Goal: Task Accomplishment & Management: Manage account settings

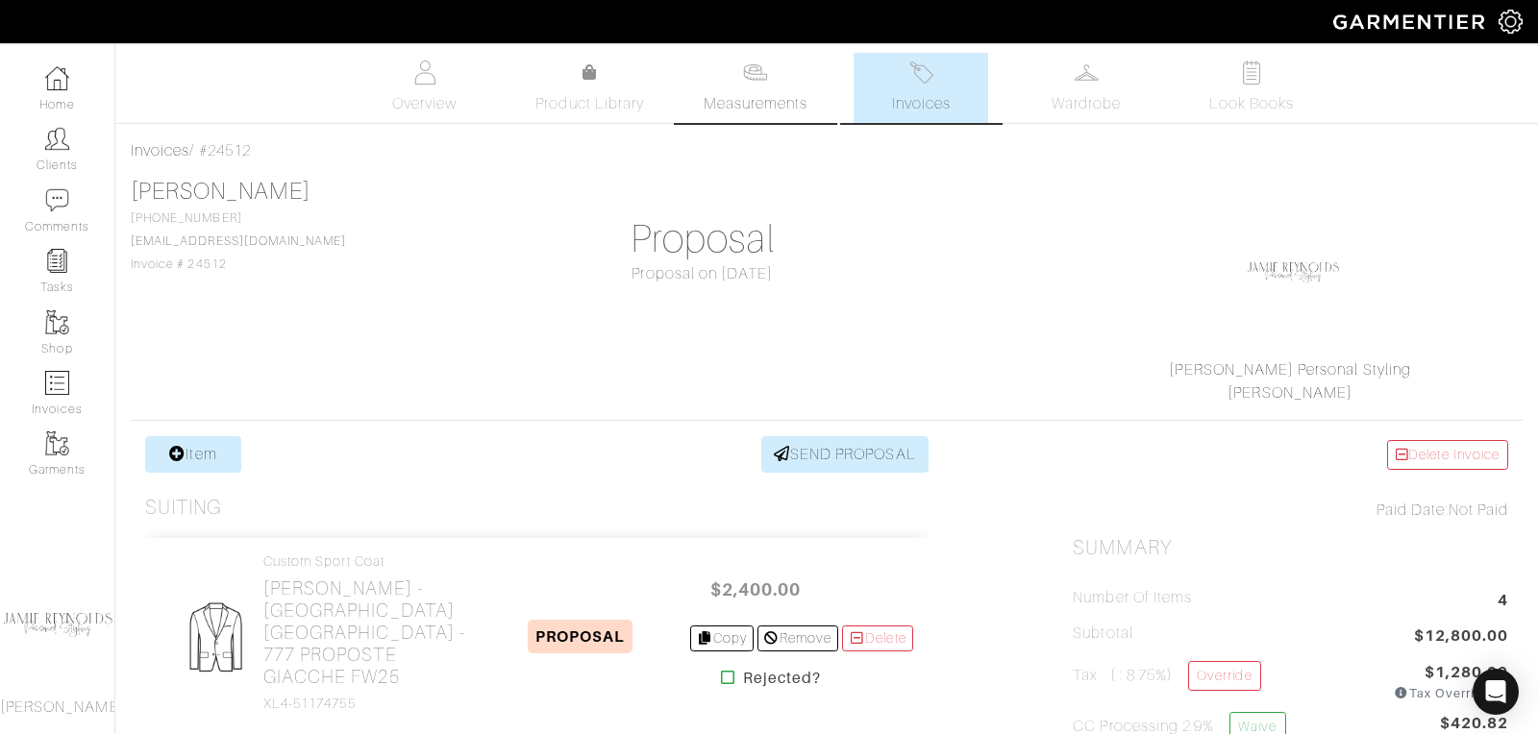
click at [752, 92] on span "Measurements" at bounding box center [755, 103] width 105 height 23
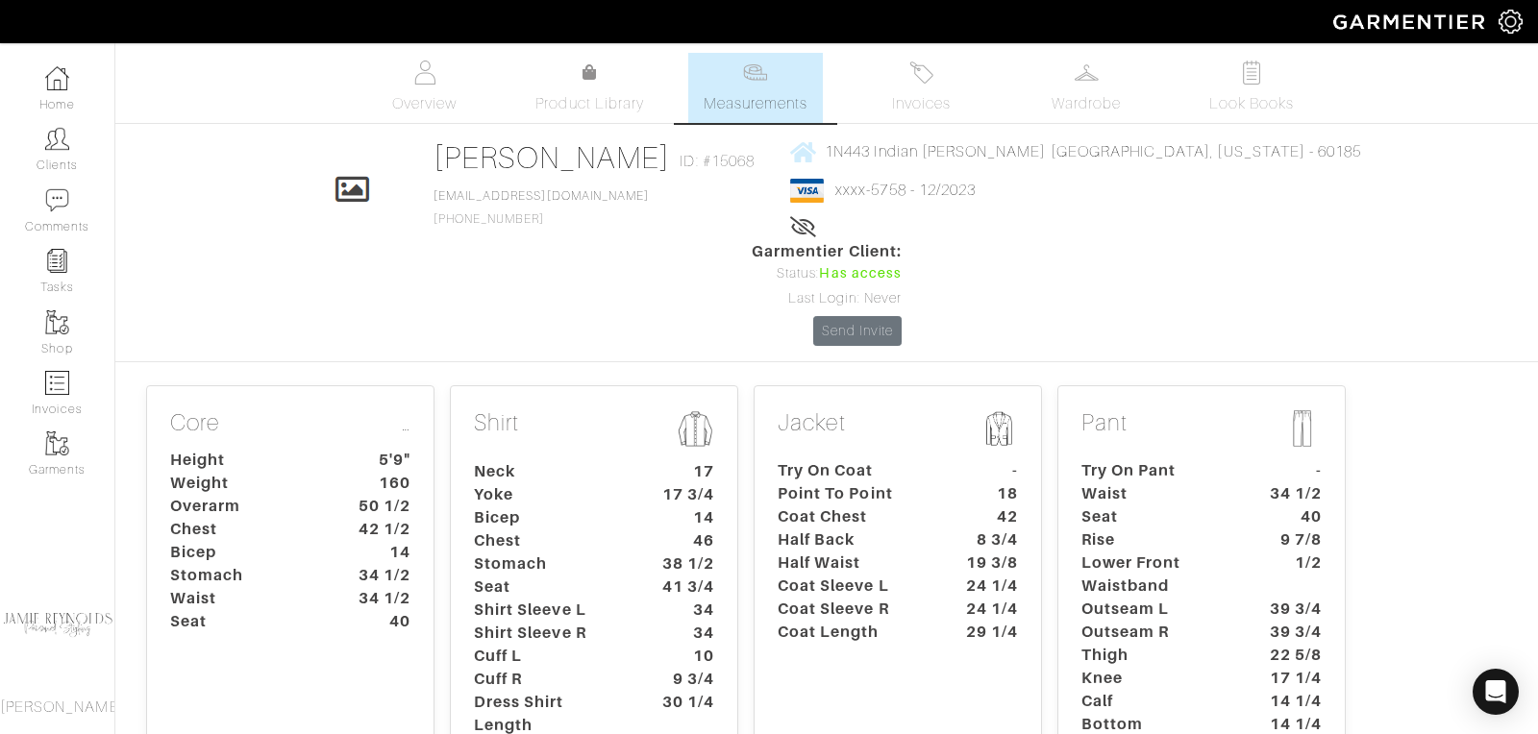
click at [357, 495] on dt "50 1/2" at bounding box center [379, 506] width 89 height 23
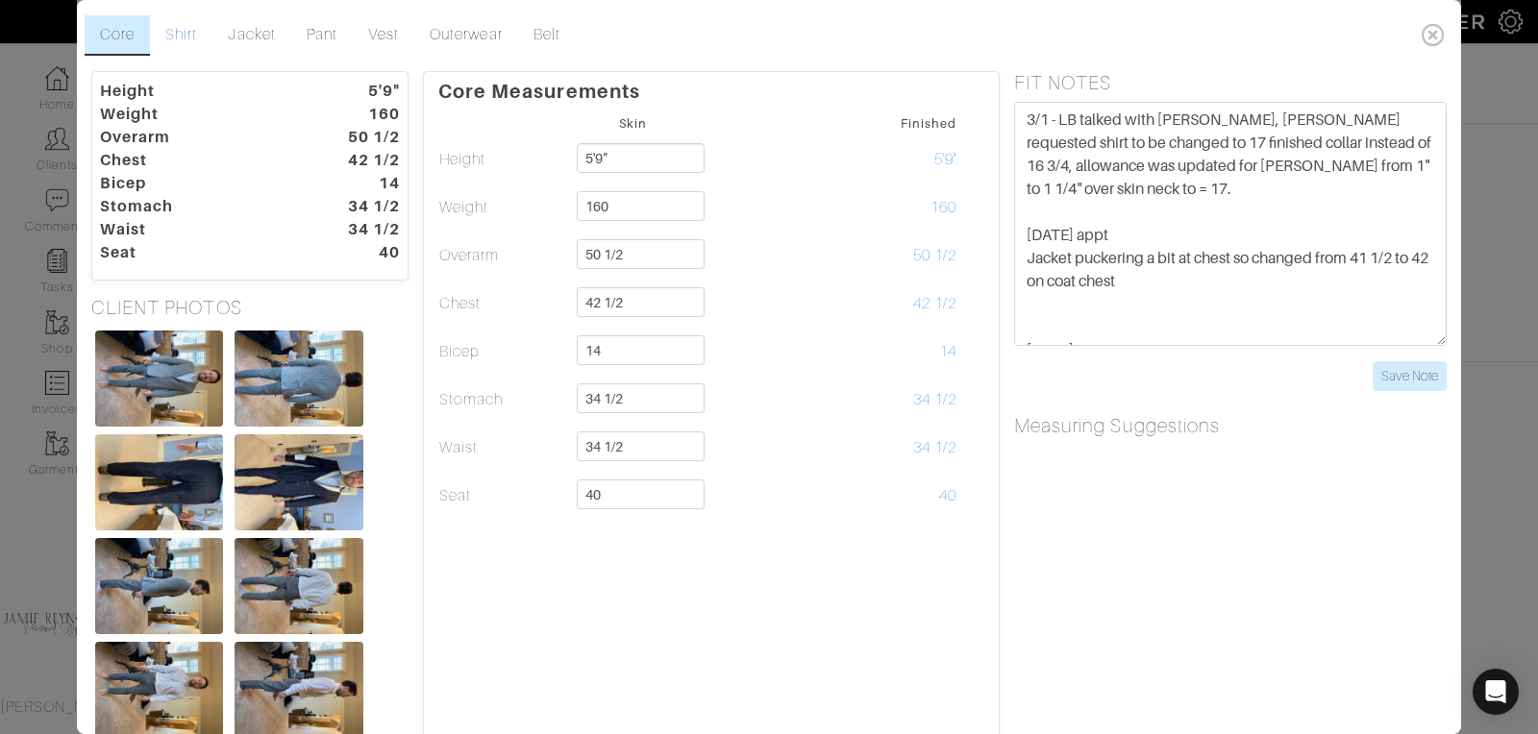
click at [188, 39] on link "Shirt" at bounding box center [181, 35] width 62 height 40
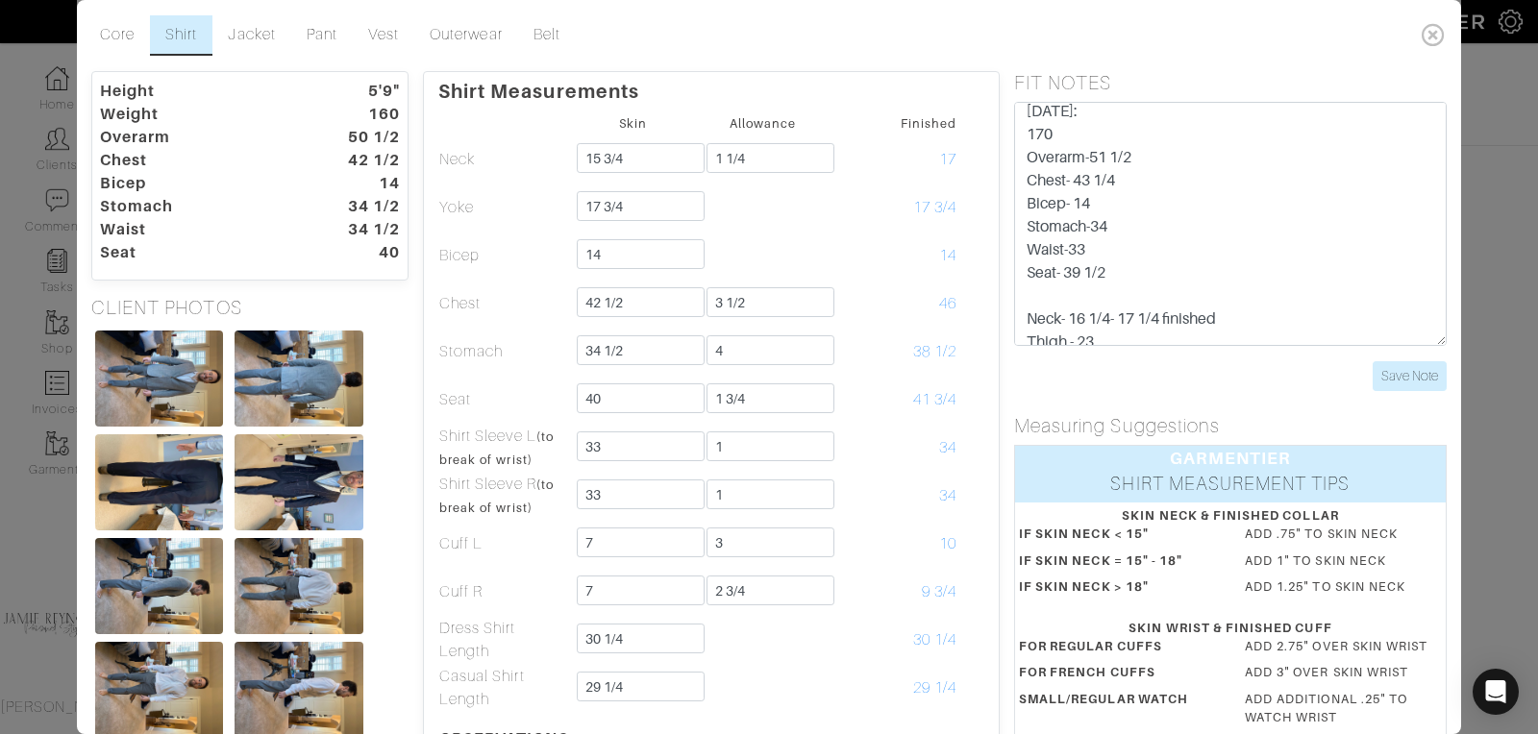
scroll to position [959, 0]
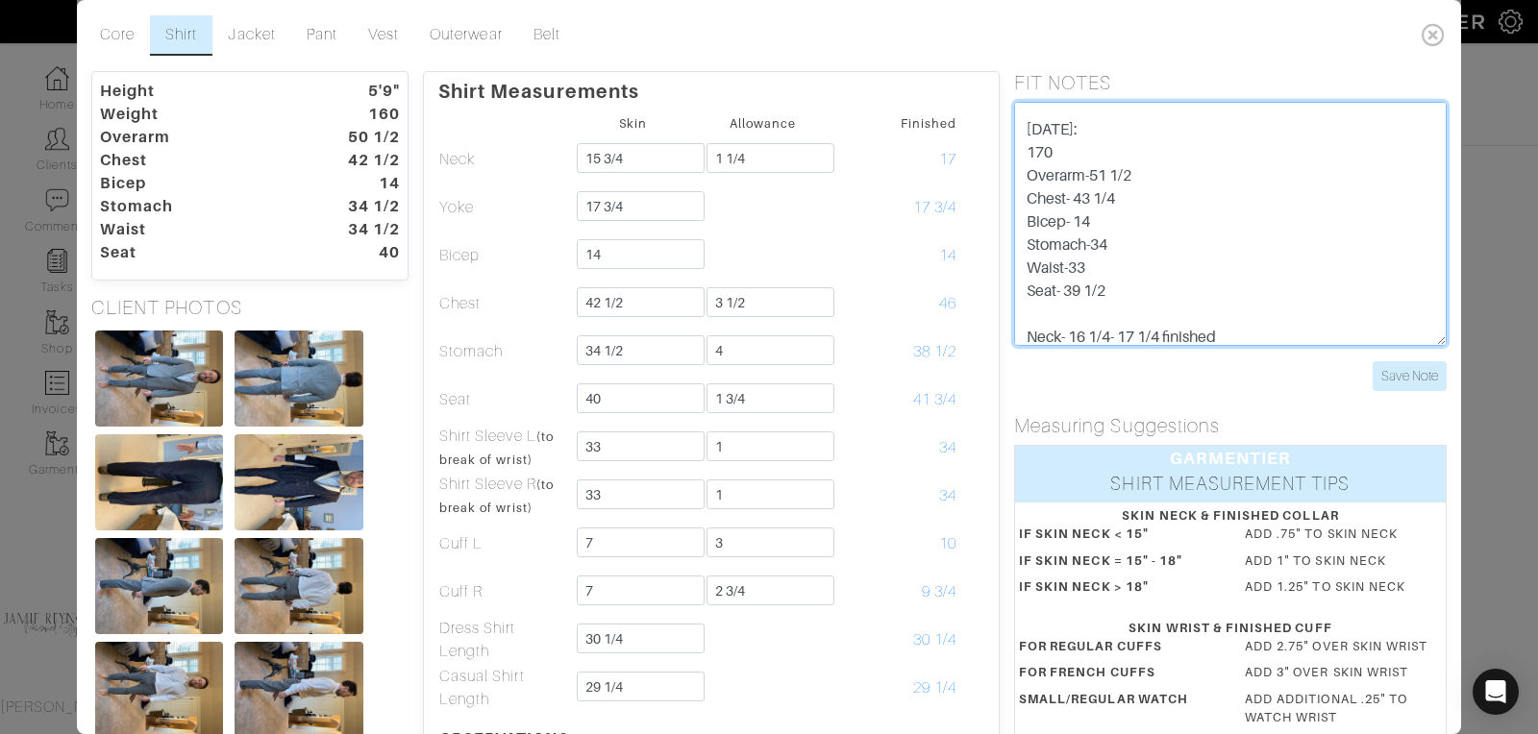
click at [1126, 194] on textarea "3/1 - LB talked with [PERSON_NAME], [PERSON_NAME] requested shirt to be changed…" at bounding box center [1230, 224] width 432 height 244
click at [1198, 215] on textarea "3/1 - LB talked with [PERSON_NAME], [PERSON_NAME] requested shirt to be changed…" at bounding box center [1230, 224] width 432 height 244
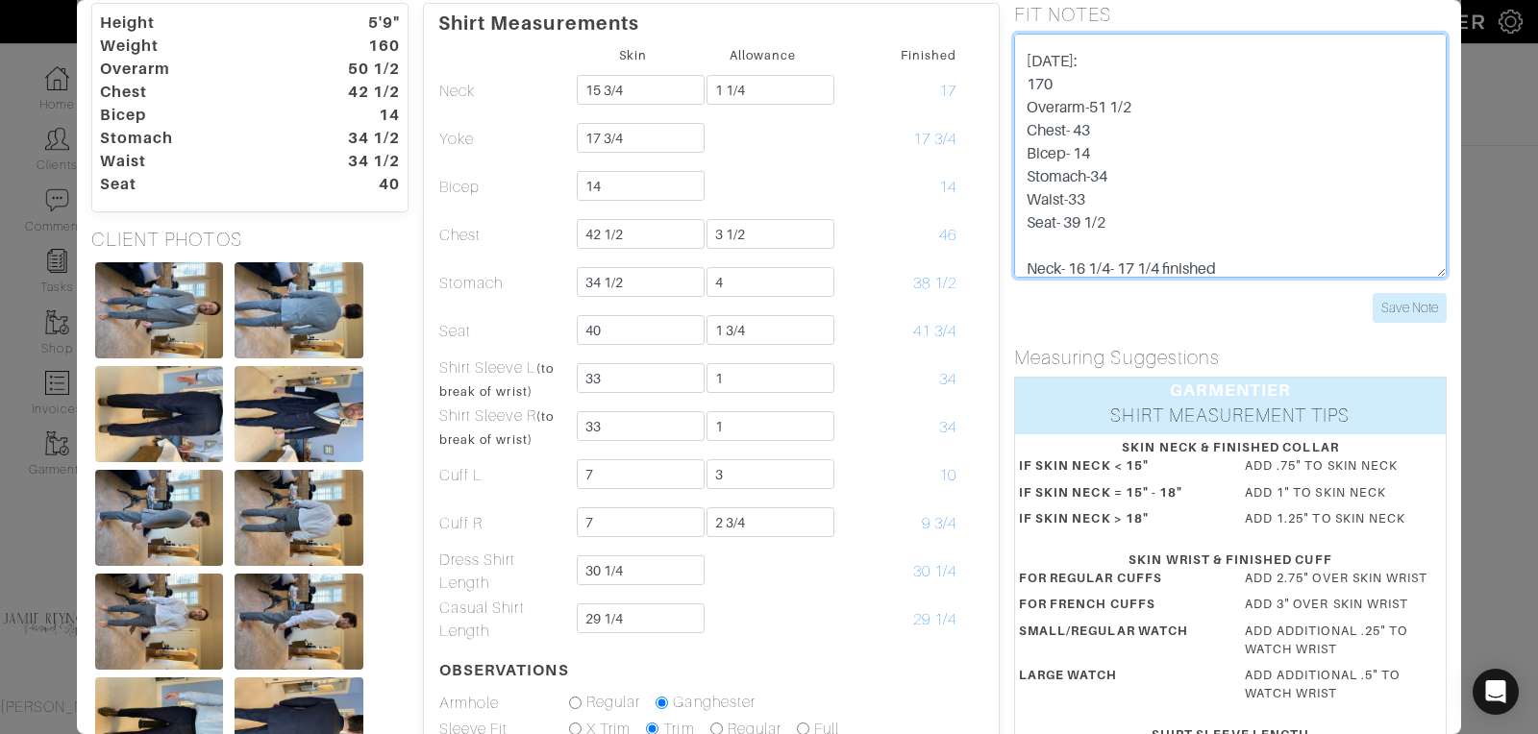
scroll to position [0, 0]
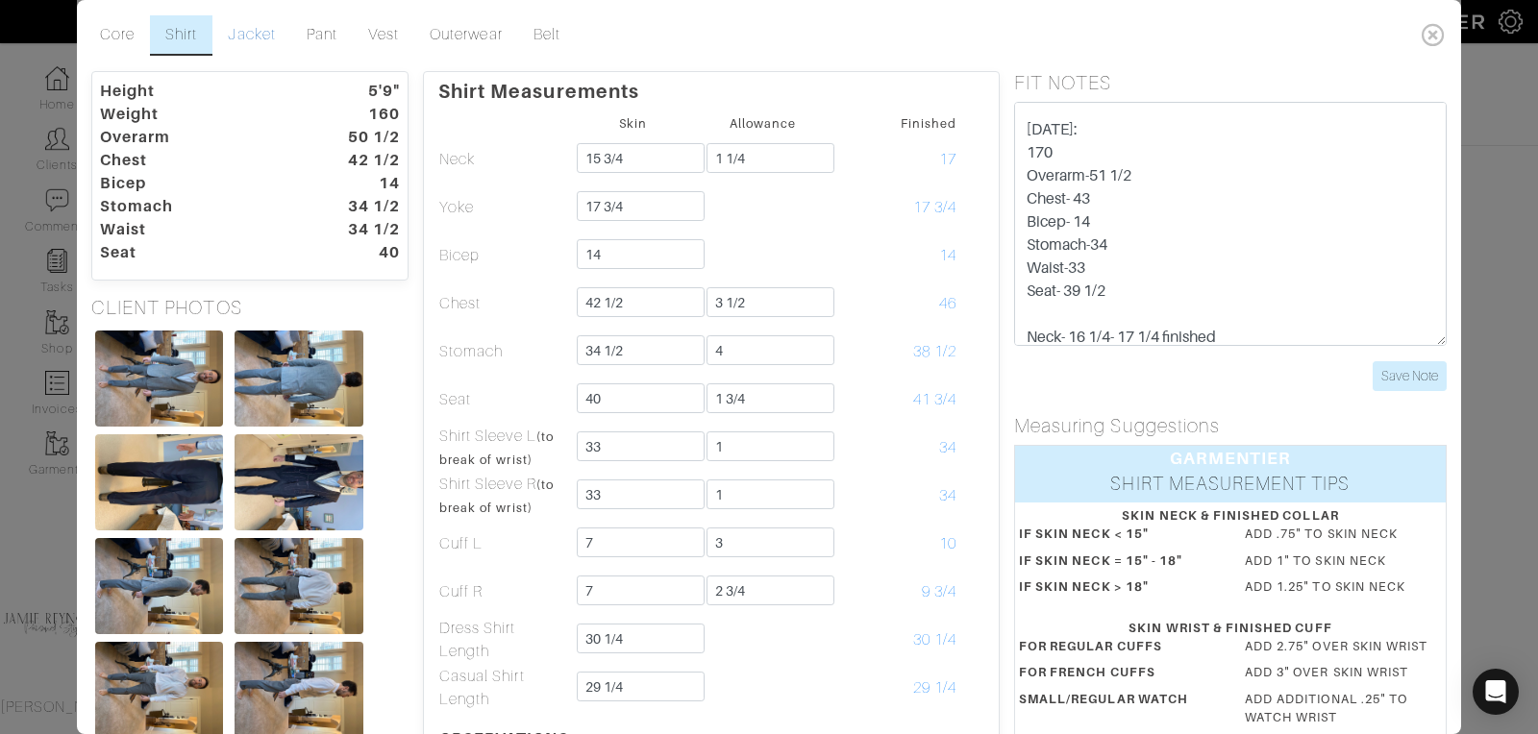
click at [252, 32] on link "Jacket" at bounding box center [251, 35] width 78 height 40
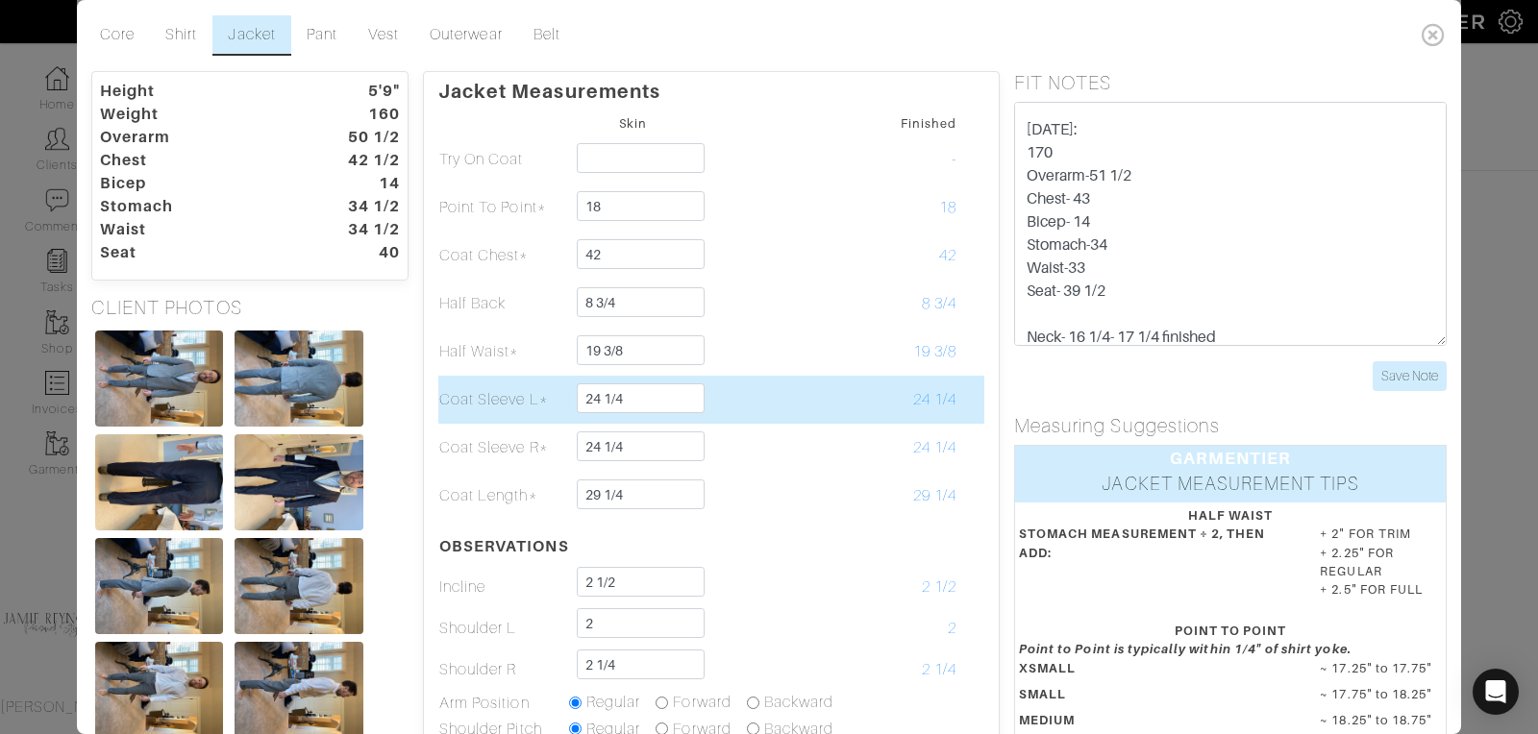
scroll to position [190, 0]
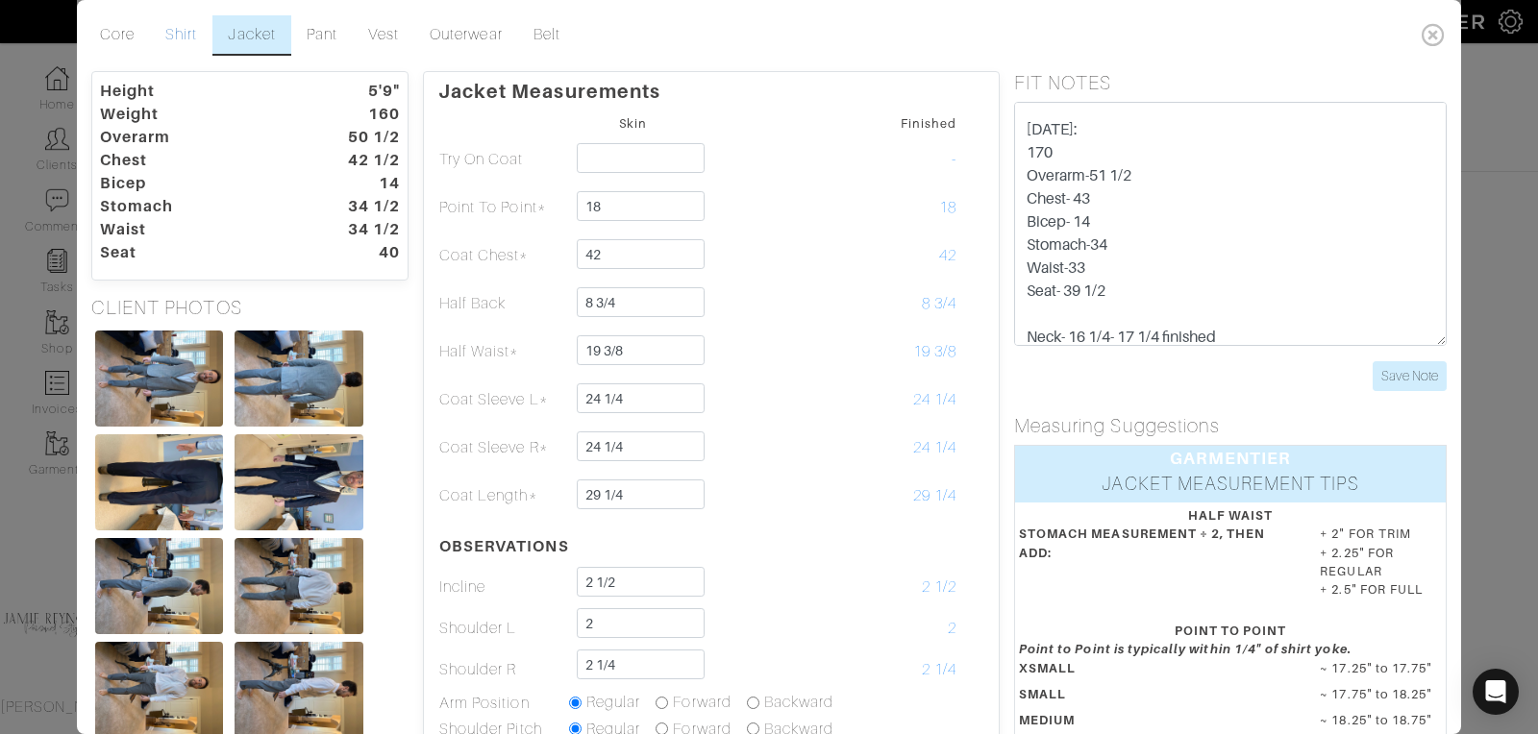
click at [176, 34] on link "Shirt" at bounding box center [181, 35] width 62 height 40
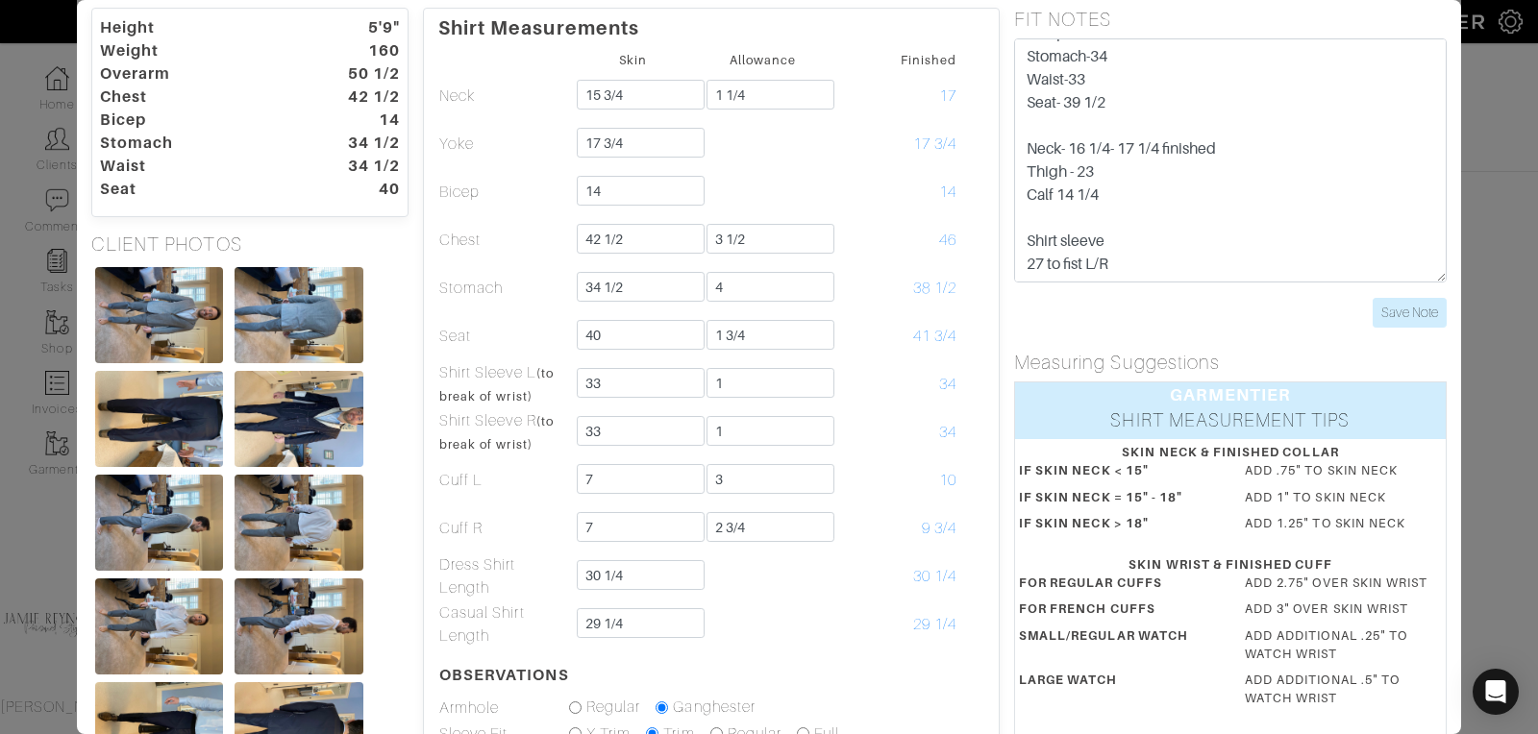
scroll to position [1132, 0]
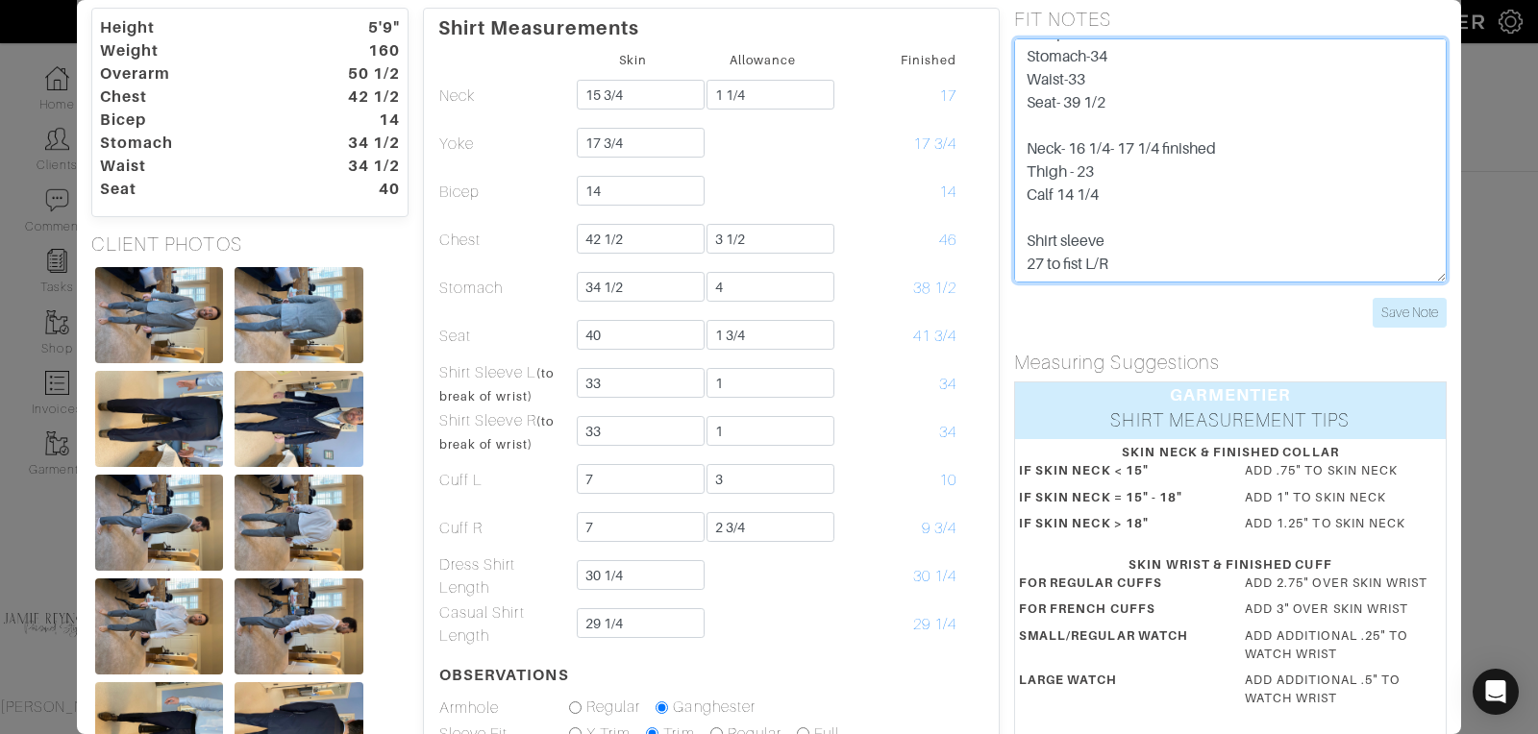
click at [1122, 214] on textarea "3/1 - LB talked with [PERSON_NAME], [PERSON_NAME] requested shirt to be changed…" at bounding box center [1230, 160] width 432 height 244
type textarea "3/1 - LB talked with [PERSON_NAME], [PERSON_NAME] requested shirt to be changed…"
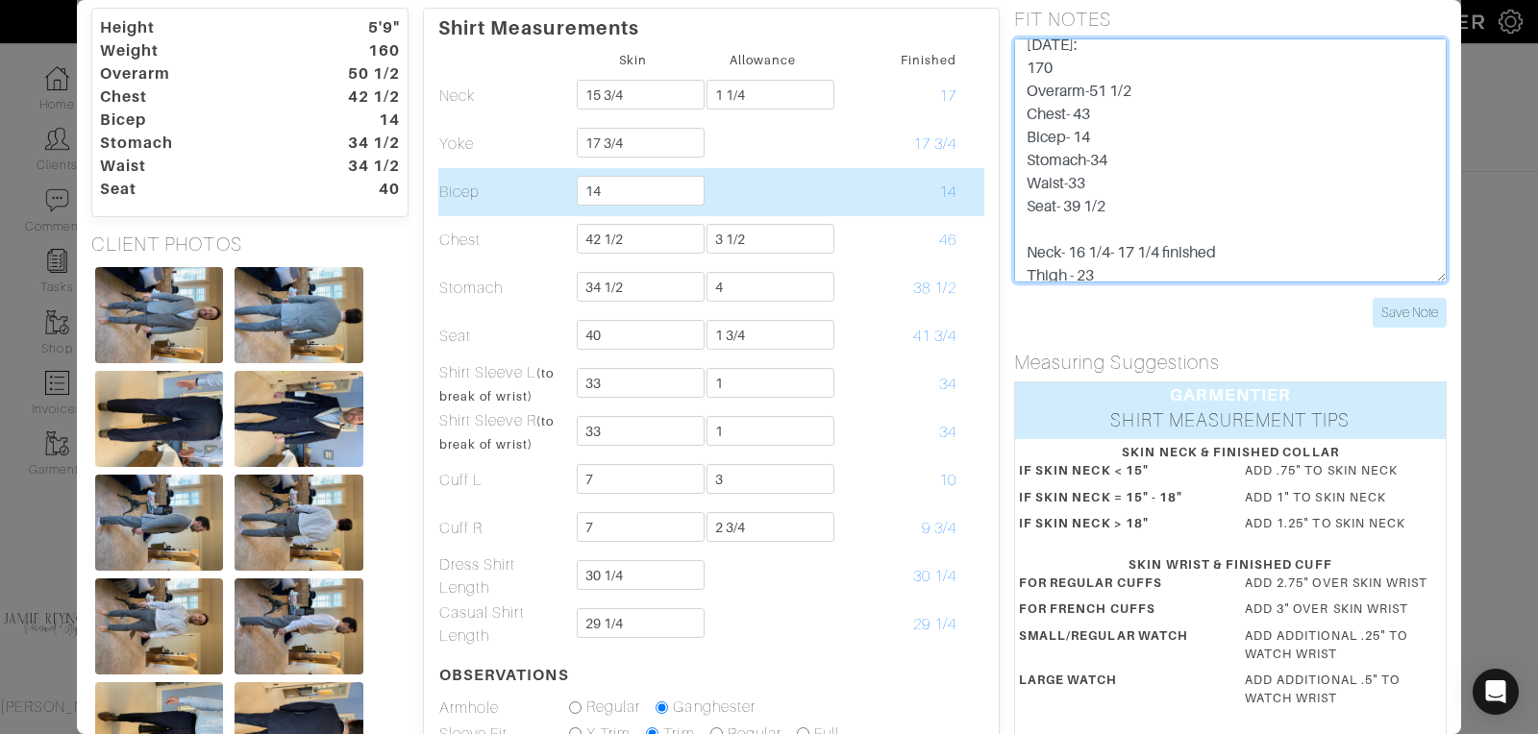
scroll to position [0, 0]
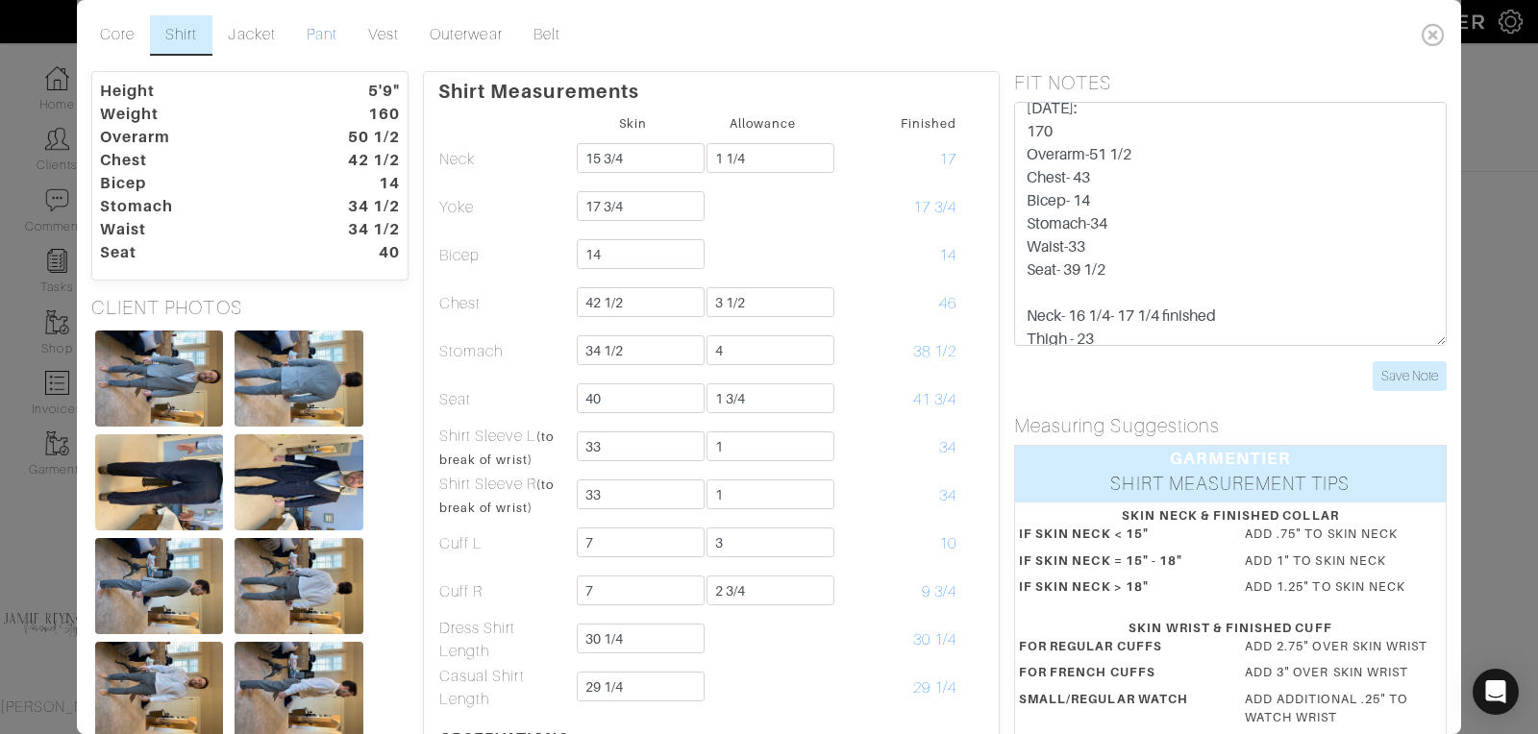
click at [327, 29] on link "Pant" at bounding box center [322, 35] width 62 height 40
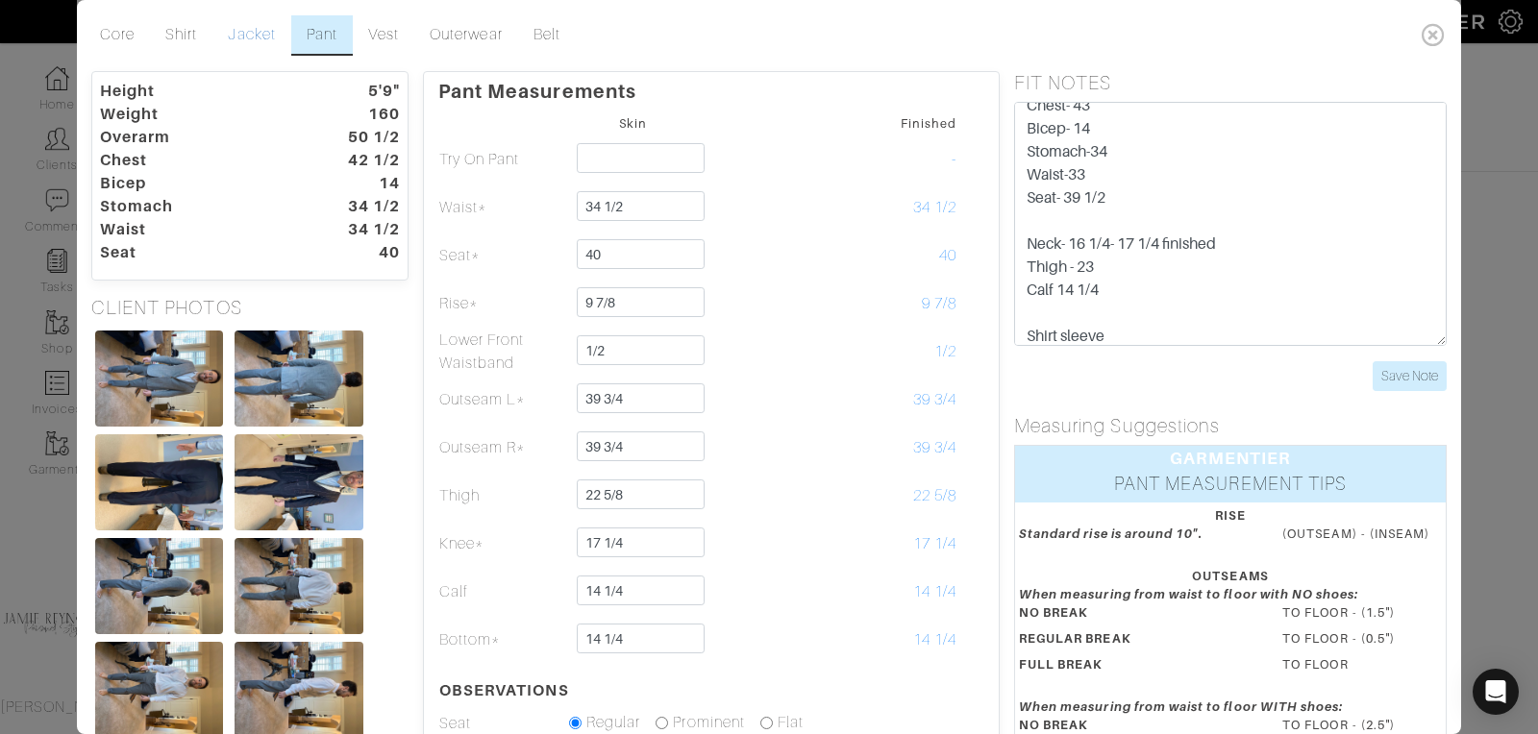
click at [260, 29] on link "Jacket" at bounding box center [251, 35] width 78 height 40
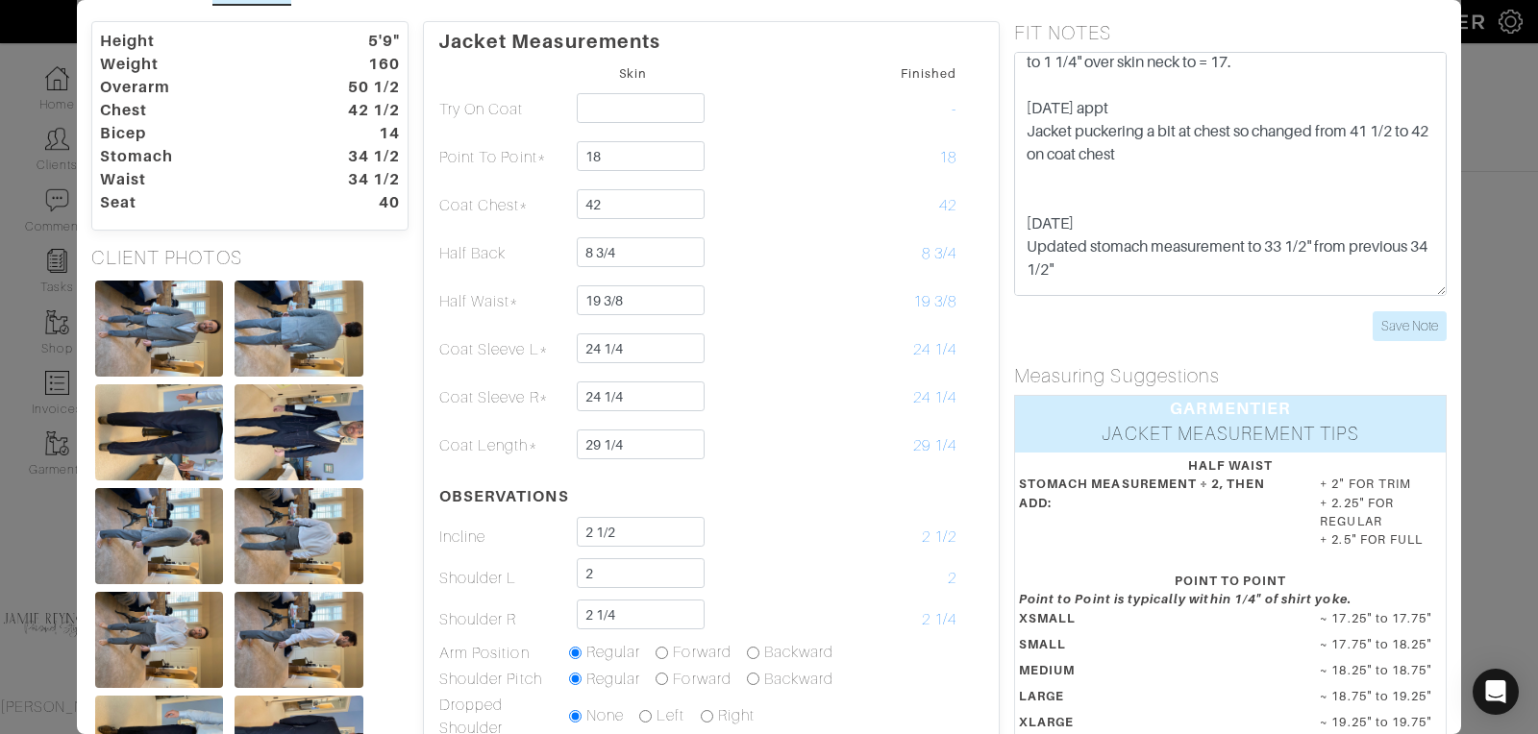
scroll to position [68, 0]
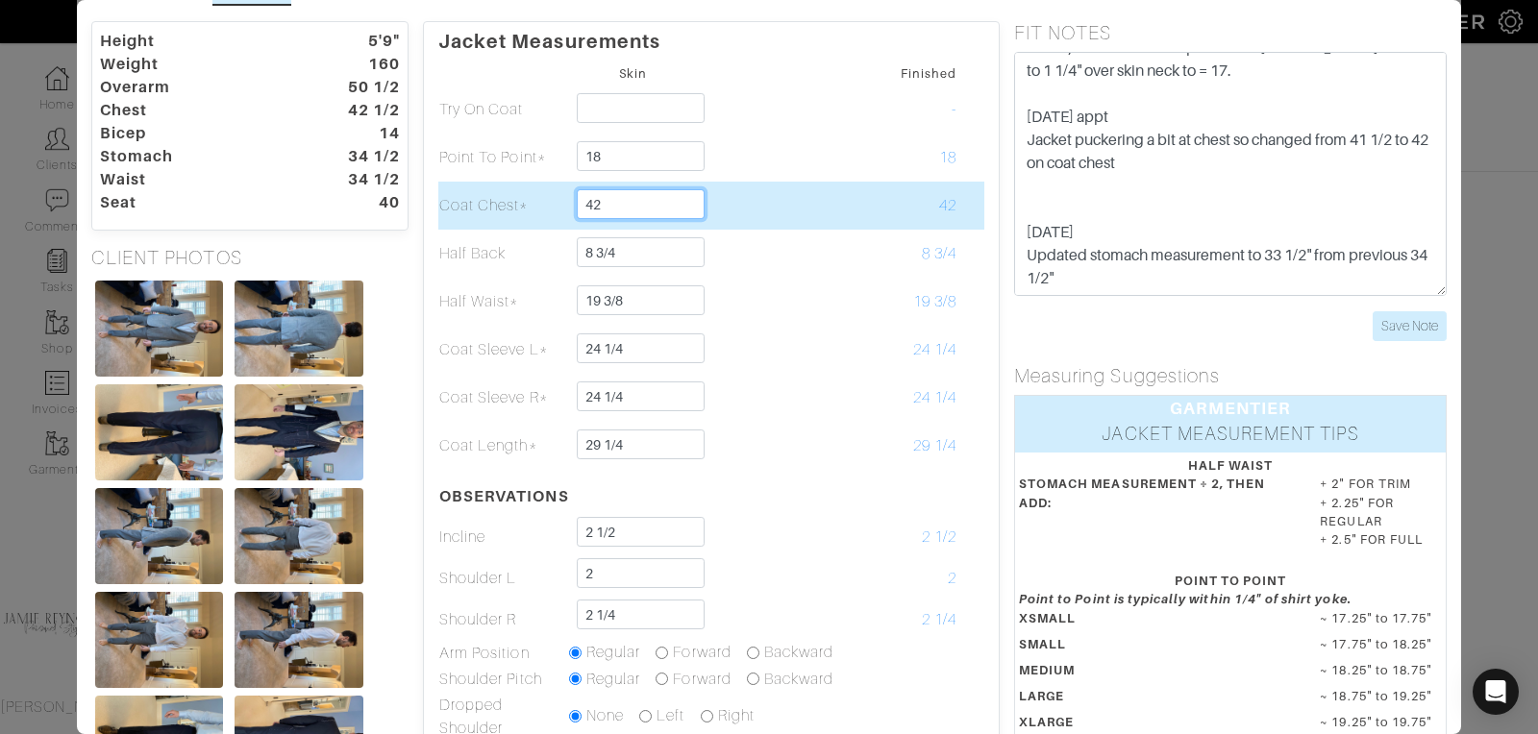
click at [610, 207] on input "42" at bounding box center [641, 204] width 128 height 30
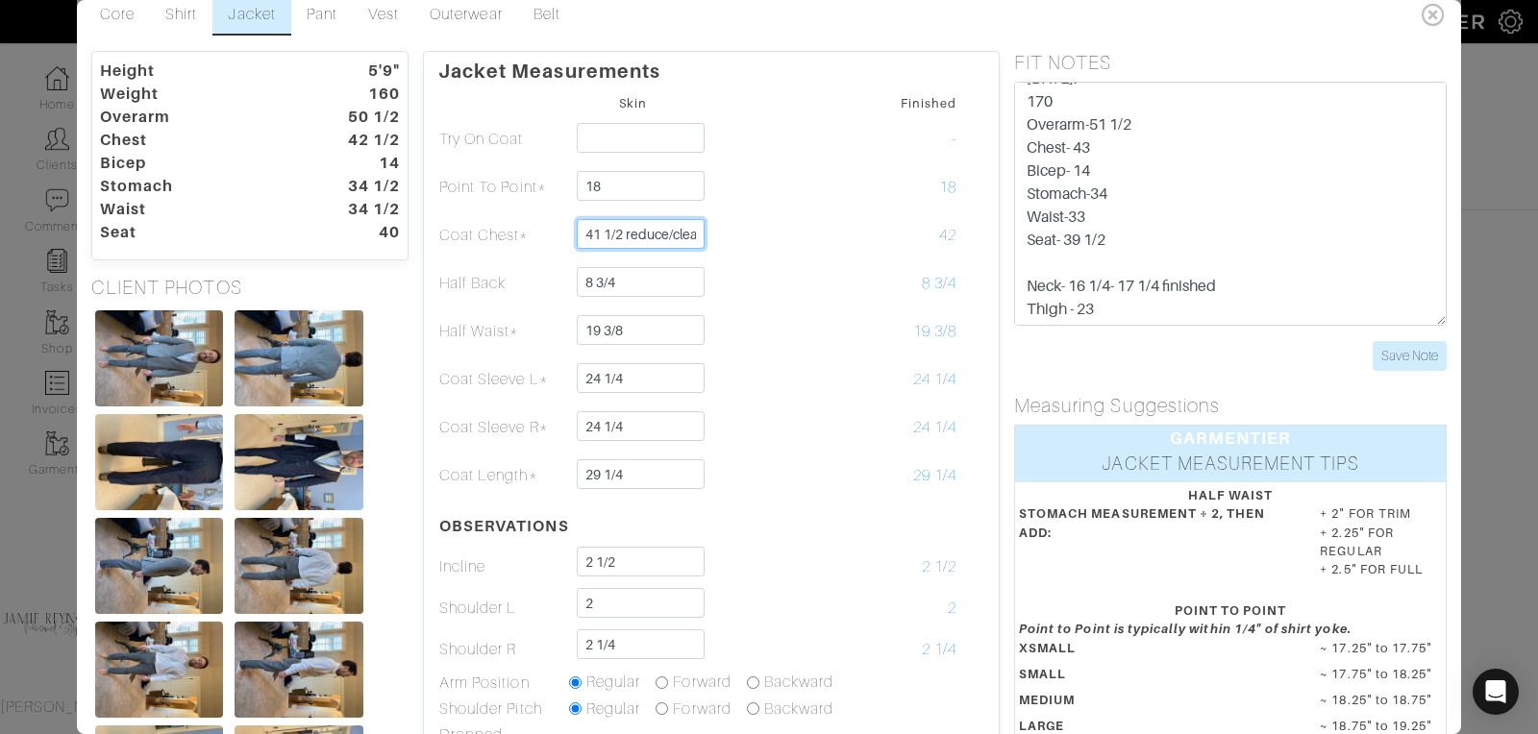
scroll to position [0, 0]
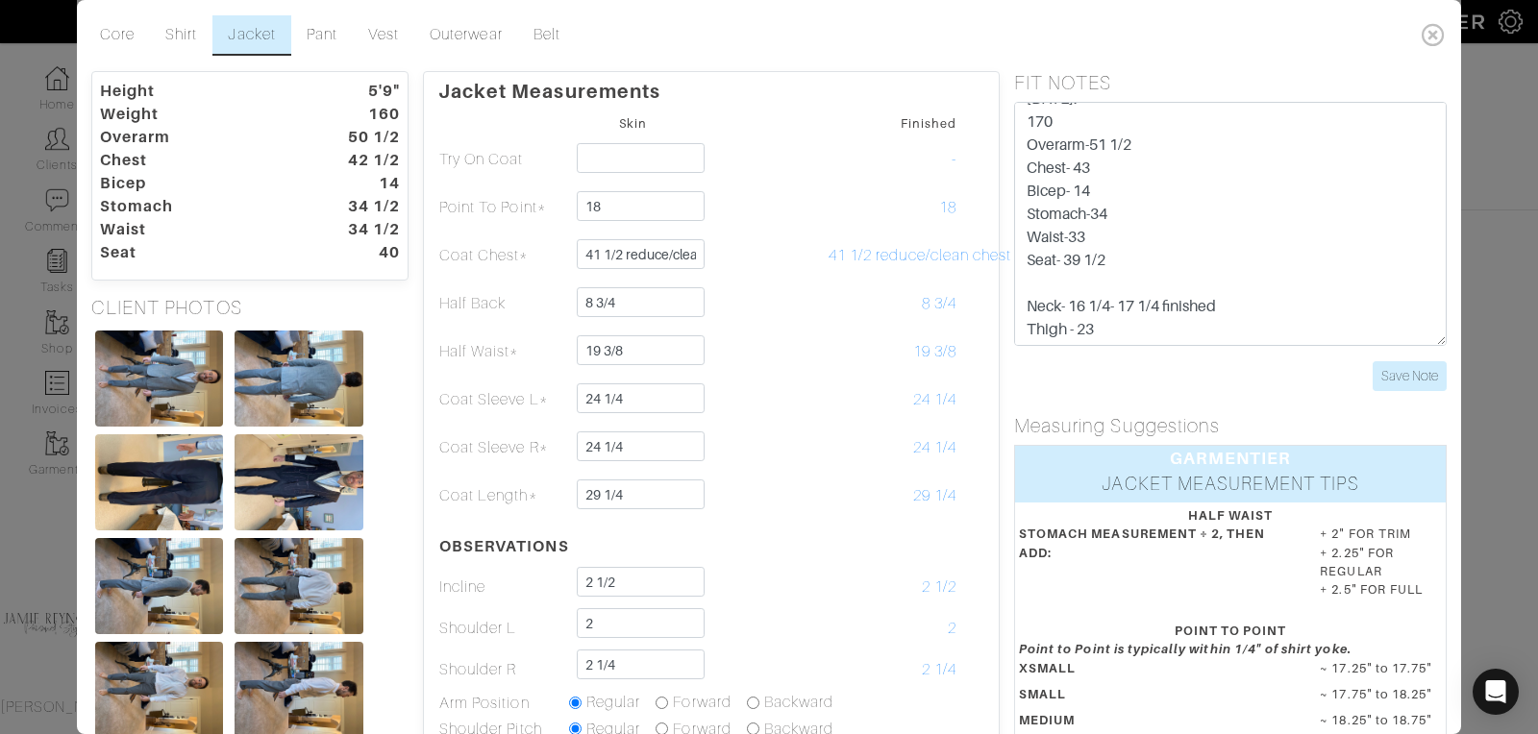
click at [366, 144] on dt "50 1/2" at bounding box center [360, 137] width 110 height 23
click at [360, 134] on dt "50 1/2" at bounding box center [360, 137] width 110 height 23
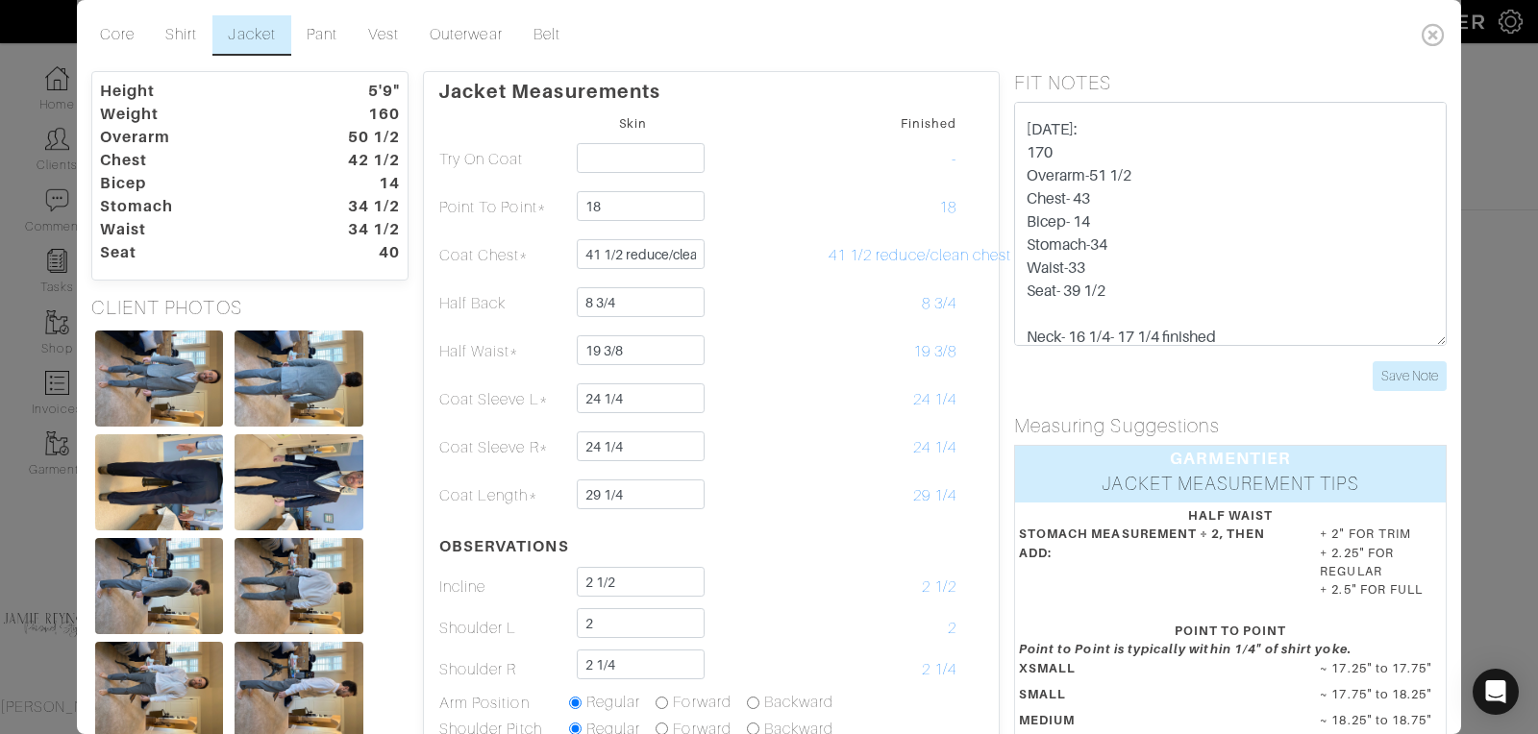
scroll to position [961, 0]
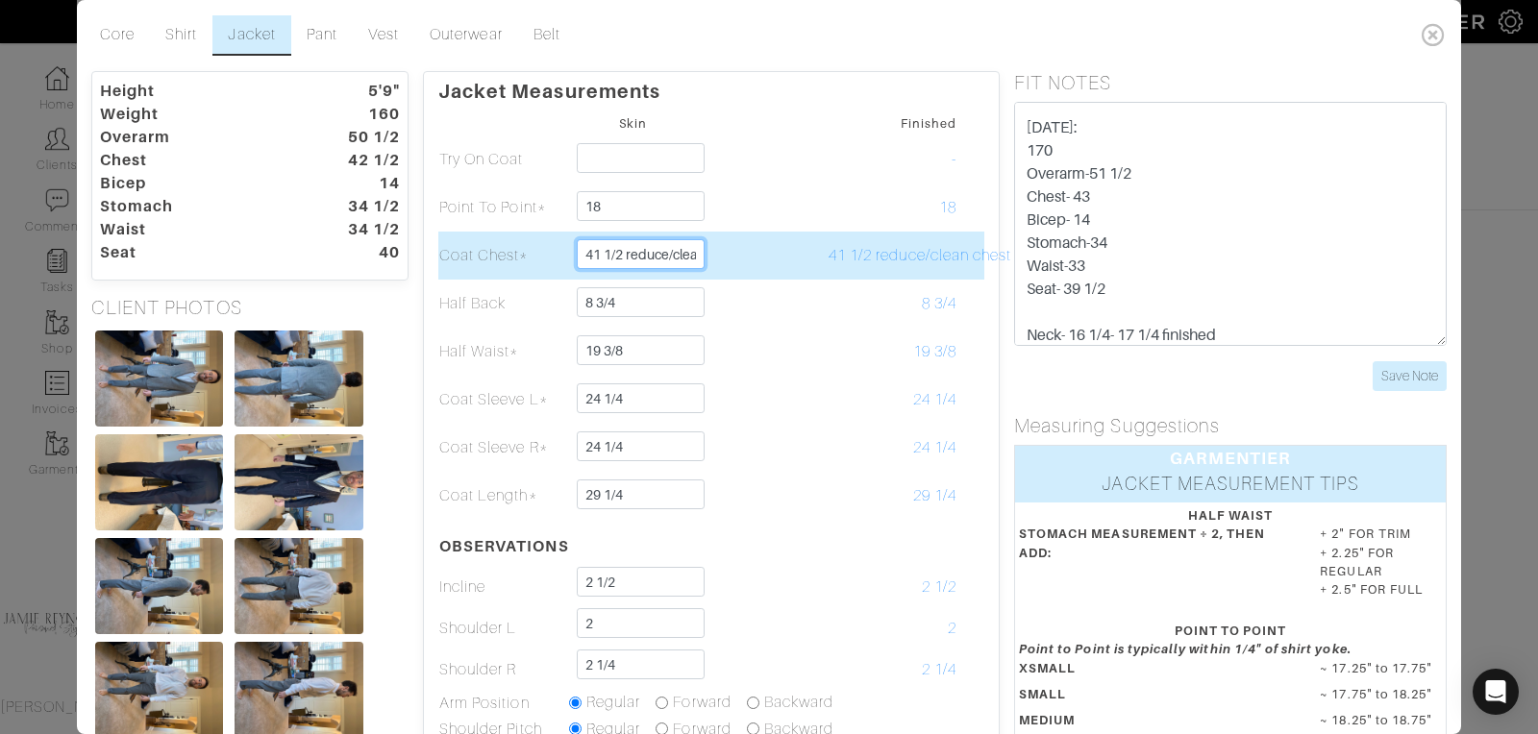
click at [649, 257] on input "41 1/2 reduce/clean chest slightly" at bounding box center [641, 254] width 128 height 30
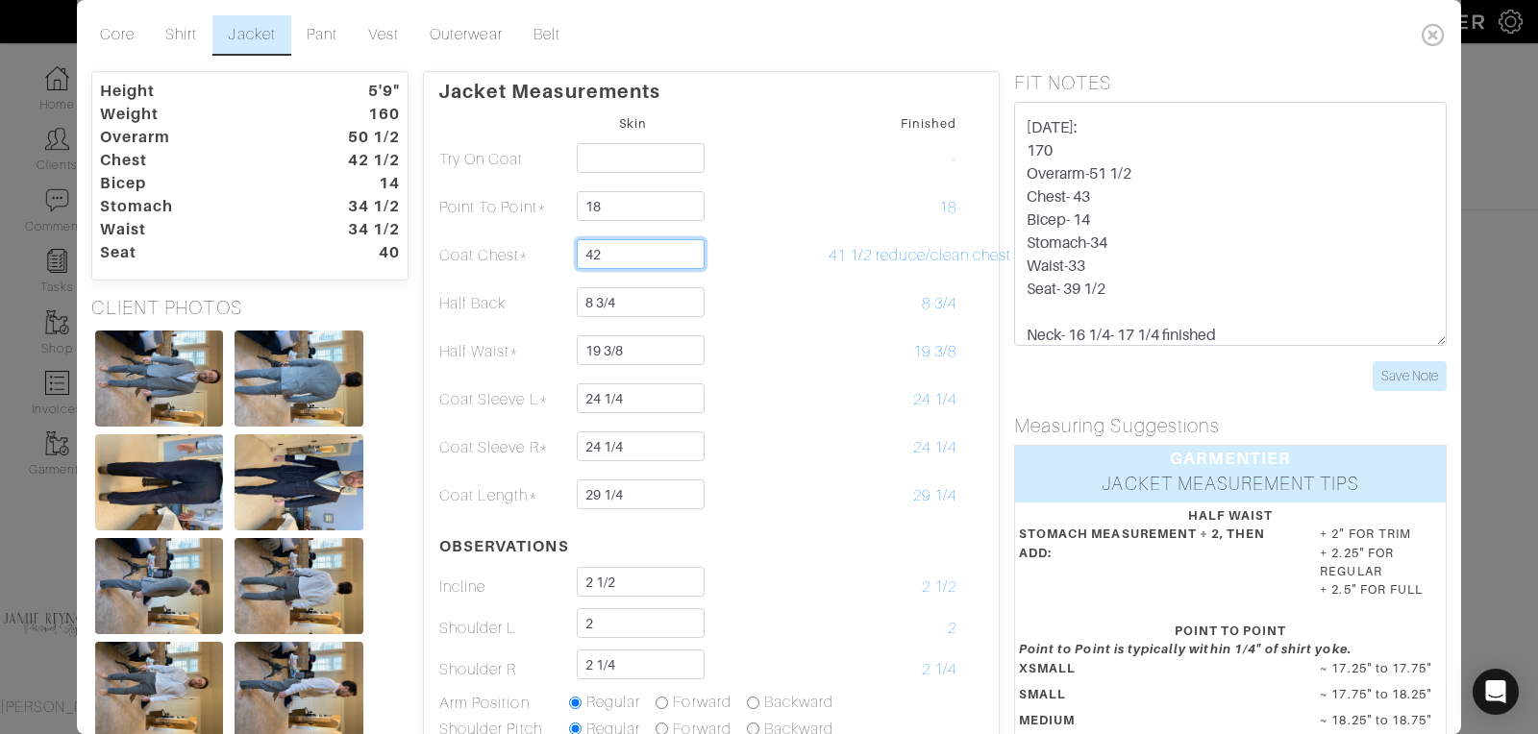
type input "42"
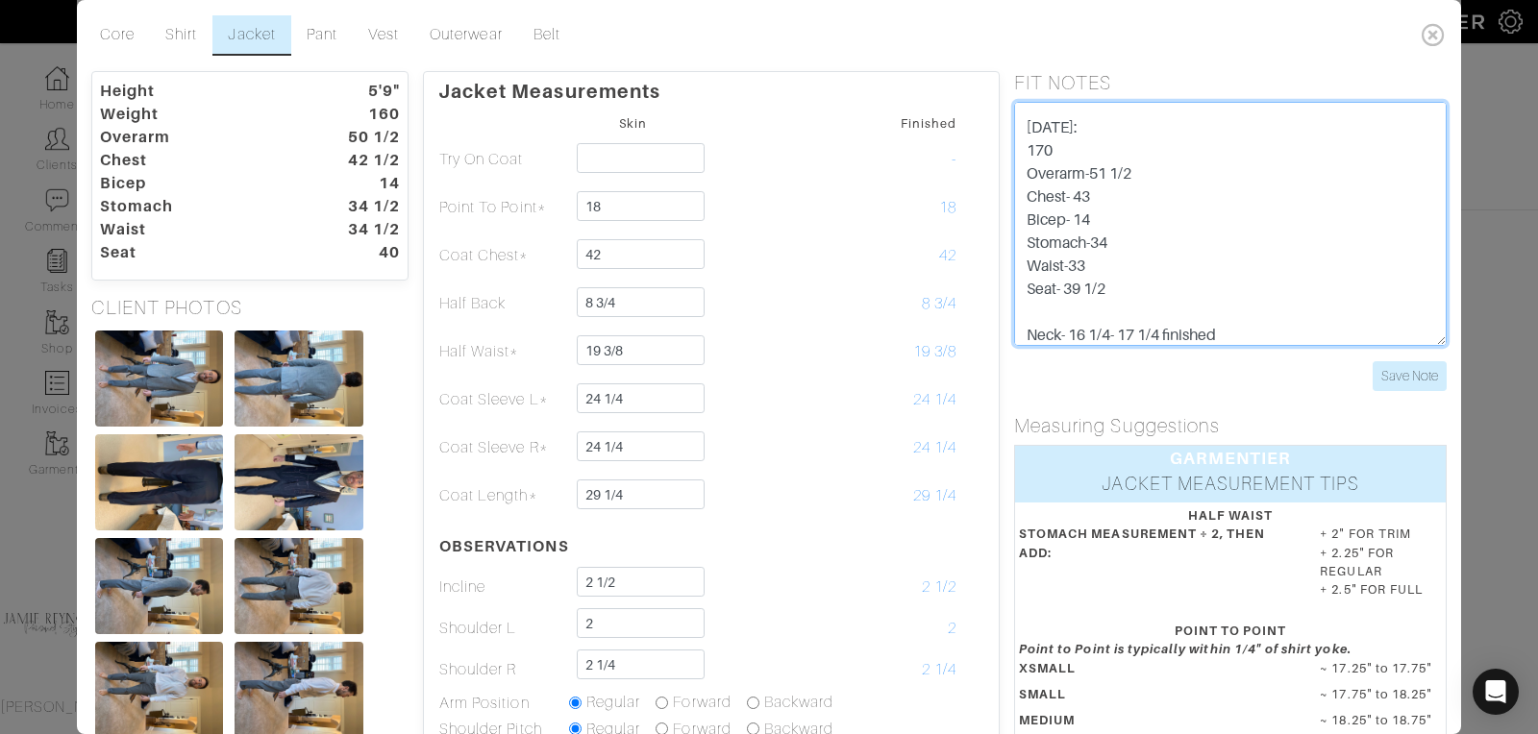
click at [1204, 208] on textarea "3/1 - LB talked with [PERSON_NAME], [PERSON_NAME] requested shirt to be changed…" at bounding box center [1230, 224] width 432 height 244
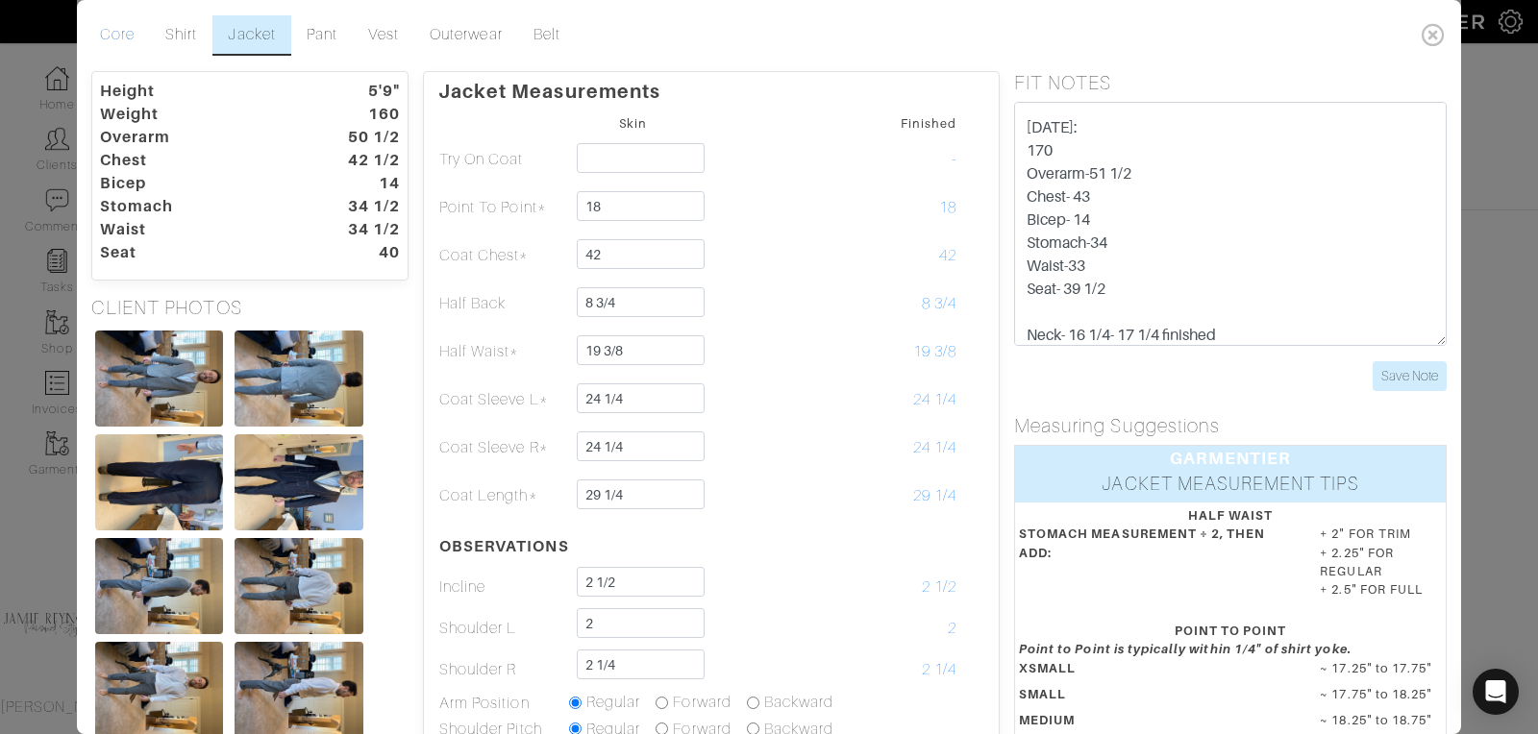
click at [116, 25] on link "Core" at bounding box center [117, 35] width 65 height 40
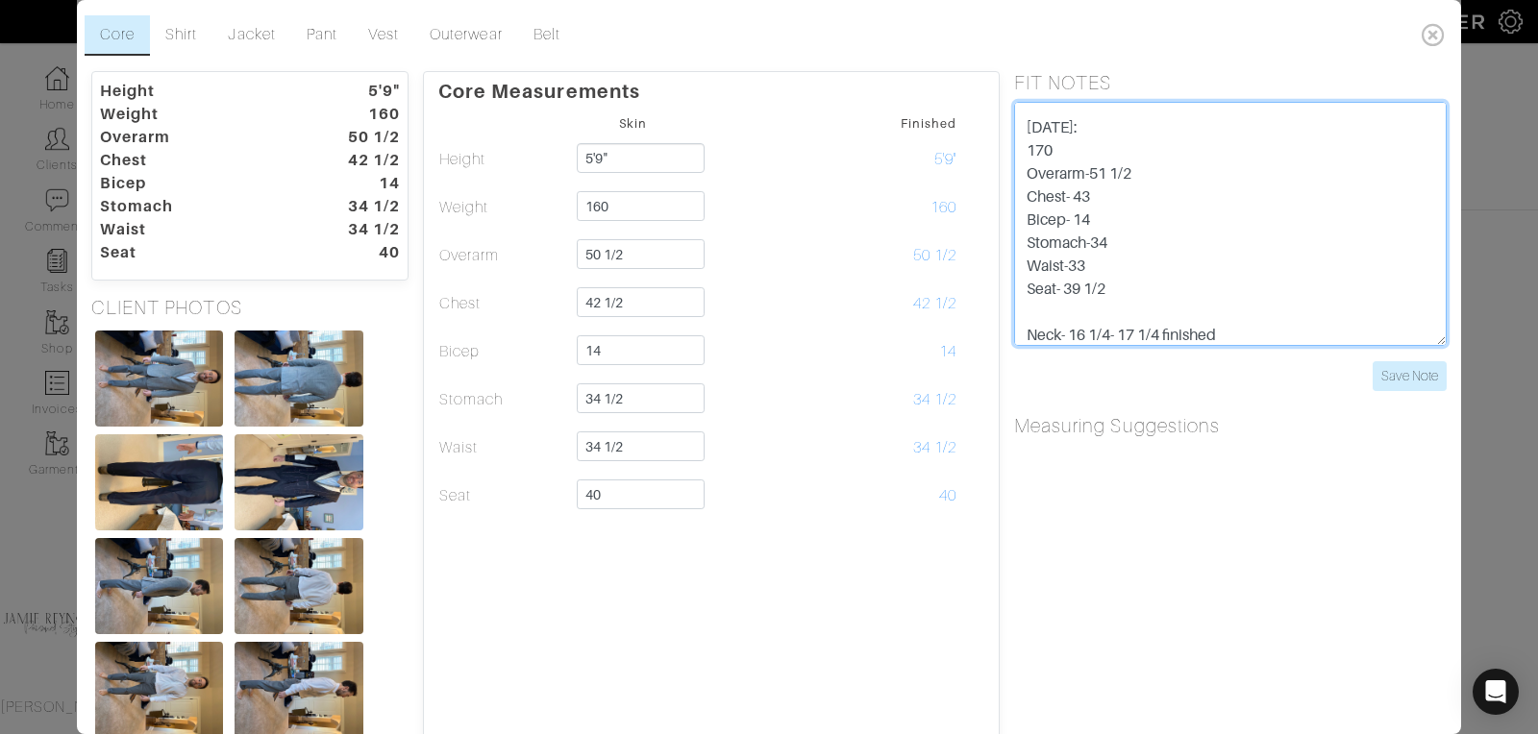
click at [1137, 172] on textarea "3/1 - LB talked with [PERSON_NAME], [PERSON_NAME] requested shirt to be changed…" at bounding box center [1230, 224] width 432 height 244
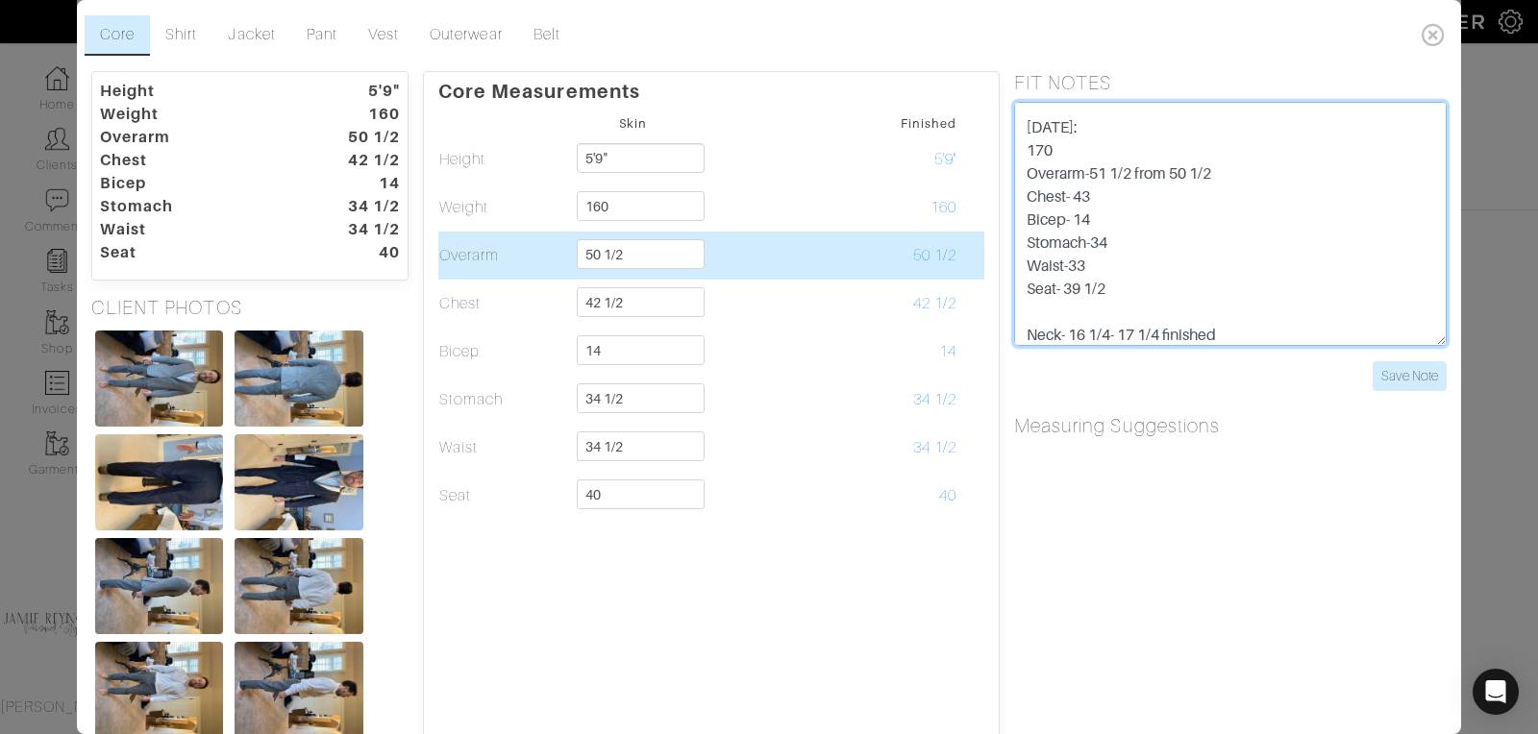
type textarea "3/1 - LB talked with [PERSON_NAME], [PERSON_NAME] requested shirt to be changed…"
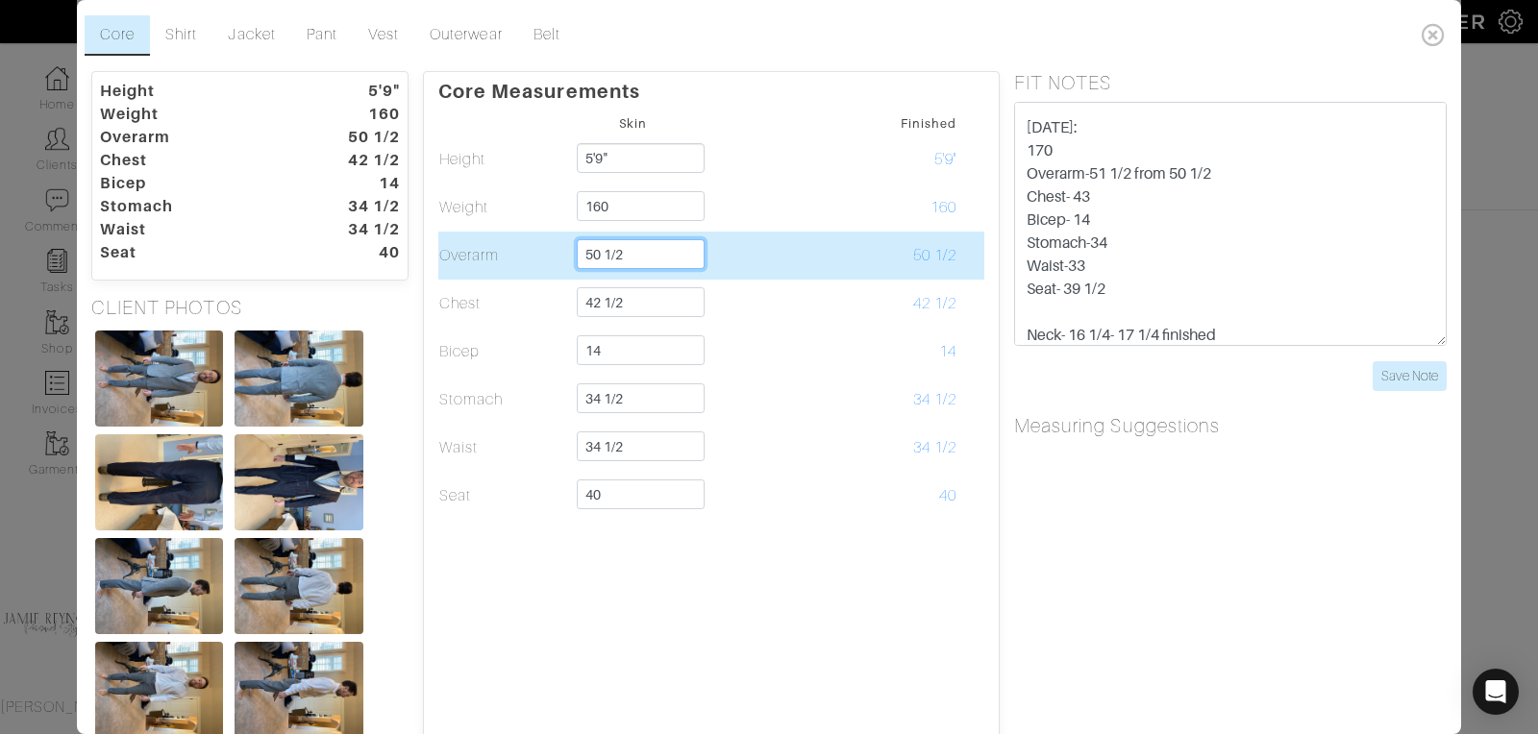
click at [600, 254] on input "50 1/2" at bounding box center [641, 254] width 128 height 30
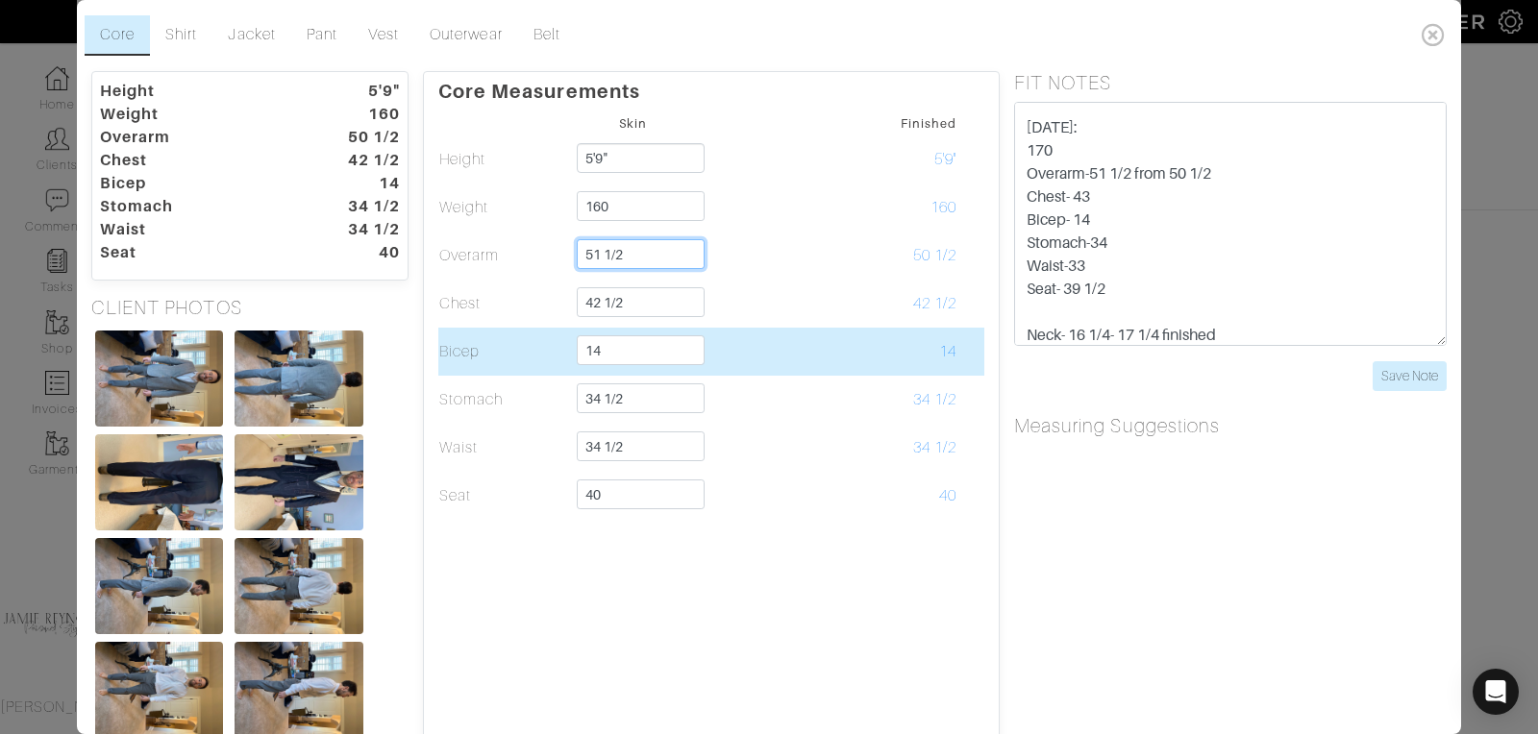
type input "51 1/2"
click at [668, 330] on td "14" at bounding box center [633, 352] width 130 height 48
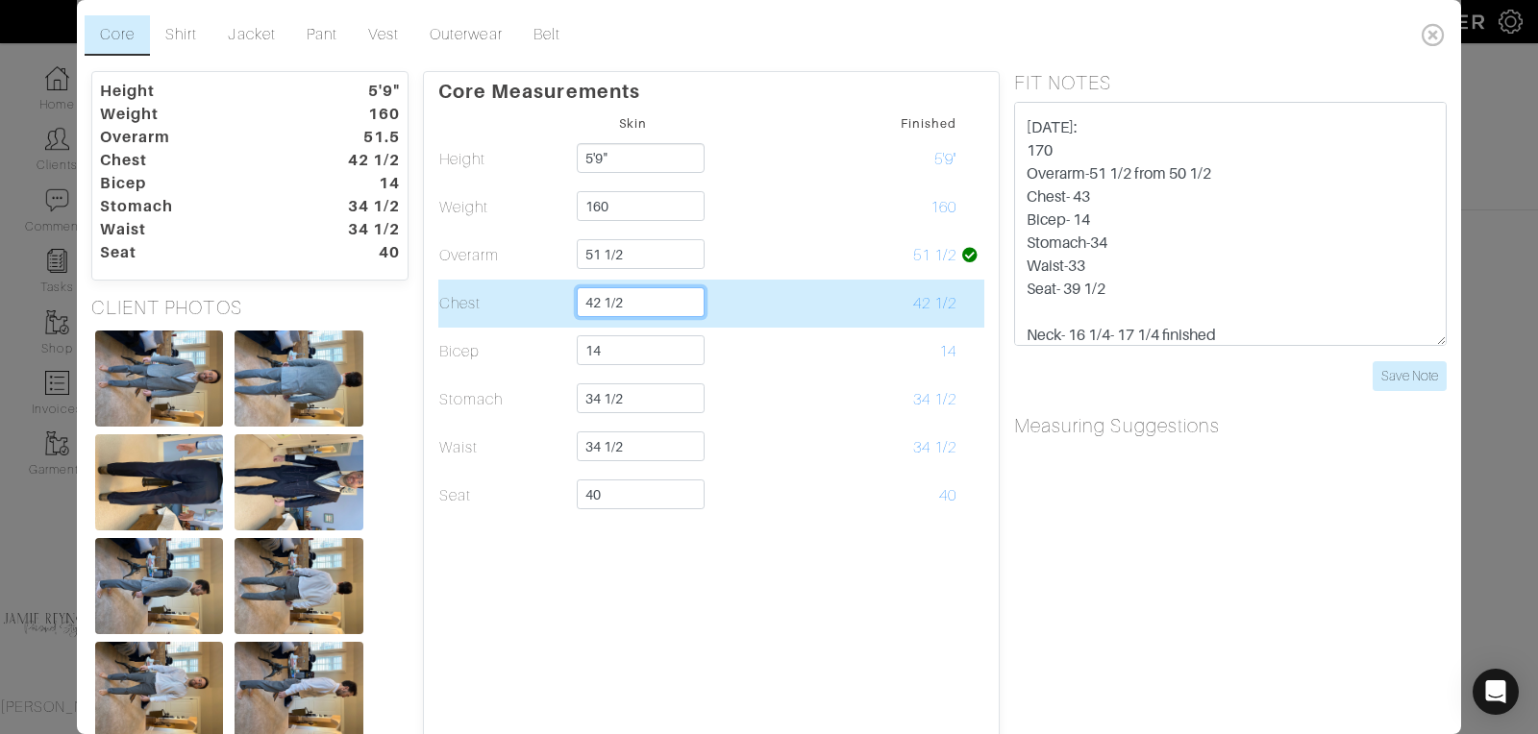
click at [656, 302] on input "42 1/2" at bounding box center [641, 302] width 128 height 30
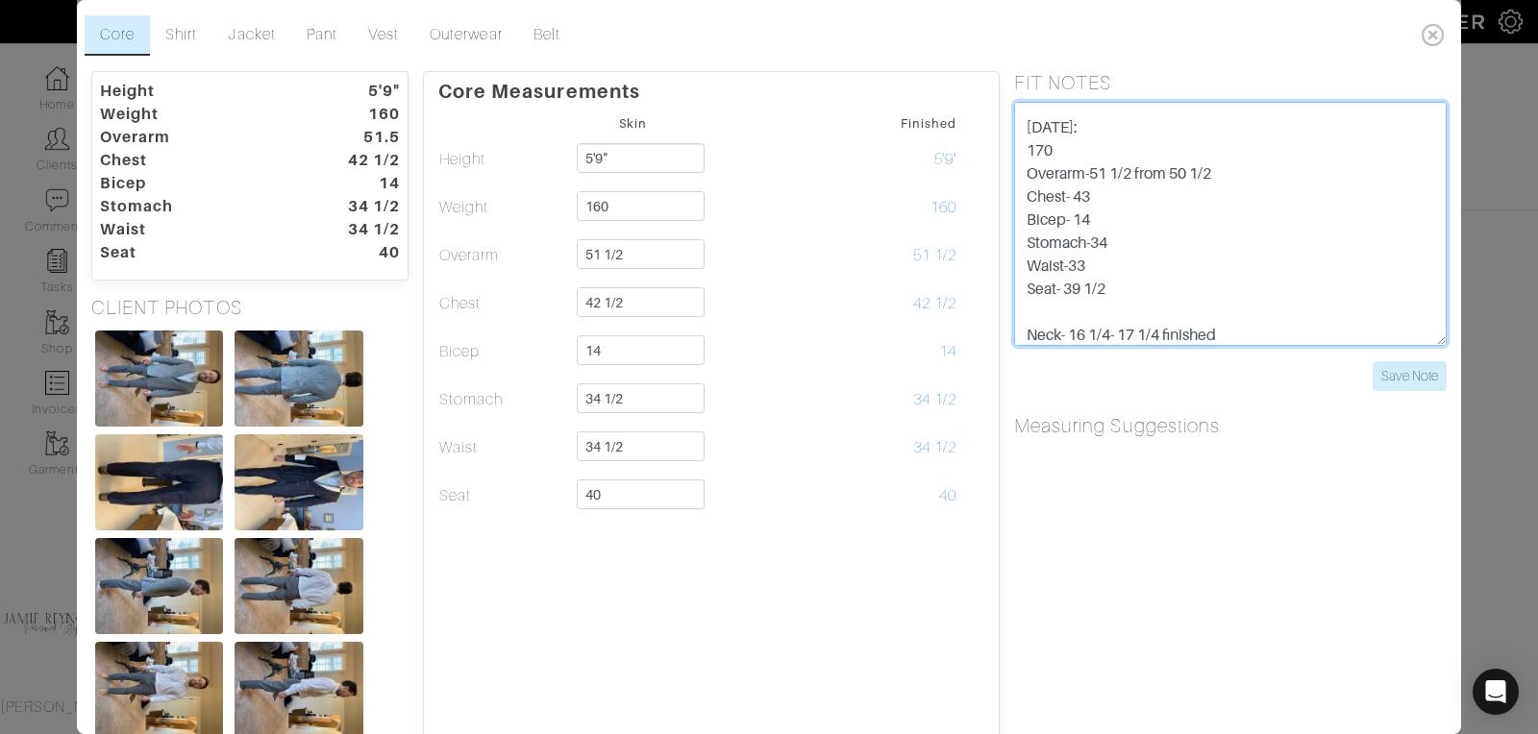
click at [1102, 193] on textarea "3/1 - LB talked with [PERSON_NAME], [PERSON_NAME] requested shirt to be changed…" at bounding box center [1230, 224] width 432 height 244
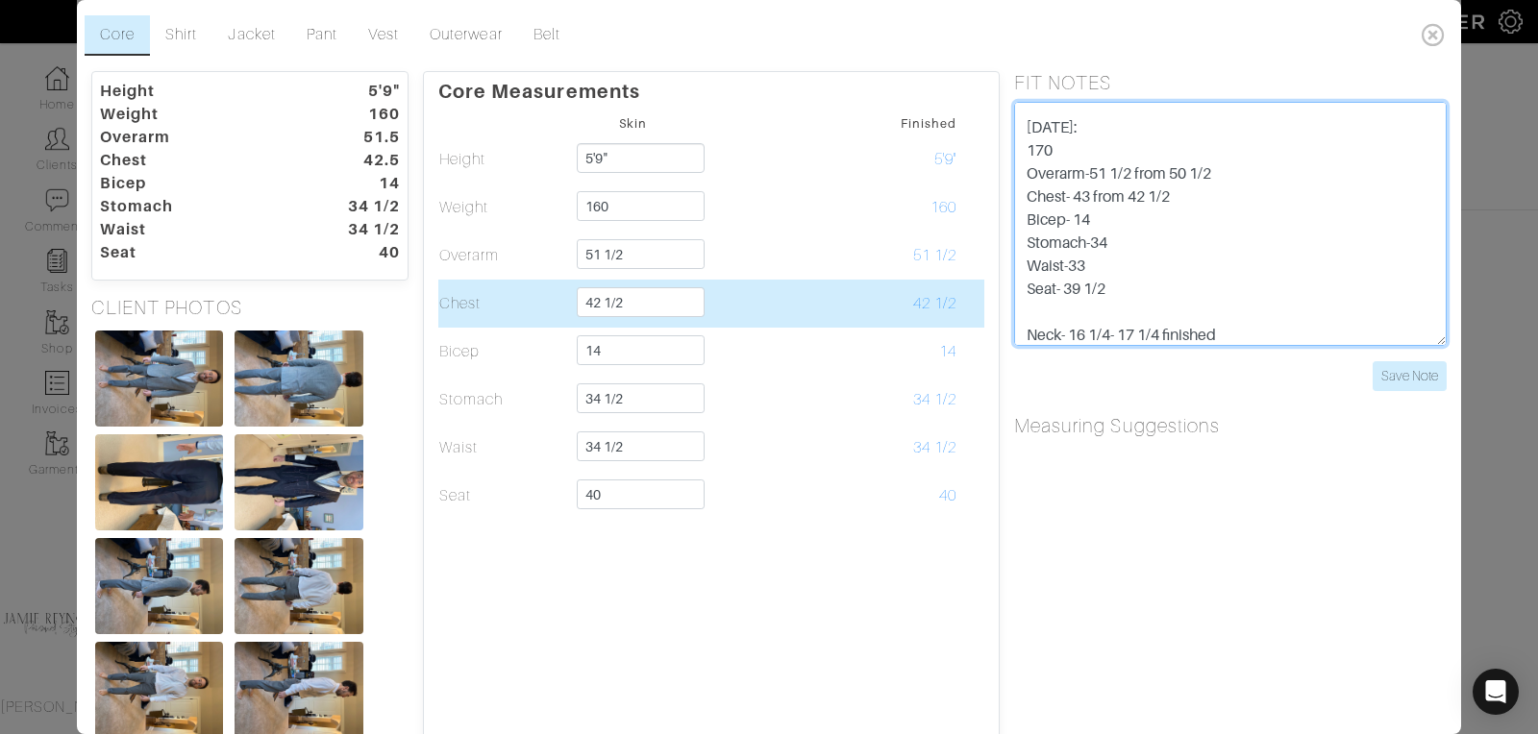
type textarea "3/1 - LB talked with [PERSON_NAME], [PERSON_NAME] requested shirt to be changed…"
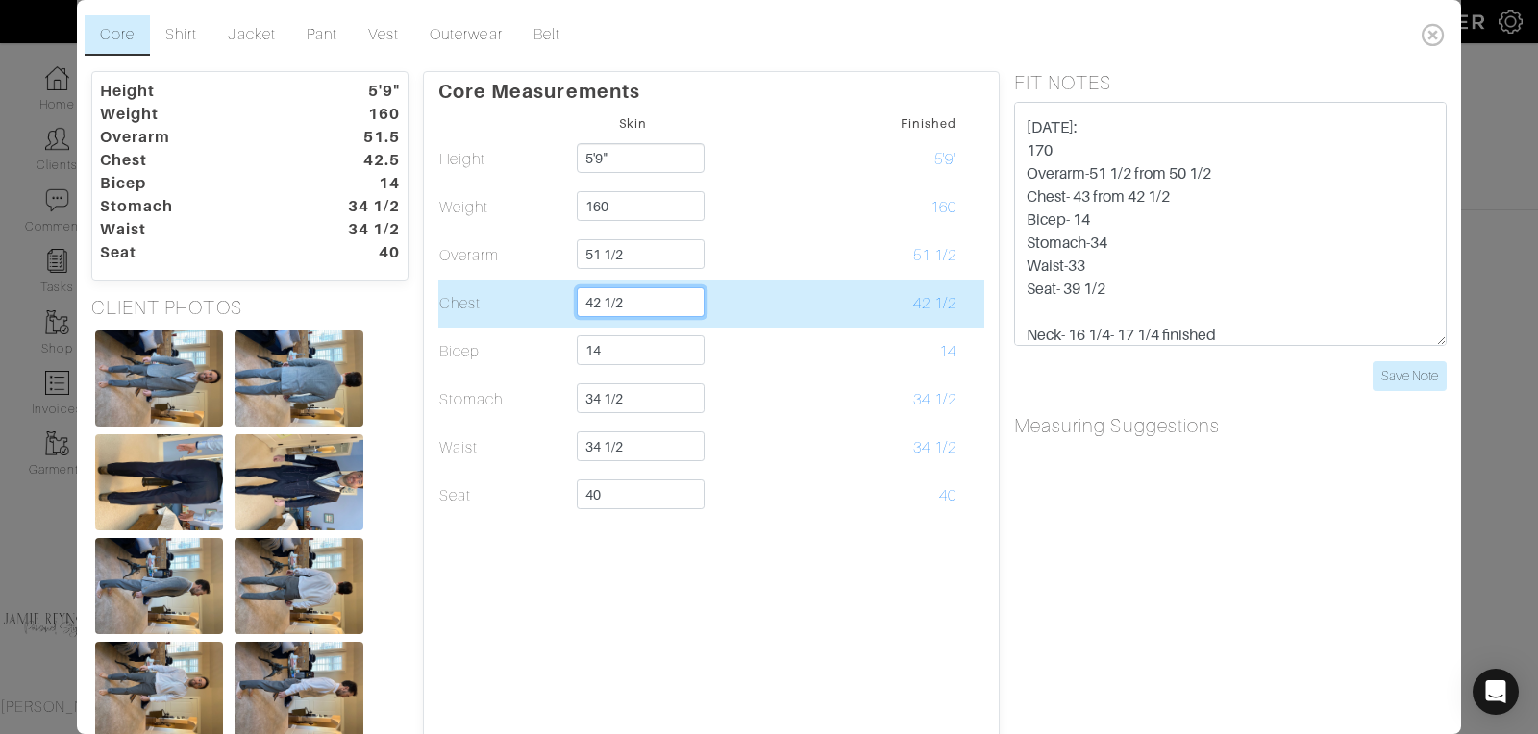
click at [628, 300] on input "42 1/2" at bounding box center [641, 302] width 128 height 30
click at [625, 303] on input "43" at bounding box center [641, 302] width 128 height 30
type input "43"
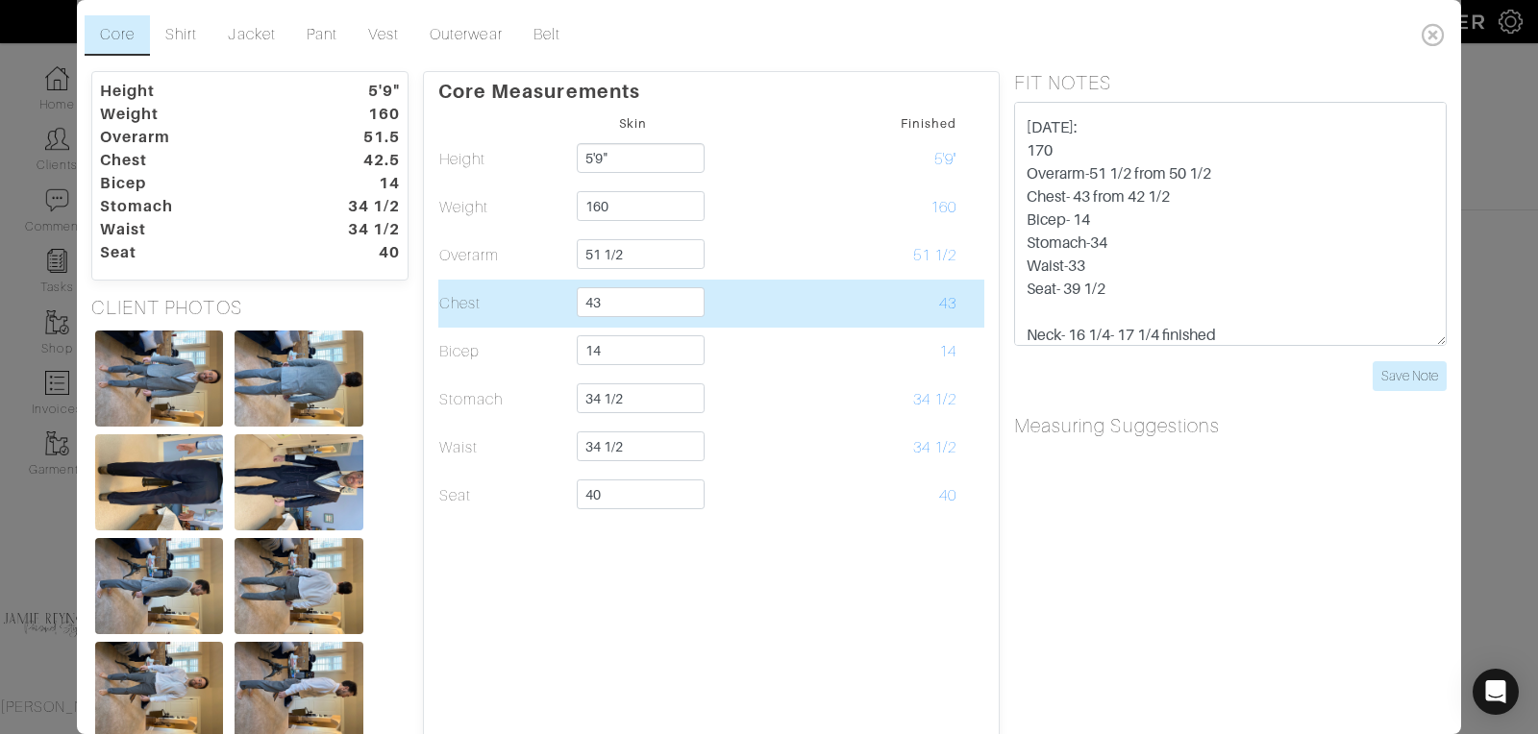
click at [779, 310] on td at bounding box center [763, 304] width 130 height 48
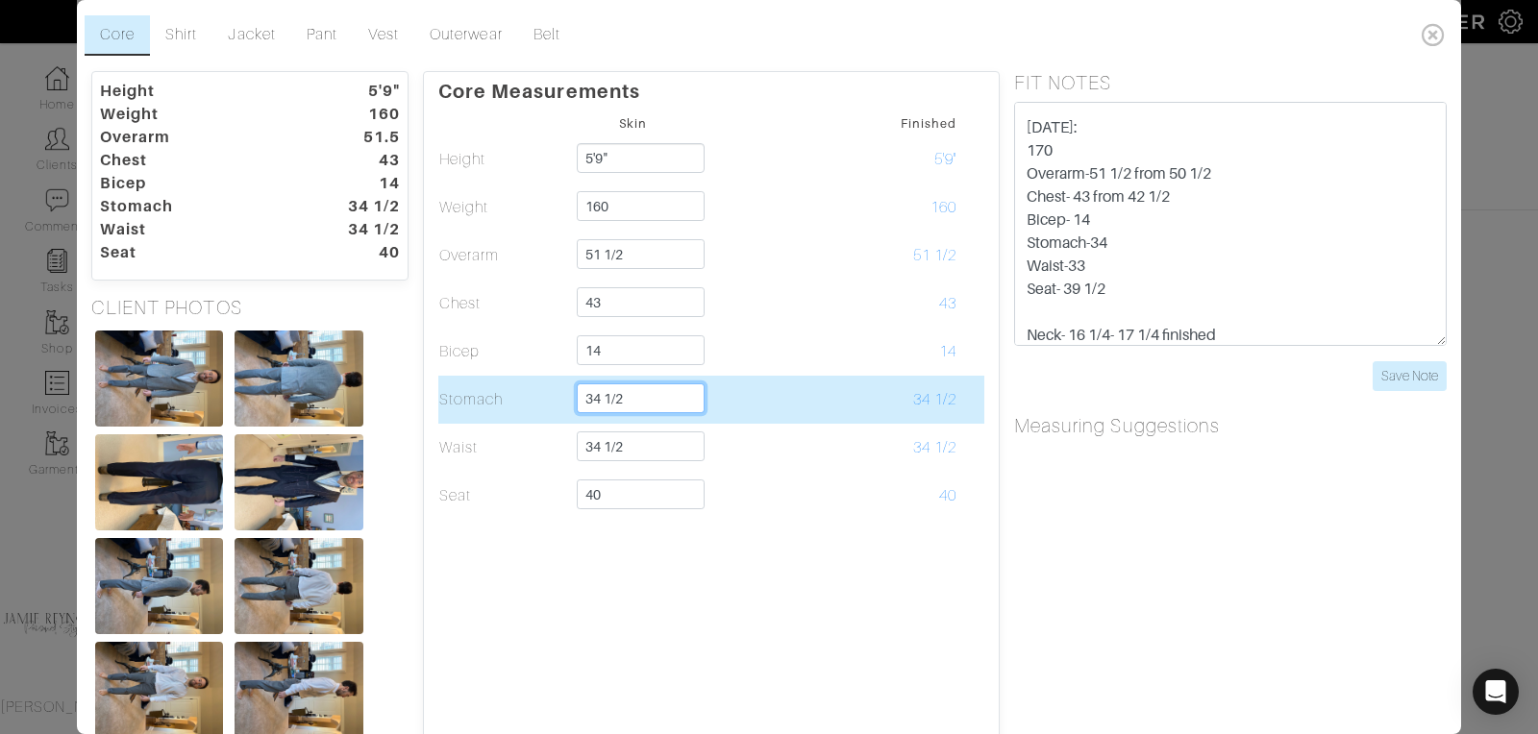
click at [641, 397] on input "34 1/2" at bounding box center [641, 398] width 128 height 30
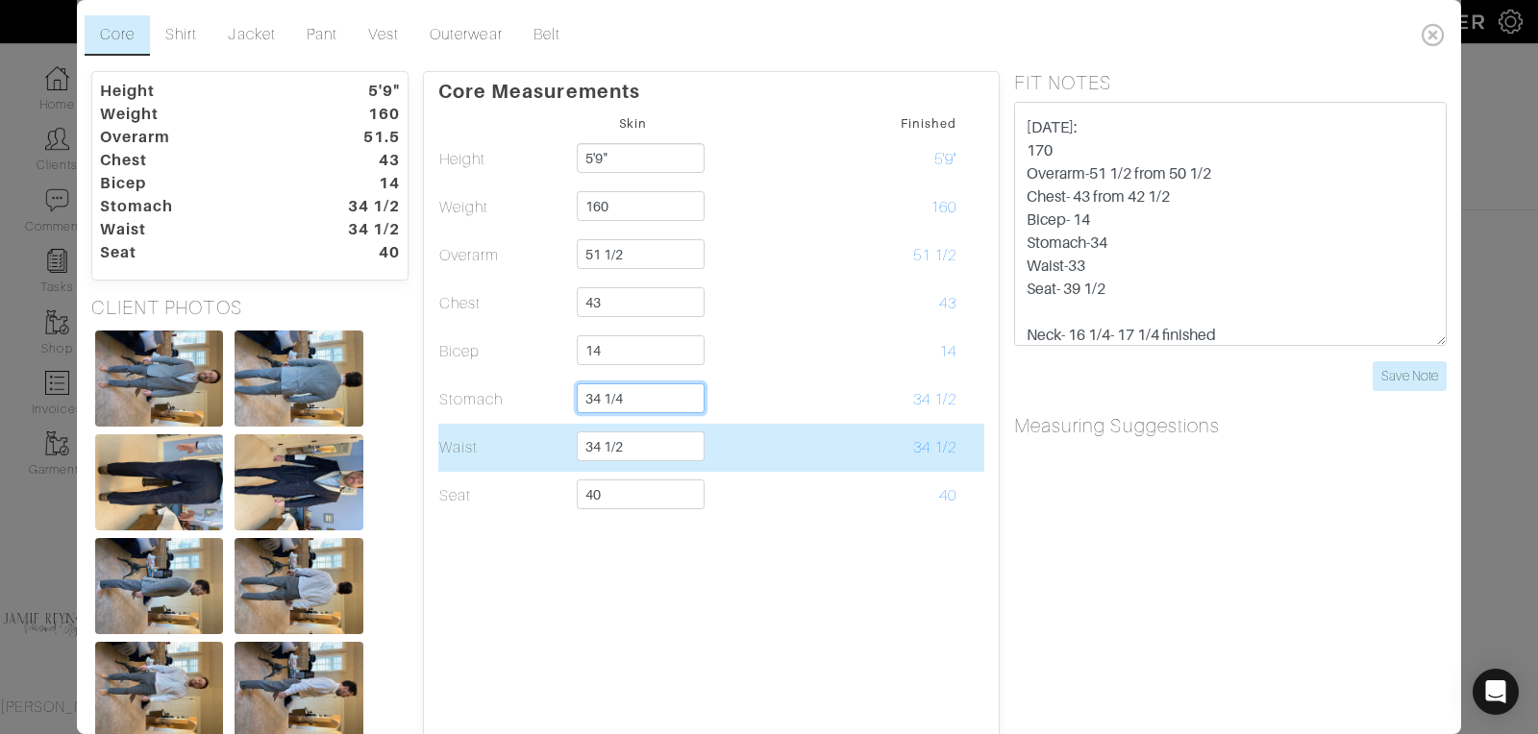
type input "34 1/4"
click at [630, 445] on input "34 1/2" at bounding box center [641, 446] width 128 height 30
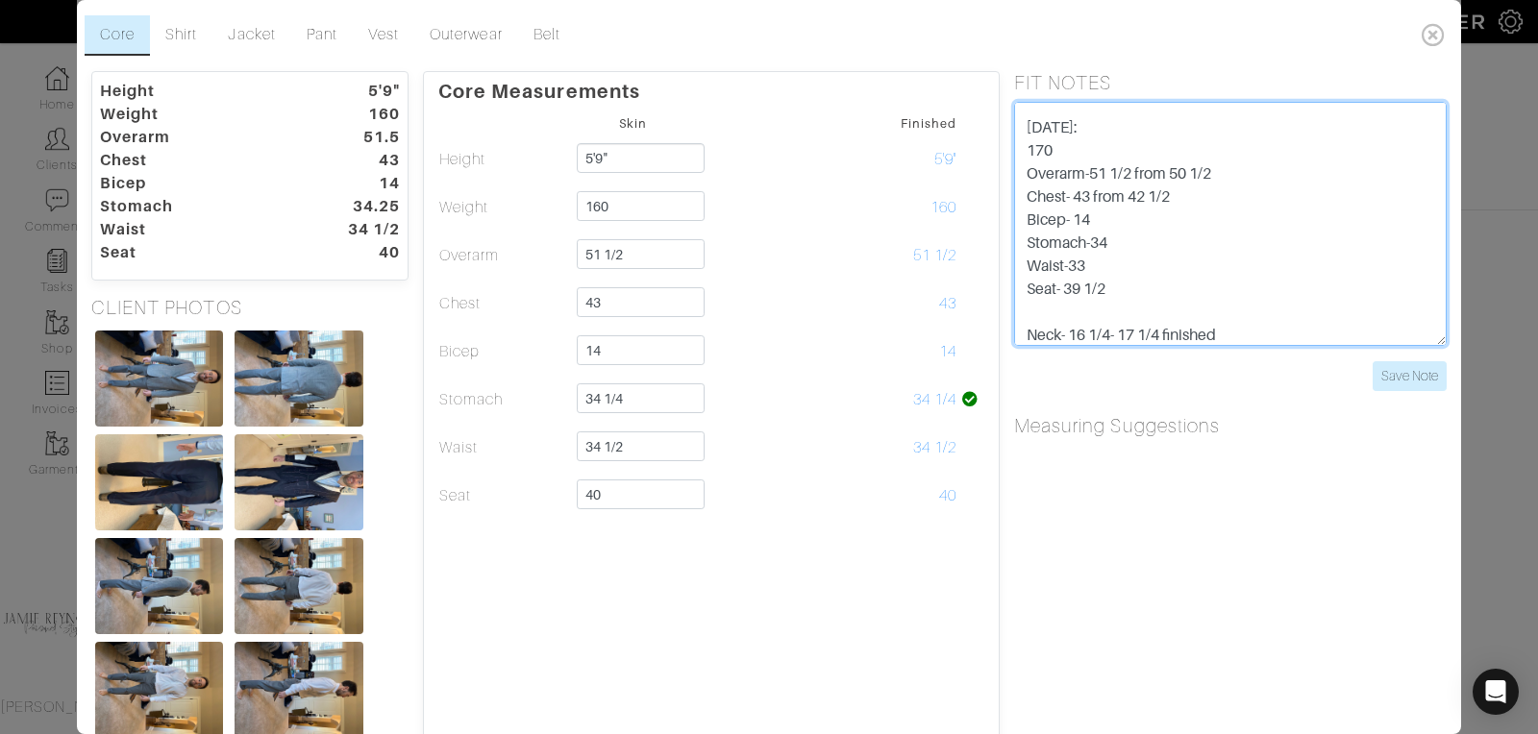
click at [1124, 245] on textarea "3/1 - LB talked with [PERSON_NAME], [PERSON_NAME] requested shirt to be changed…" at bounding box center [1230, 224] width 432 height 244
click at [1212, 256] on textarea "3/1 - LB talked with [PERSON_NAME], [PERSON_NAME] requested shirt to be changed…" at bounding box center [1230, 224] width 432 height 244
drag, startPoint x: 1118, startPoint y: 290, endPoint x: 1067, endPoint y: 289, distance: 50.9
click at [1067, 289] on textarea "3/1 - LB talked with [PERSON_NAME], [PERSON_NAME] requested shirt to be changed…" at bounding box center [1230, 224] width 432 height 244
click at [1218, 298] on textarea "3/1 - LB talked with [PERSON_NAME], [PERSON_NAME] requested shirt to be changed…" at bounding box center [1230, 224] width 432 height 244
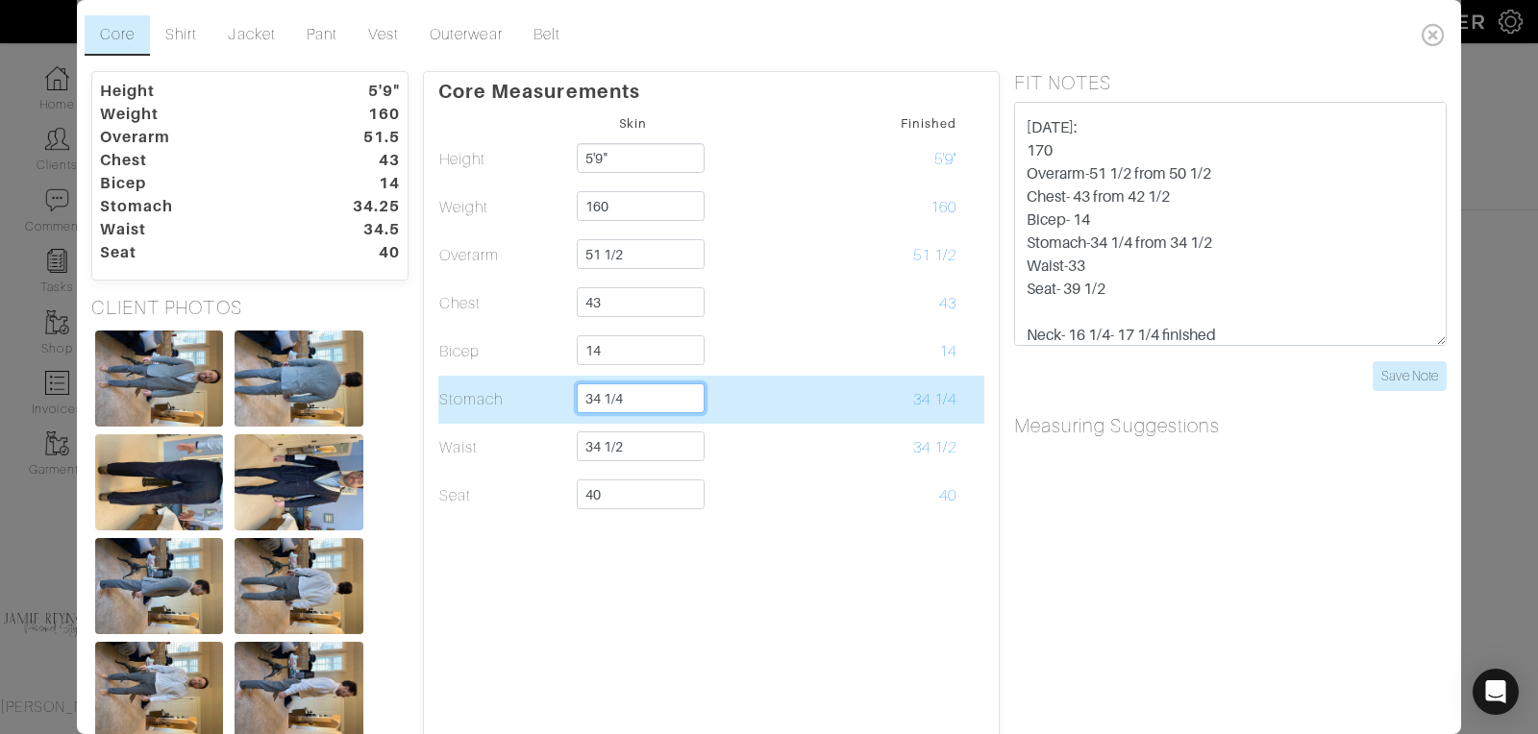
click at [638, 398] on input "34 1/4" at bounding box center [641, 398] width 128 height 30
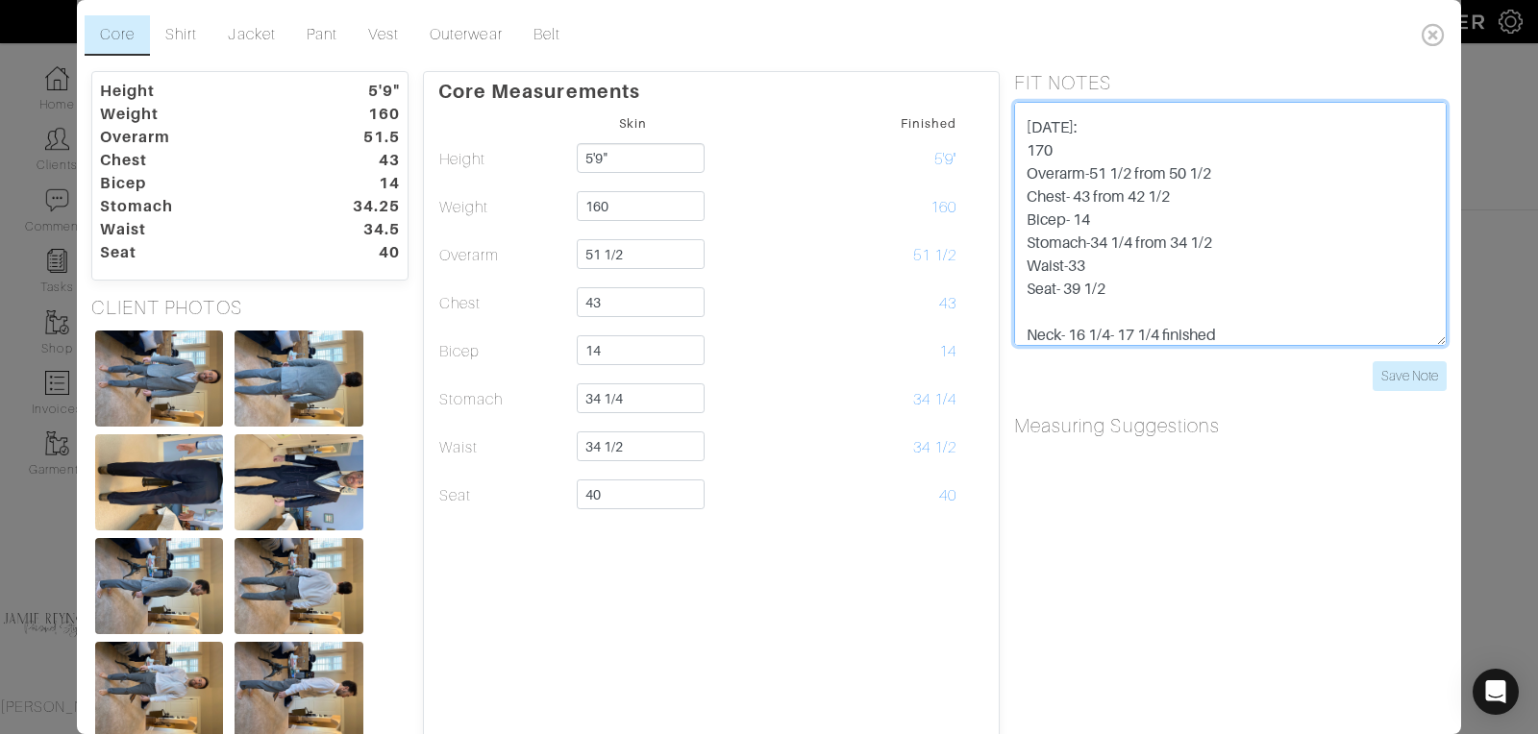
click at [1090, 264] on textarea "3/1 - LB talked with [PERSON_NAME], [PERSON_NAME] requested shirt to be changed…" at bounding box center [1230, 224] width 432 height 244
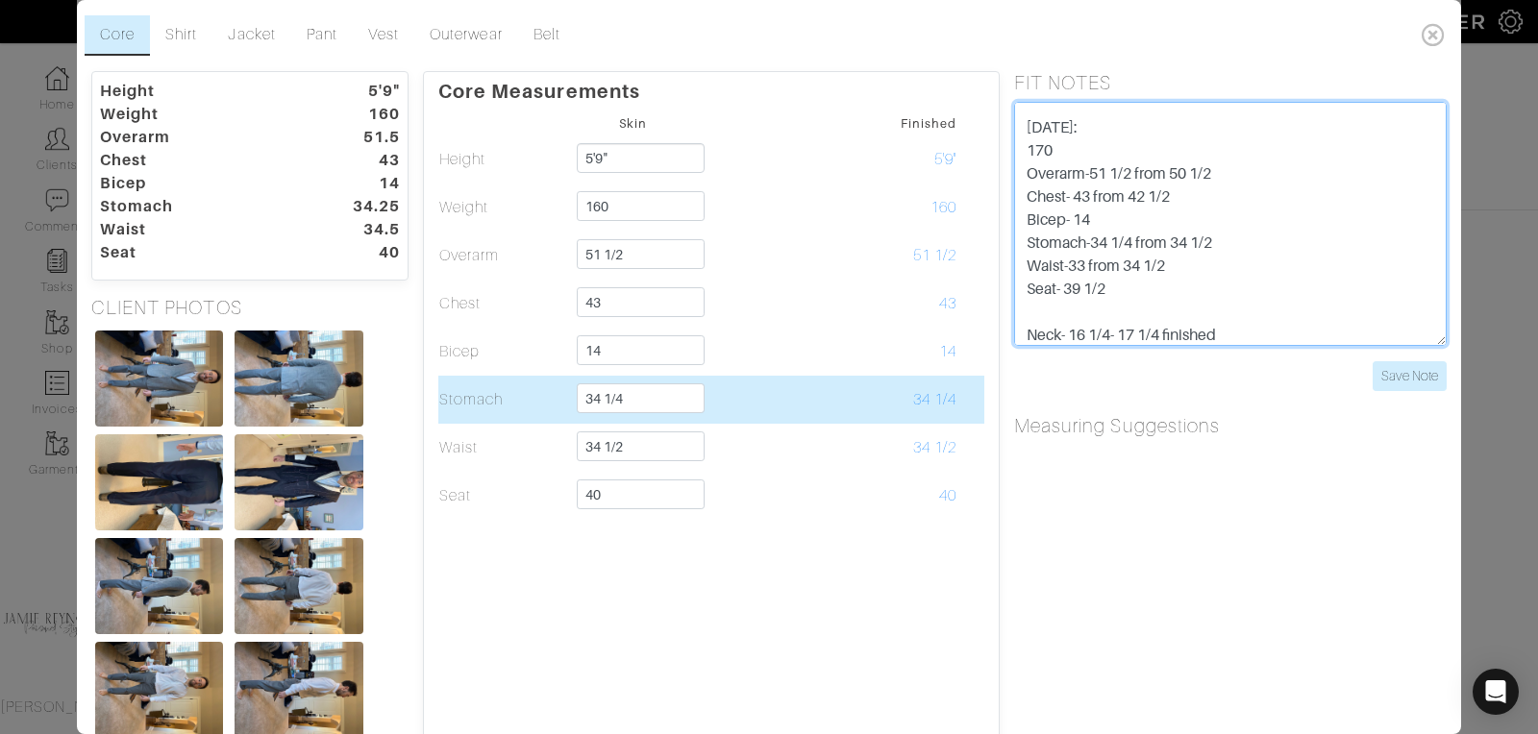
type textarea "3/1 - LB talked with [PERSON_NAME], [PERSON_NAME] requested shirt to be changed…"
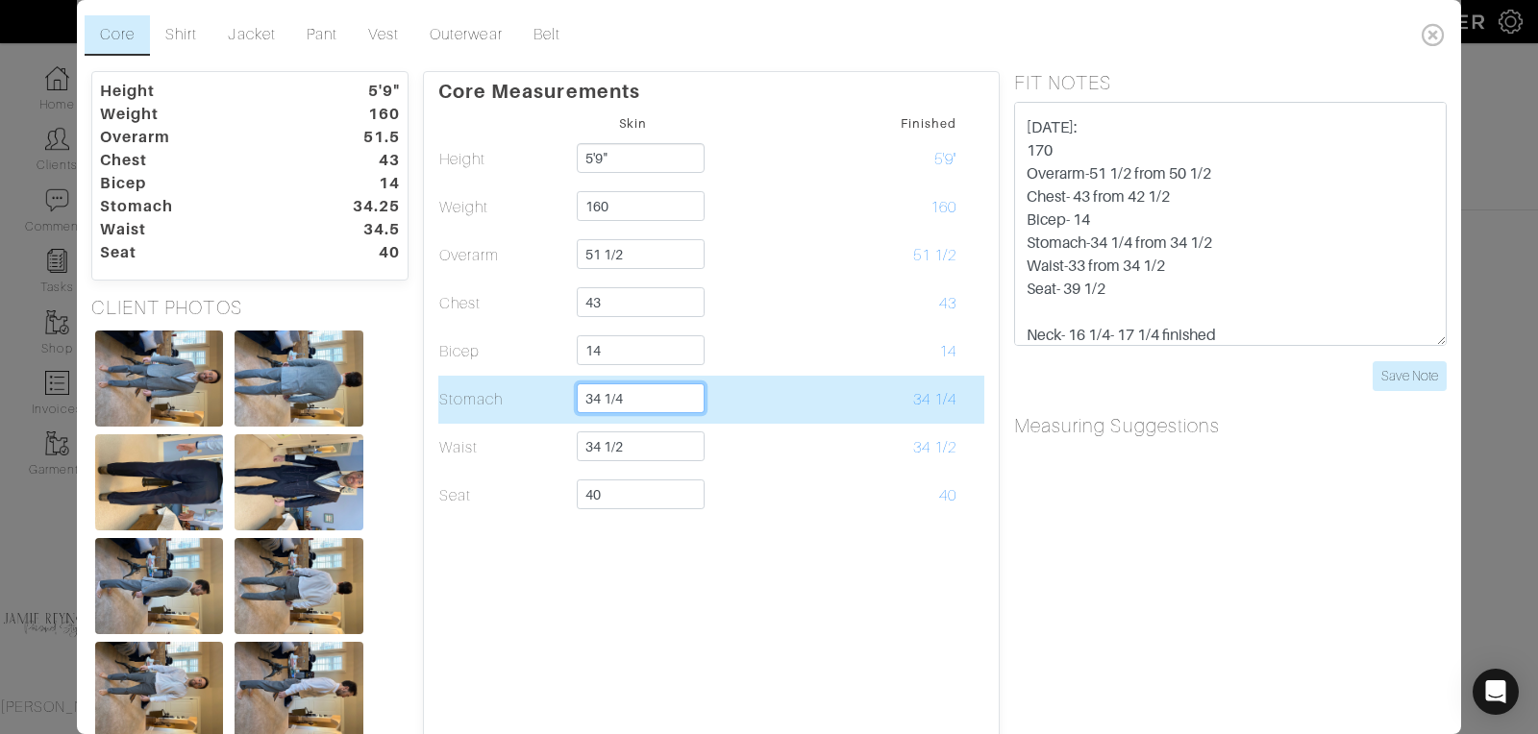
click at [649, 398] on input "34 1/4" at bounding box center [641, 398] width 128 height 30
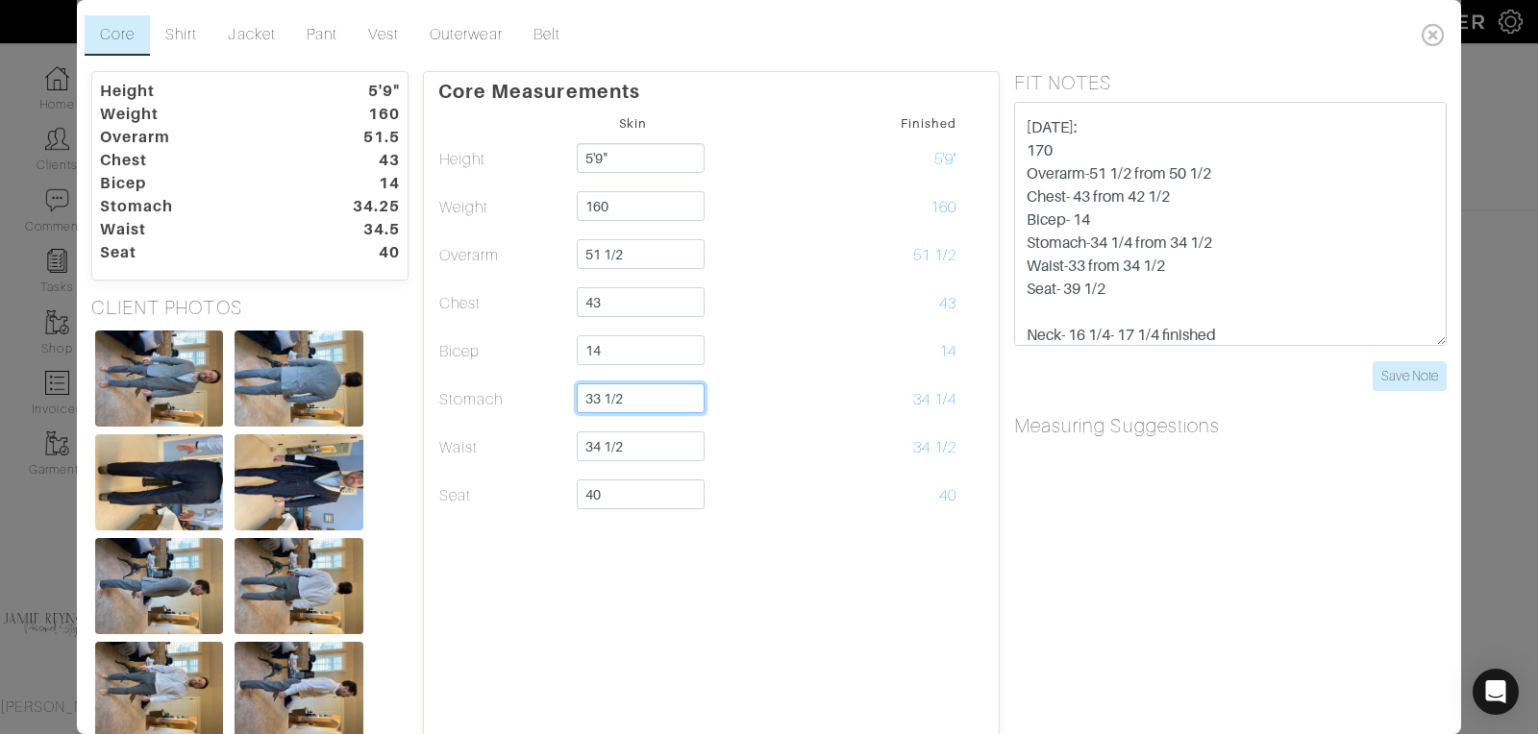
type input "33 1/2"
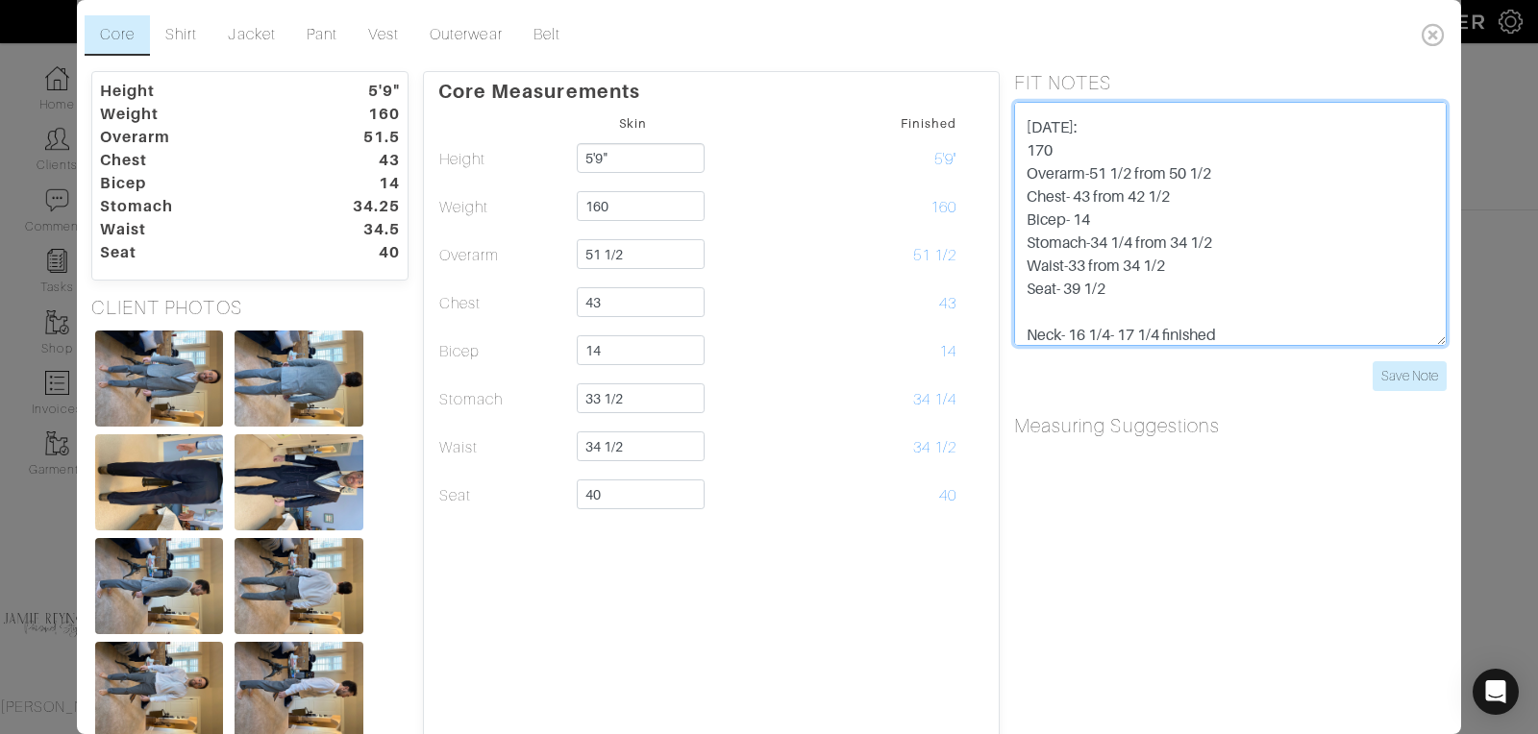
click at [1357, 287] on textarea "3/1 - LB talked with [PERSON_NAME], [PERSON_NAME] requested shirt to be changed…" at bounding box center [1230, 224] width 432 height 244
click at [1086, 268] on textarea "3/1 - LB talked with [PERSON_NAME], [PERSON_NAME] requested shirt to be changed…" at bounding box center [1230, 224] width 432 height 244
click at [1250, 284] on textarea "3/1 - LB talked with [PERSON_NAME], [PERSON_NAME] requested shirt to be changed…" at bounding box center [1230, 224] width 432 height 244
type textarea "3/1 - LB talked with [PERSON_NAME], [PERSON_NAME] requested shirt to be changed…"
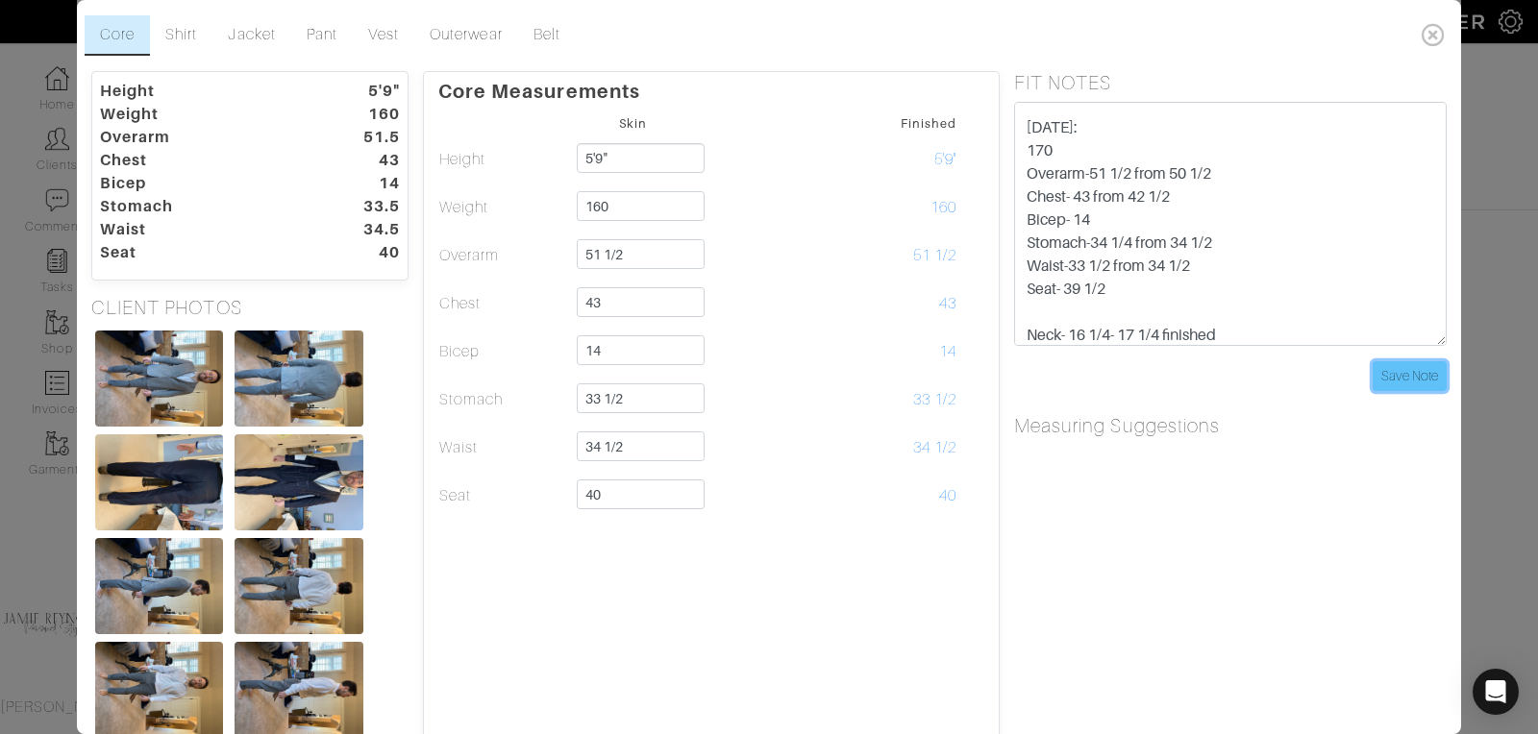
click at [1415, 371] on input "Save Note" at bounding box center [1409, 376] width 74 height 30
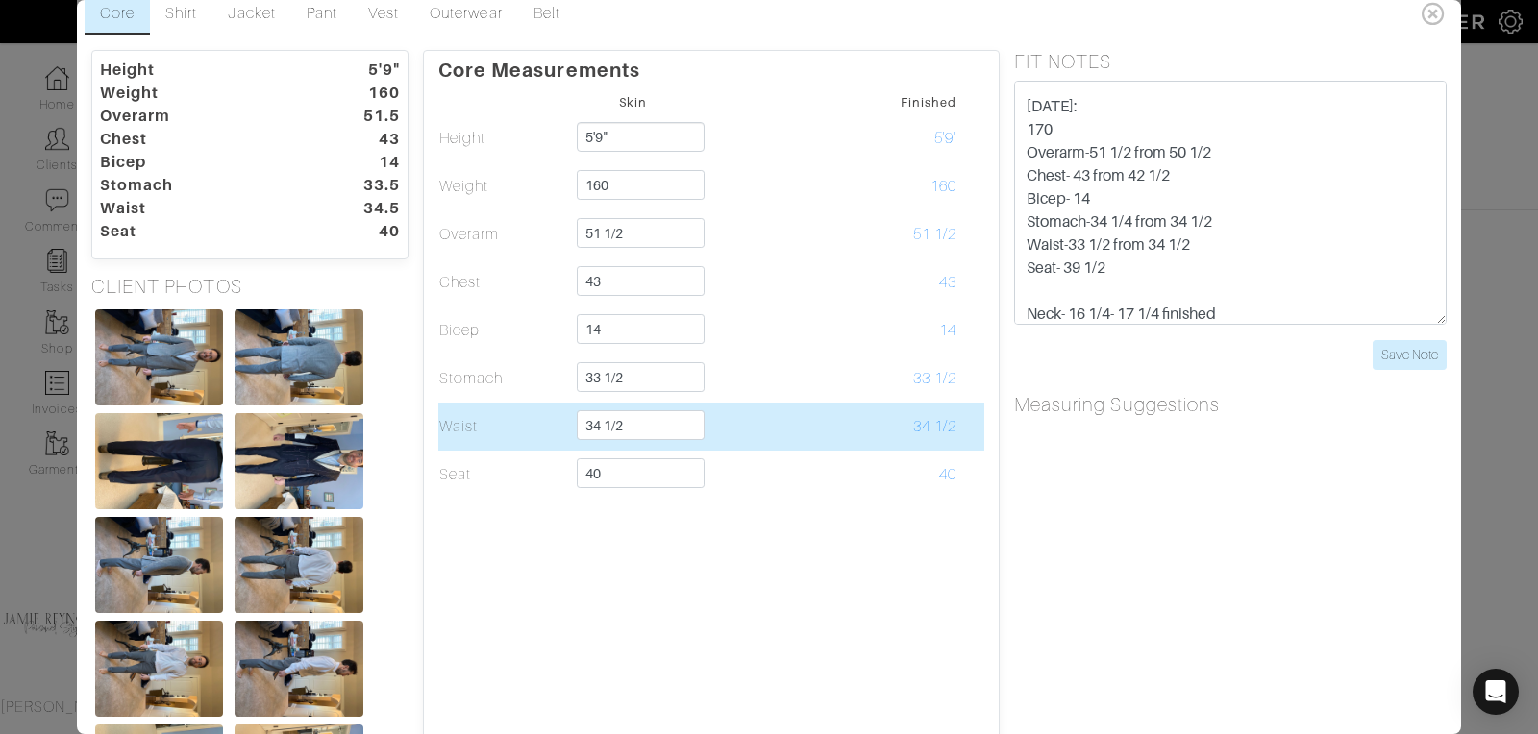
scroll to position [0, 0]
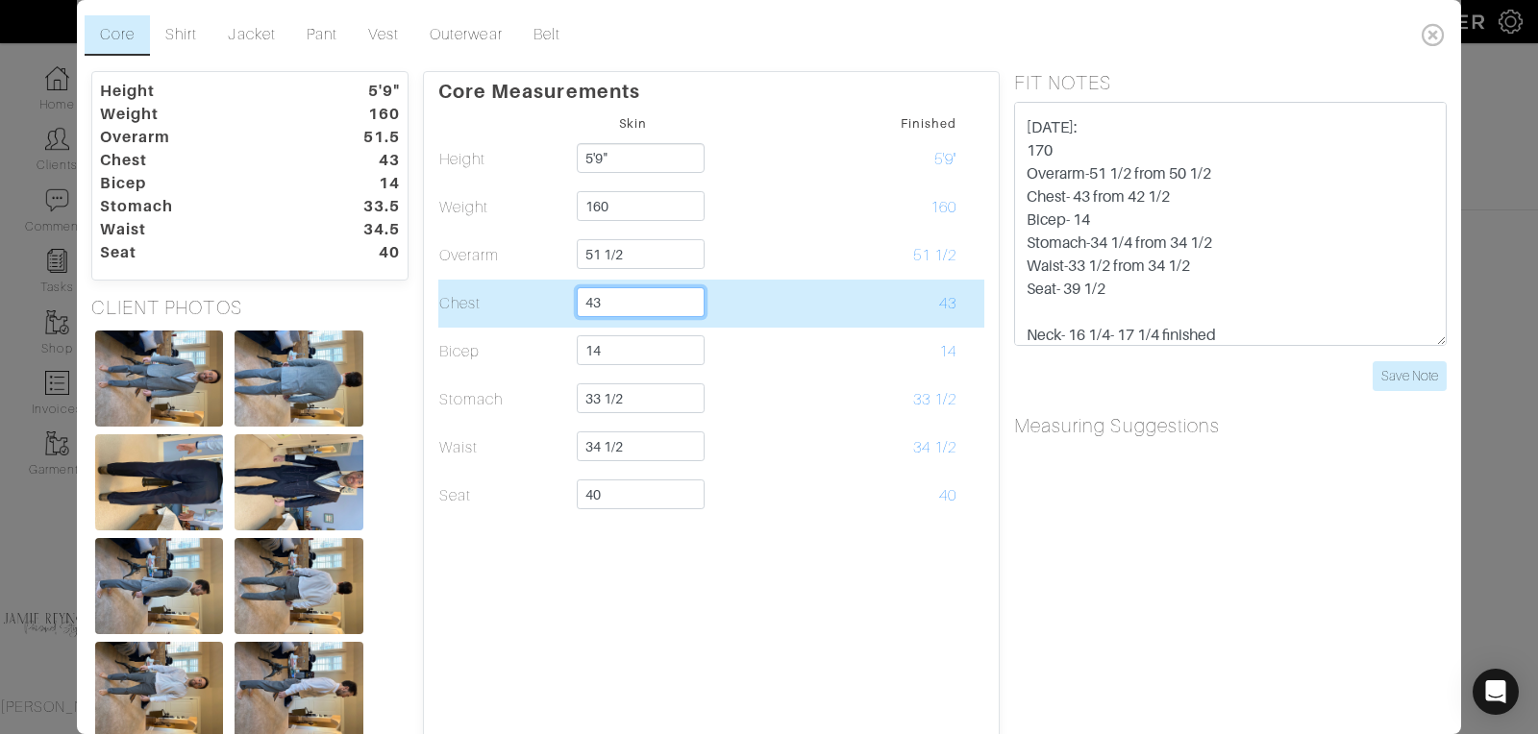
click at [617, 302] on input "43" at bounding box center [641, 302] width 128 height 30
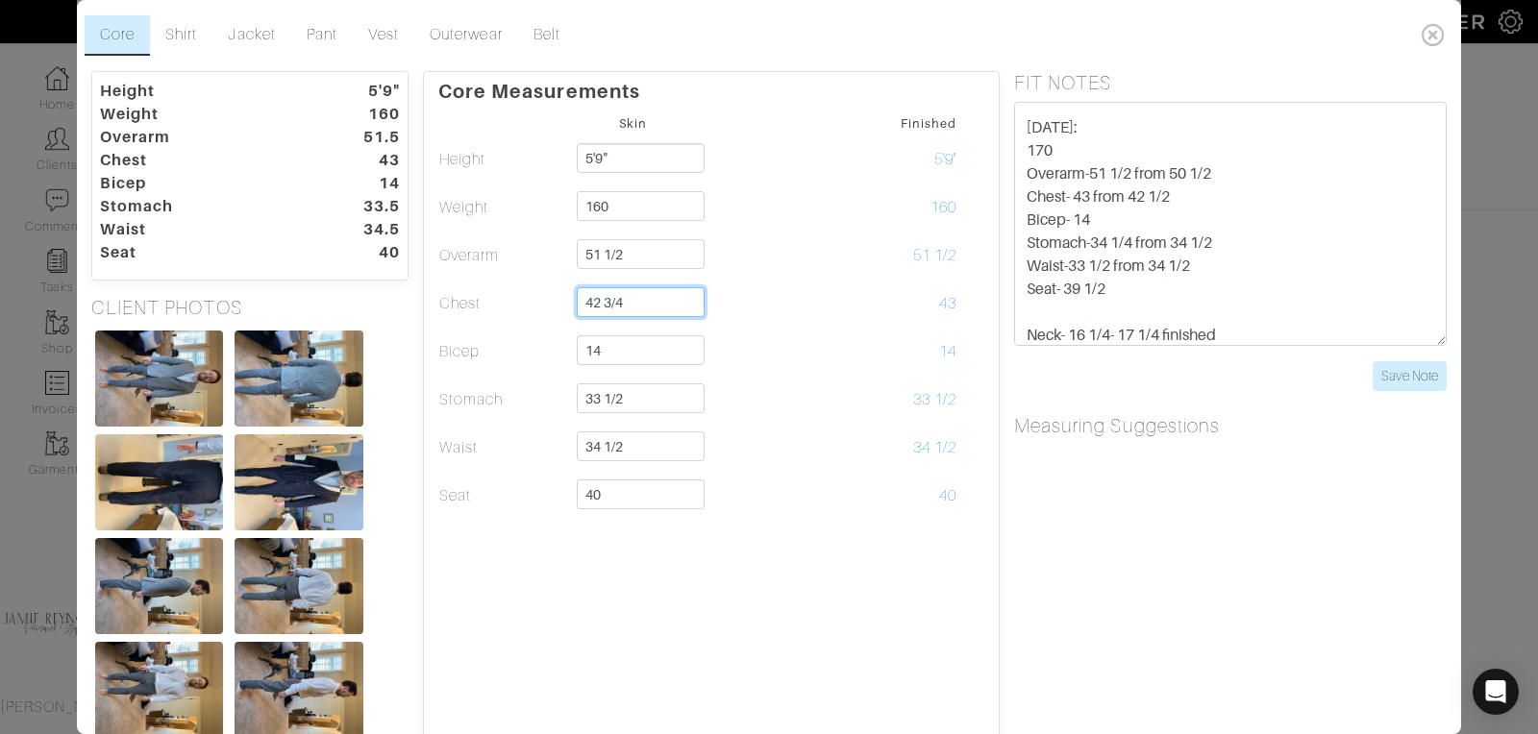
type input "42 3/4"
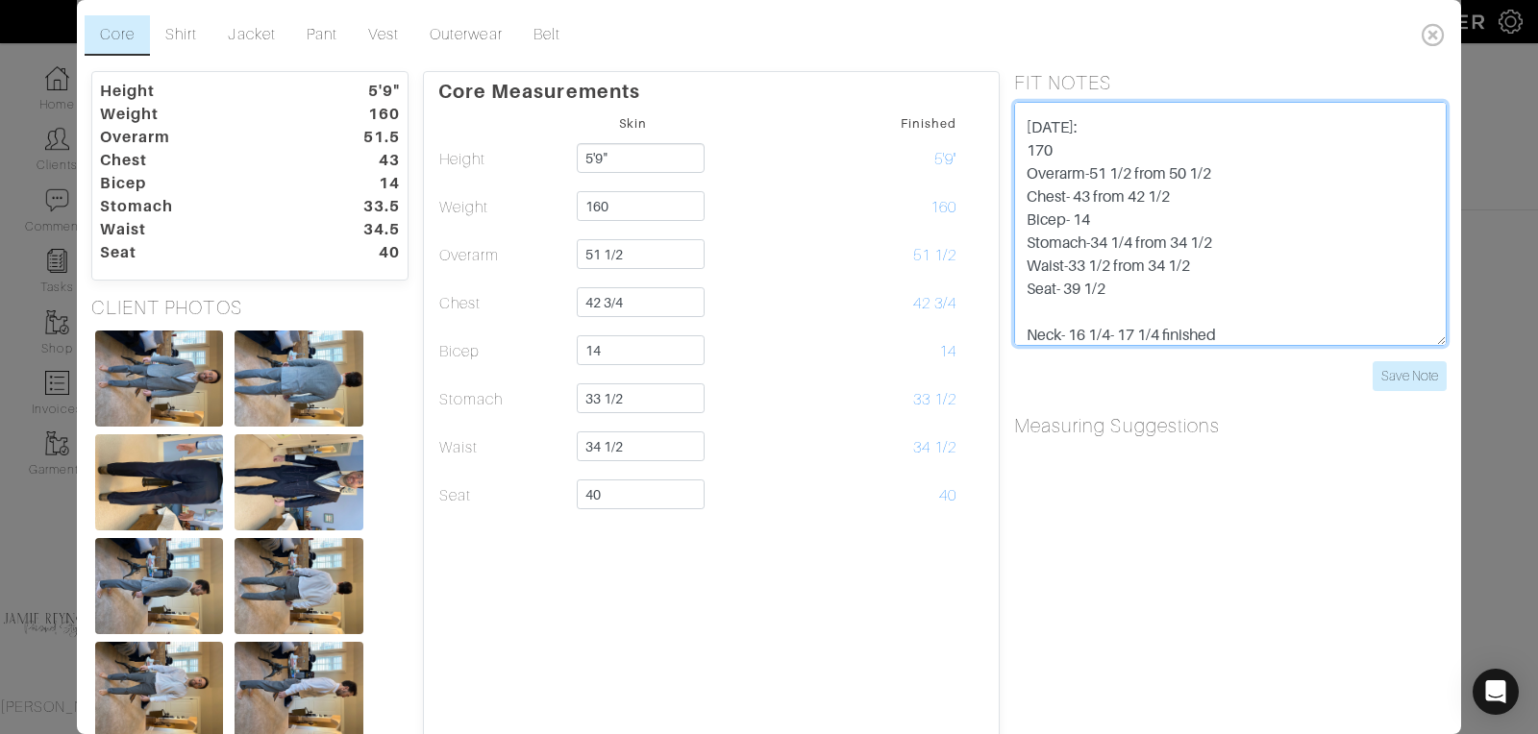
click at [1091, 192] on textarea "3/1 - LB talked with [PERSON_NAME], [PERSON_NAME] requested shirt to be changed…" at bounding box center [1230, 224] width 432 height 244
click at [1218, 192] on textarea "3/1 - LB talked with [PERSON_NAME], [PERSON_NAME] requested shirt to be changed…" at bounding box center [1230, 224] width 432 height 244
type textarea "3/1 - LB talked with [PERSON_NAME], [PERSON_NAME] requested shirt to be changed…"
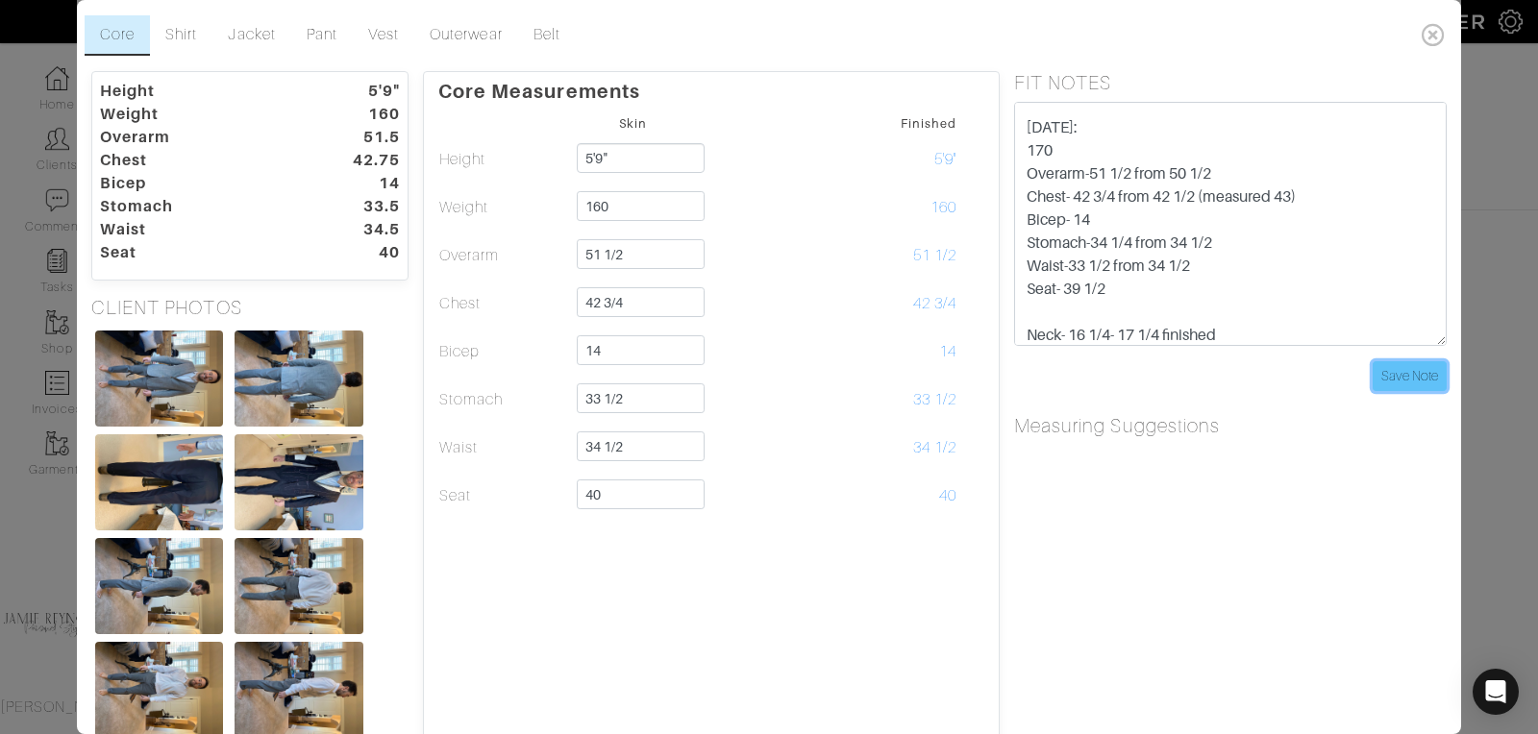
click at [1391, 373] on input "Save Note" at bounding box center [1409, 376] width 74 height 30
click at [193, 31] on link "Shirt" at bounding box center [181, 35] width 62 height 40
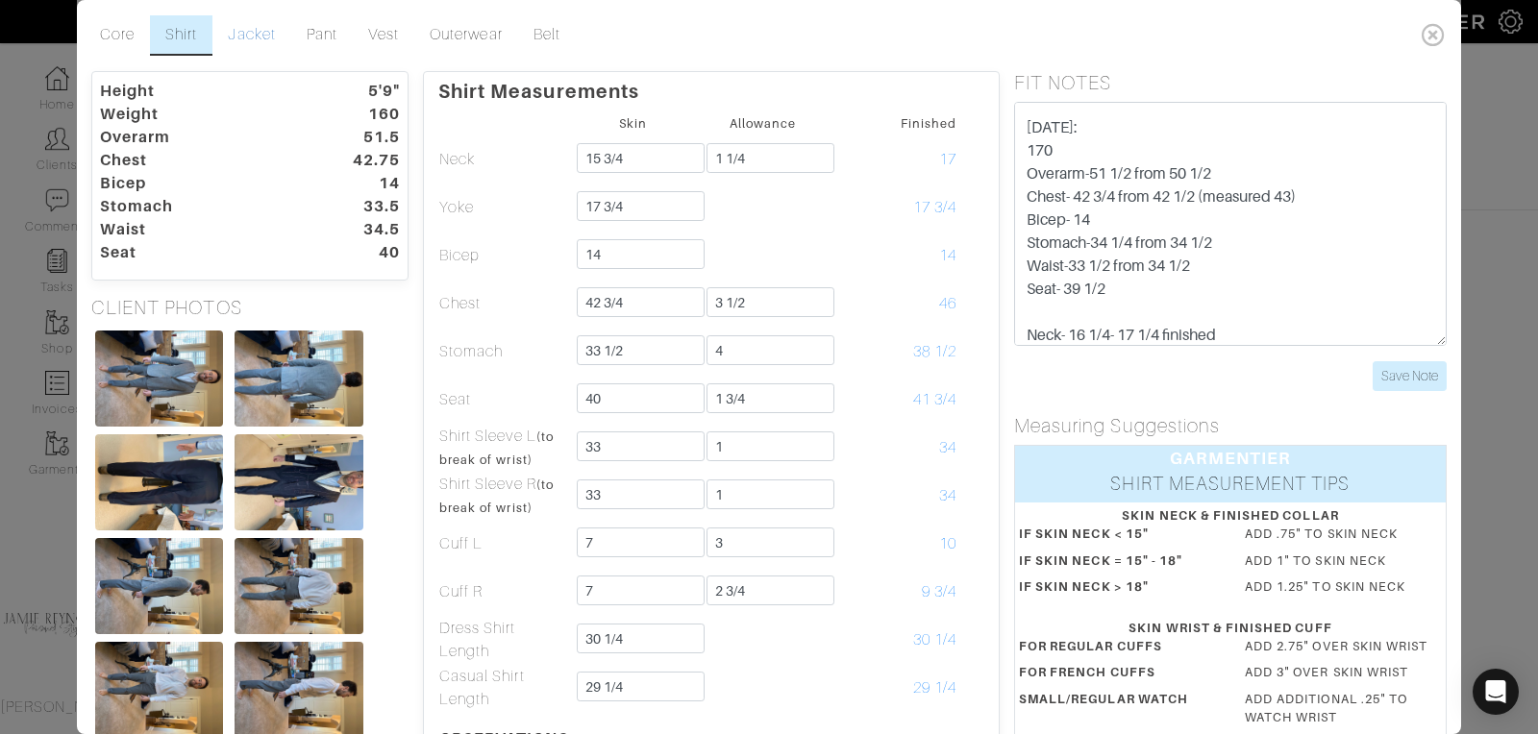
click at [242, 37] on link "Jacket" at bounding box center [251, 35] width 78 height 40
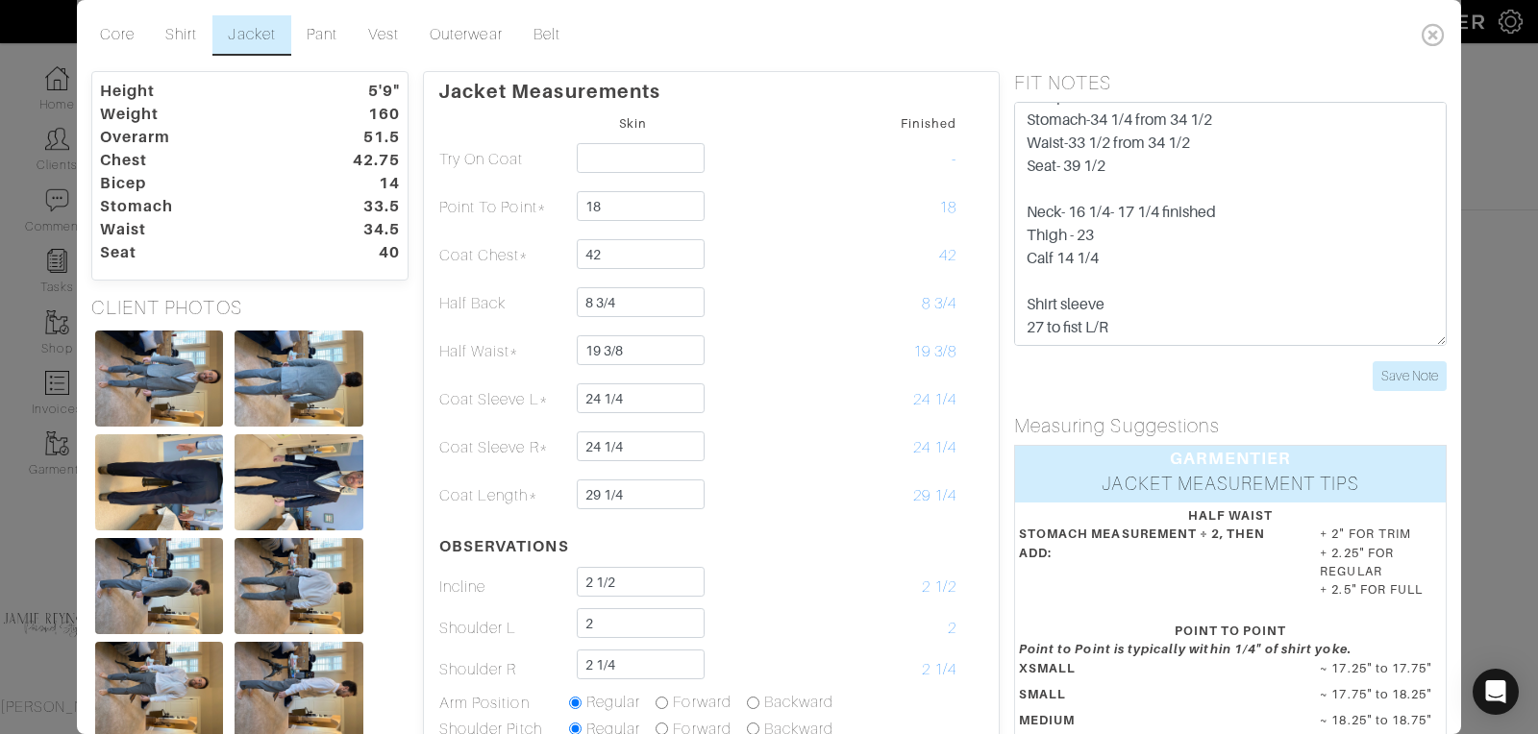
scroll to position [810, 0]
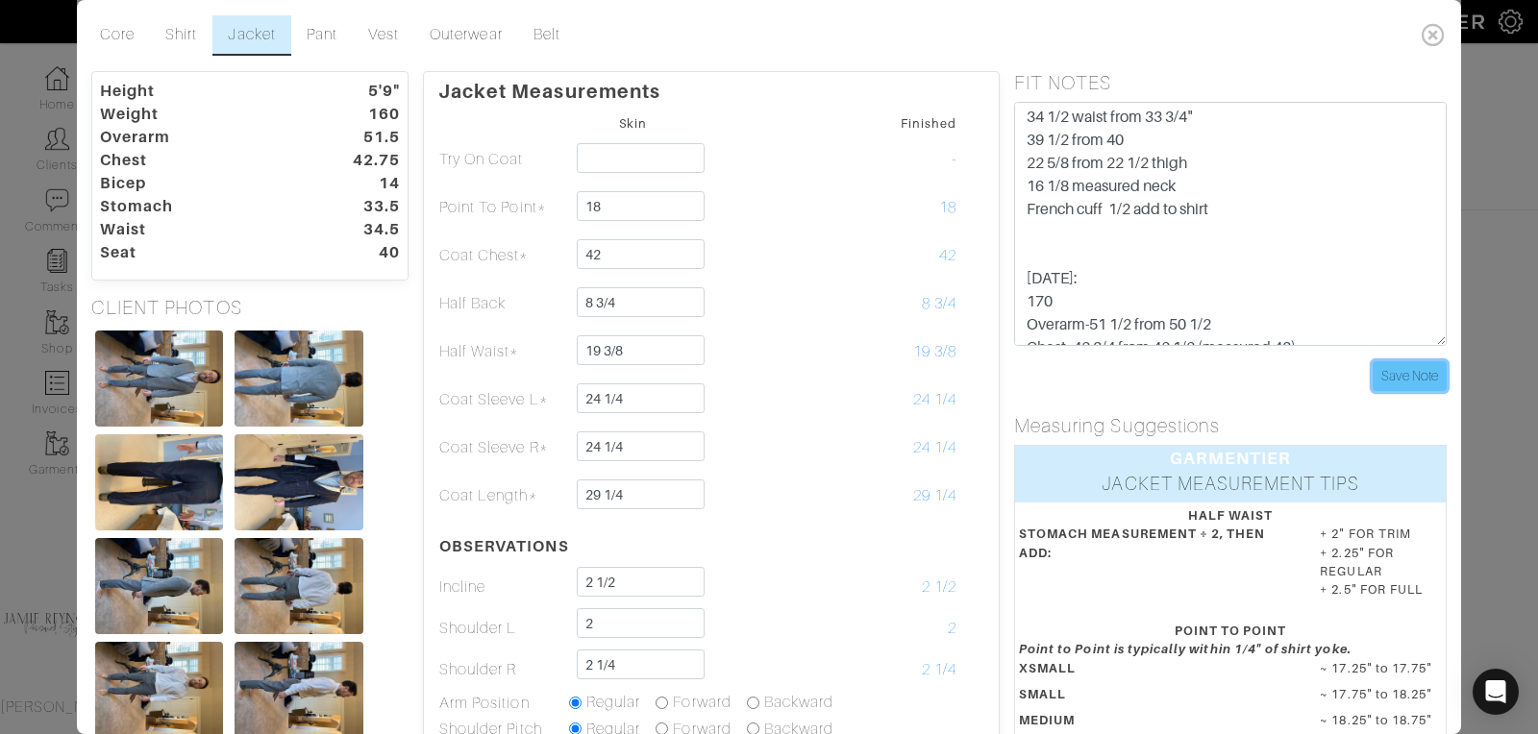
click at [1396, 375] on input "Save Note" at bounding box center [1409, 376] width 74 height 30
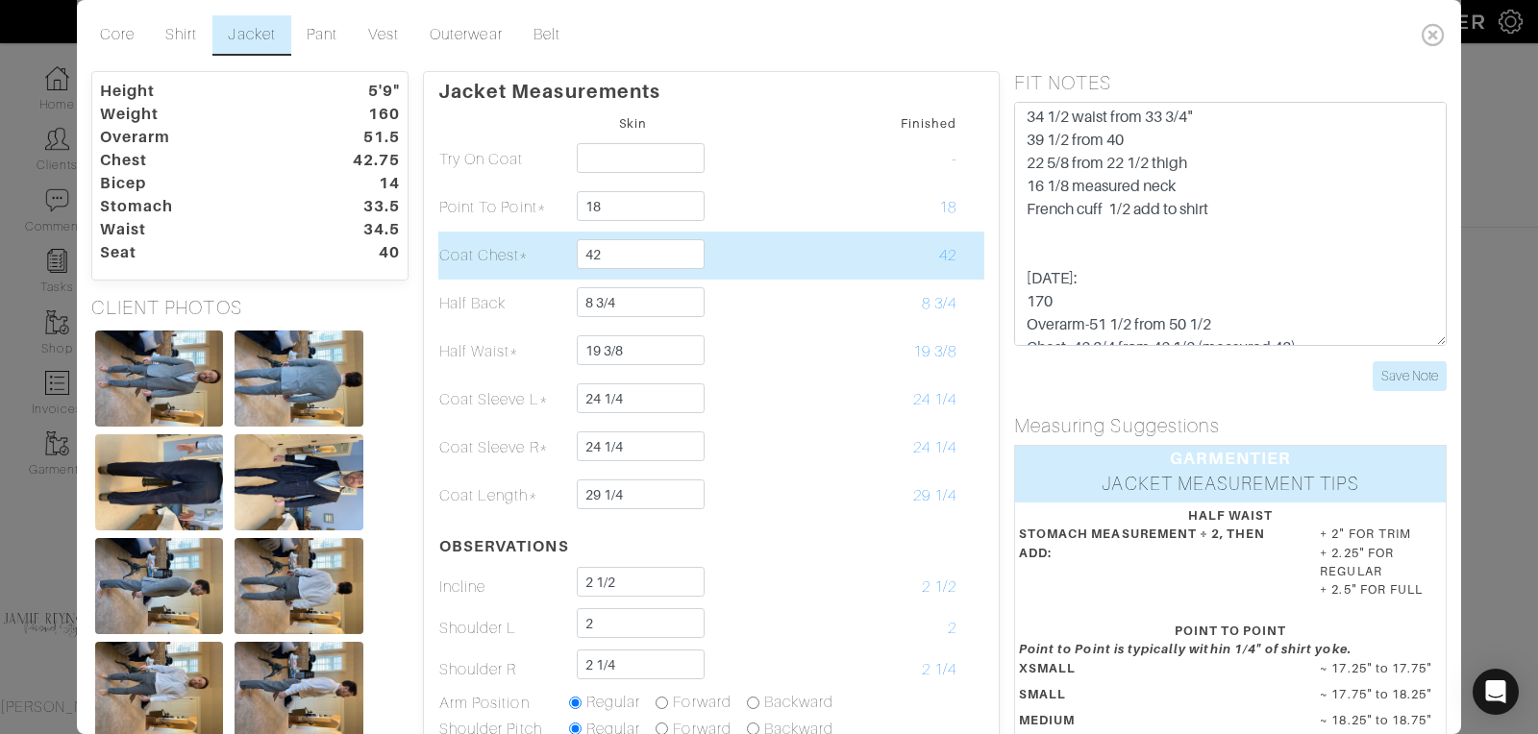
scroll to position [126, 0]
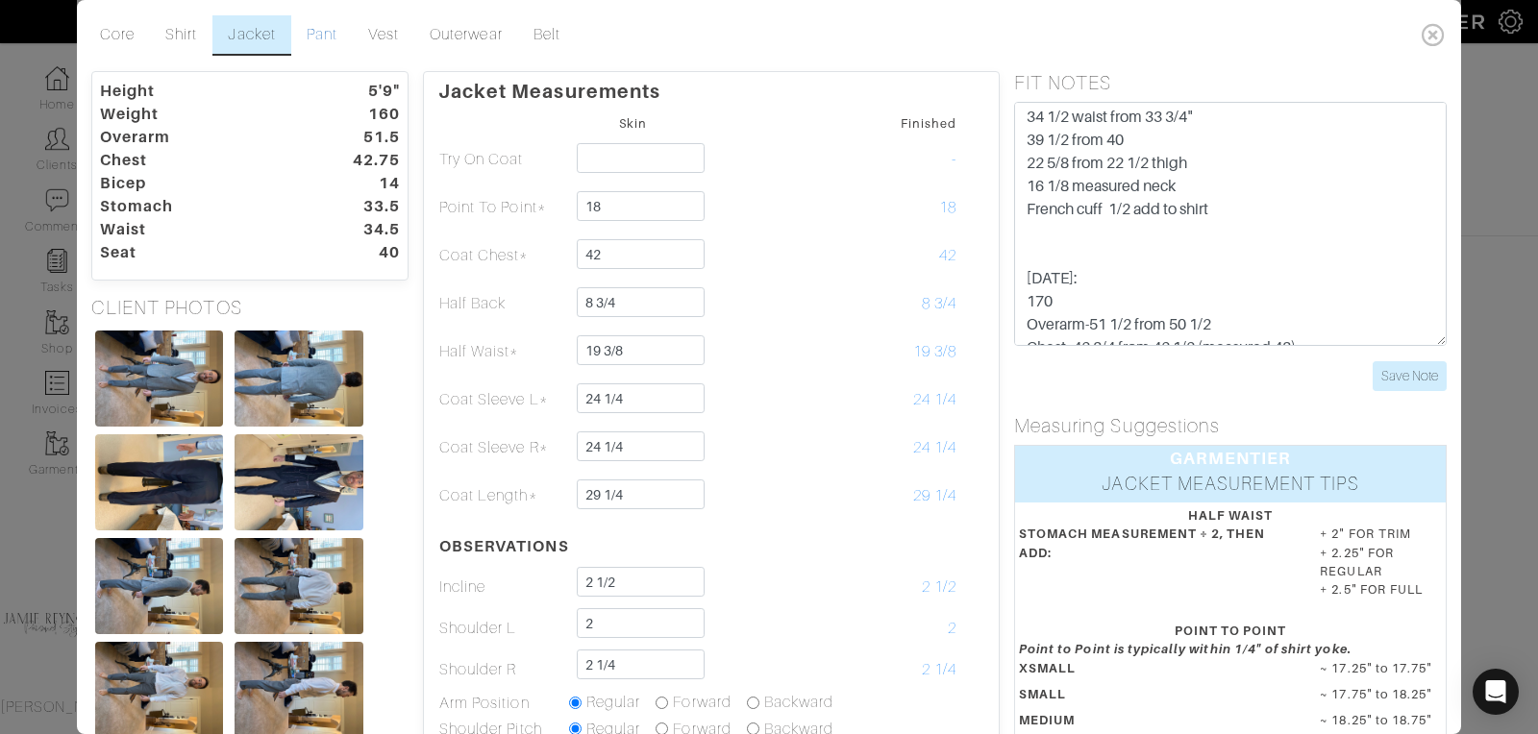
click at [334, 28] on link "Pant" at bounding box center [322, 35] width 62 height 40
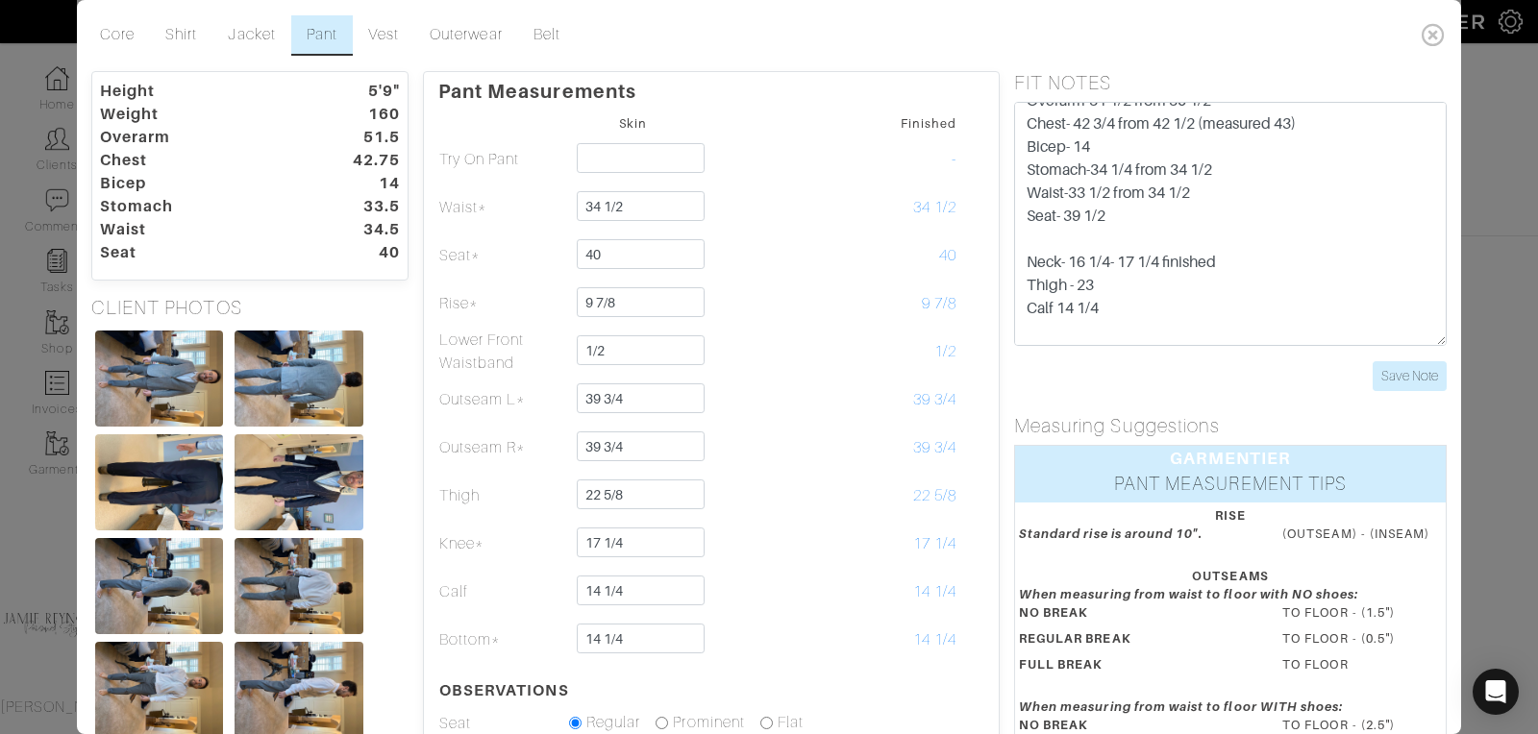
scroll to position [1039, 0]
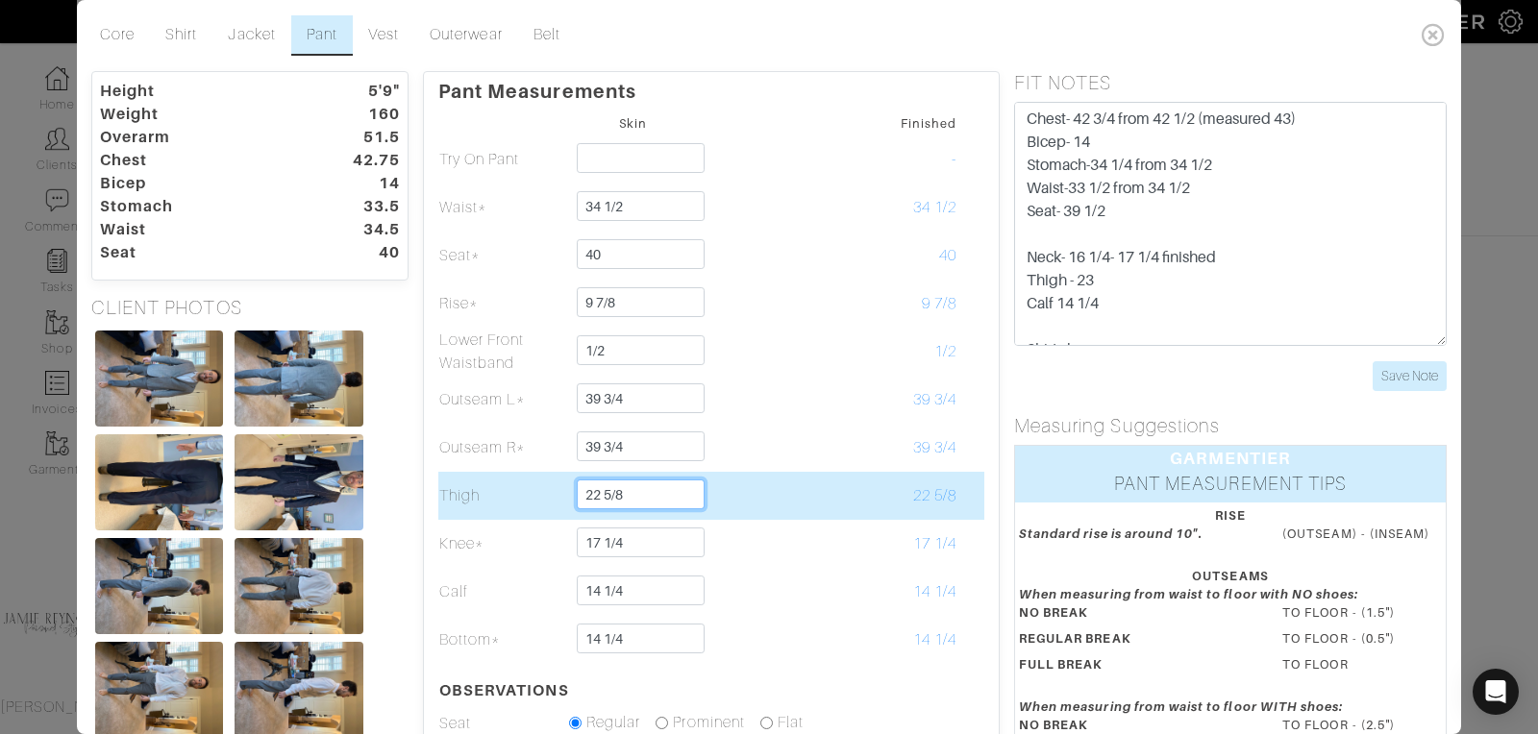
click at [629, 488] on input "22 5/8" at bounding box center [641, 495] width 128 height 30
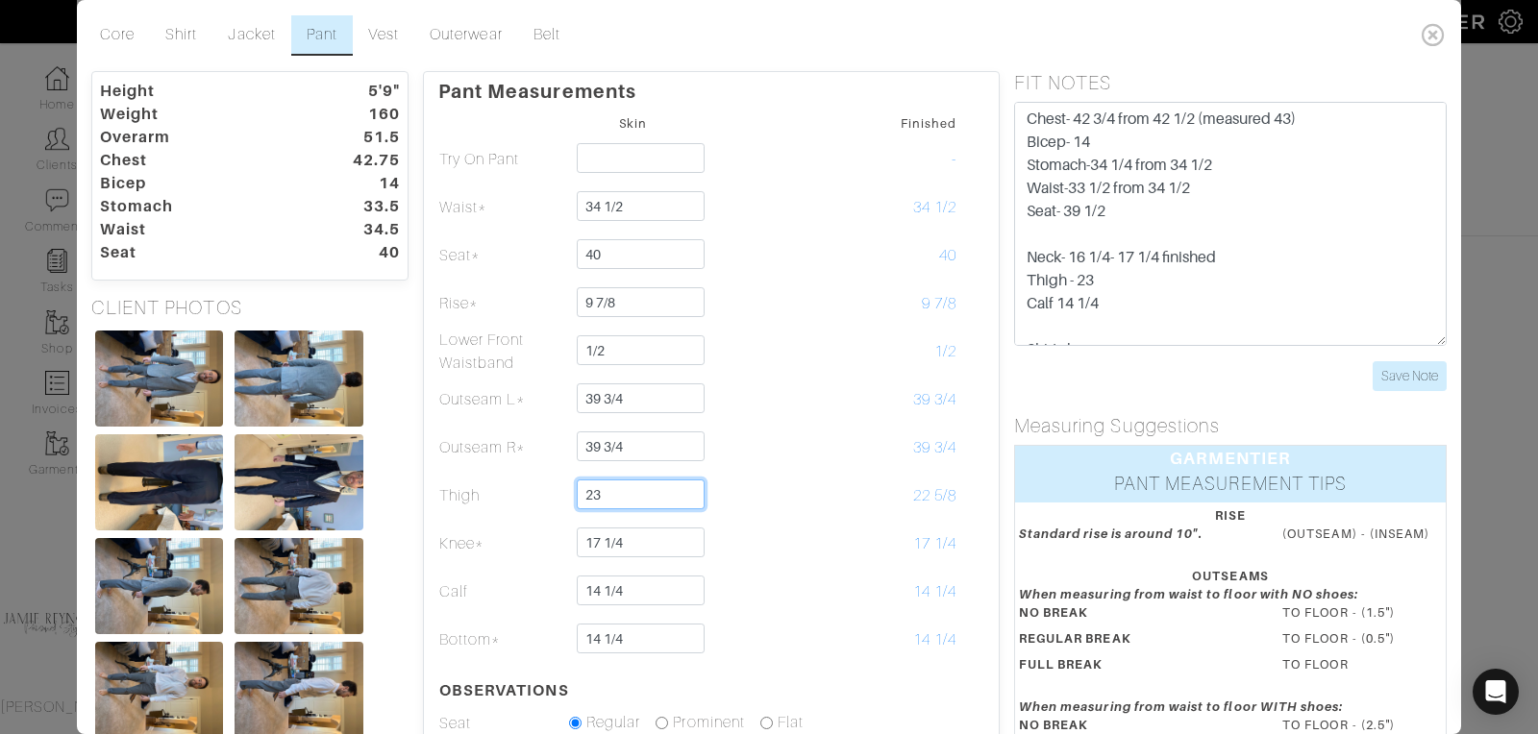
type input "23"
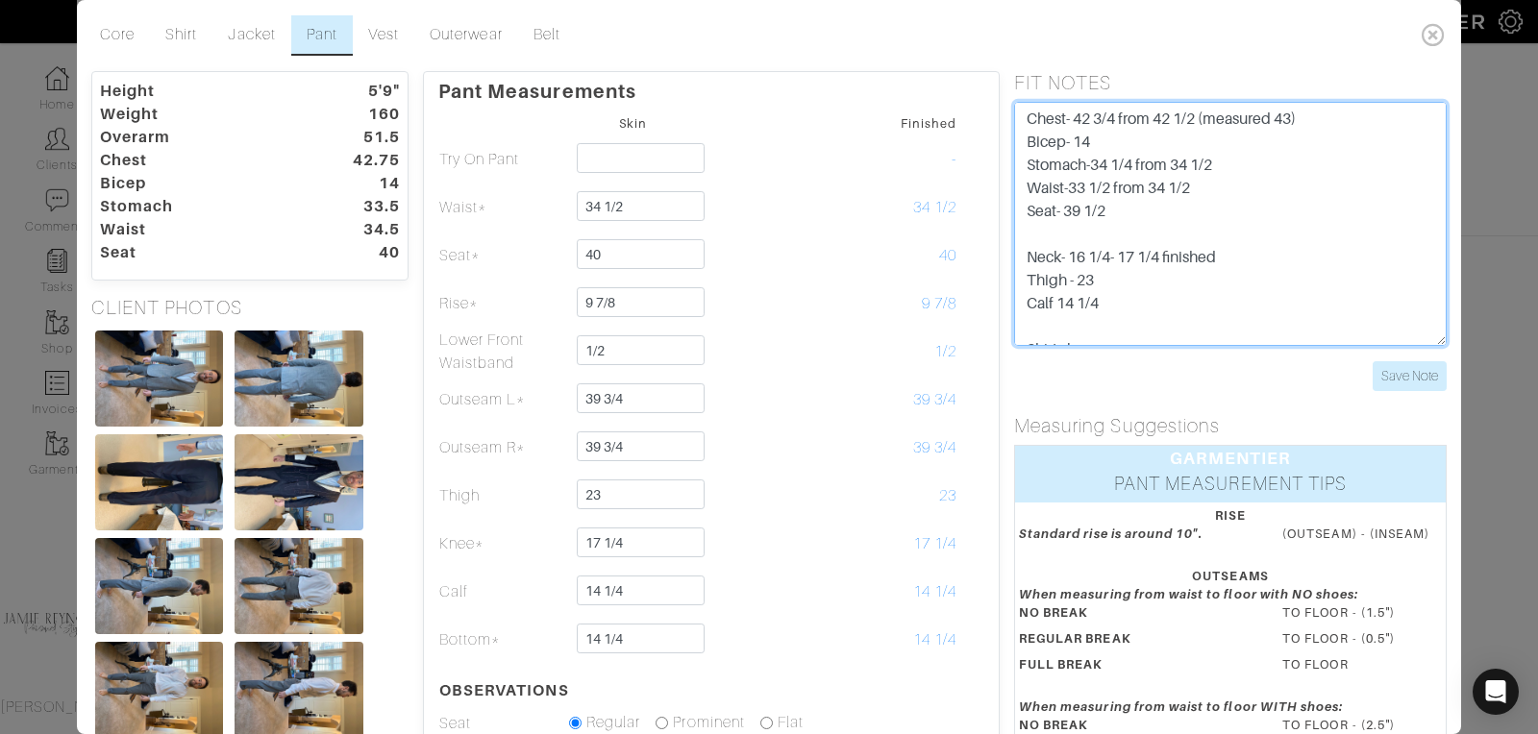
click at [1165, 323] on textarea "3/1 - LB talked with [PERSON_NAME], [PERSON_NAME] requested shirt to be changed…" at bounding box center [1230, 224] width 432 height 244
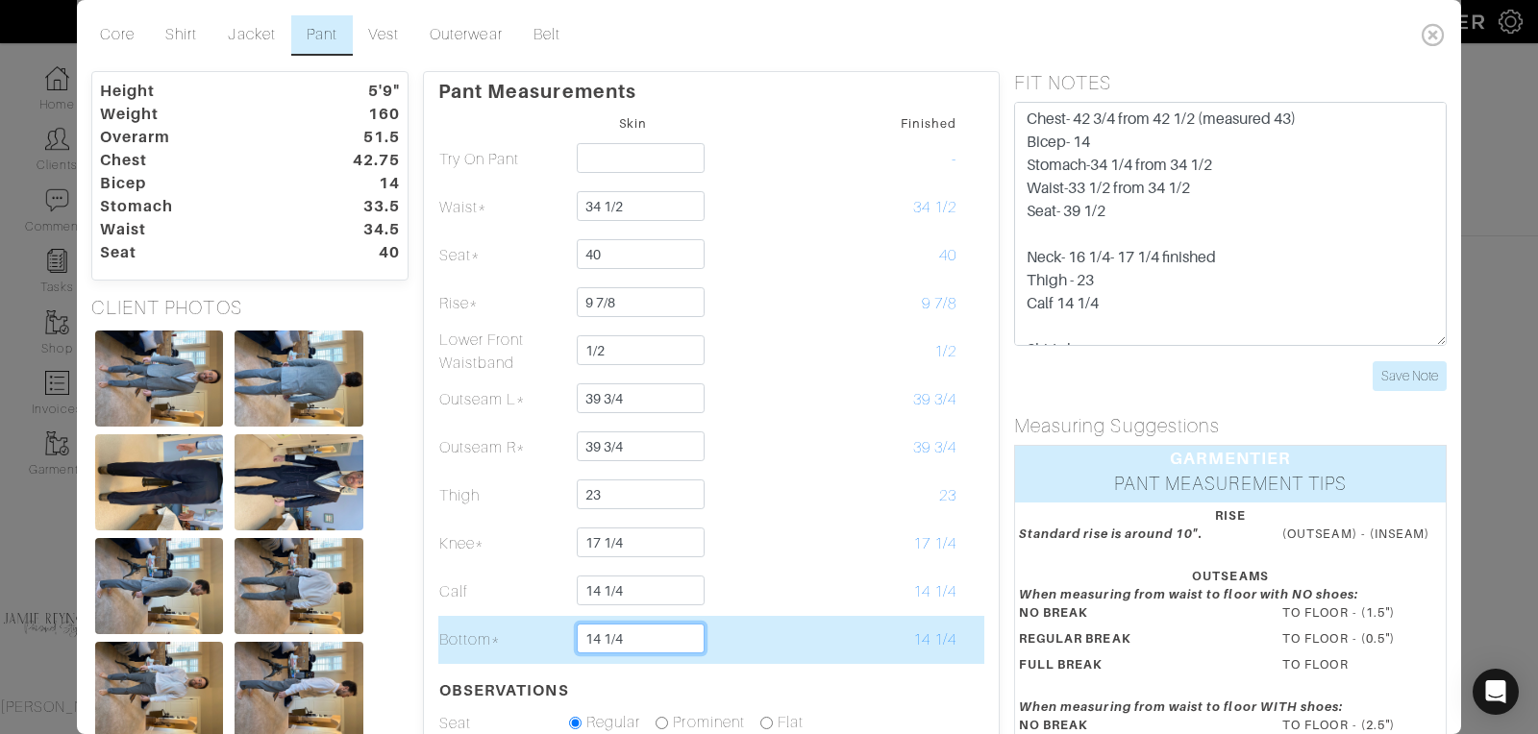
click at [640, 631] on input "14 1/4" at bounding box center [641, 639] width 128 height 30
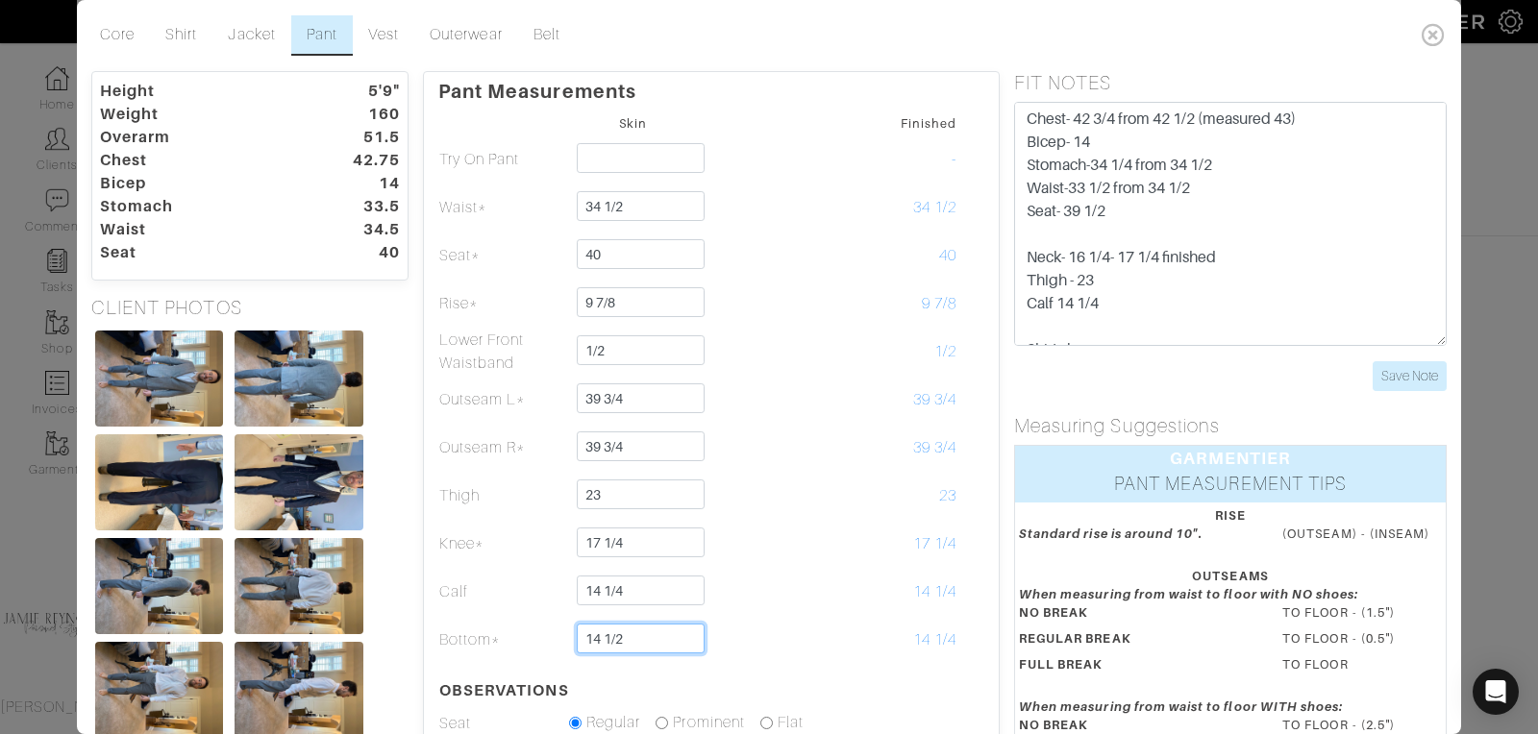
type input "14 1/2"
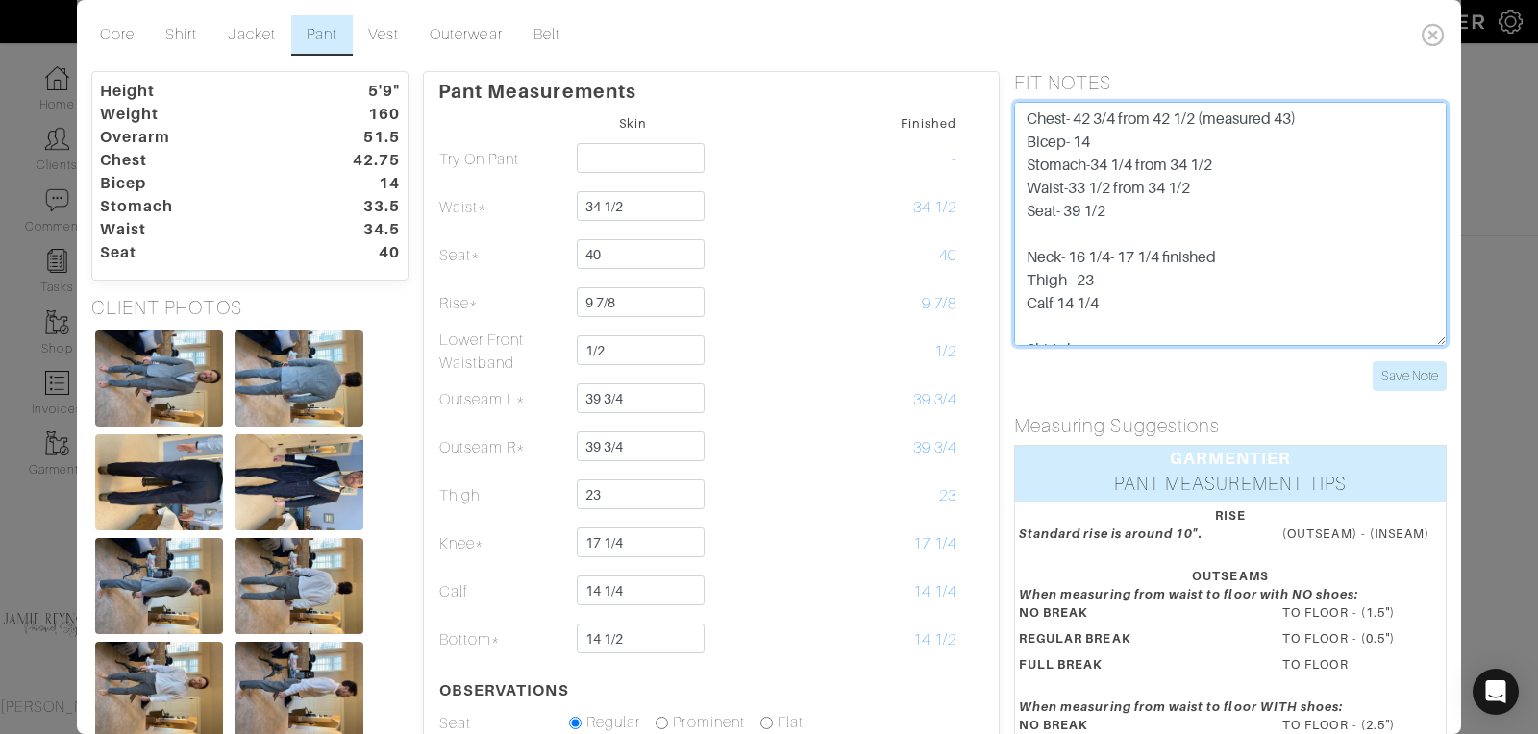
click at [1143, 326] on textarea "3/1 - LB talked with [PERSON_NAME], [PERSON_NAME] requested shirt to be changed…" at bounding box center [1230, 224] width 432 height 244
click at [1120, 295] on textarea "3/1 - LB talked with [PERSON_NAME], [PERSON_NAME] requested shirt to be changed…" at bounding box center [1230, 224] width 432 height 244
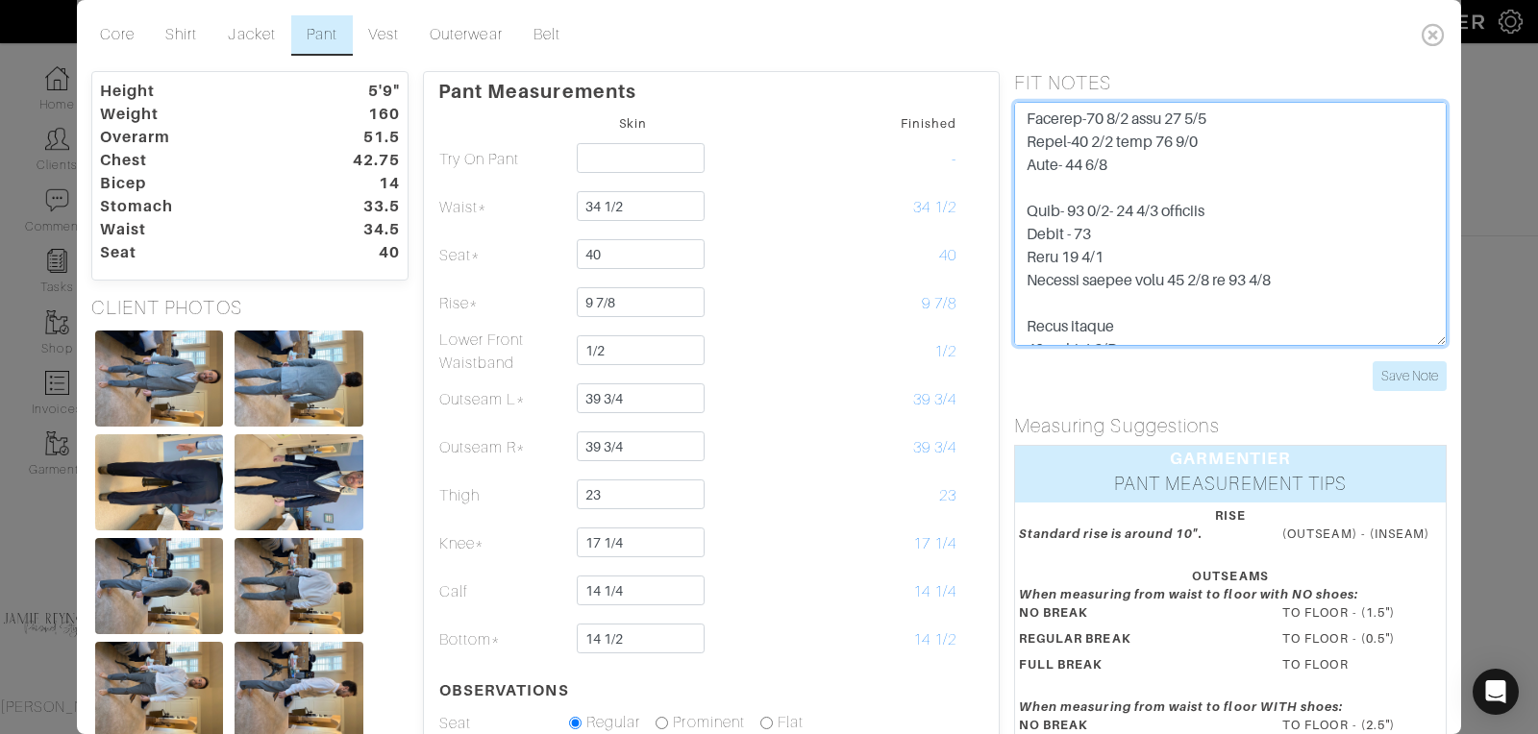
click at [1106, 279] on textarea "3/1 - LB talked with [PERSON_NAME], [PERSON_NAME] requested shirt to be changed…" at bounding box center [1230, 224] width 432 height 244
click at [1214, 278] on textarea "3/1 - LB talked with [PERSON_NAME], [PERSON_NAME] requested shirt to be changed…" at bounding box center [1230, 224] width 432 height 244
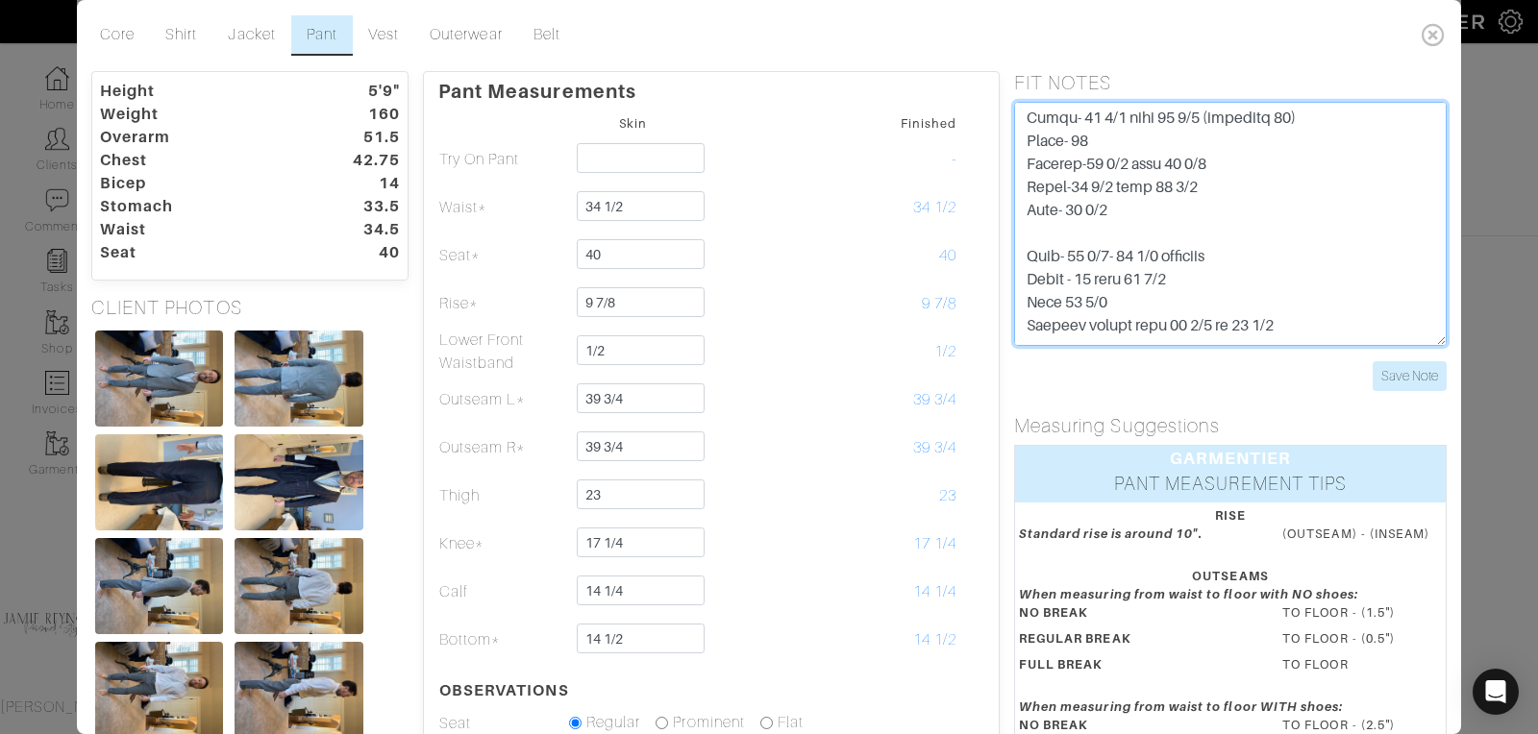
scroll to position [995, 0]
click at [1116, 256] on textarea "3/1 - LB talked with [PERSON_NAME], [PERSON_NAME] requested shirt to be changed…" at bounding box center [1230, 224] width 432 height 244
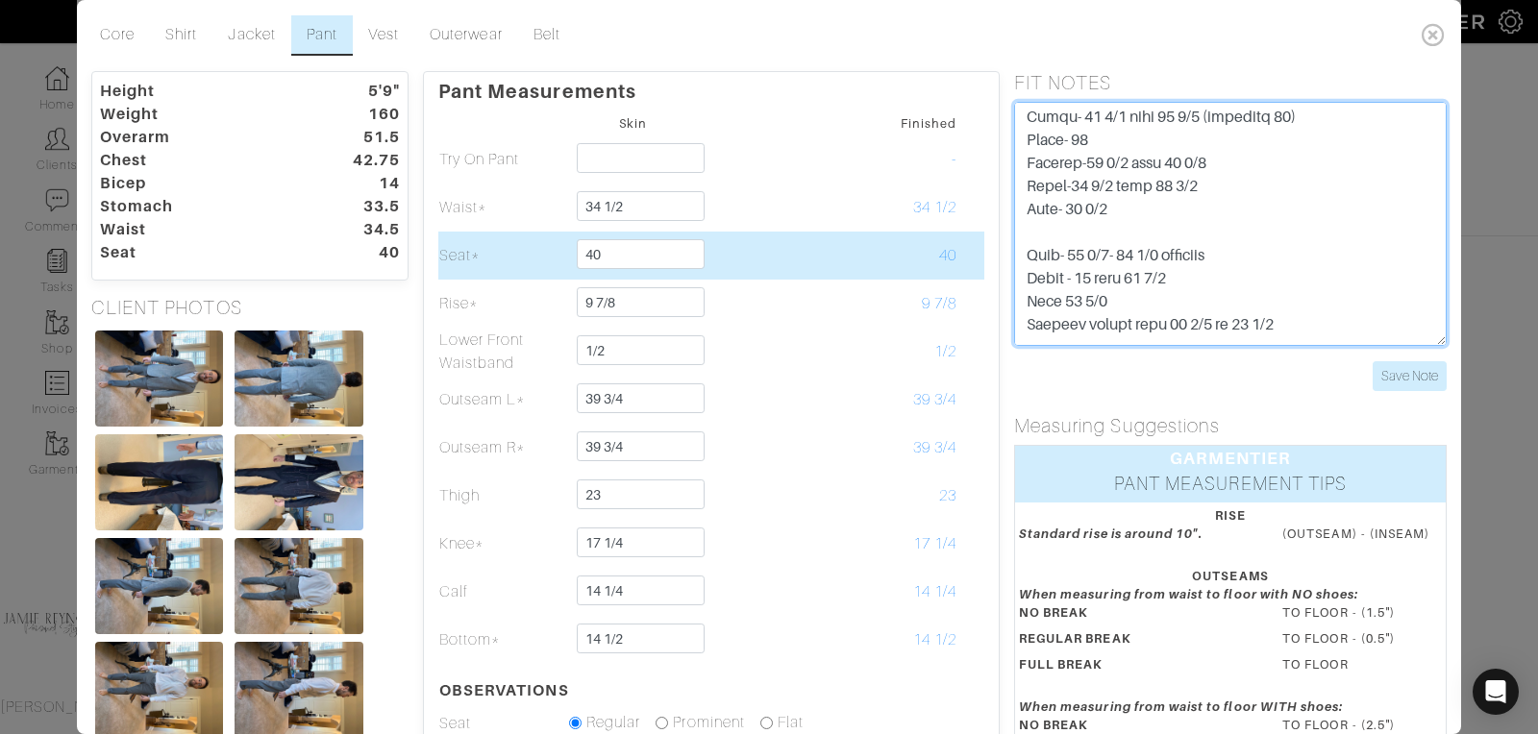
type textarea "3/1 - LB talked with [PERSON_NAME], [PERSON_NAME] requested shirt to be changed…"
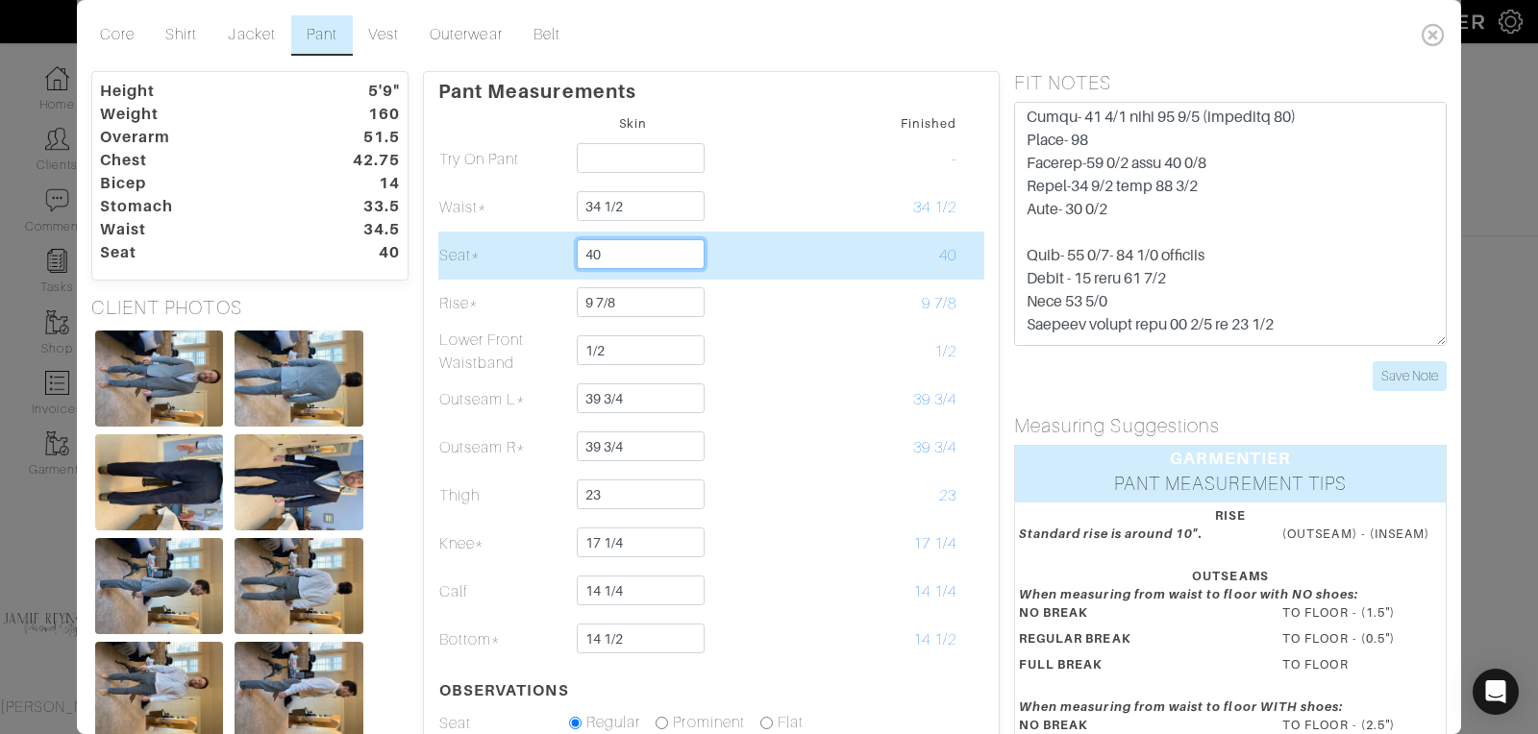
click at [627, 253] on input "40" at bounding box center [641, 254] width 128 height 30
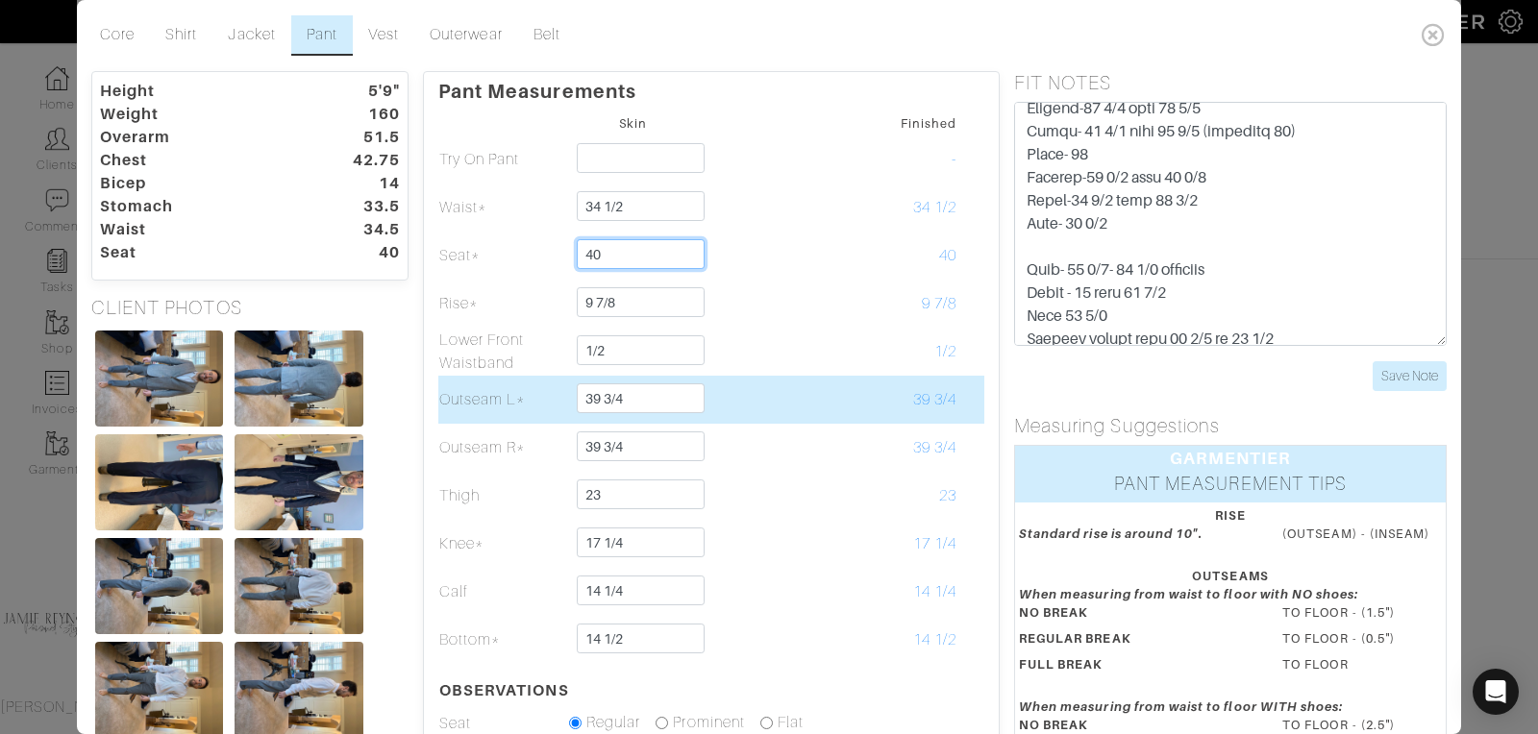
scroll to position [97, 0]
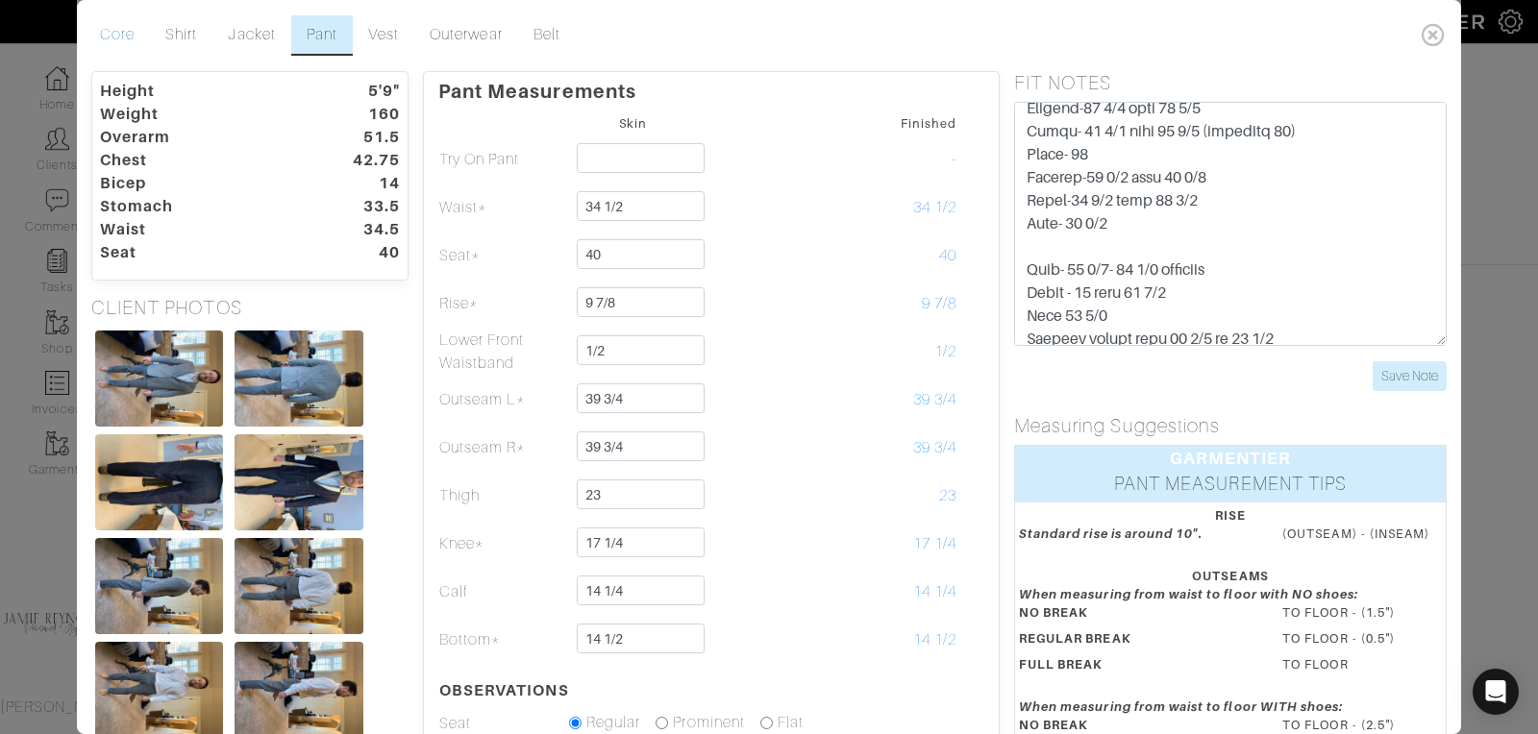
click at [128, 35] on link "Core" at bounding box center [117, 35] width 65 height 40
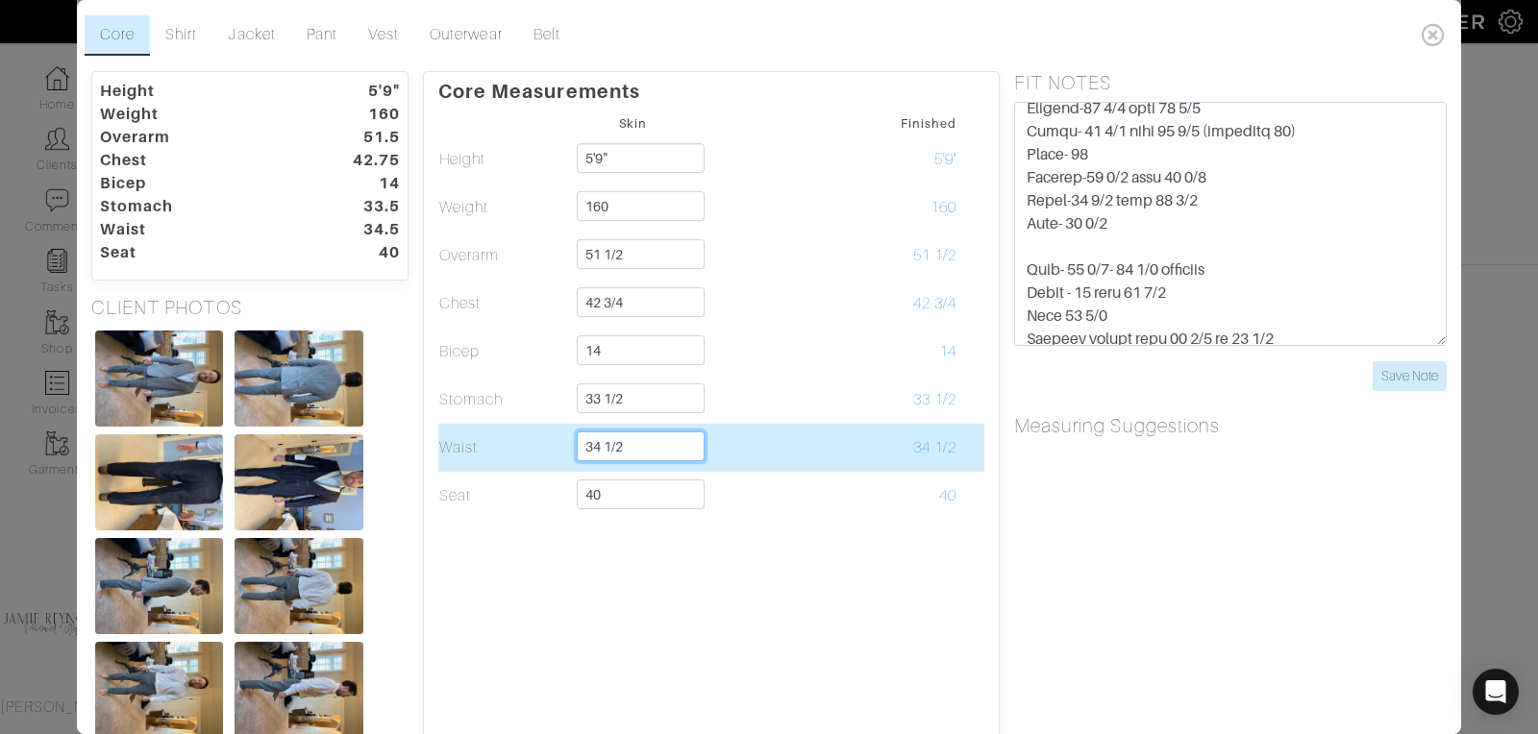
click at [649, 446] on input "34 1/2" at bounding box center [641, 446] width 128 height 30
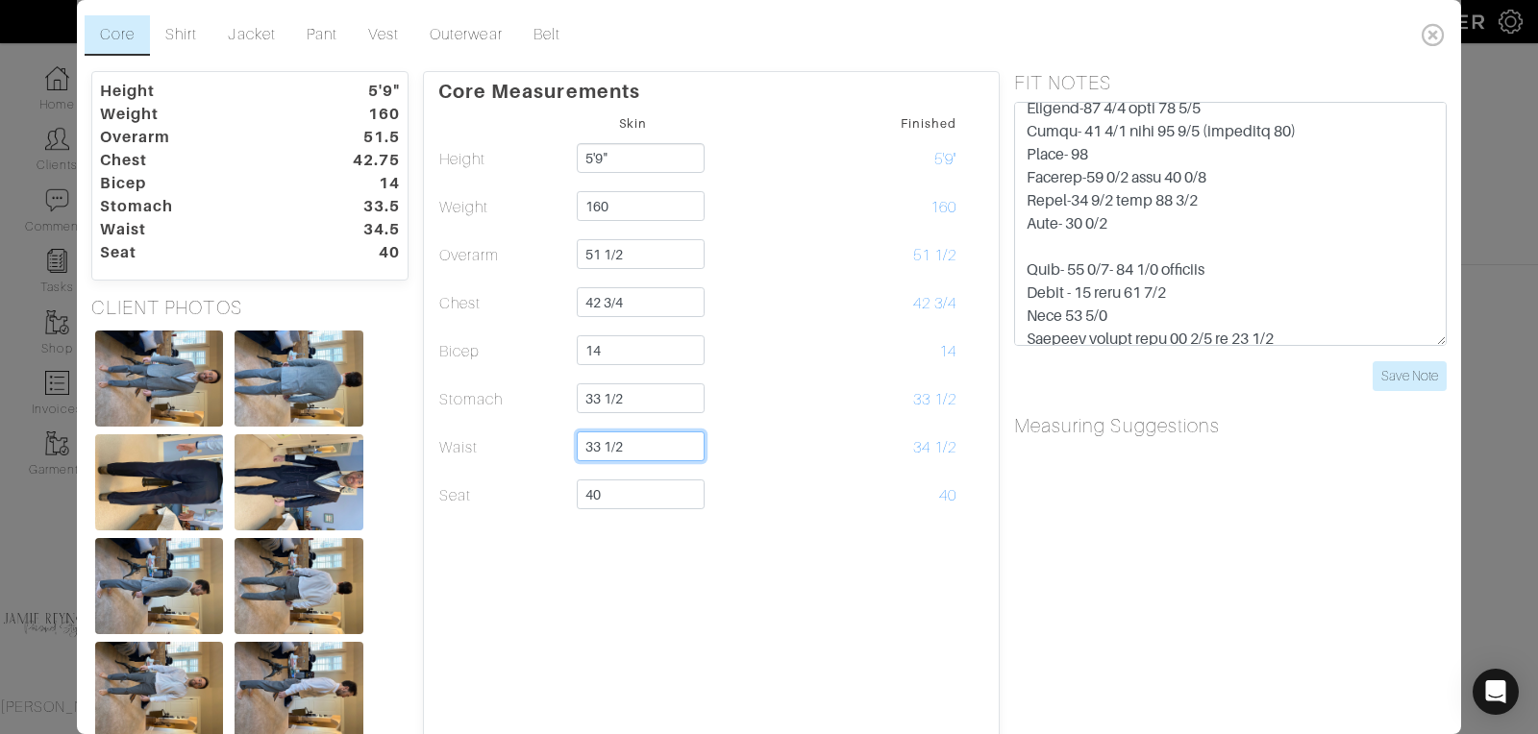
type input "33 1/2"
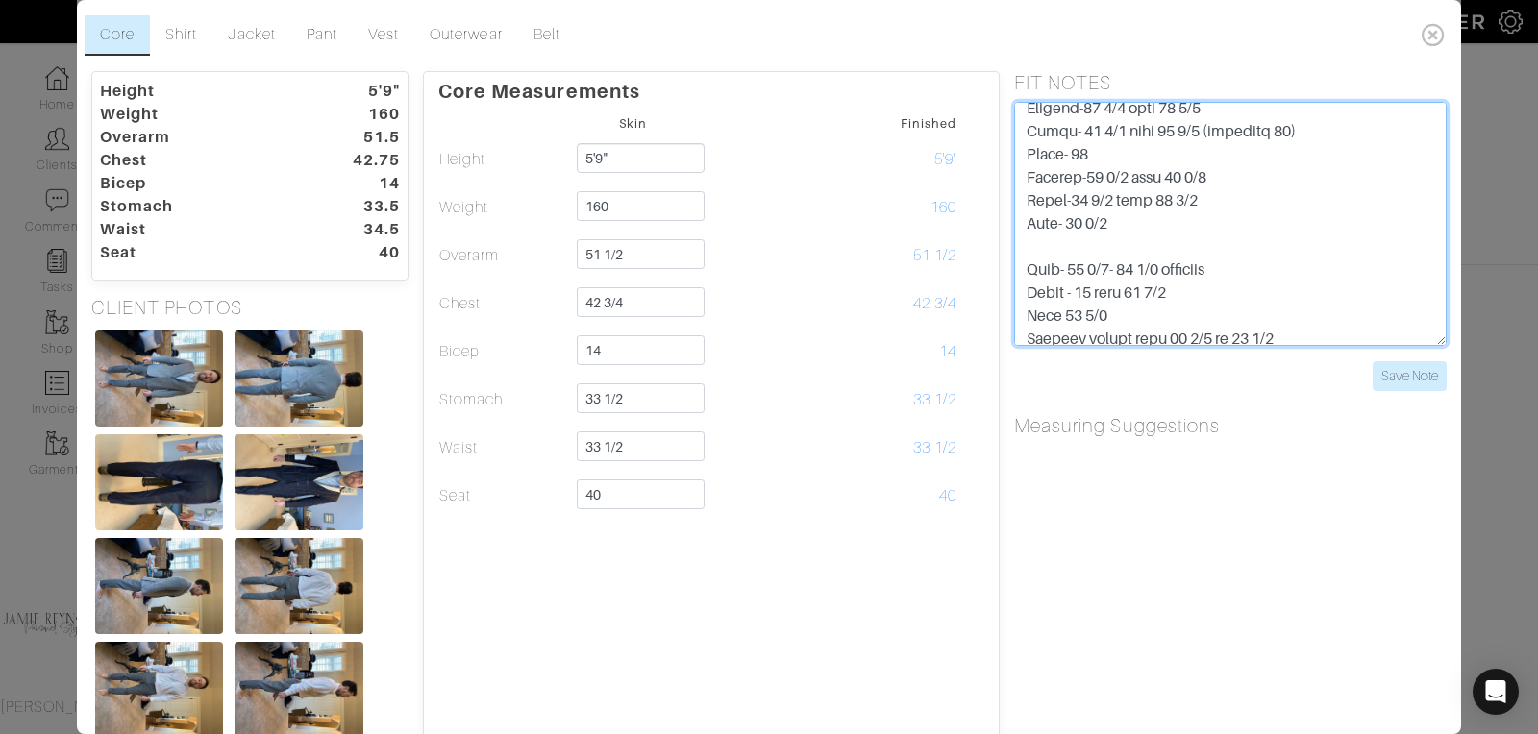
click at [1159, 281] on textarea "3/1 - LB talked with [PERSON_NAME], [PERSON_NAME] requested shirt to be changed…" at bounding box center [1230, 224] width 432 height 244
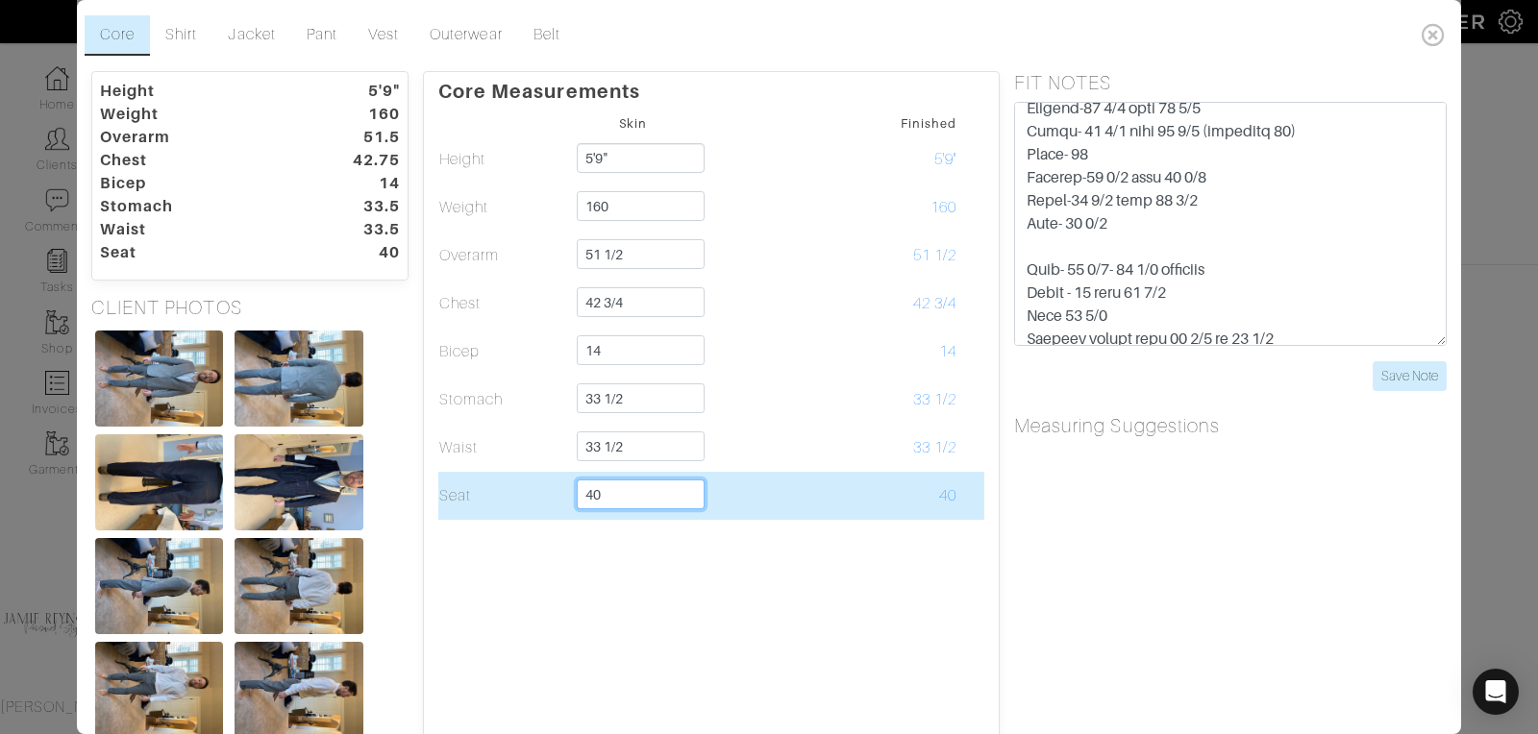
click at [617, 501] on input "40" at bounding box center [641, 495] width 128 height 30
type input "4"
type input "39 7/8"
click at [826, 505] on td at bounding box center [763, 496] width 130 height 48
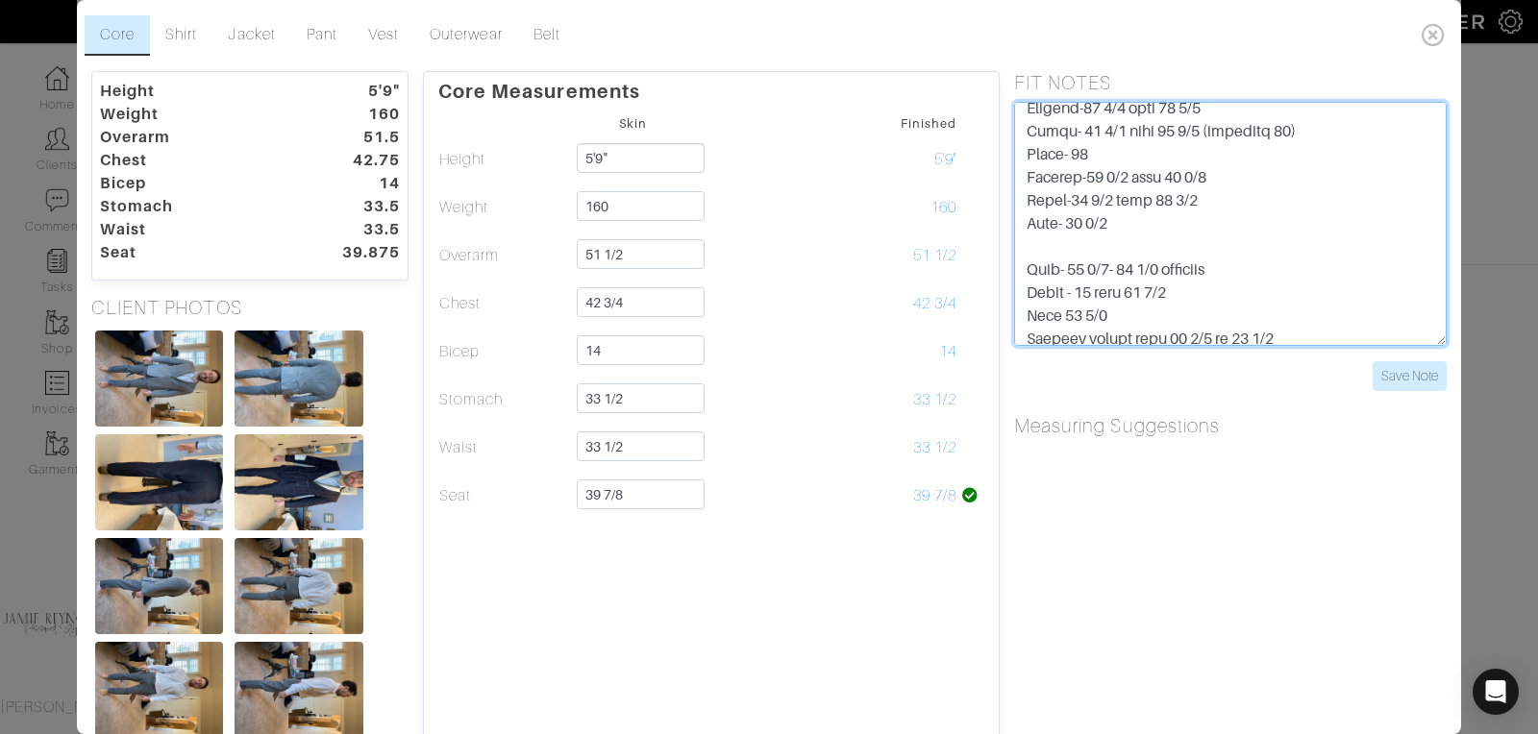
click at [1115, 276] on textarea "3/1 - LB talked with [PERSON_NAME], [PERSON_NAME] requested shirt to be changed…" at bounding box center [1230, 224] width 432 height 244
click at [1251, 253] on textarea "3/1 - LB talked with [PERSON_NAME], [PERSON_NAME] requested shirt to be changed…" at bounding box center [1230, 224] width 432 height 244
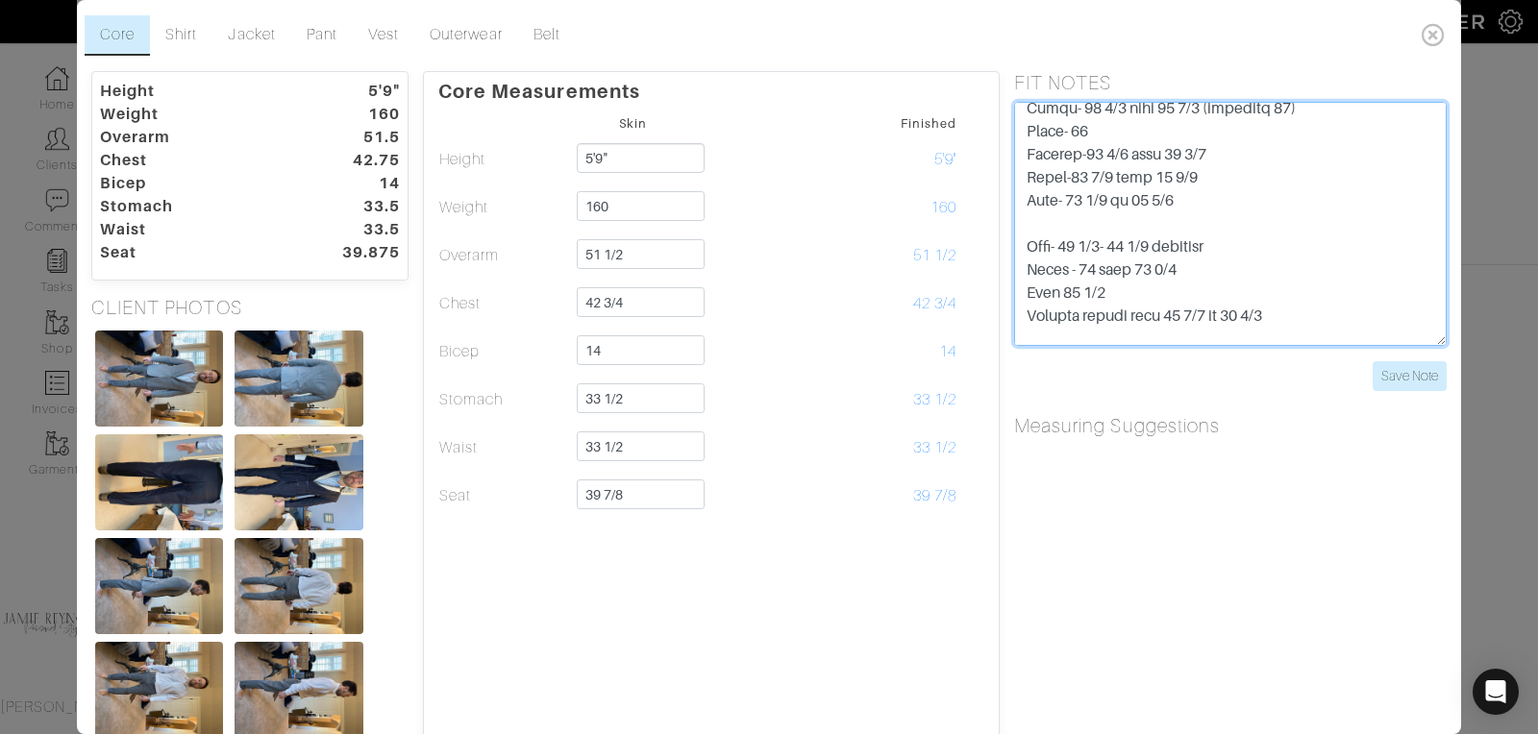
scroll to position [1009, 0]
drag, startPoint x: 1206, startPoint y: 216, endPoint x: 1069, endPoint y: 216, distance: 137.4
click at [1069, 216] on textarea "3/1 - LB talked with [PERSON_NAME], [PERSON_NAME] requested shirt to be changed…" at bounding box center [1230, 224] width 432 height 244
click at [1256, 248] on textarea "3/1 - LB talked with [PERSON_NAME], [PERSON_NAME] requested shirt to be changed…" at bounding box center [1230, 224] width 432 height 244
drag, startPoint x: 1220, startPoint y: 191, endPoint x: 1101, endPoint y: 197, distance: 119.3
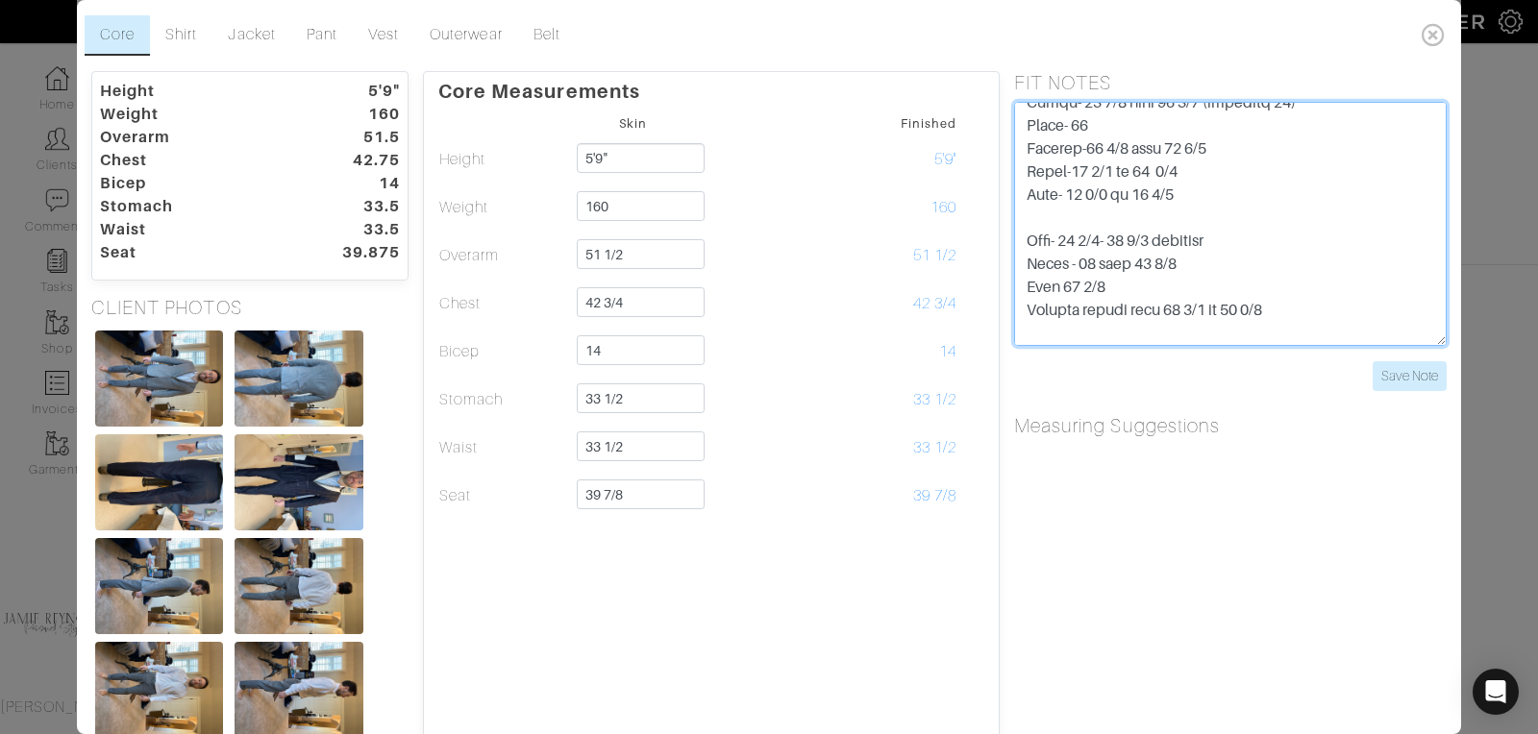
click at [1102, 197] on textarea "3/1 - LB talked with [PERSON_NAME], [PERSON_NAME] requested shirt to be changed…" at bounding box center [1230, 224] width 432 height 244
click at [1191, 215] on textarea "3/1 - LB talked with [PERSON_NAME], [PERSON_NAME] requested shirt to be changed…" at bounding box center [1230, 224] width 432 height 244
drag, startPoint x: 1137, startPoint y: 192, endPoint x: 1101, endPoint y: 191, distance: 35.6
click at [1101, 192] on textarea "3/1 - LB talked with [PERSON_NAME], [PERSON_NAME] requested shirt to be changed…" at bounding box center [1230, 224] width 432 height 244
click at [1232, 192] on textarea "3/1 - LB talked with [PERSON_NAME], [PERSON_NAME] requested shirt to be changed…" at bounding box center [1230, 224] width 432 height 244
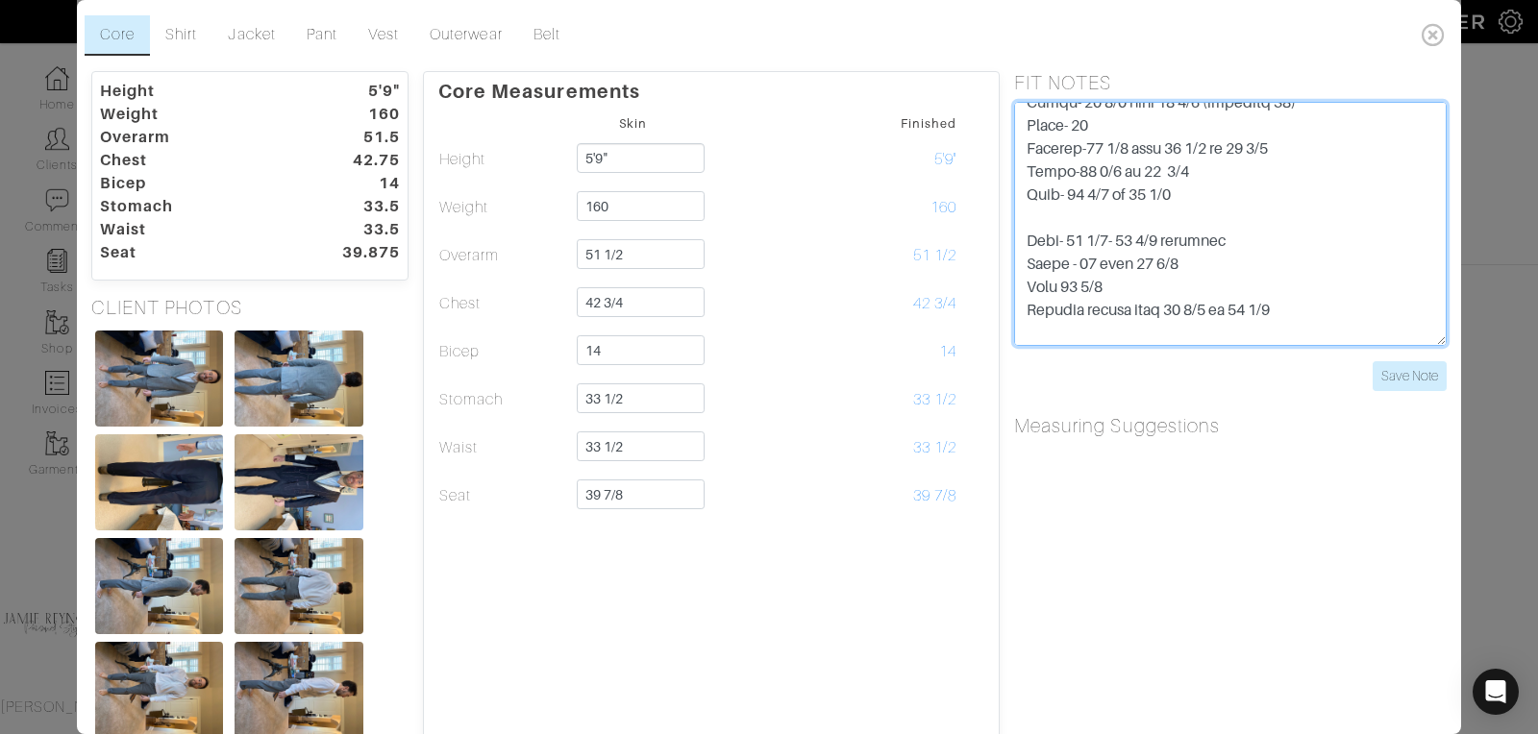
drag, startPoint x: 1174, startPoint y: 194, endPoint x: 1097, endPoint y: 196, distance: 76.9
click at [1097, 196] on textarea "3/1 - LB talked with [PERSON_NAME], [PERSON_NAME] requested shirt to be changed…" at bounding box center [1230, 224] width 432 height 244
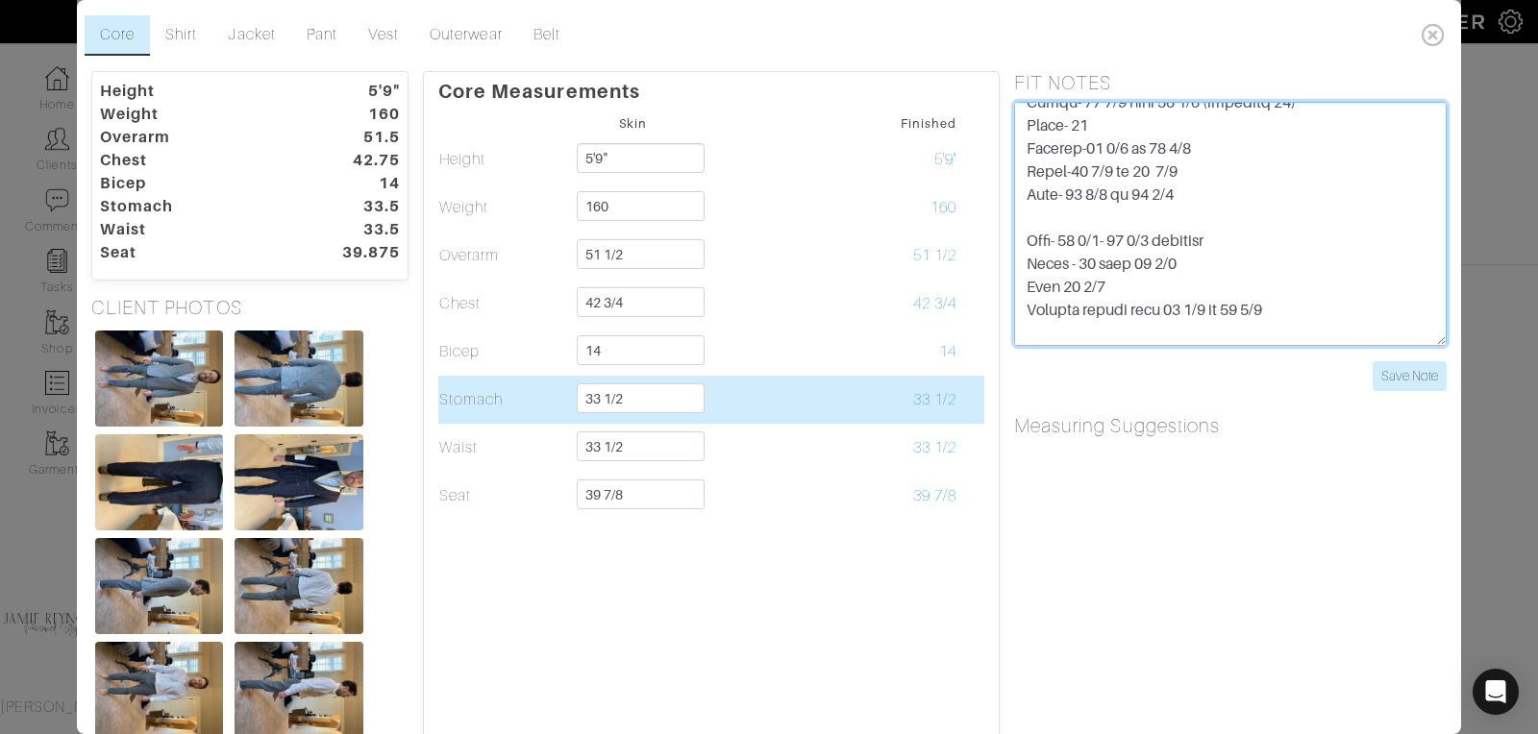
type textarea "3/1 - LB talked with [PERSON_NAME], [PERSON_NAME] requested shirt to be changed…"
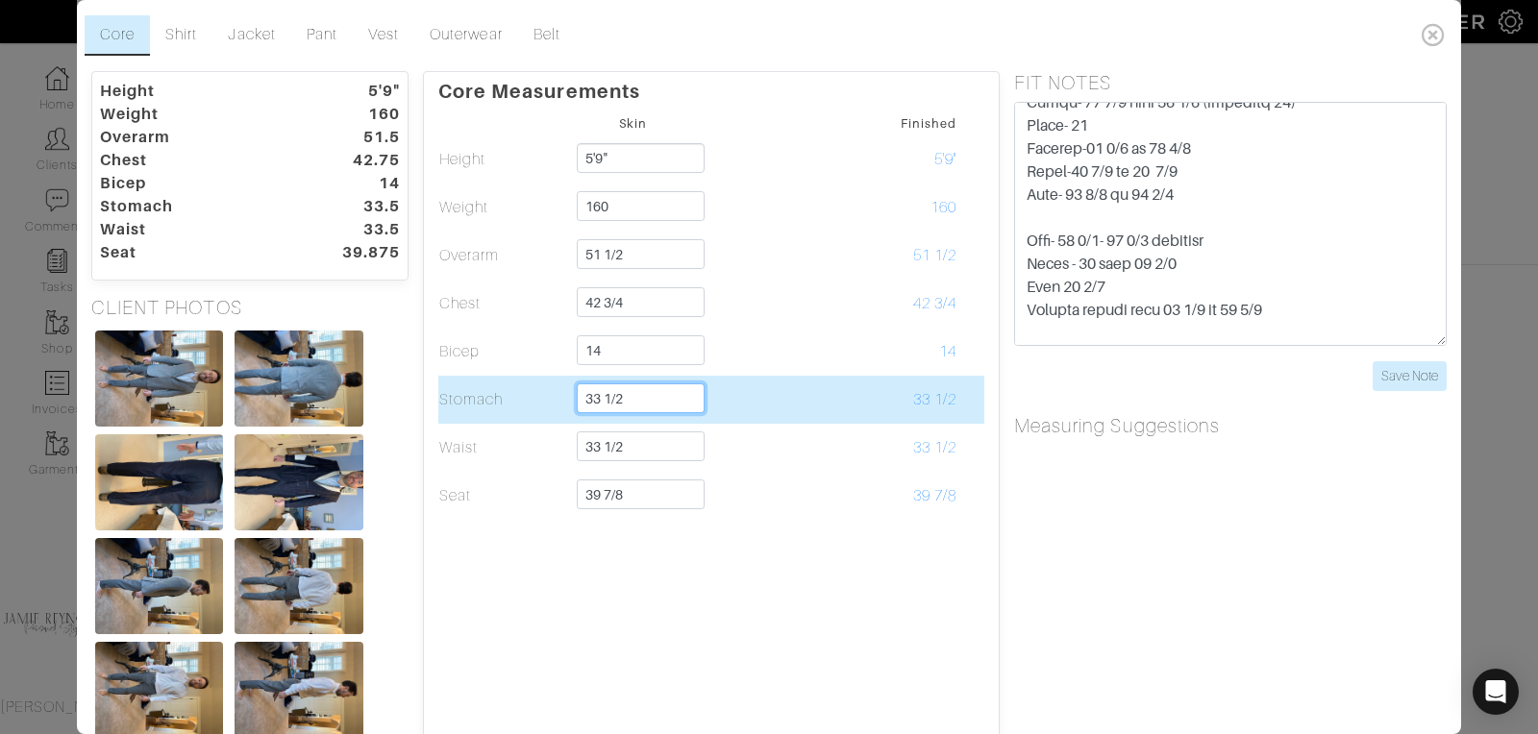
click at [645, 388] on input "33 1/2" at bounding box center [641, 398] width 128 height 30
click at [627, 413] on td "33 1/2" at bounding box center [633, 400] width 130 height 48
click at [628, 404] on input "33 1/2" at bounding box center [641, 398] width 128 height 30
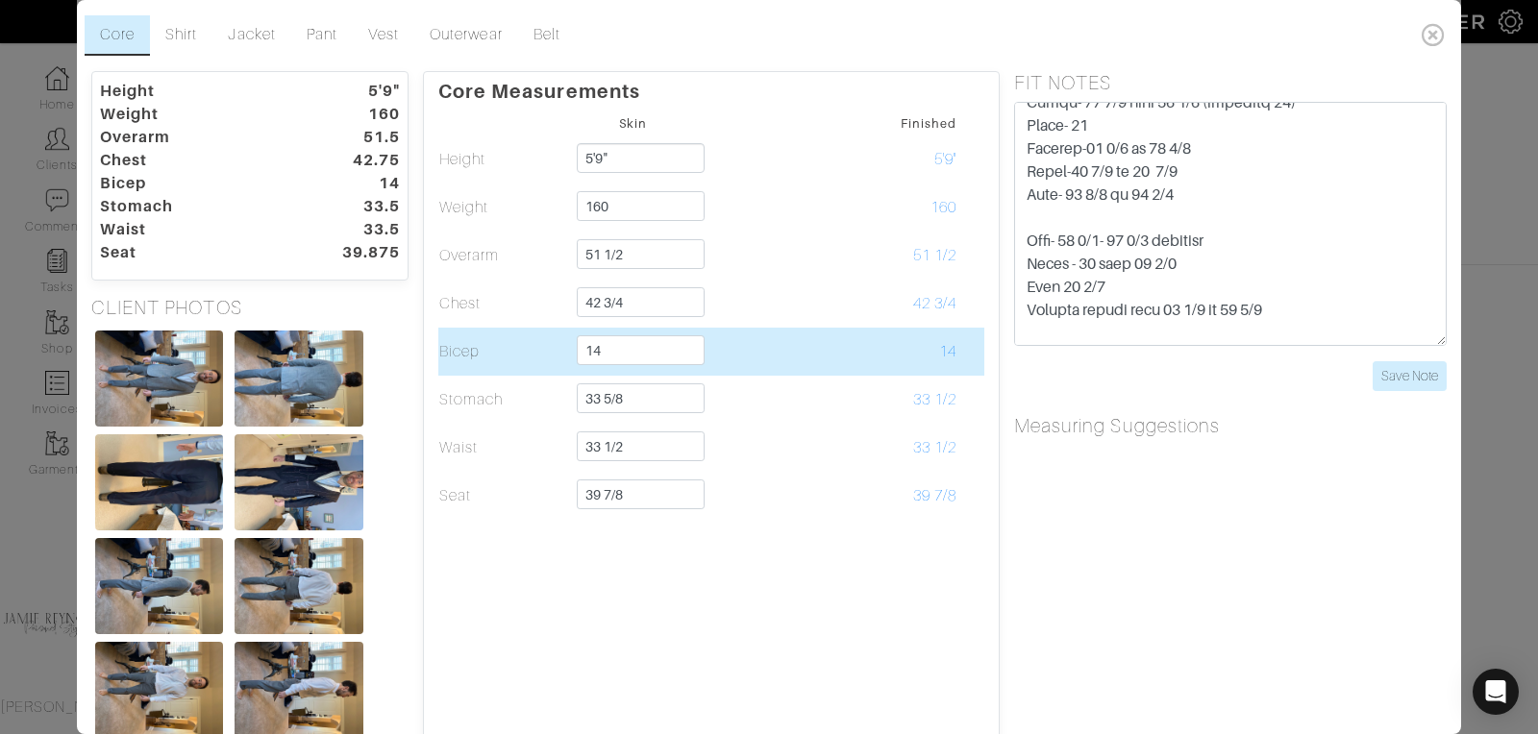
click at [800, 370] on td at bounding box center [763, 352] width 130 height 48
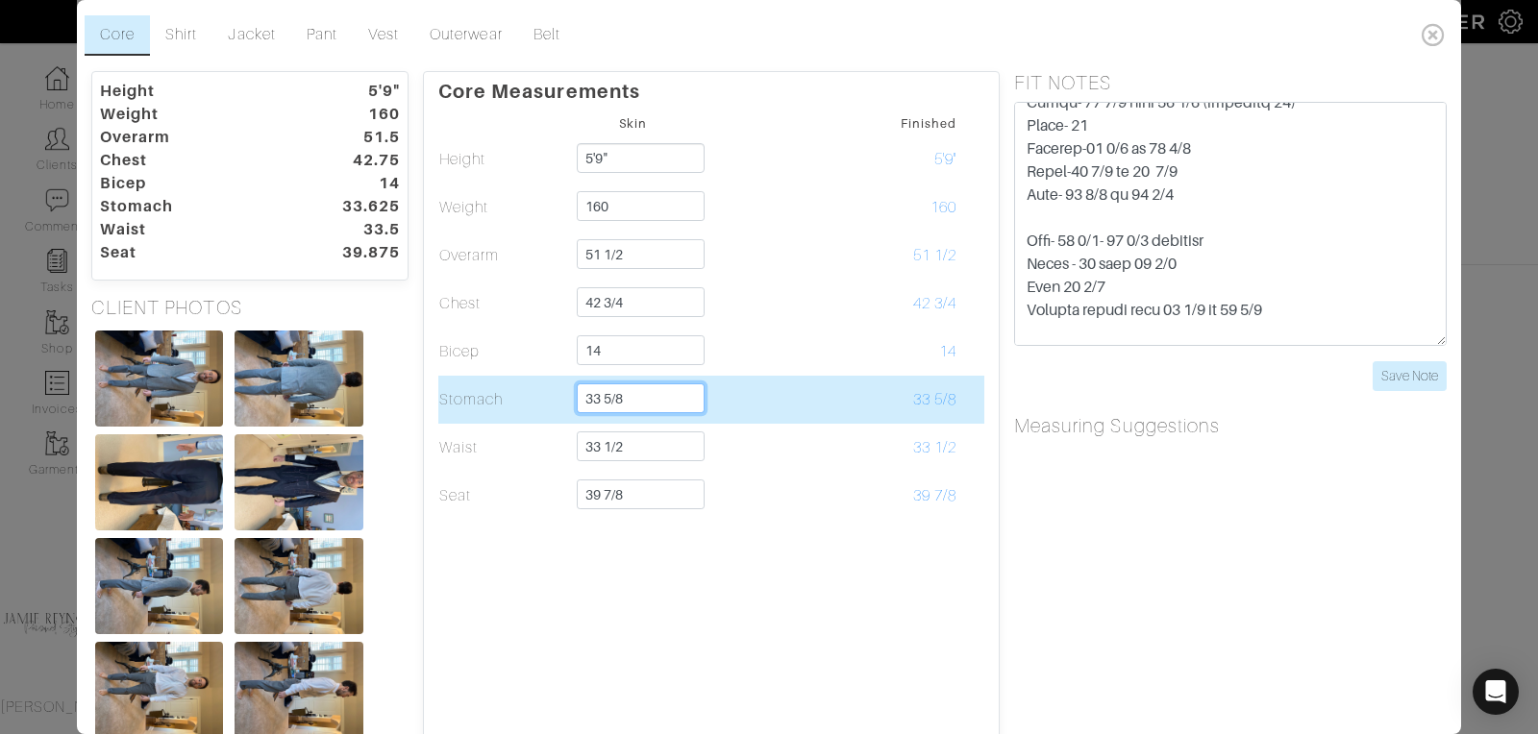
click at [658, 397] on input "33 5/8" at bounding box center [641, 398] width 128 height 30
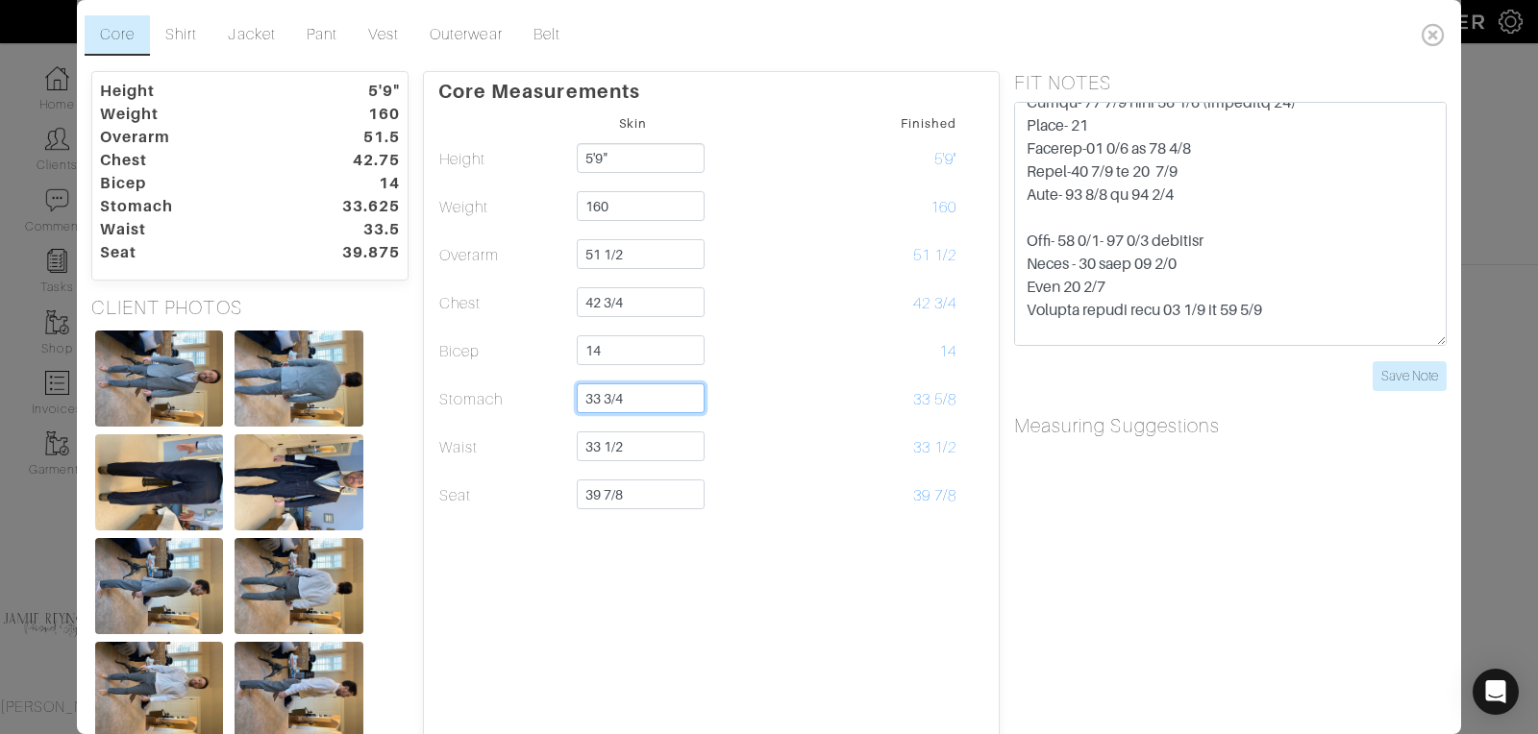
type input "33 3/4"
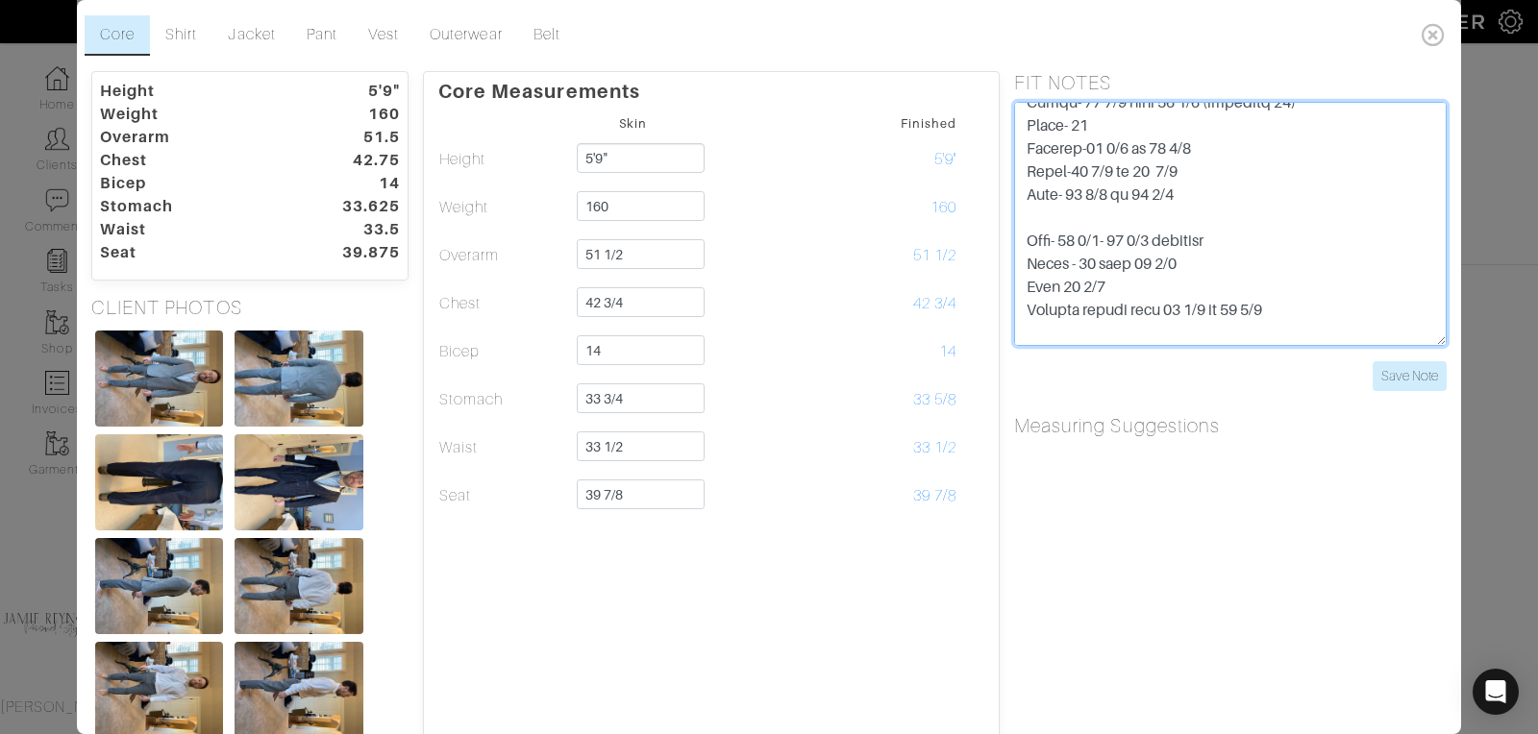
click at [1106, 195] on textarea "3/1 - LB talked with [PERSON_NAME], [PERSON_NAME] requested shirt to be changed…" at bounding box center [1230, 224] width 432 height 244
click at [1205, 195] on textarea "3/1 - LB talked with [PERSON_NAME], [PERSON_NAME] requested shirt to be changed…" at bounding box center [1230, 224] width 432 height 244
click at [1268, 209] on textarea "3/1 - LB talked with [PERSON_NAME], [PERSON_NAME] requested shirt to be changed…" at bounding box center [1230, 224] width 432 height 244
click at [1201, 194] on textarea "3/1 - LB talked with [PERSON_NAME], [PERSON_NAME] requested shirt to be changed…" at bounding box center [1230, 224] width 432 height 244
click at [1300, 236] on textarea "3/1 - LB talked with [PERSON_NAME], [PERSON_NAME] requested shirt to be changed…" at bounding box center [1230, 224] width 432 height 244
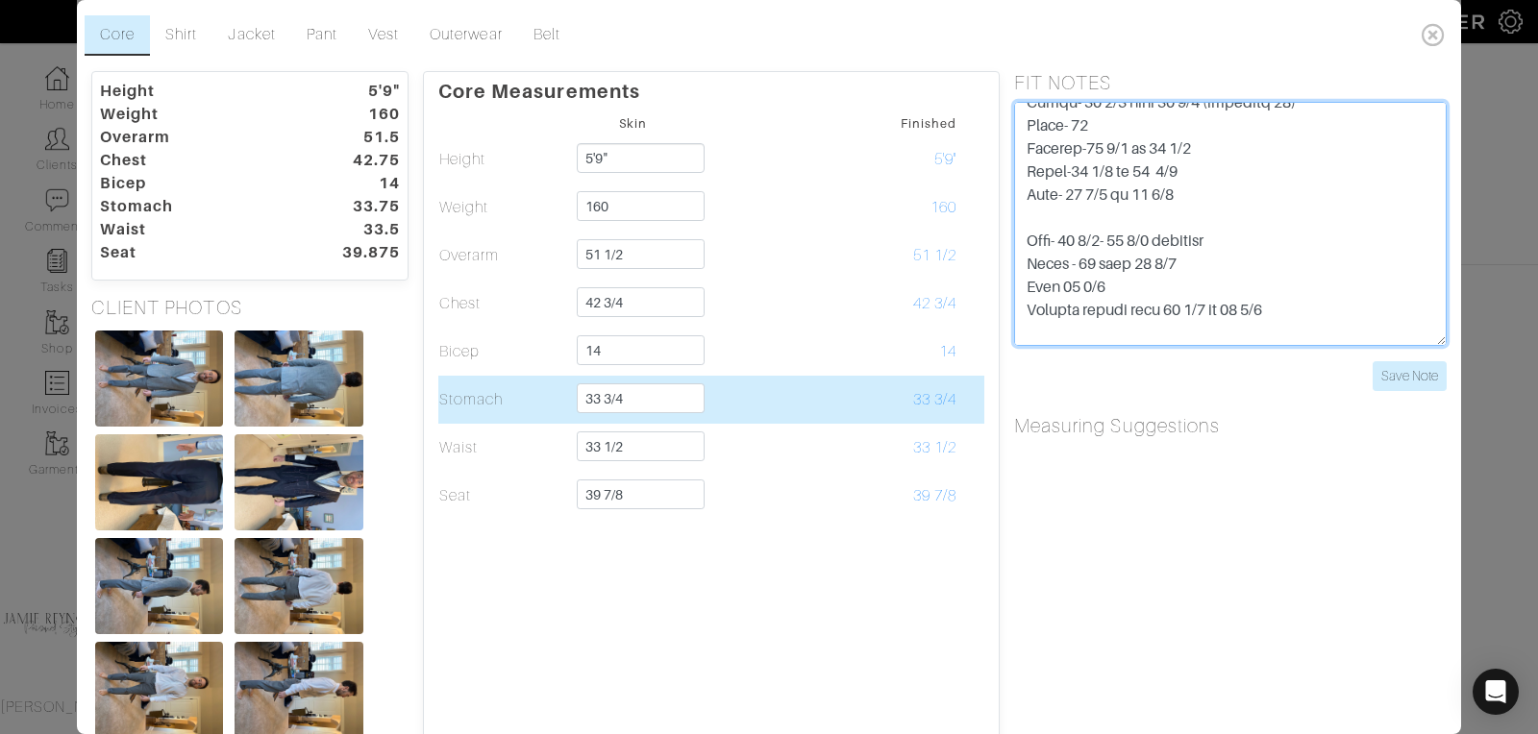
type textarea "3/1 - LB talked with [PERSON_NAME], [PERSON_NAME] requested shirt to be changed…"
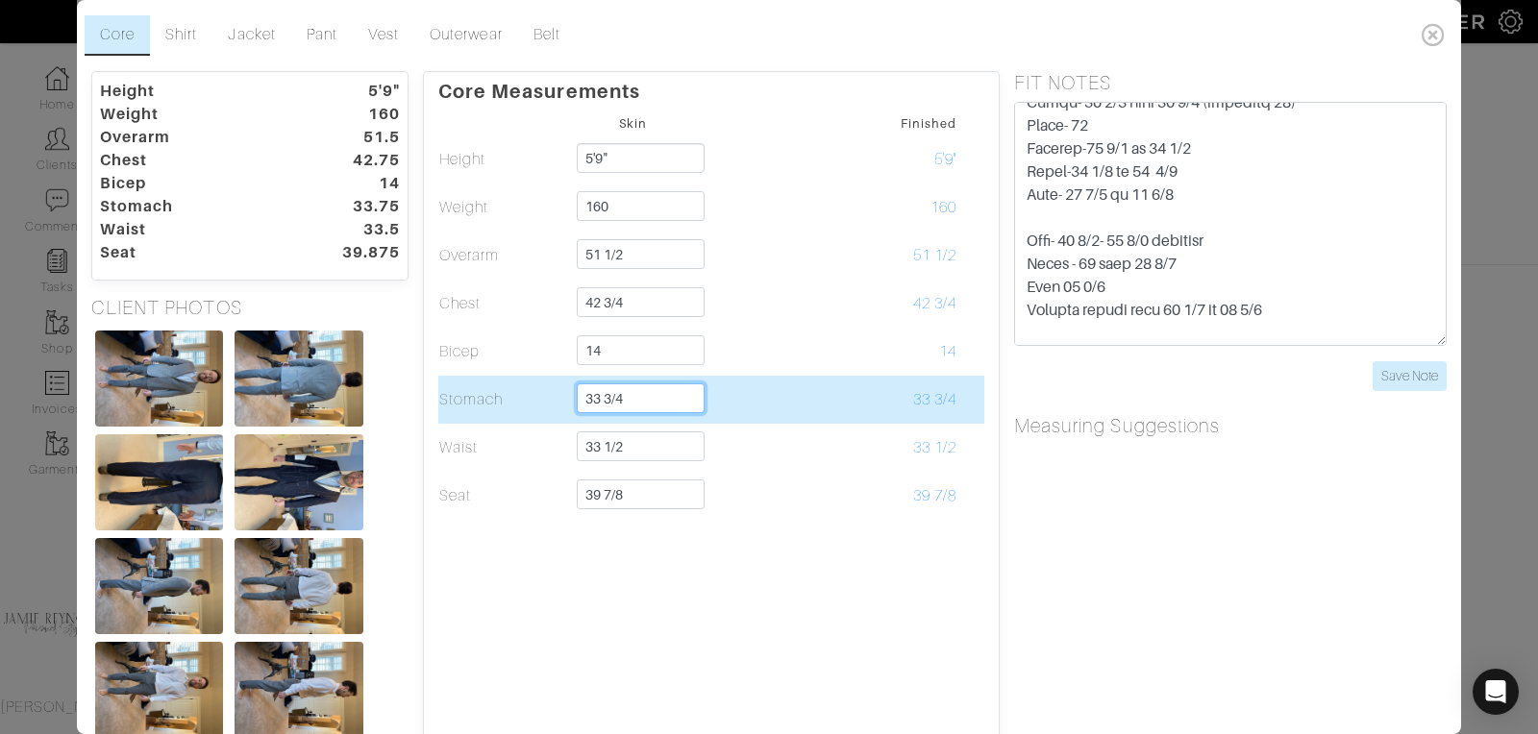
click at [631, 405] on input "33 3/4" at bounding box center [641, 398] width 128 height 30
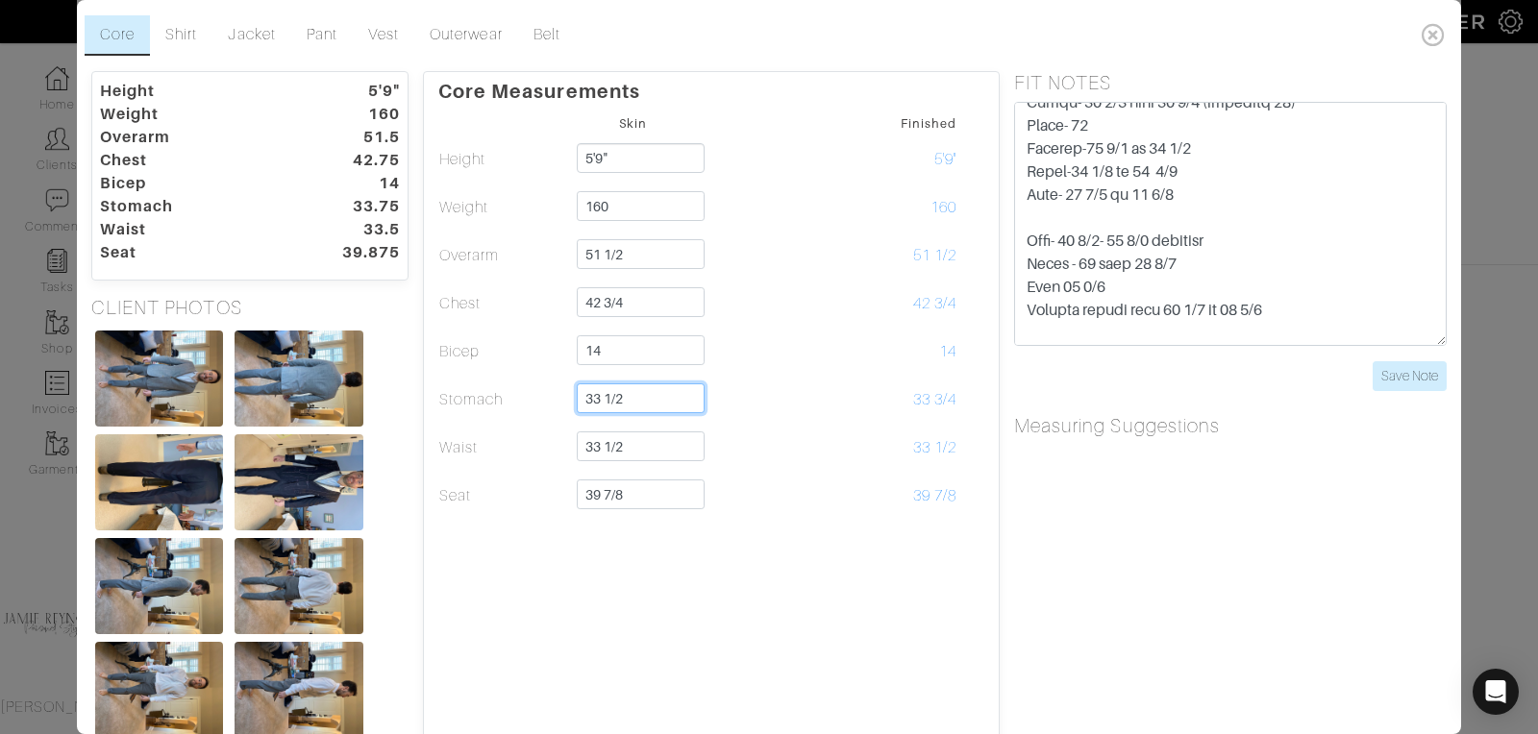
type input "33 1/2"
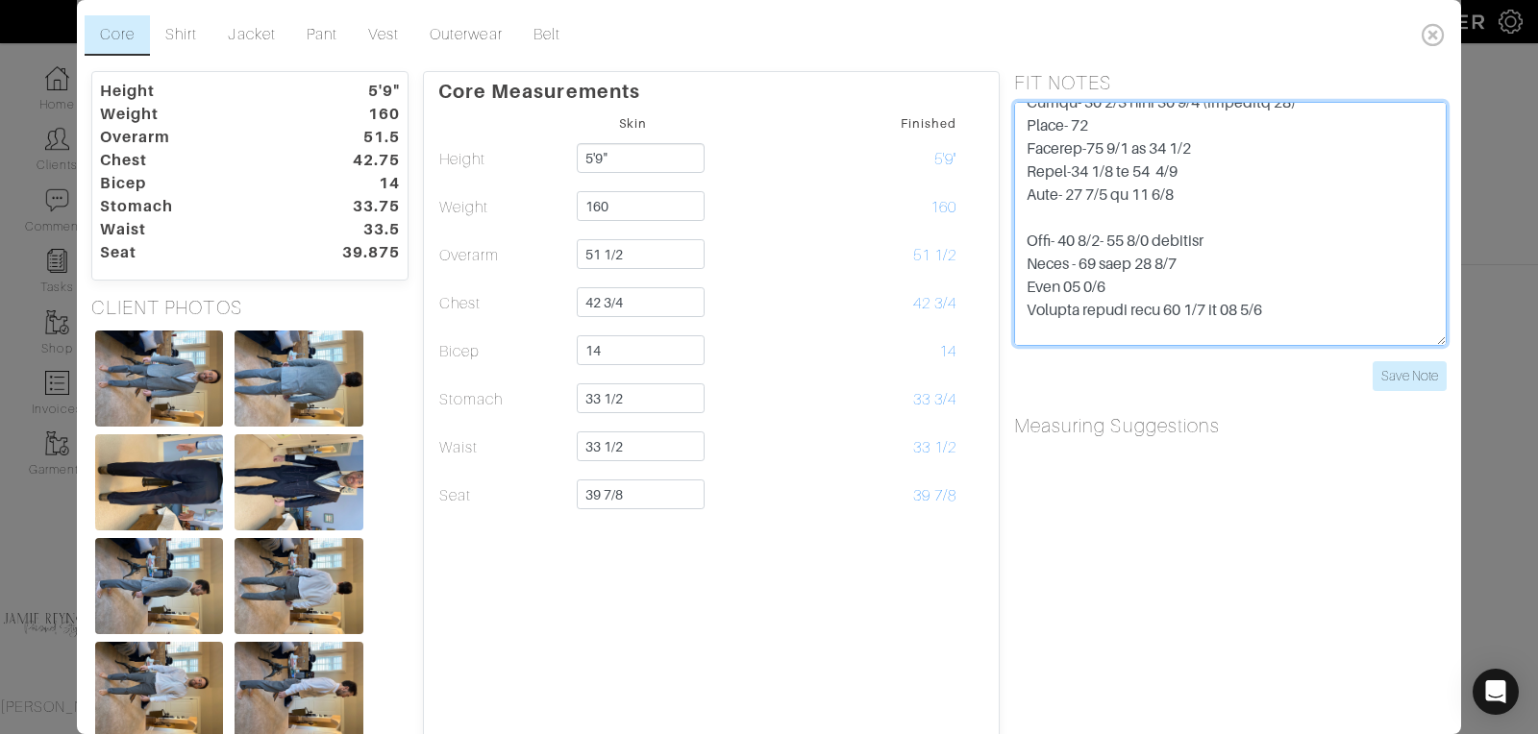
click at [1225, 266] on textarea "3/1 - LB talked with [PERSON_NAME], [PERSON_NAME] requested shirt to be changed…" at bounding box center [1230, 224] width 432 height 244
click at [1106, 238] on textarea "3/1 - LB talked with [PERSON_NAME], [PERSON_NAME] requested shirt to be changed…" at bounding box center [1230, 224] width 432 height 244
click at [1161, 238] on textarea "3/1 - LB talked with [PERSON_NAME], [PERSON_NAME] requested shirt to be changed…" at bounding box center [1230, 224] width 432 height 244
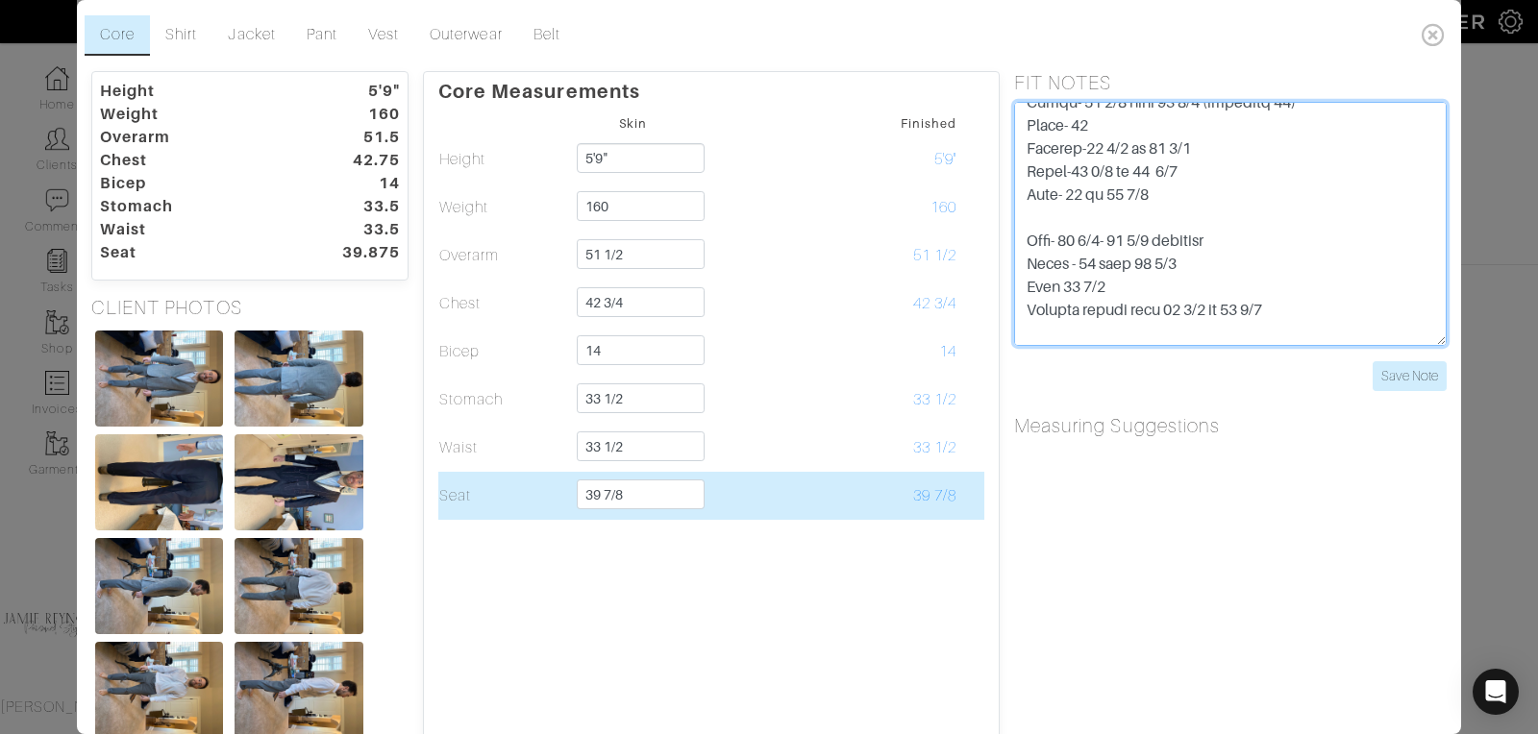
type textarea "3/1 - LB talked with [PERSON_NAME], [PERSON_NAME] requested shirt to be changed…"
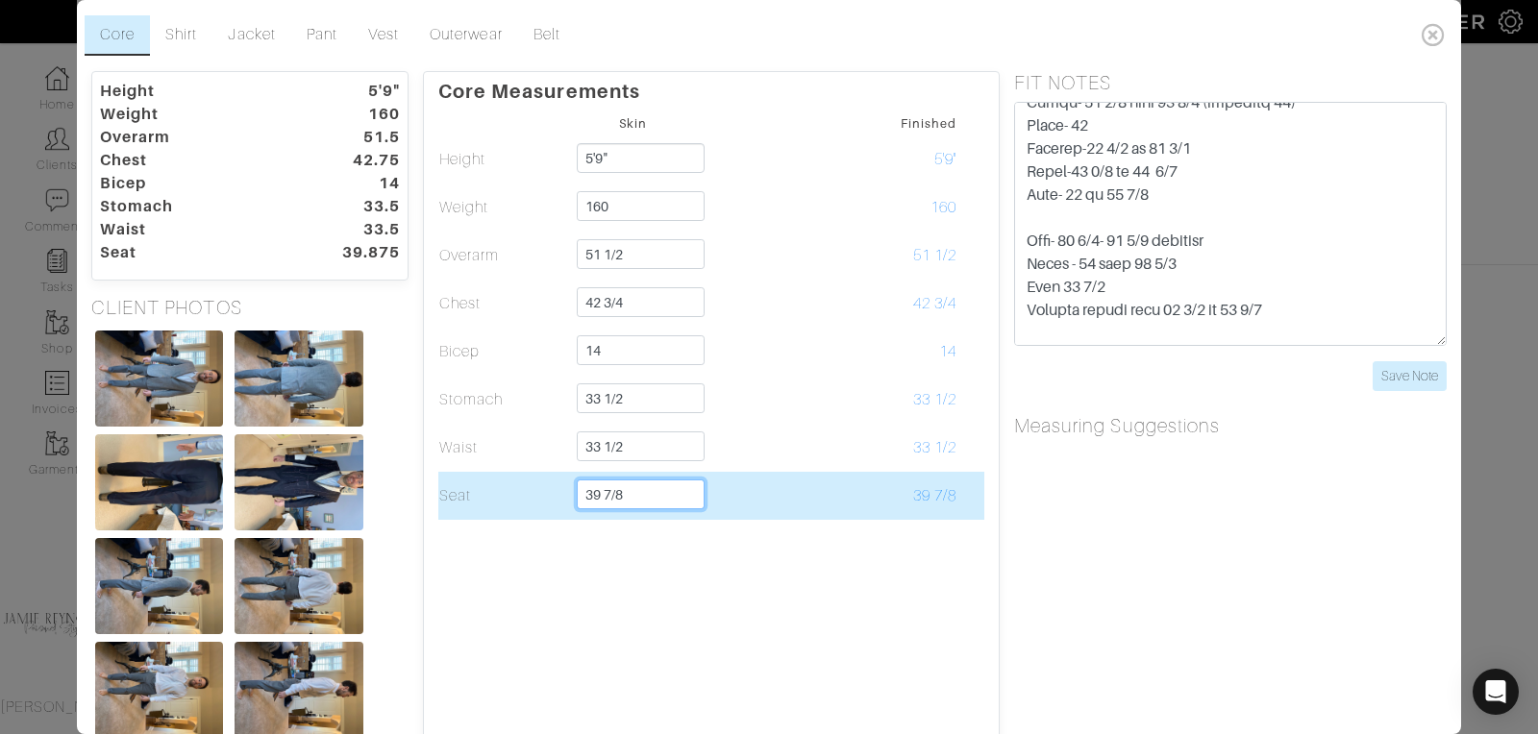
click at [666, 489] on input "39 7/8" at bounding box center [641, 495] width 128 height 30
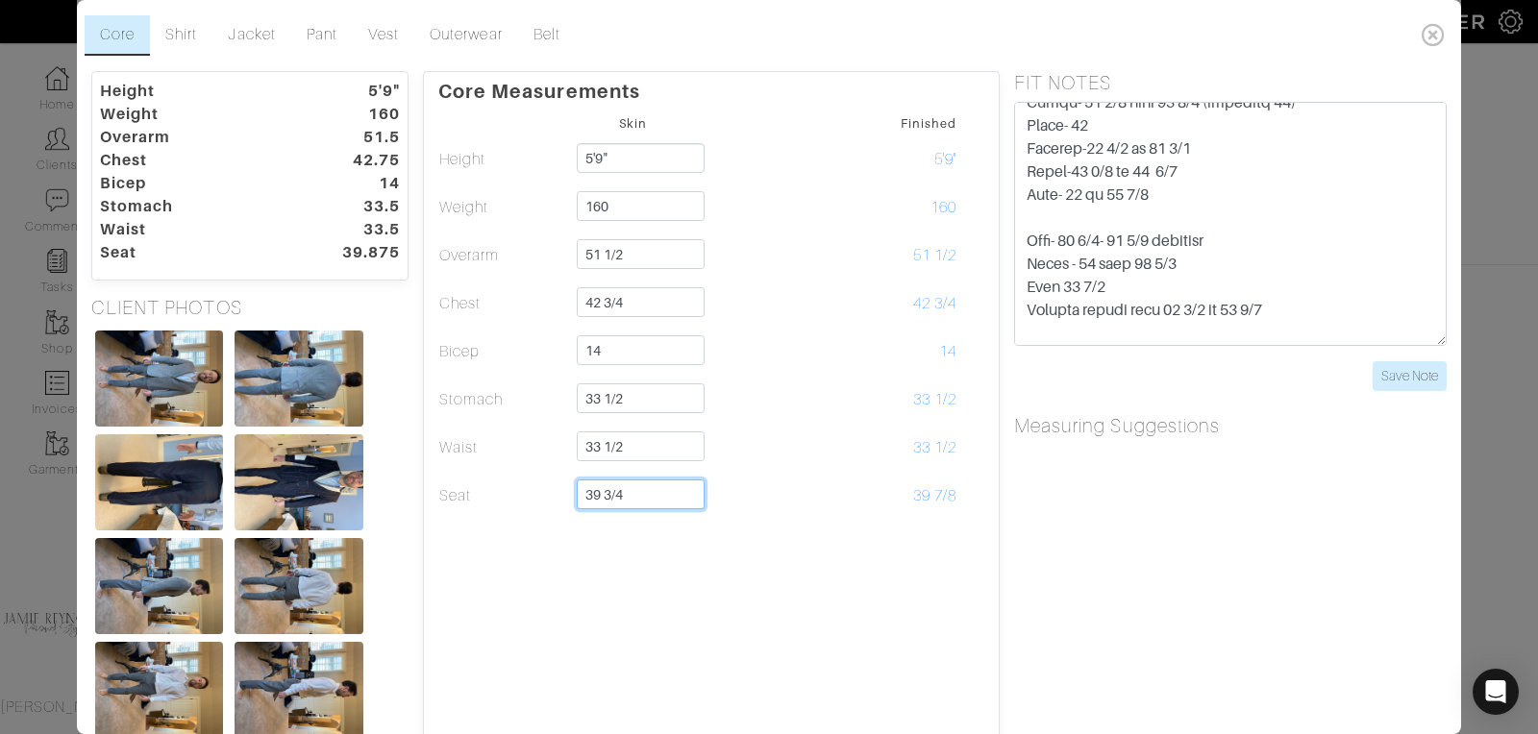
type input "39 3/4"
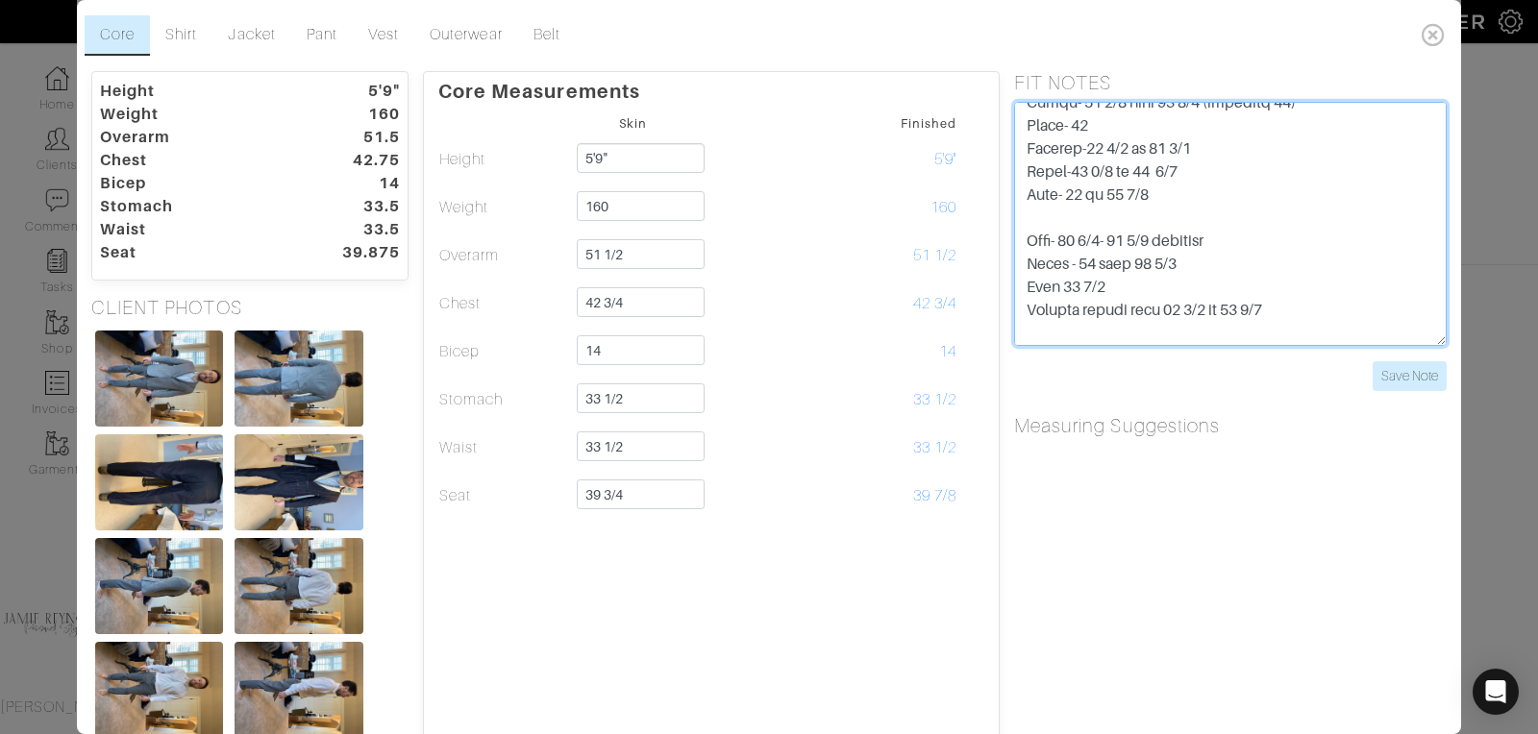
click at [1189, 317] on textarea "3/1 - LB talked with [PERSON_NAME], [PERSON_NAME] requested shirt to be changed…" at bounding box center [1230, 224] width 432 height 244
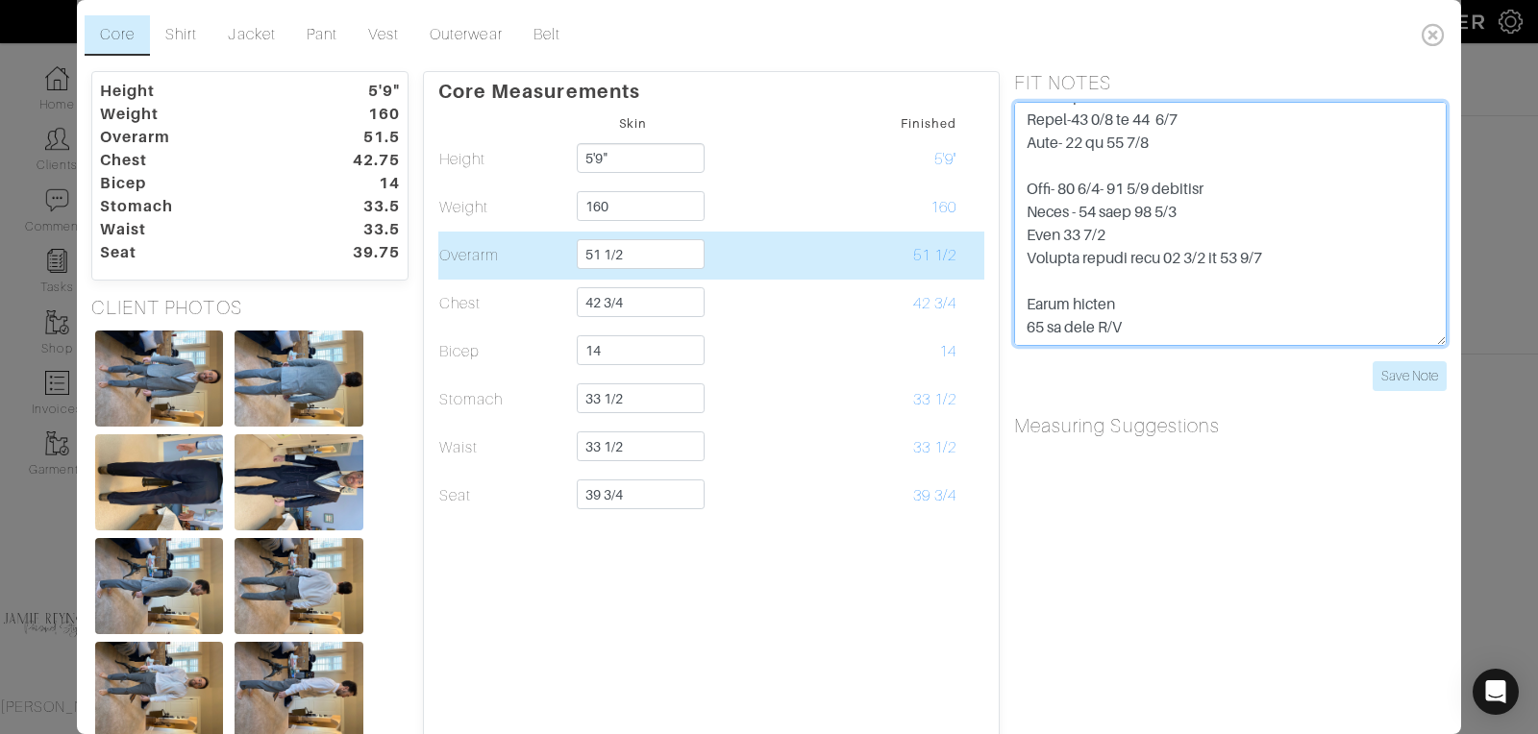
scroll to position [0, 0]
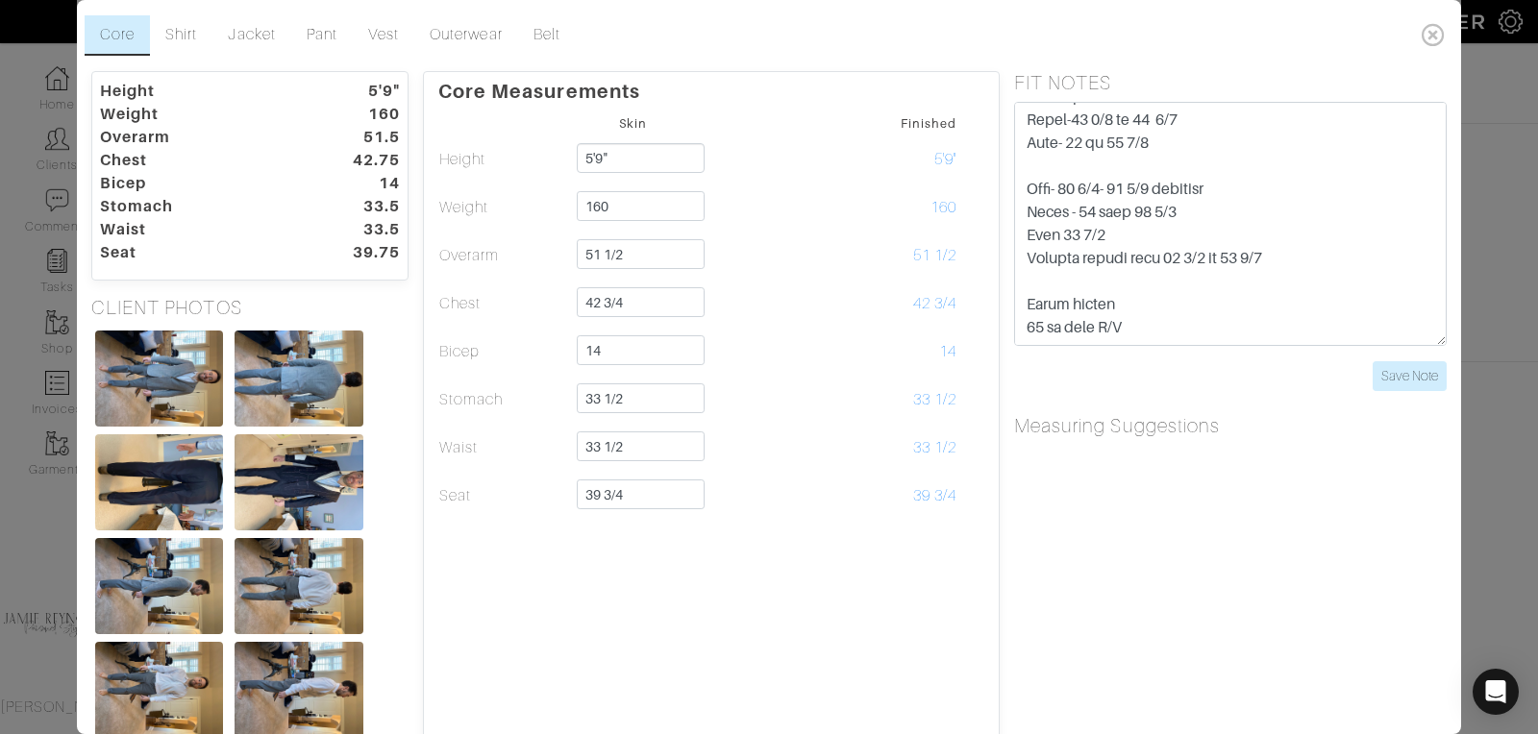
click at [356, 178] on dt "14" at bounding box center [360, 183] width 110 height 23
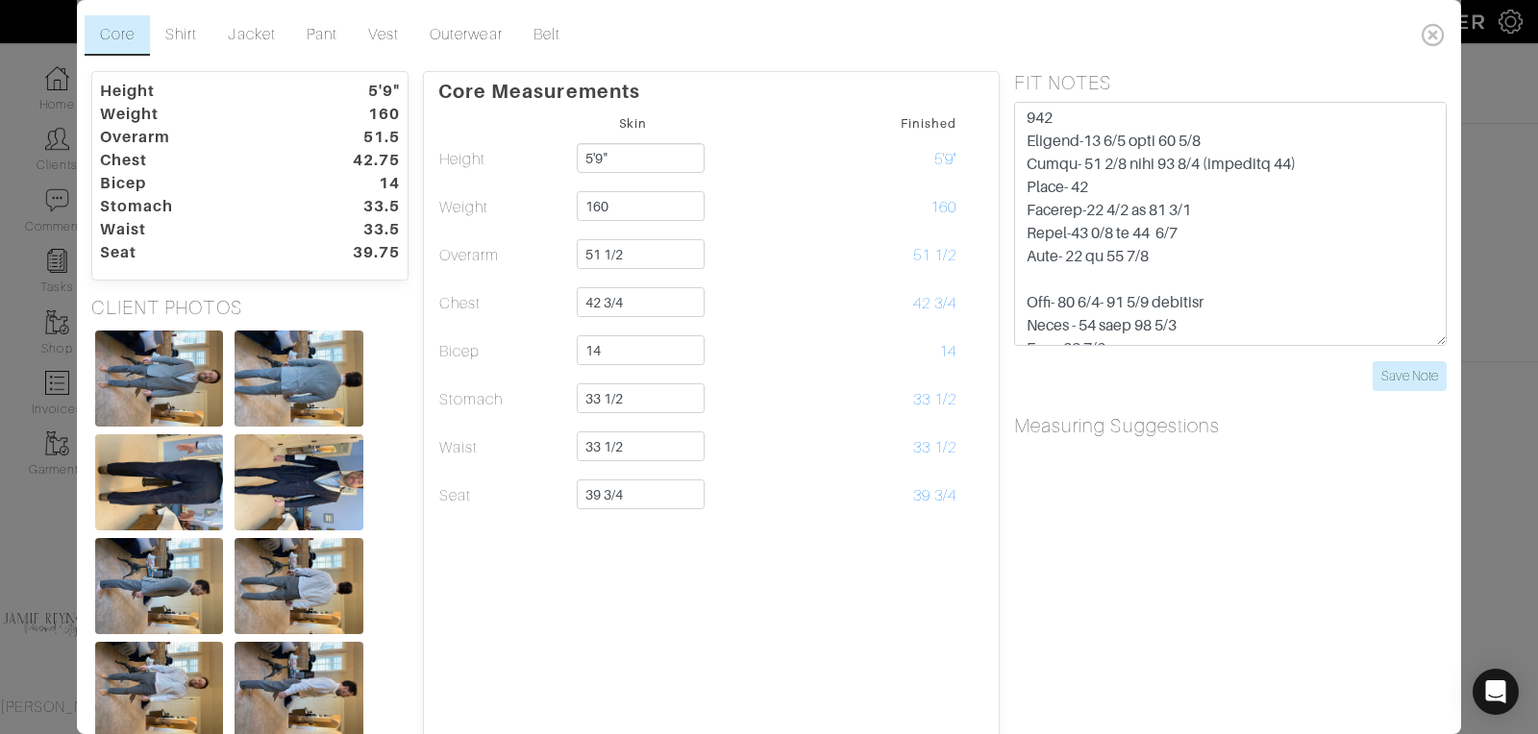
scroll to position [940, 0]
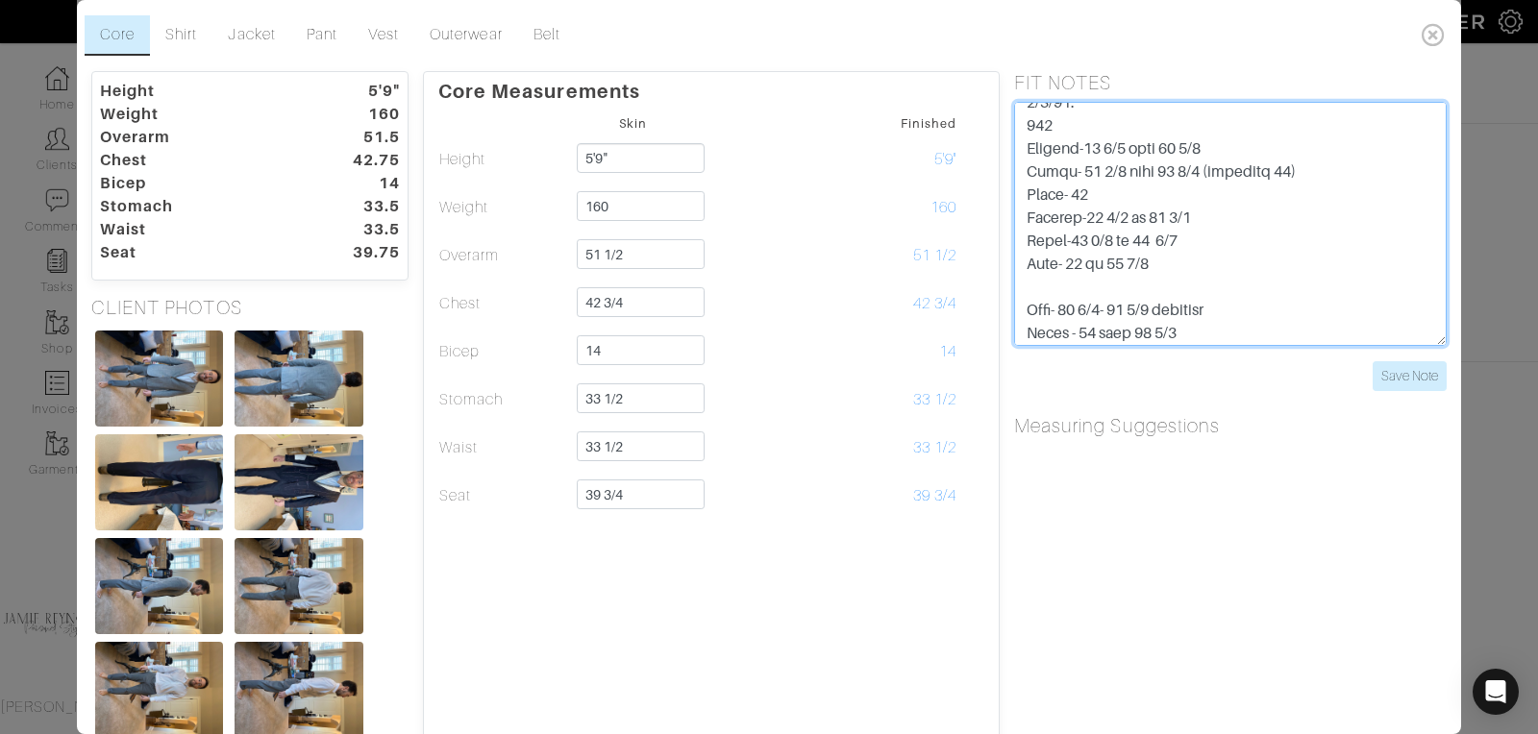
drag, startPoint x: 1218, startPoint y: 191, endPoint x: 1092, endPoint y: 195, distance: 126.0
click at [1092, 195] on textarea "3/1 - LB talked with [PERSON_NAME], [PERSON_NAME] requested shirt to be changed…" at bounding box center [1230, 224] width 432 height 244
click at [1234, 235] on textarea "3/1 - LB talked with [PERSON_NAME], [PERSON_NAME] requested shirt to be changed…" at bounding box center [1230, 224] width 432 height 244
click at [1201, 217] on textarea "3/1 - LB talked with [PERSON_NAME], [PERSON_NAME] requested shirt to be changed…" at bounding box center [1230, 224] width 432 height 244
drag, startPoint x: 1159, startPoint y: 212, endPoint x: 1074, endPoint y: 216, distance: 84.7
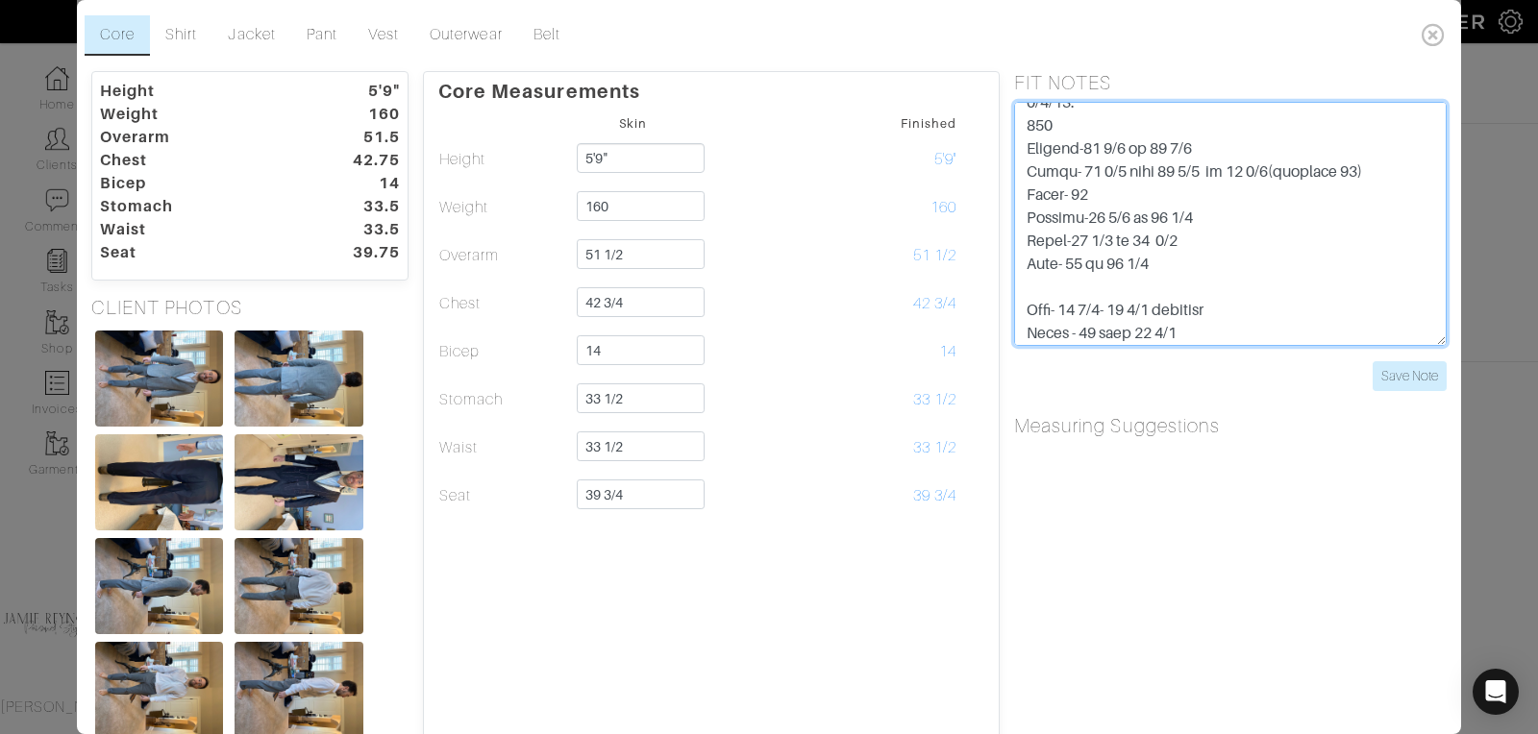
click at [1074, 216] on textarea "3/1 - LB talked with [PERSON_NAME], [PERSON_NAME] requested shirt to be changed…" at bounding box center [1230, 224] width 432 height 244
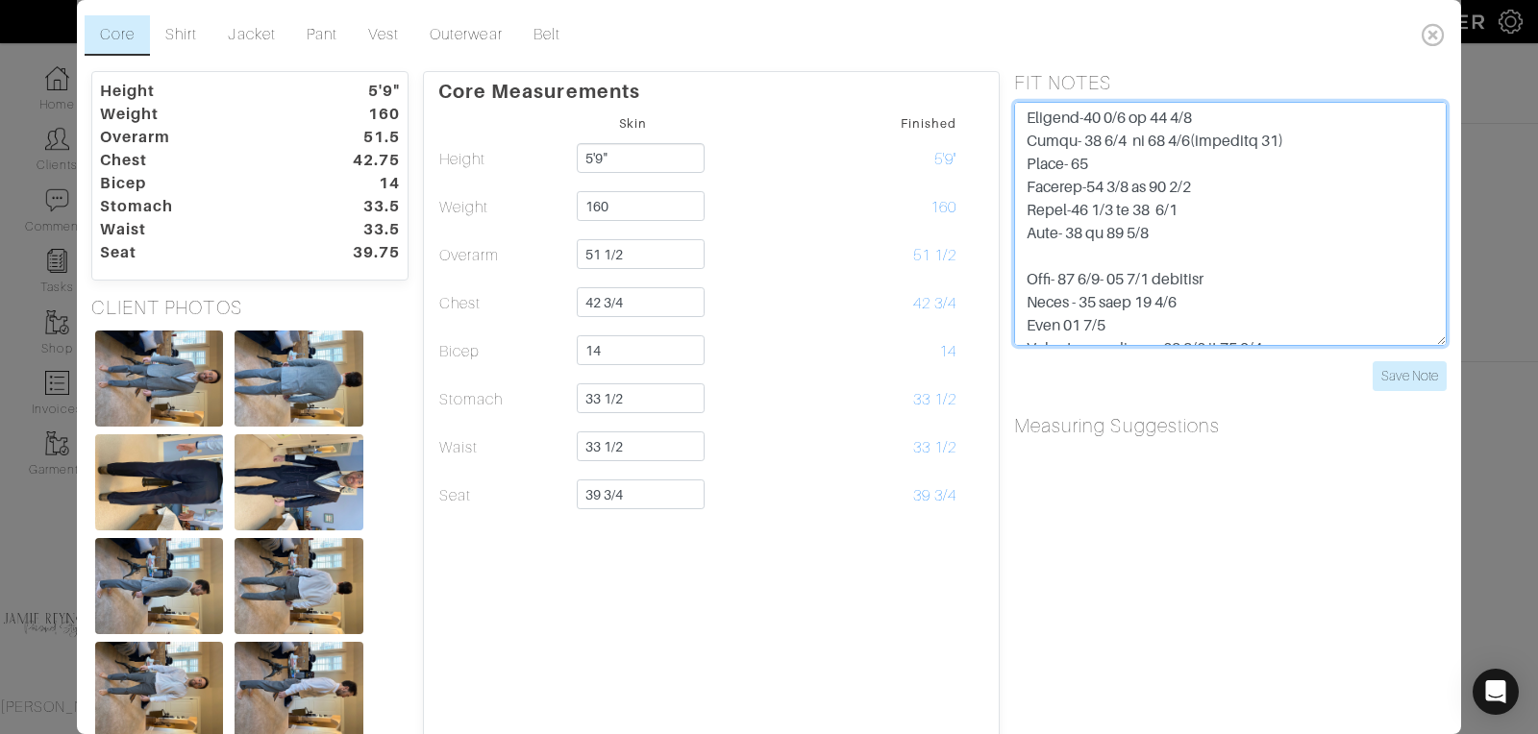
scroll to position [973, 0]
type textarea "3/1 - LB talked with [PERSON_NAME], [PERSON_NAME] requested shirt to be changed…"
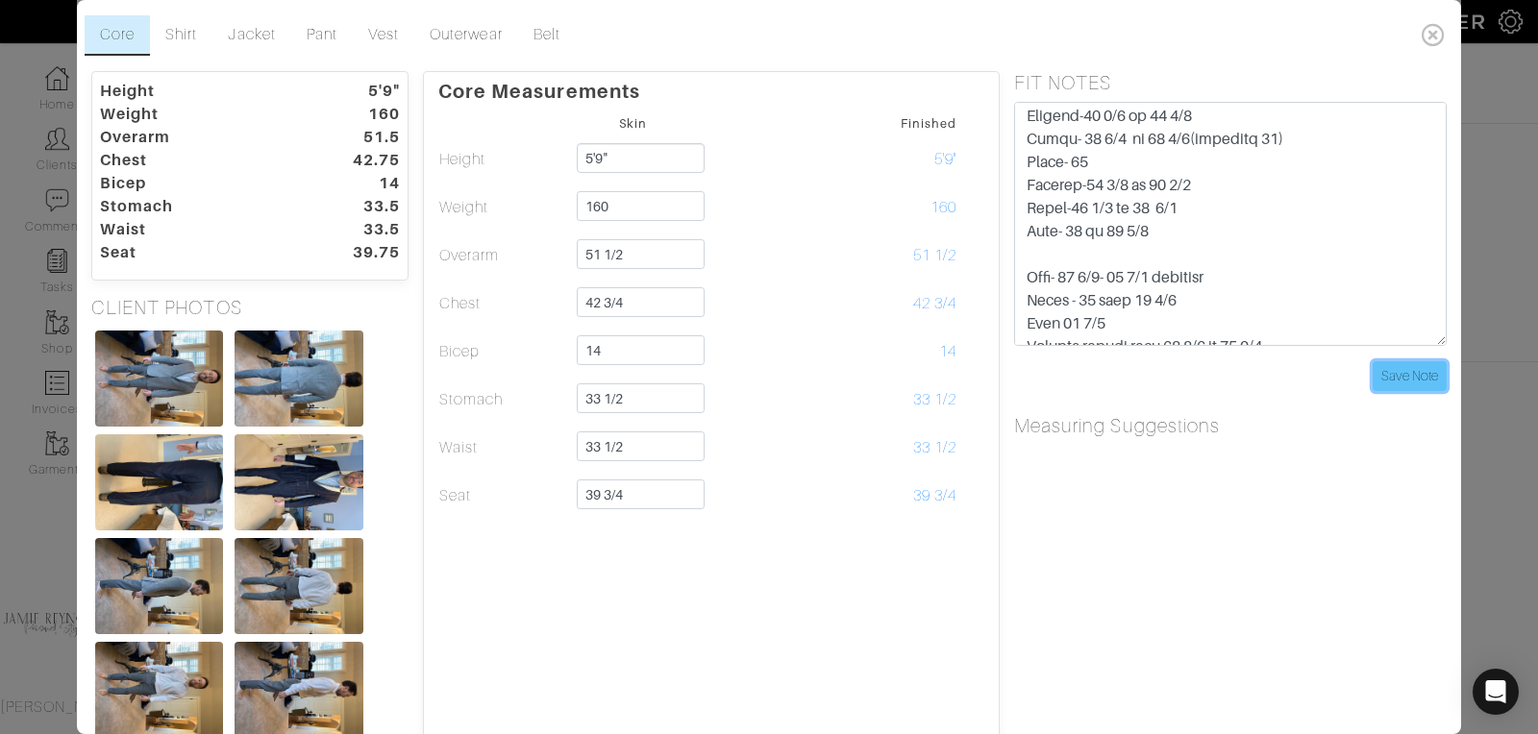
click at [1408, 370] on input "Save Note" at bounding box center [1409, 376] width 74 height 30
click at [188, 31] on link "Shirt" at bounding box center [181, 35] width 62 height 40
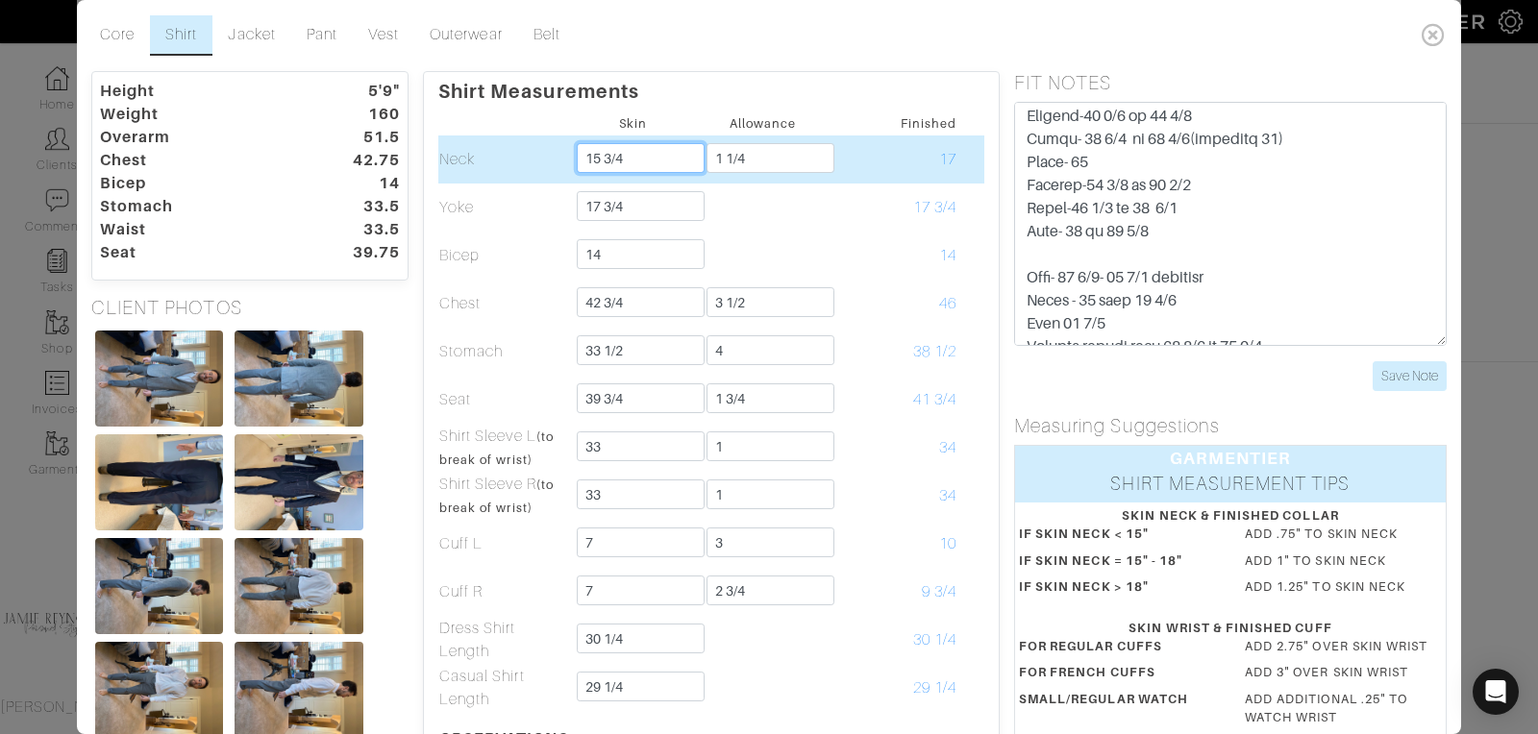
click at [630, 155] on input "15 3/4" at bounding box center [641, 158] width 128 height 30
click at [650, 163] on input "15 3/4" at bounding box center [641, 158] width 128 height 30
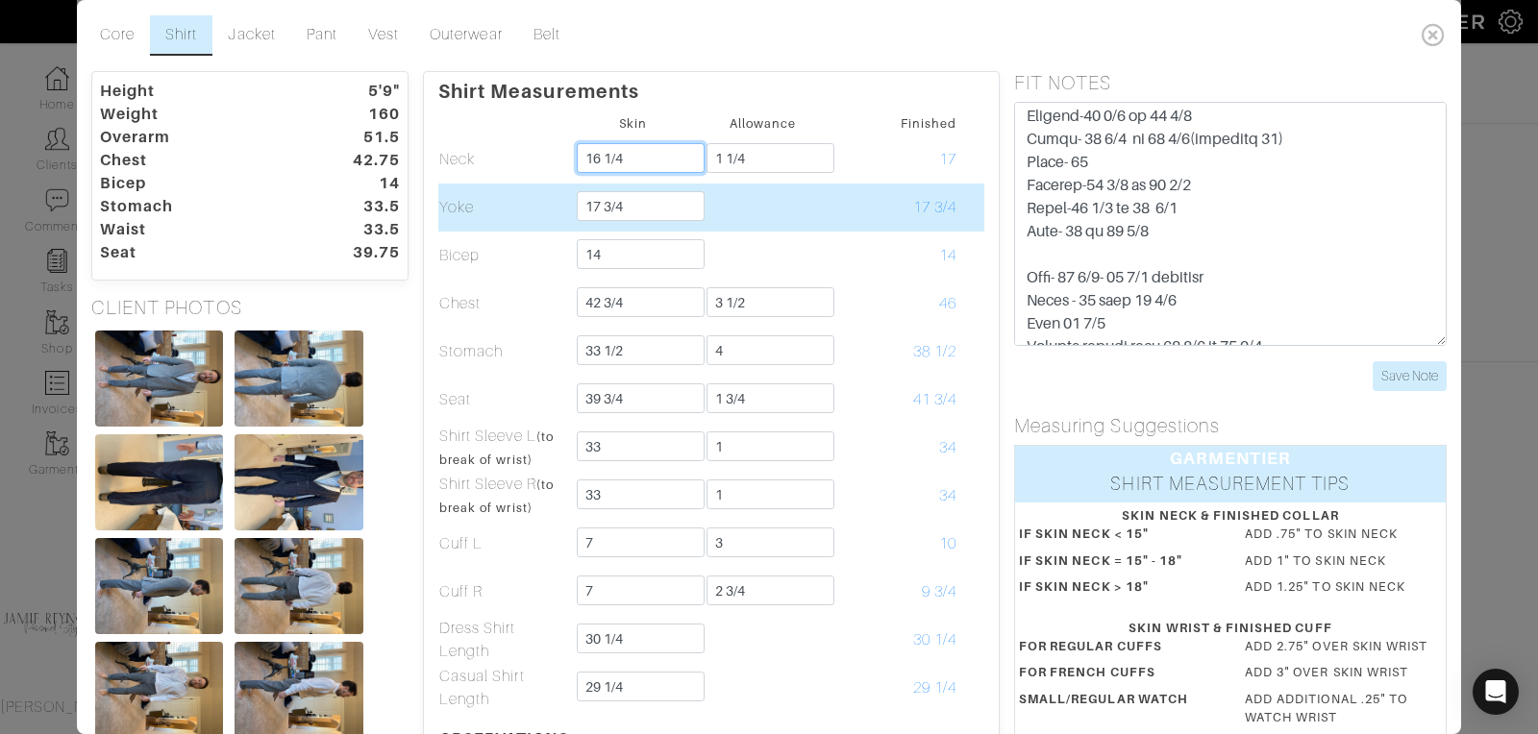
type input "16 1/4"
click at [767, 189] on td at bounding box center [763, 208] width 130 height 48
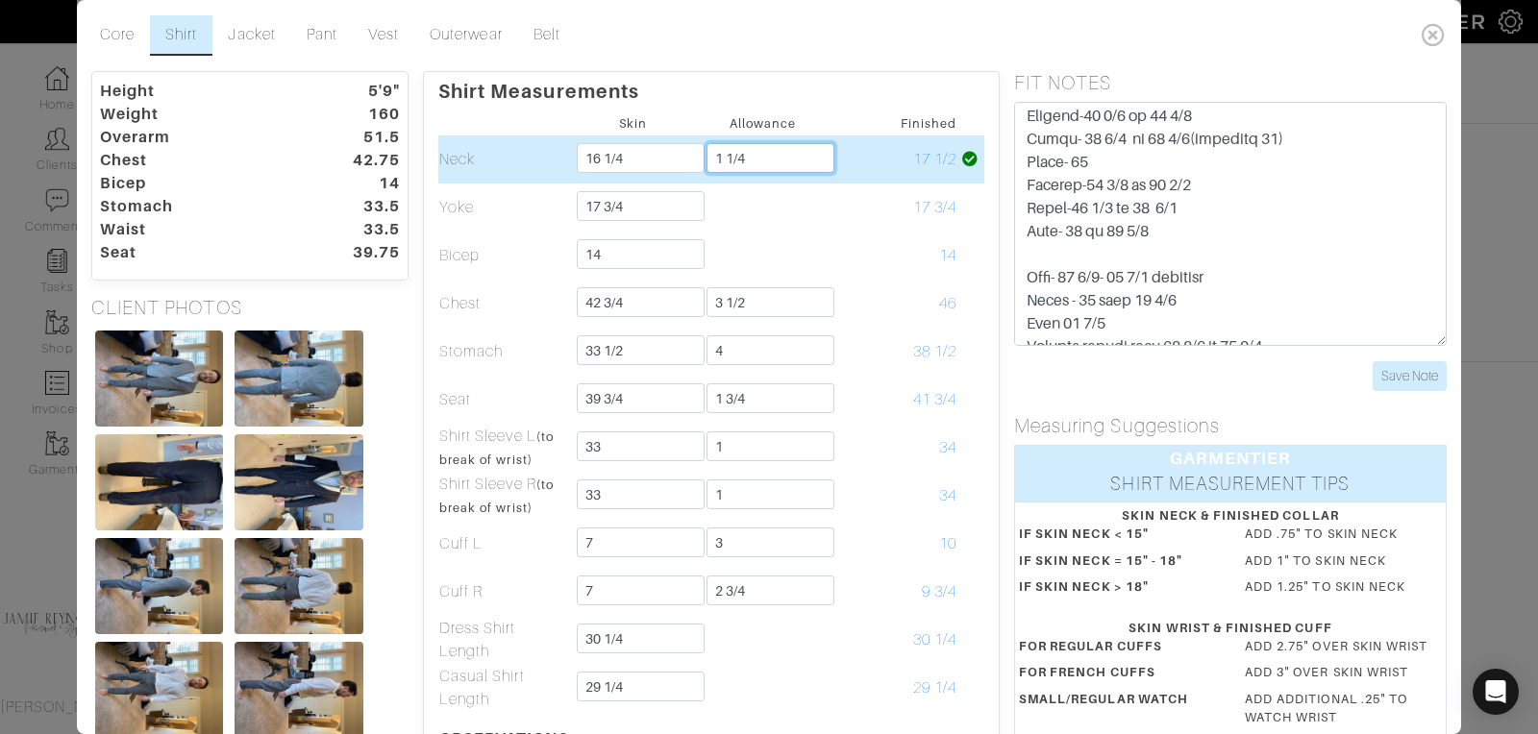
click at [765, 154] on input "1 1/4" at bounding box center [770, 158] width 128 height 30
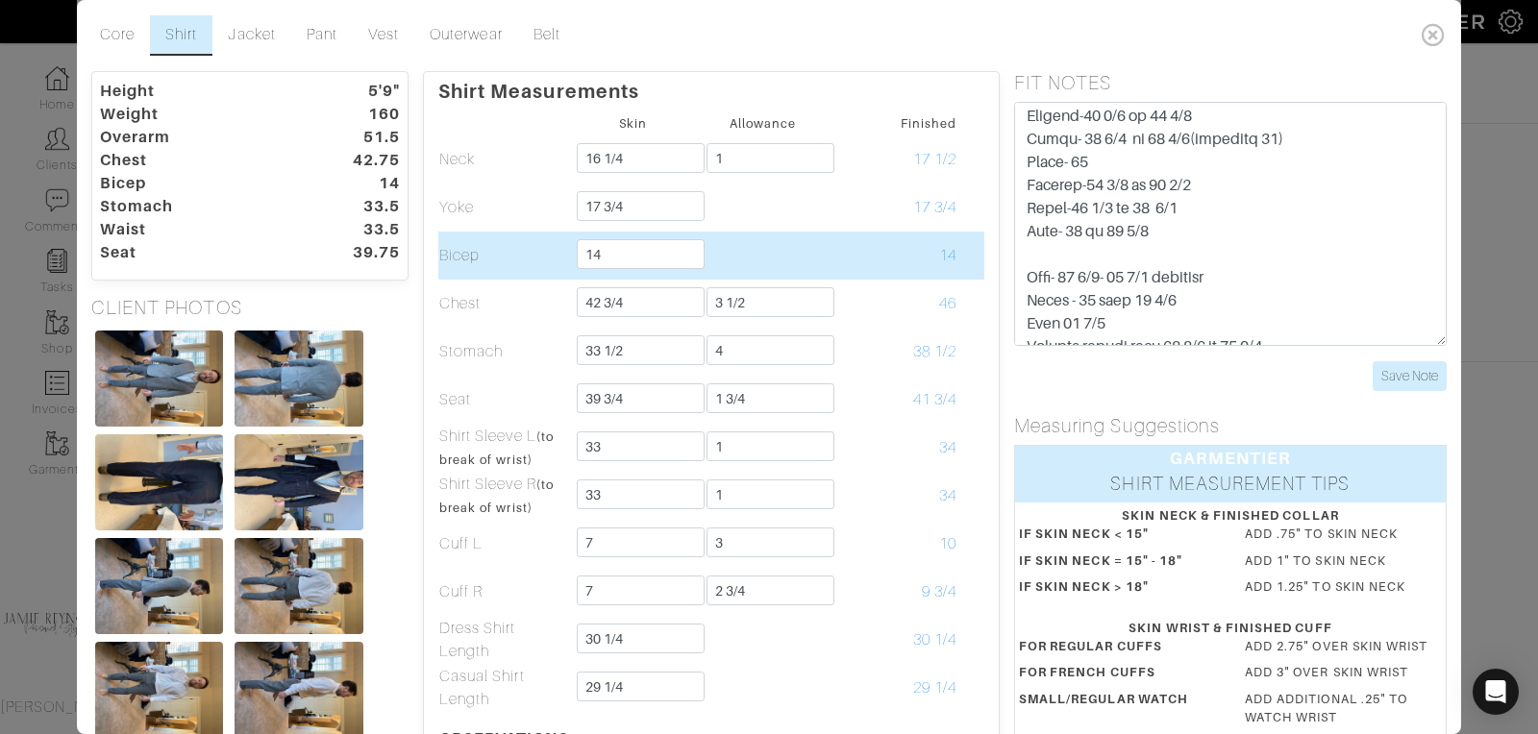
click at [799, 261] on td at bounding box center [763, 256] width 130 height 48
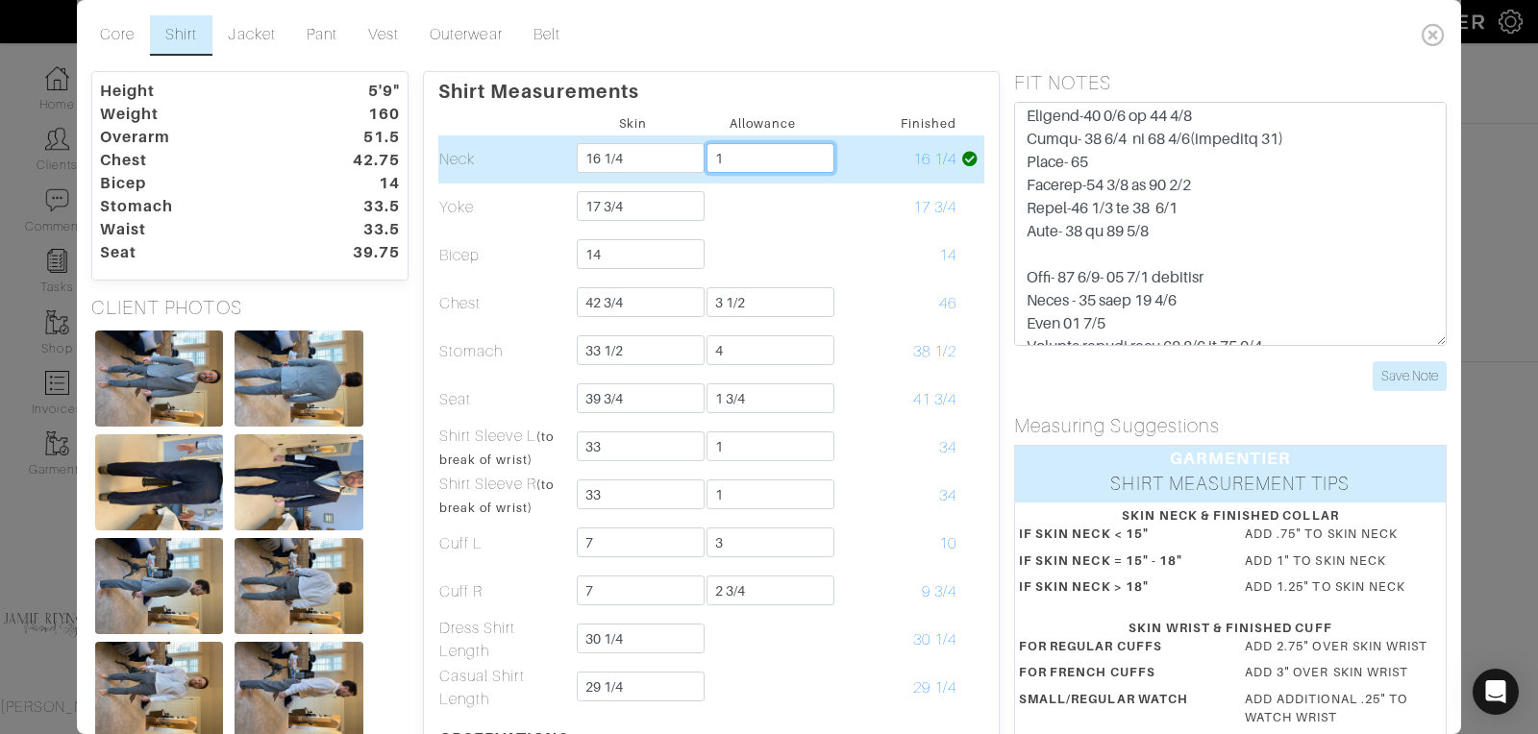
click at [766, 170] on input "1" at bounding box center [770, 158] width 128 height 30
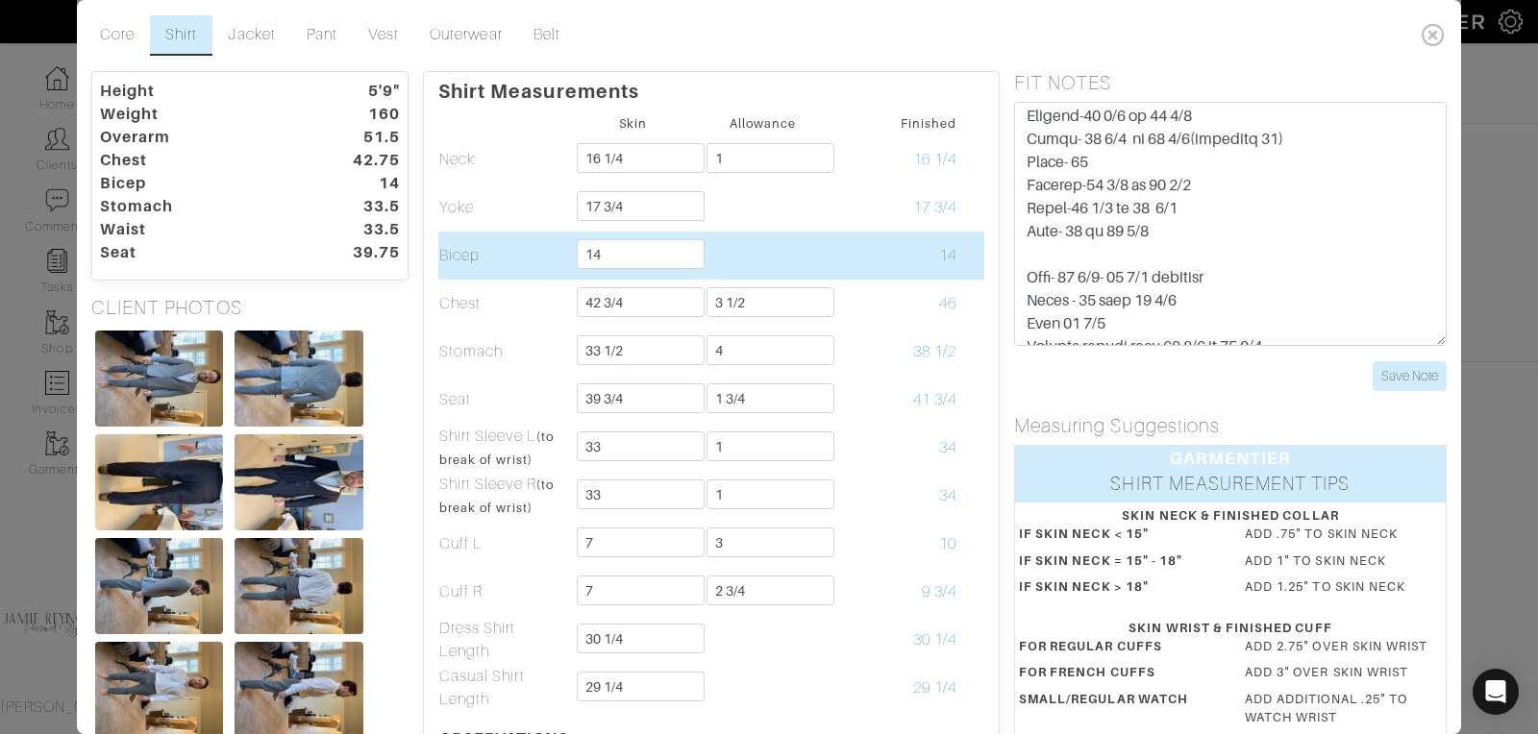
click at [760, 257] on td at bounding box center [763, 256] width 130 height 48
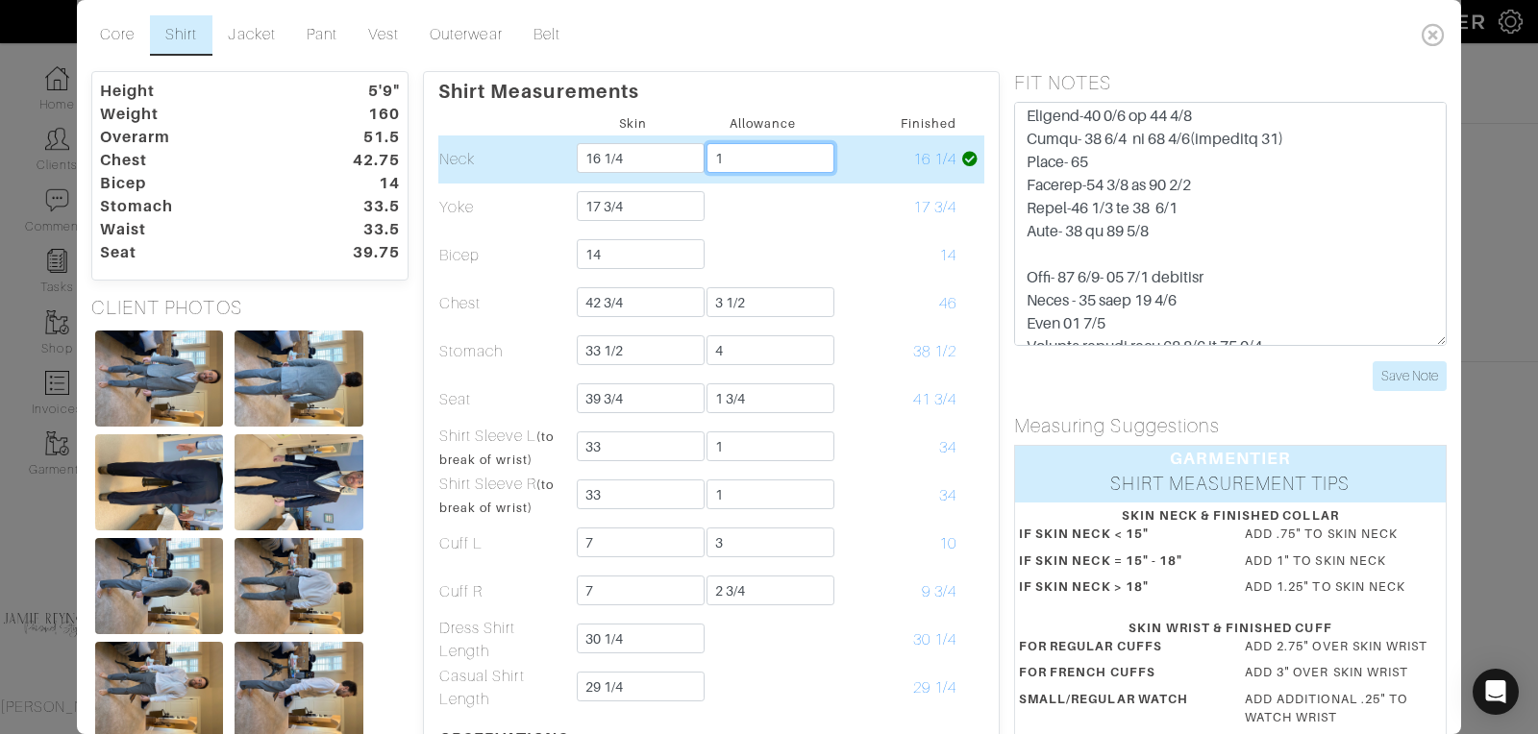
click at [733, 160] on input "1" at bounding box center [770, 158] width 128 height 30
type input "1"
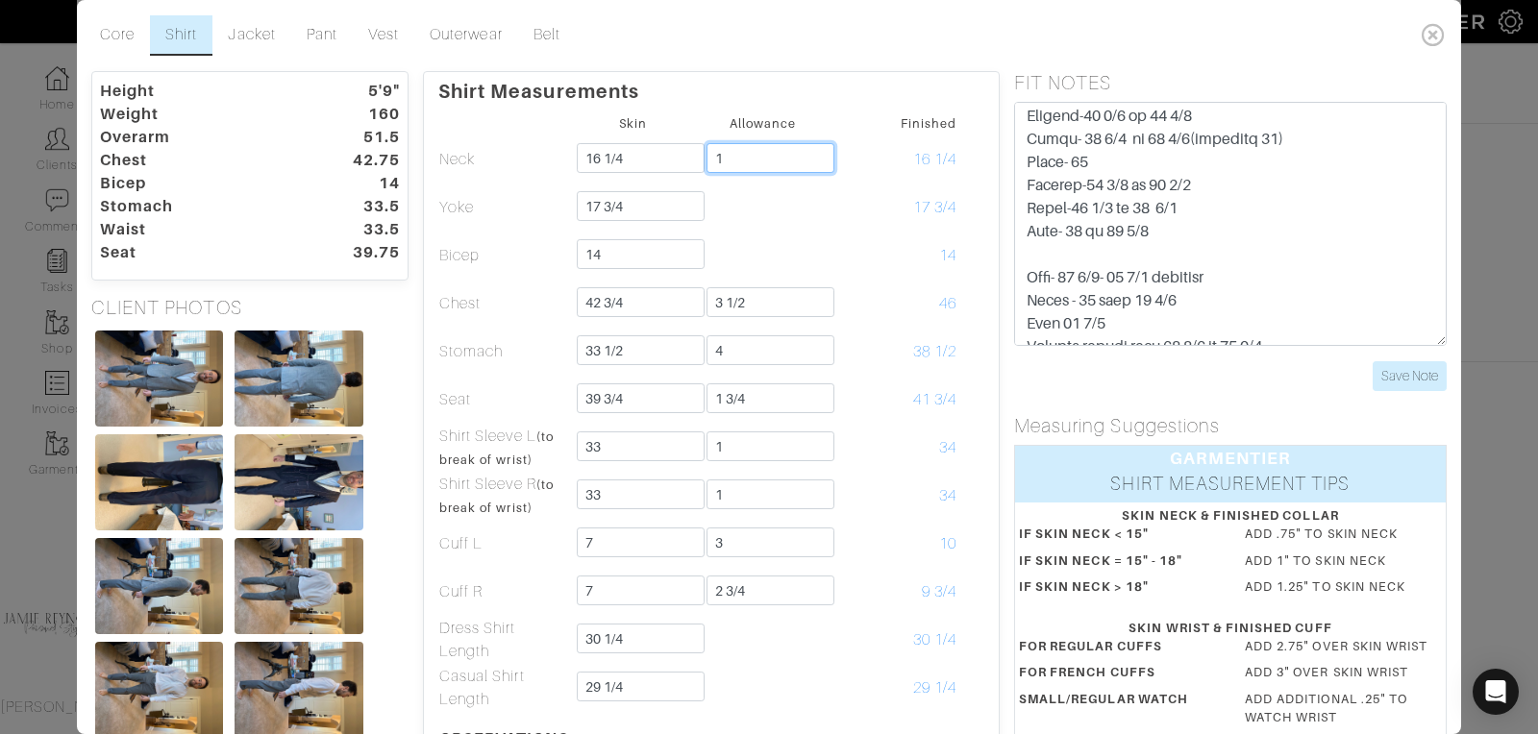
type input "1"
click at [856, 101] on p "Shirt Measurements" at bounding box center [711, 87] width 546 height 31
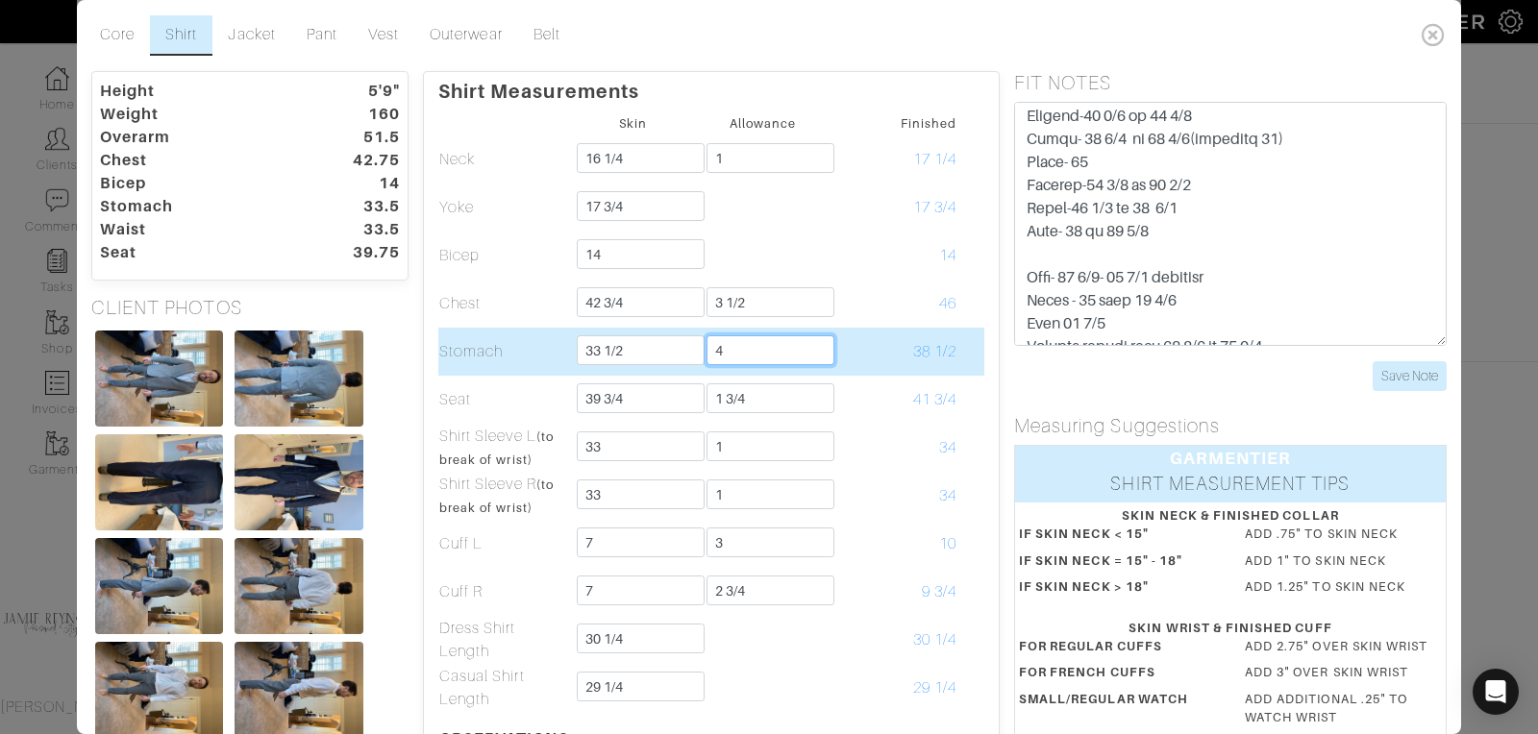
click at [745, 351] on input "4" at bounding box center [770, 350] width 128 height 30
type input "3"
type input "4"
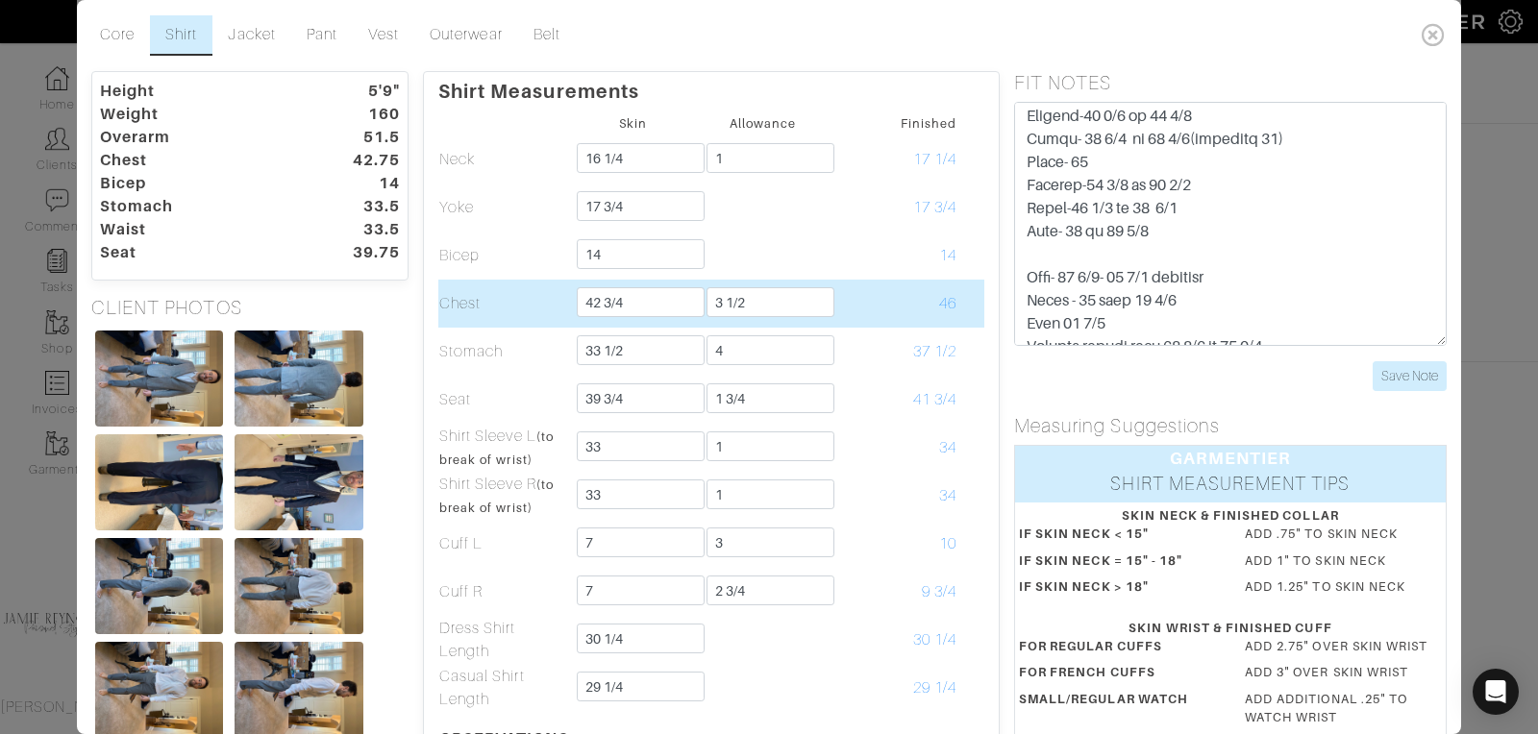
click at [878, 306] on td "46" at bounding box center [892, 304] width 130 height 48
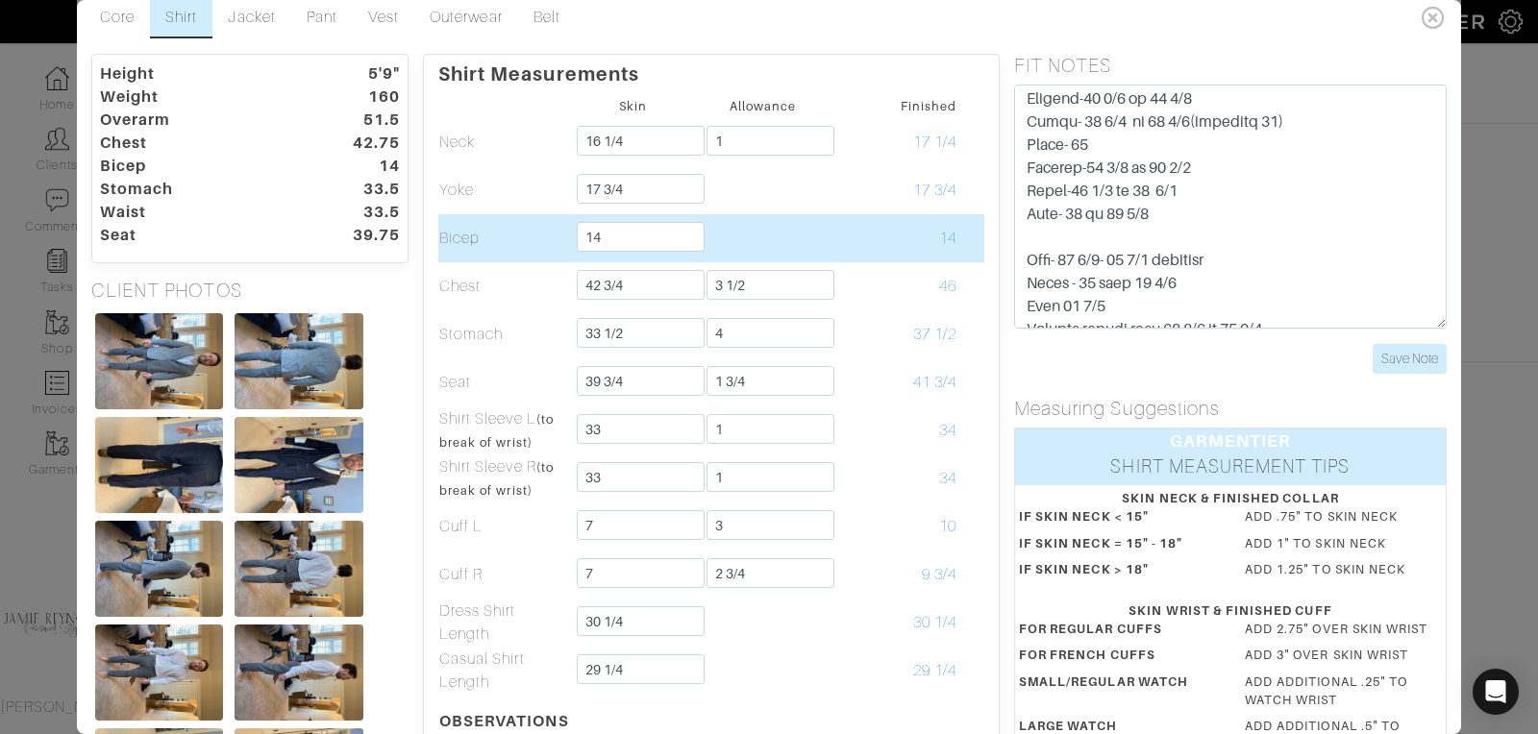
scroll to position [0, 0]
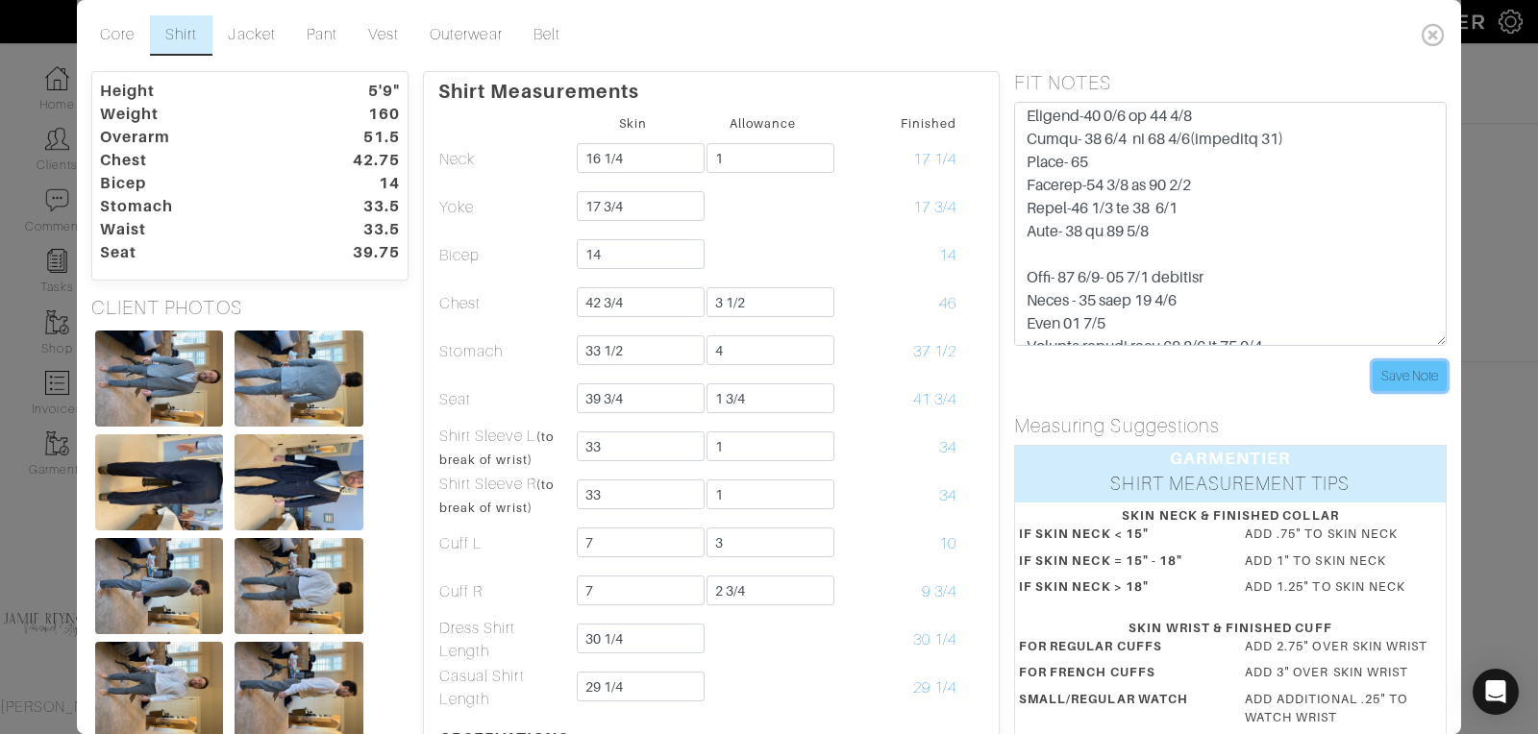
click at [1440, 371] on input "Save Note" at bounding box center [1409, 376] width 74 height 30
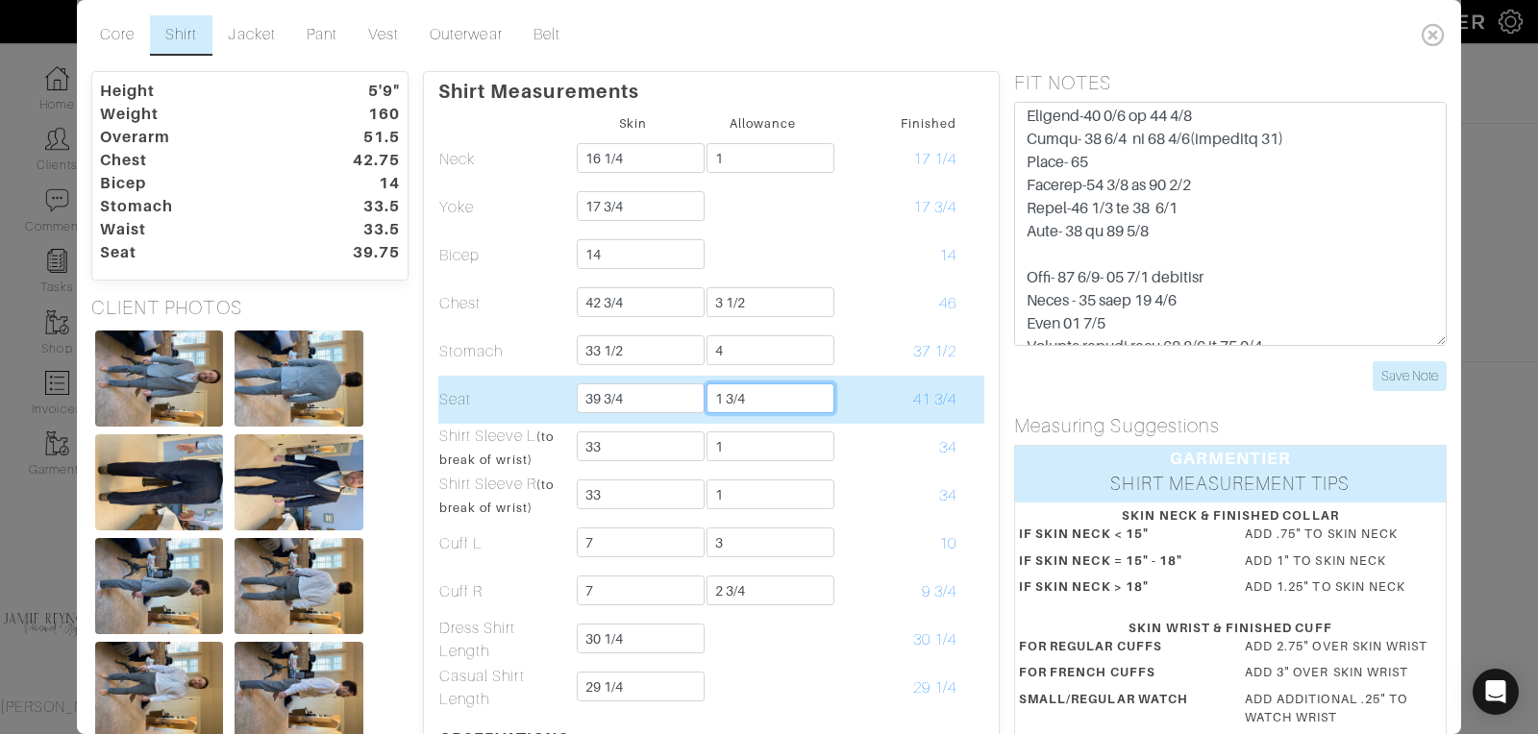
click at [746, 397] on input "1 3/4" at bounding box center [770, 398] width 128 height 30
type input "1"
type input "2"
click at [882, 380] on td "41 3/4" at bounding box center [892, 400] width 130 height 48
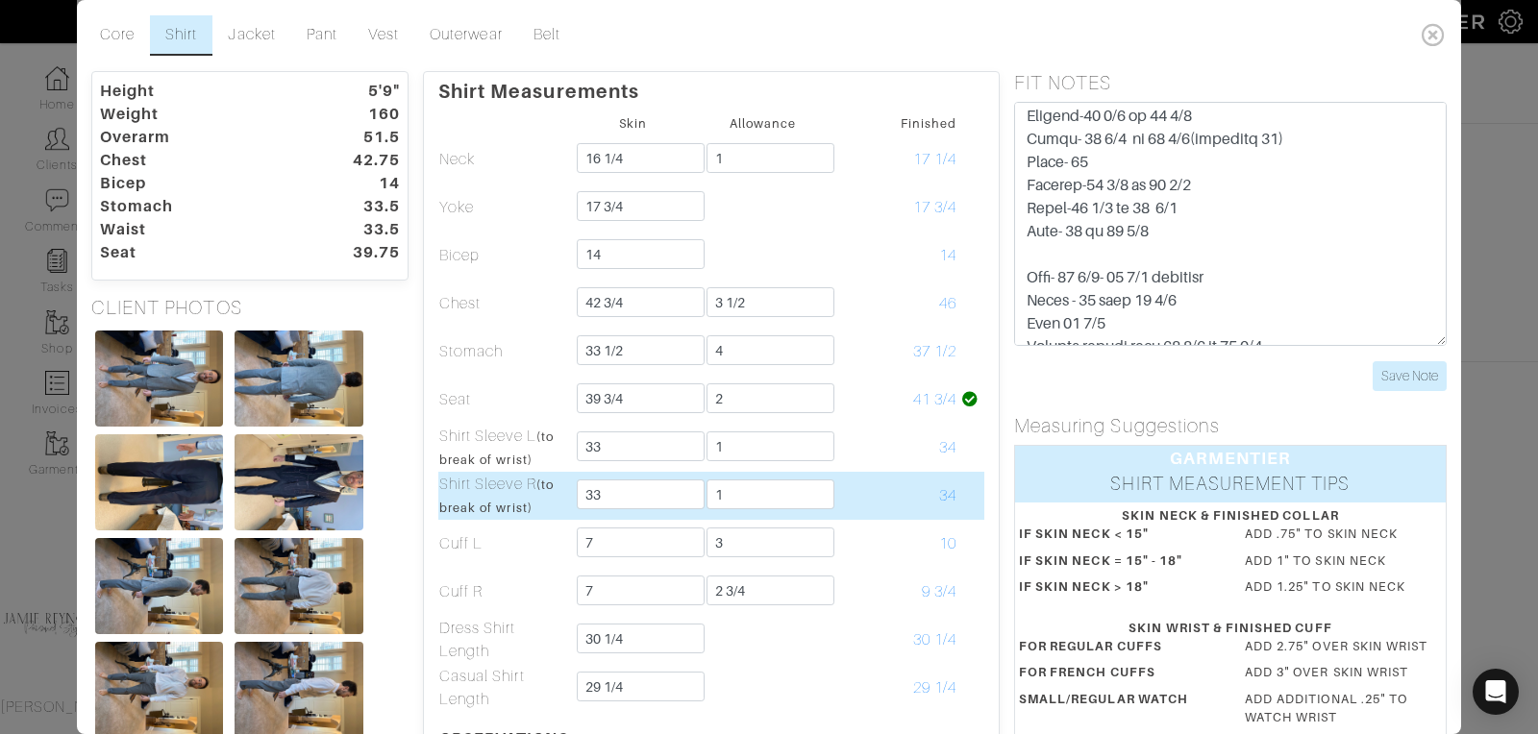
click at [874, 474] on td "34" at bounding box center [892, 496] width 130 height 48
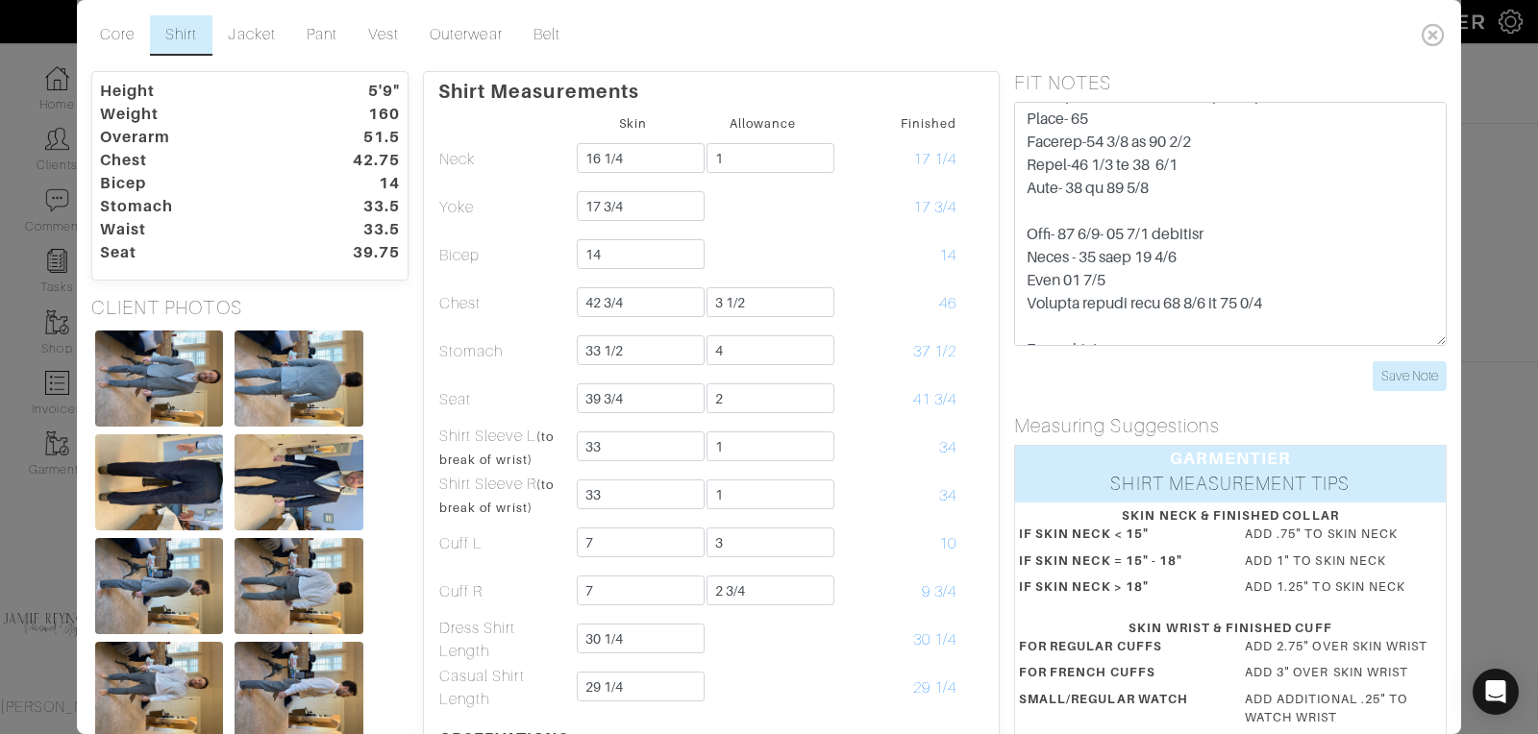
scroll to position [1019, 0]
click at [1402, 377] on input "Save Note" at bounding box center [1409, 376] width 74 height 30
click at [1430, 22] on icon at bounding box center [1433, 34] width 39 height 38
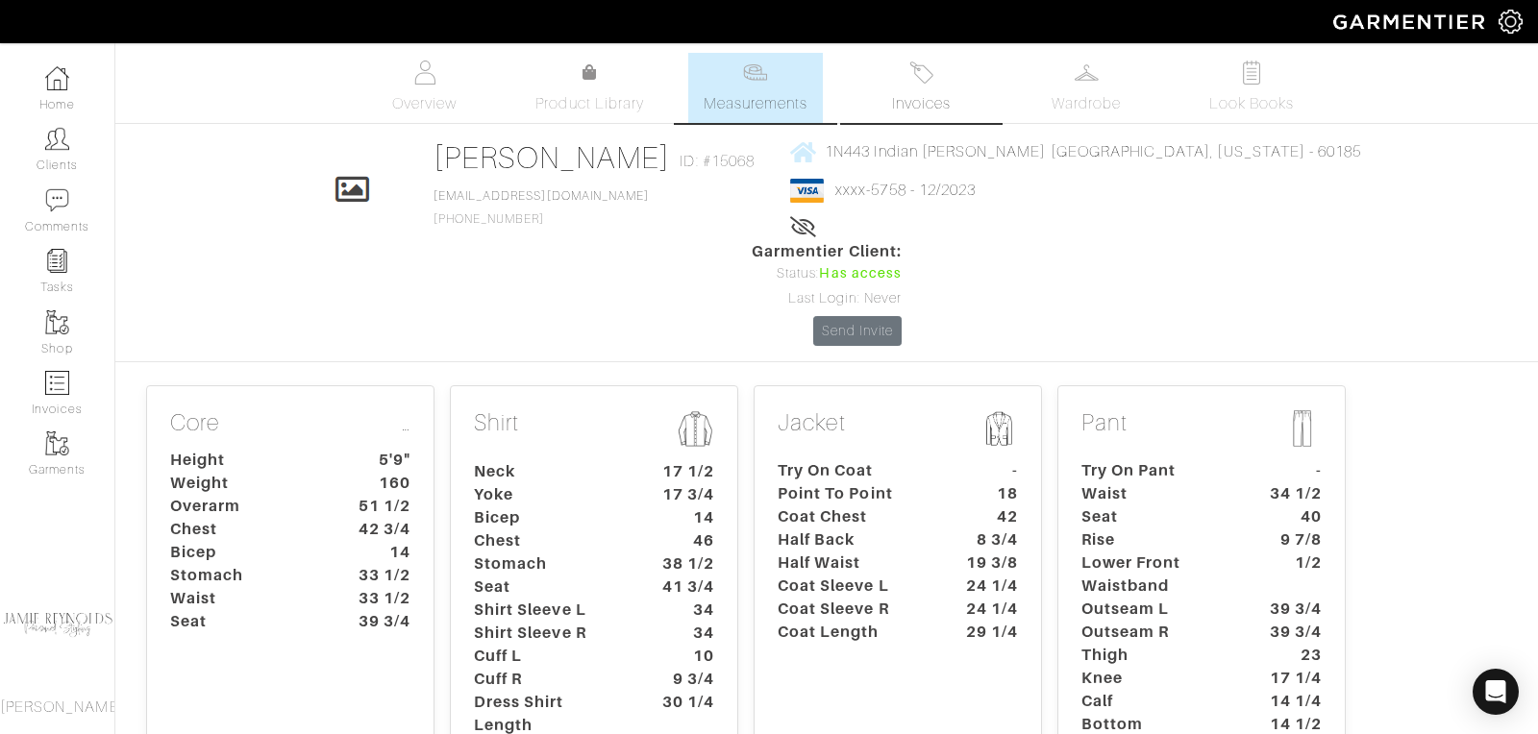
click at [923, 79] on img at bounding box center [921, 73] width 24 height 24
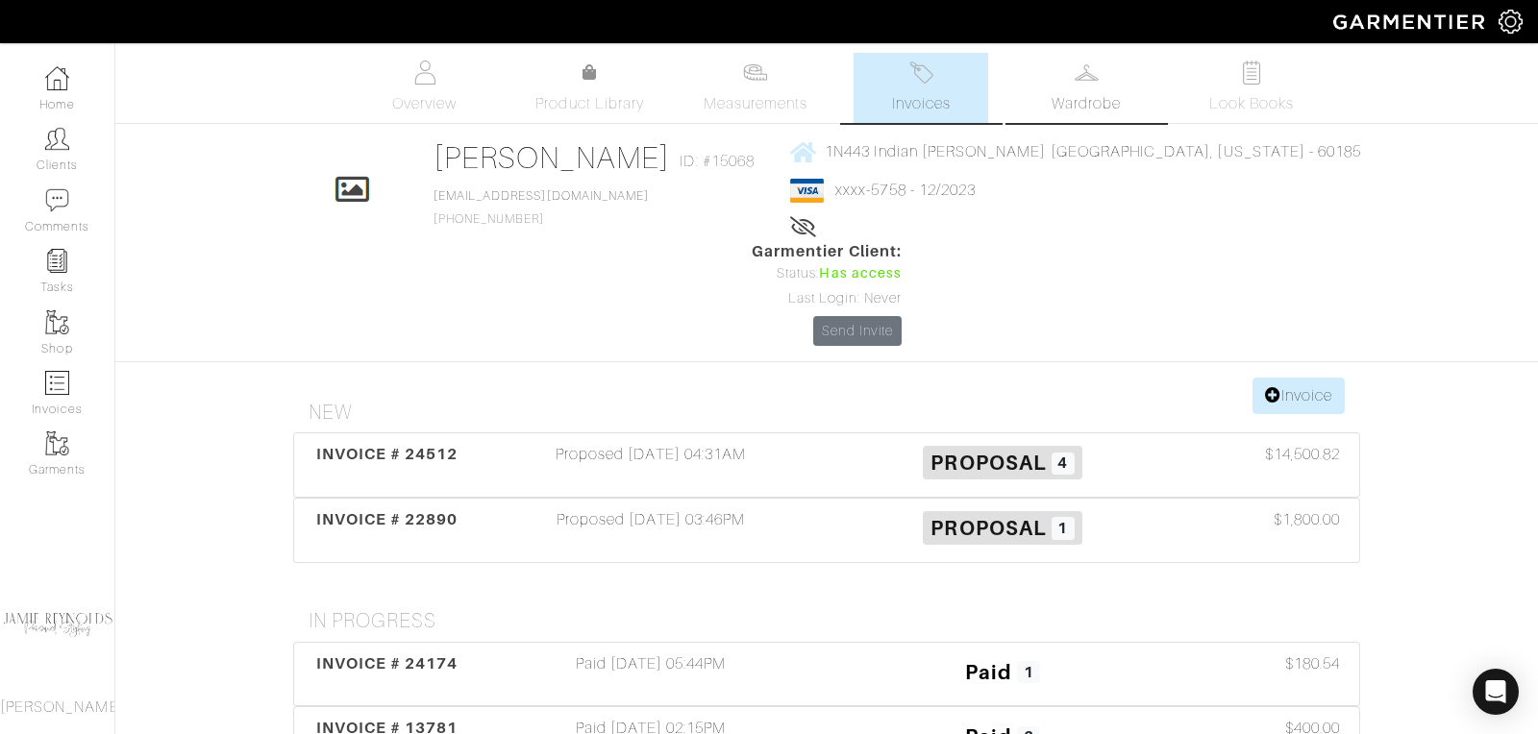
click at [1102, 90] on link "Wardrobe" at bounding box center [1086, 88] width 135 height 70
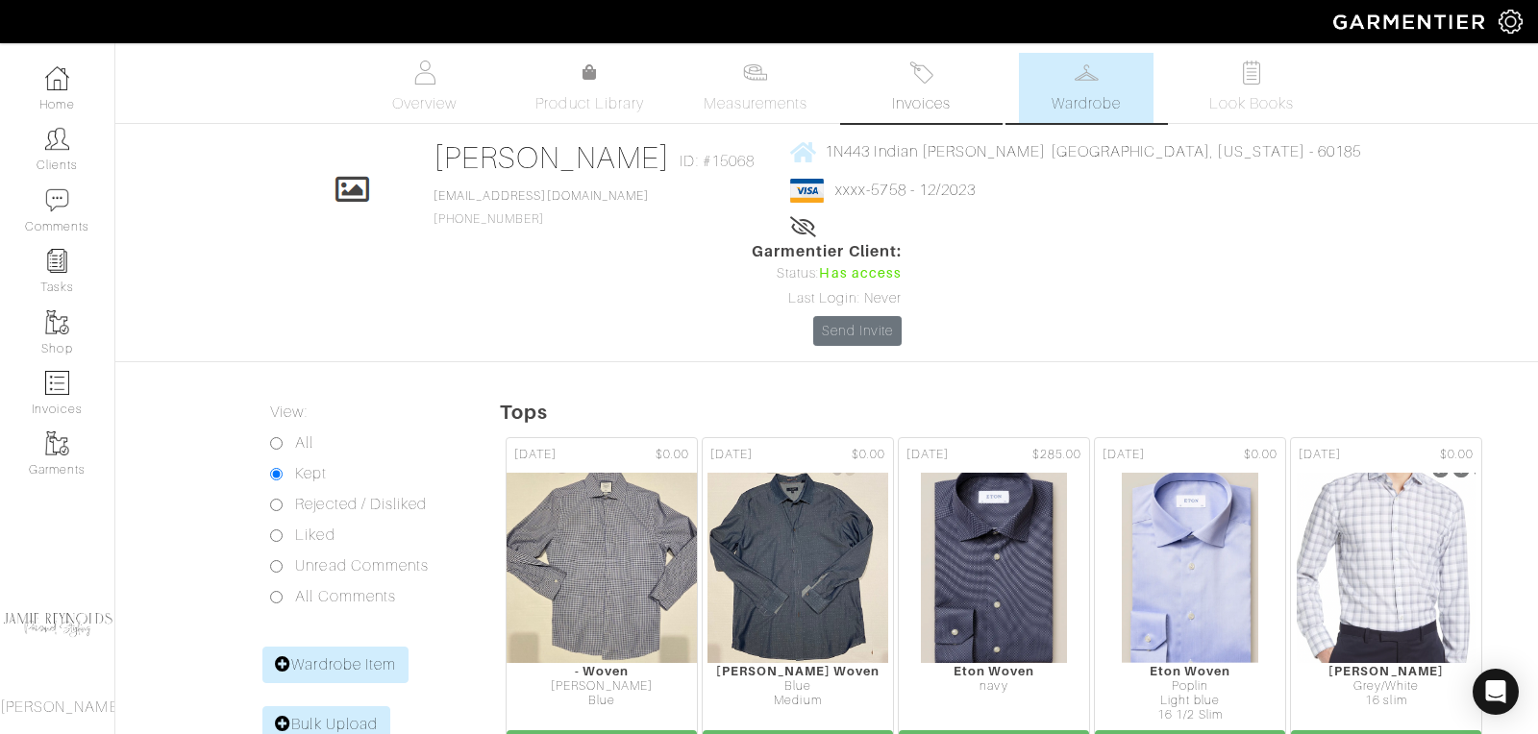
click at [932, 95] on span "Invoices" at bounding box center [921, 103] width 59 height 23
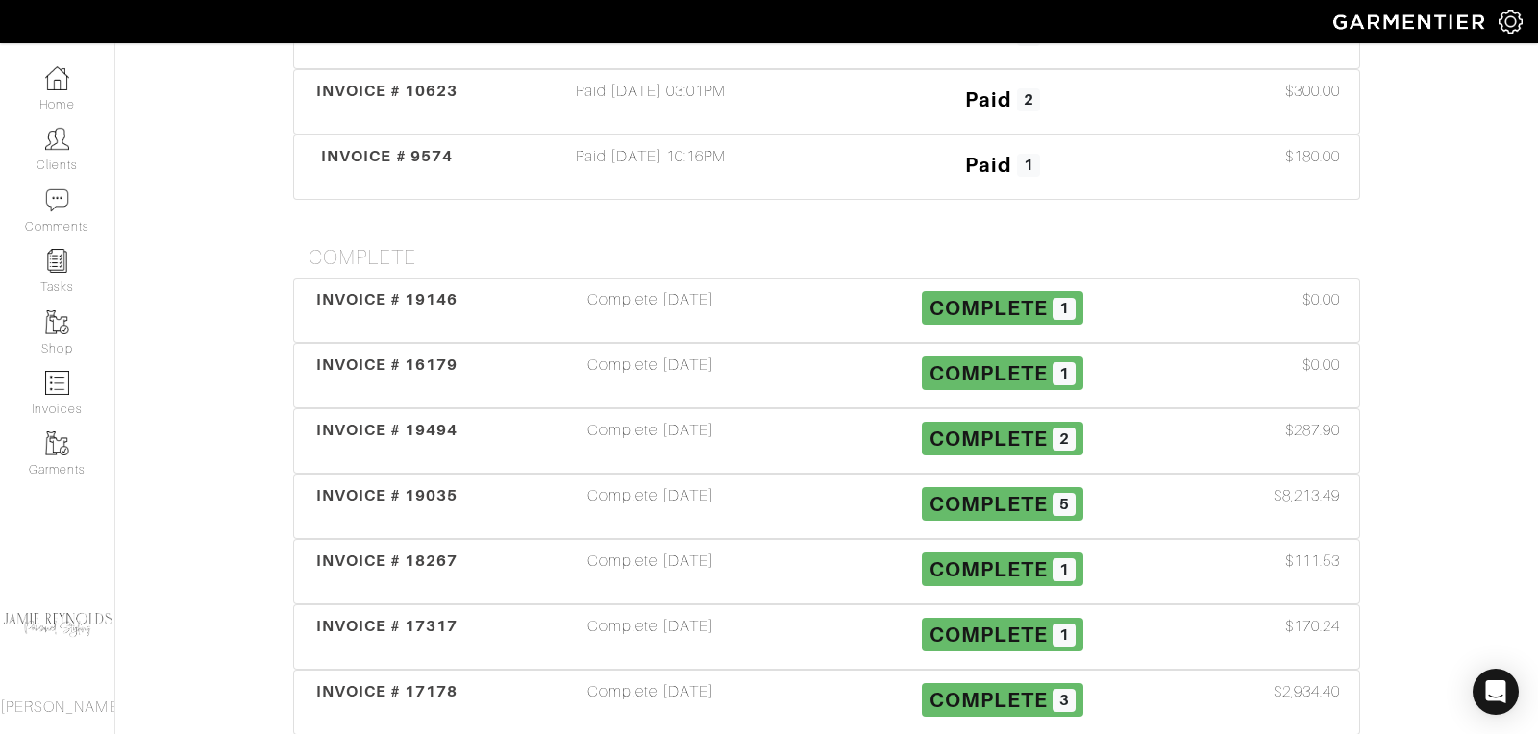
scroll to position [704, 0]
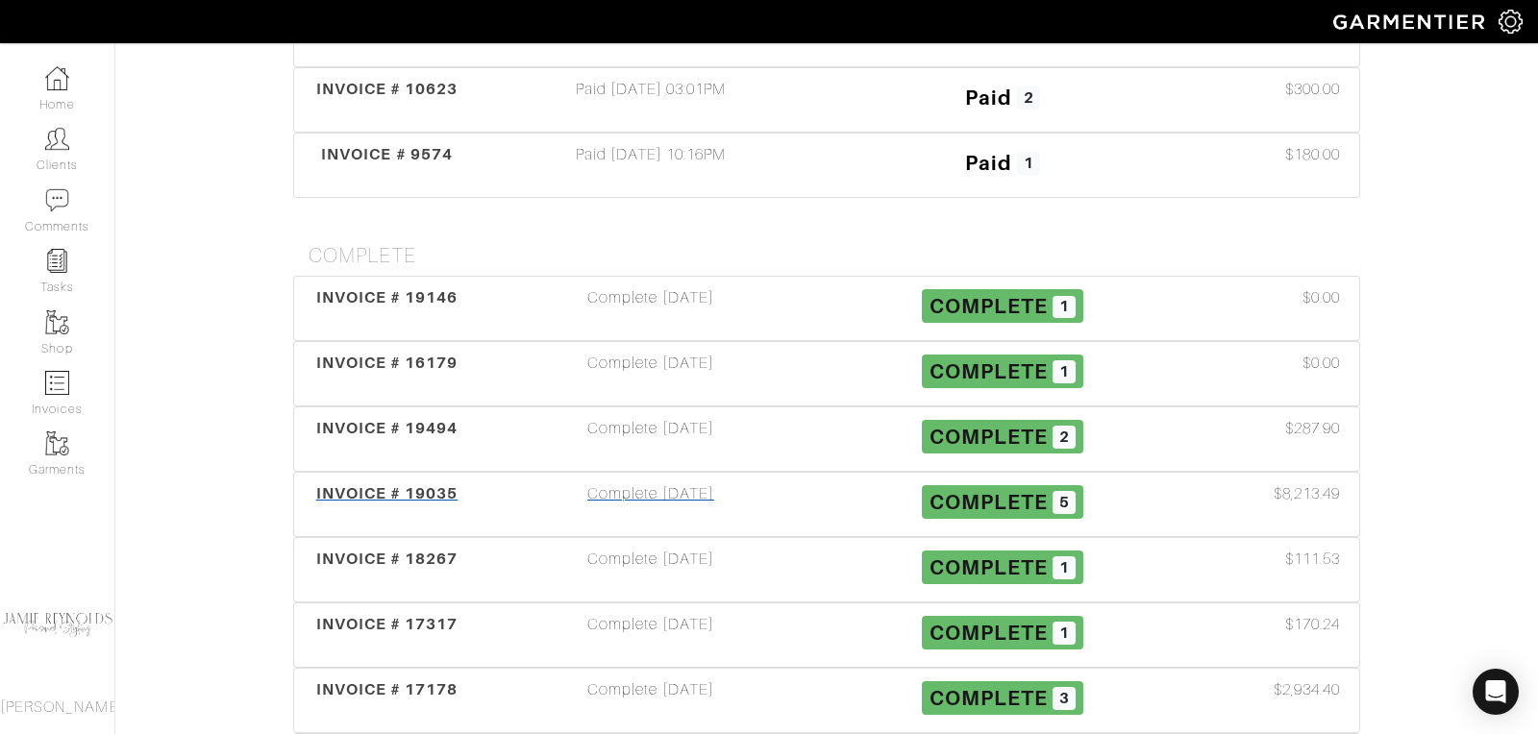
click at [436, 484] on span "INVOICE # 19035" at bounding box center [387, 493] width 142 height 18
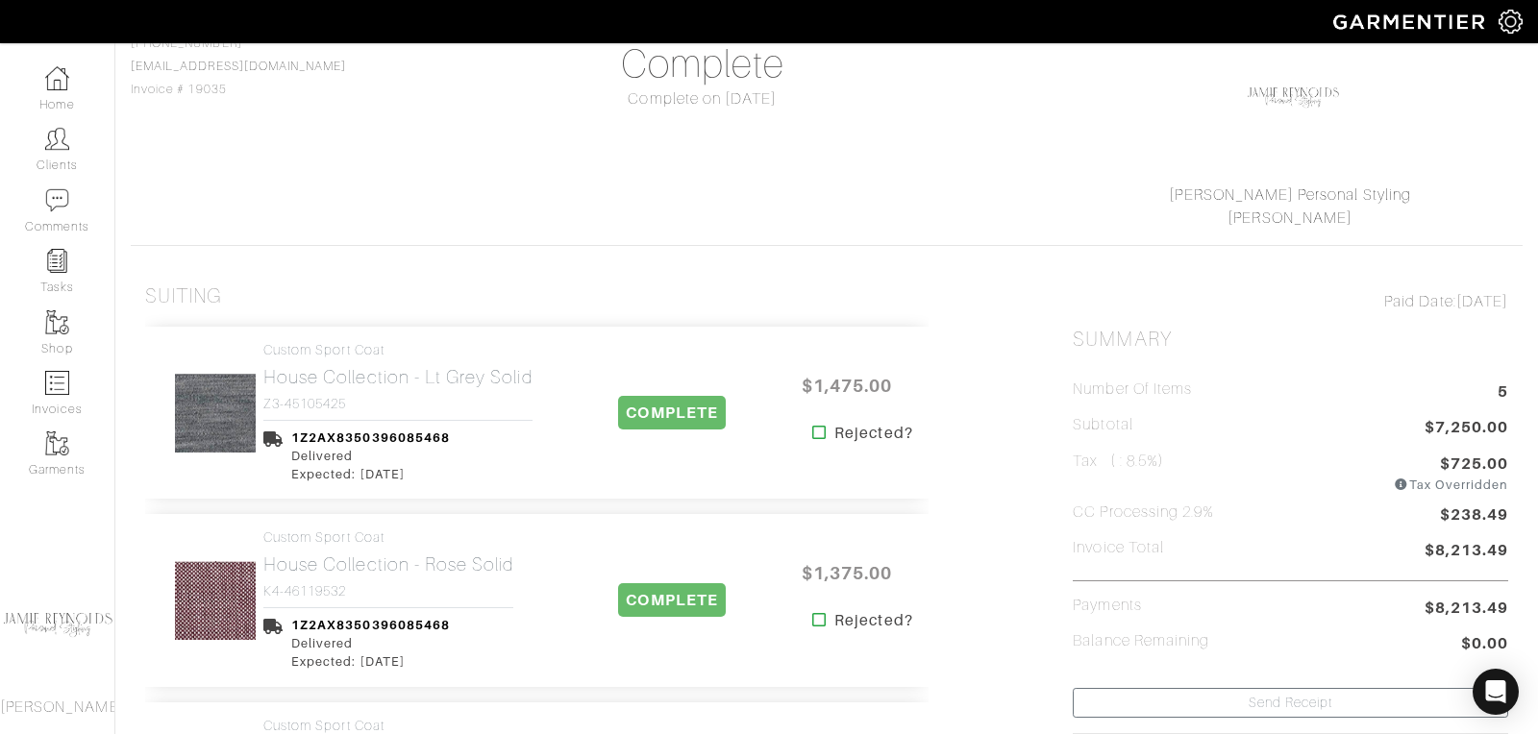
scroll to position [192, 0]
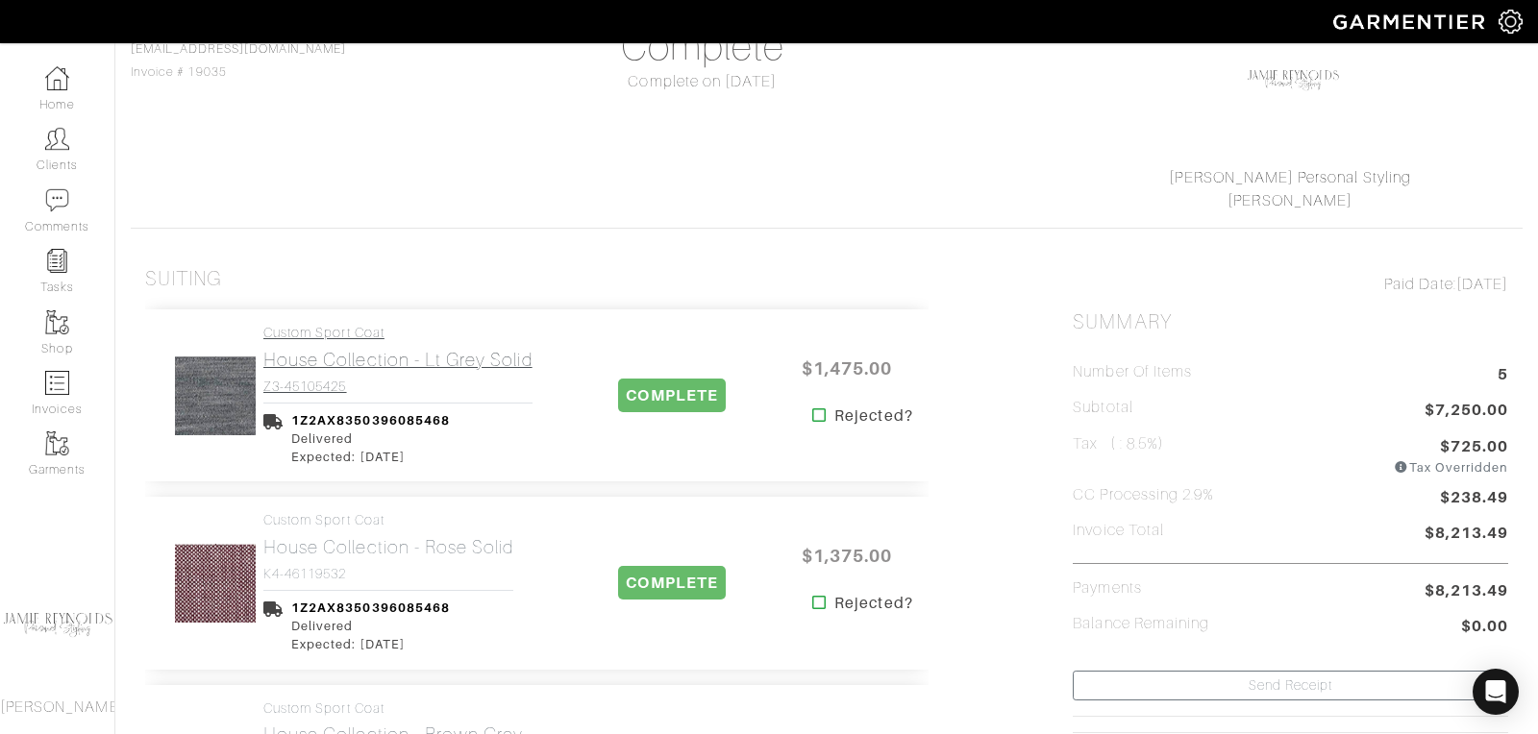
click at [392, 363] on h2 "House Collection - Lt Grey Solid" at bounding box center [397, 360] width 269 height 22
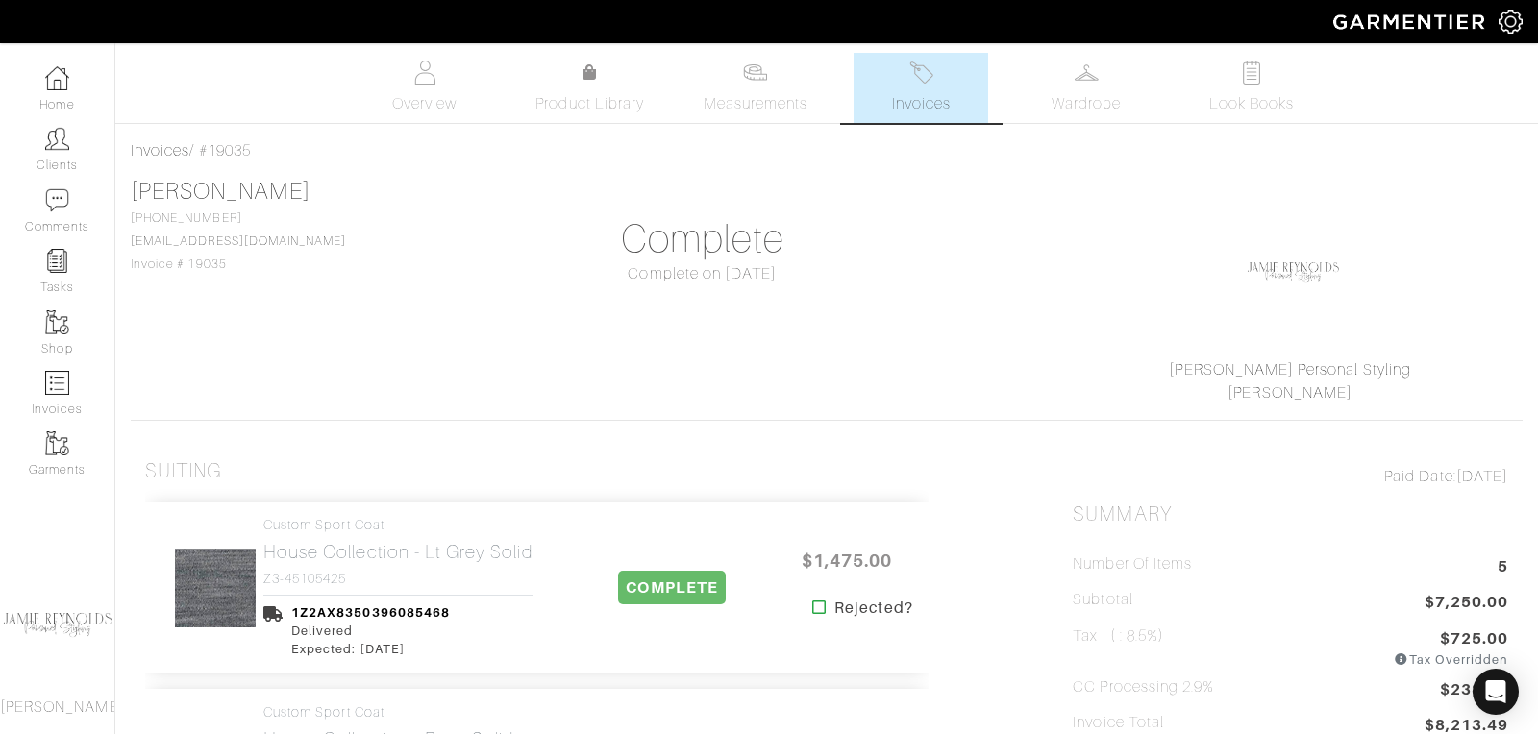
scroll to position [192, 0]
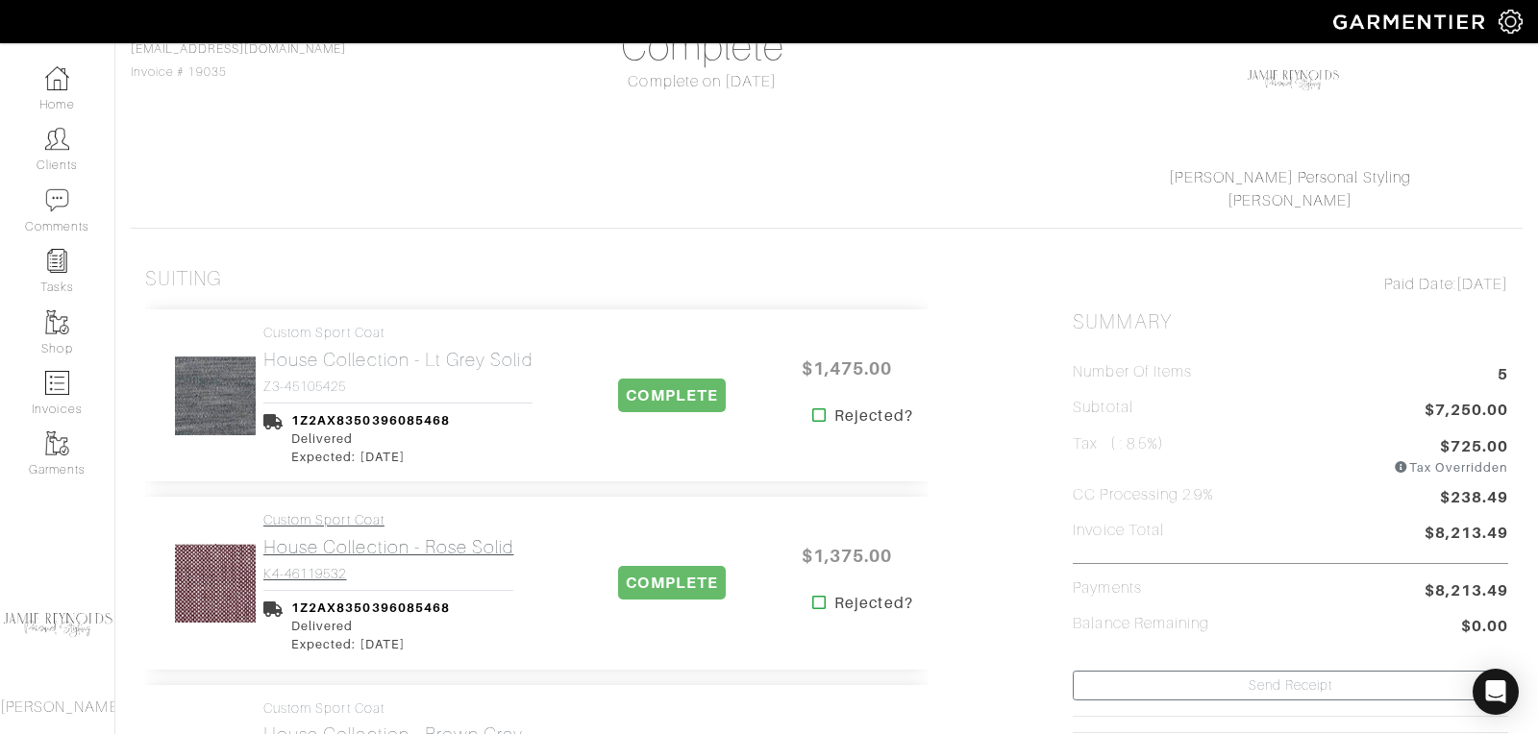
click at [362, 549] on h2 "House Collection - Rose Solid" at bounding box center [388, 547] width 250 height 22
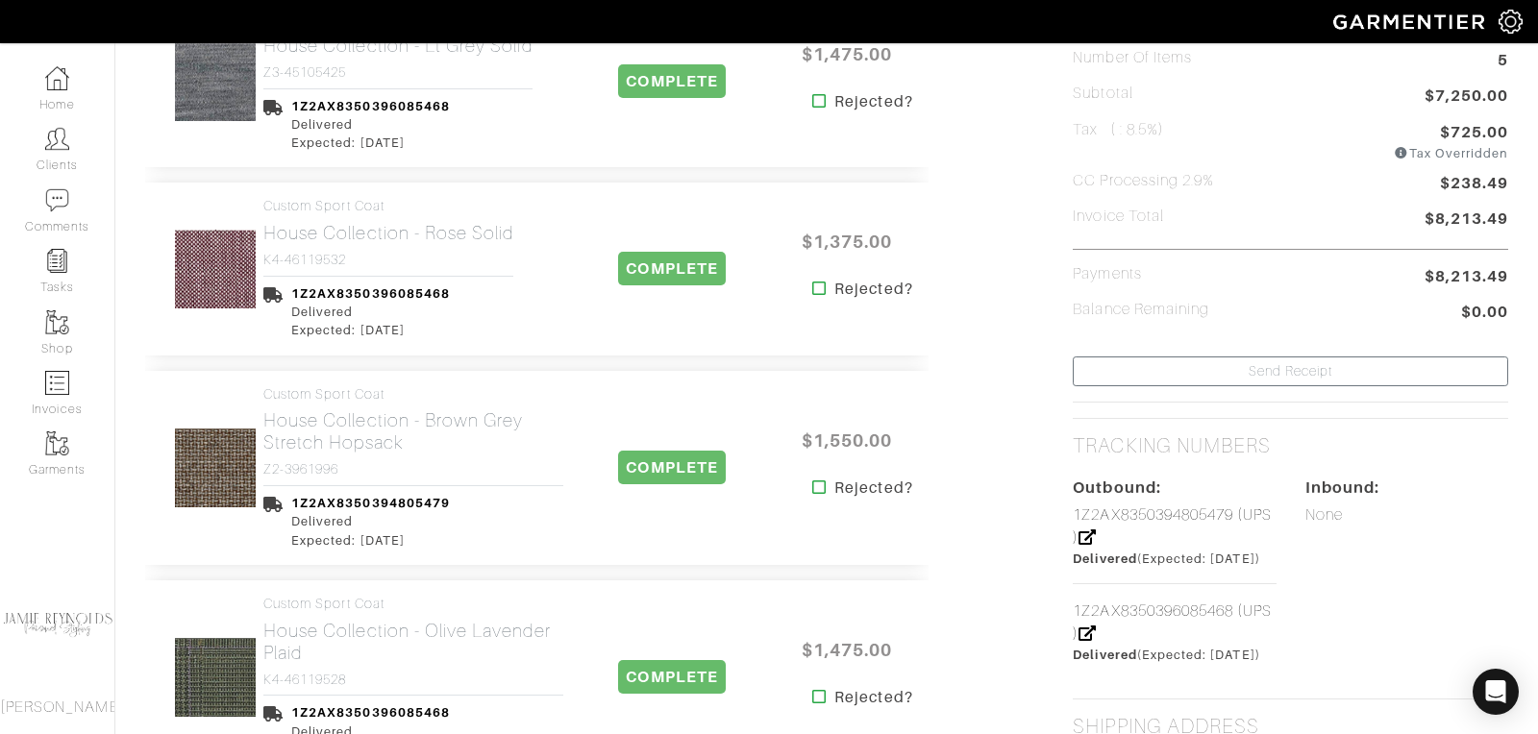
scroll to position [539, 0]
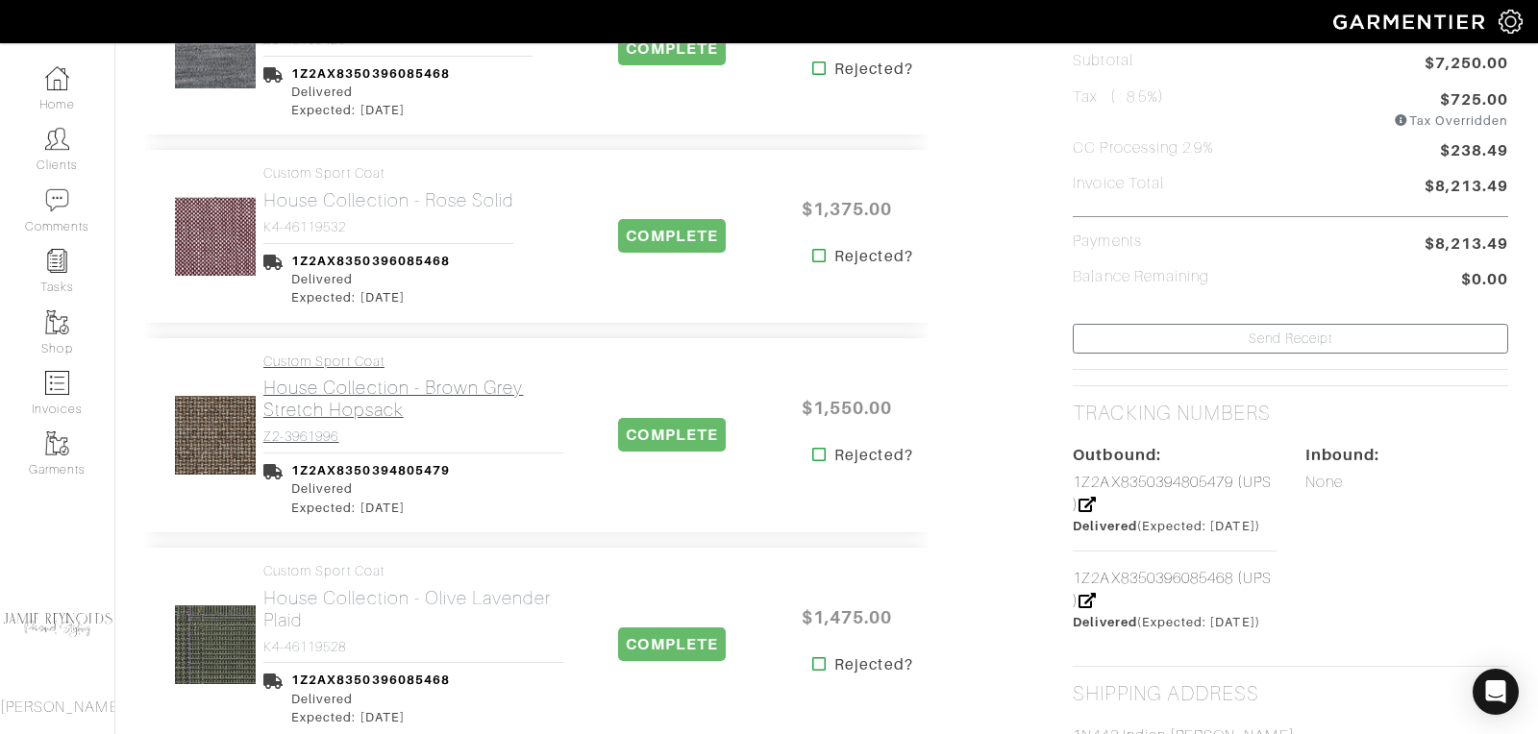
click at [314, 401] on h2 "House Collection - Brown Grey Stretch Hopsack" at bounding box center [413, 399] width 300 height 44
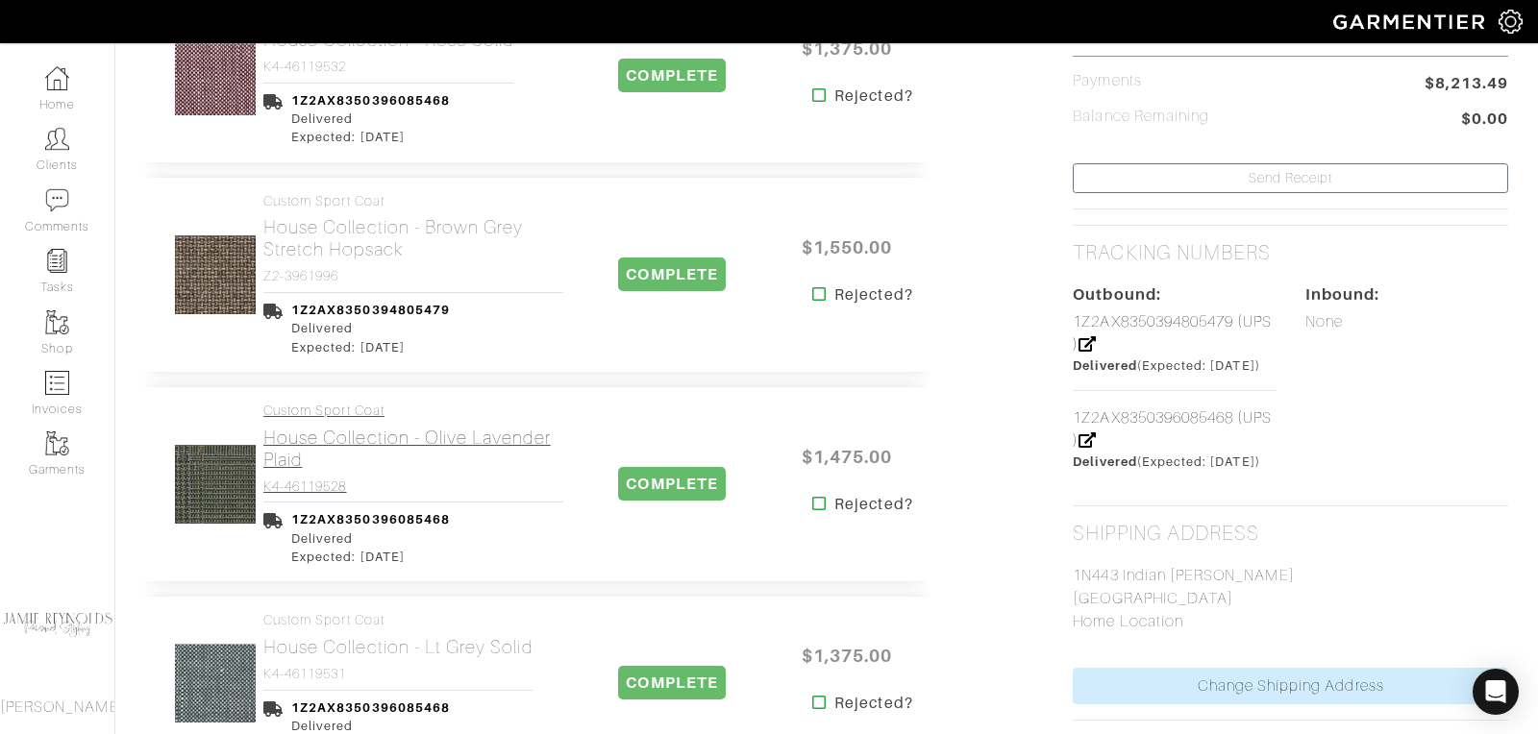
scroll to position [721, 0]
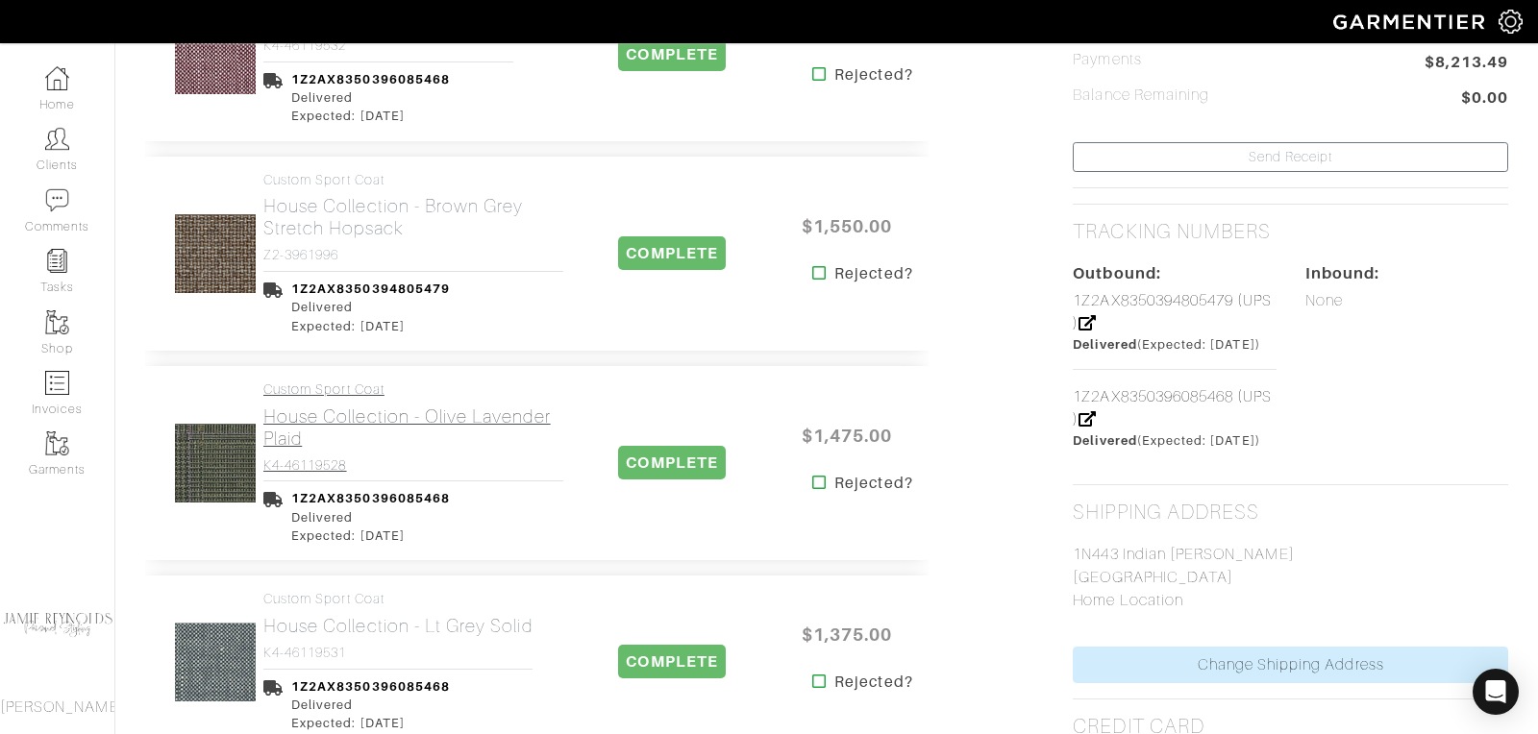
click at [277, 426] on h2 "House Collection - Olive Lavender Plaid" at bounding box center [413, 428] width 300 height 44
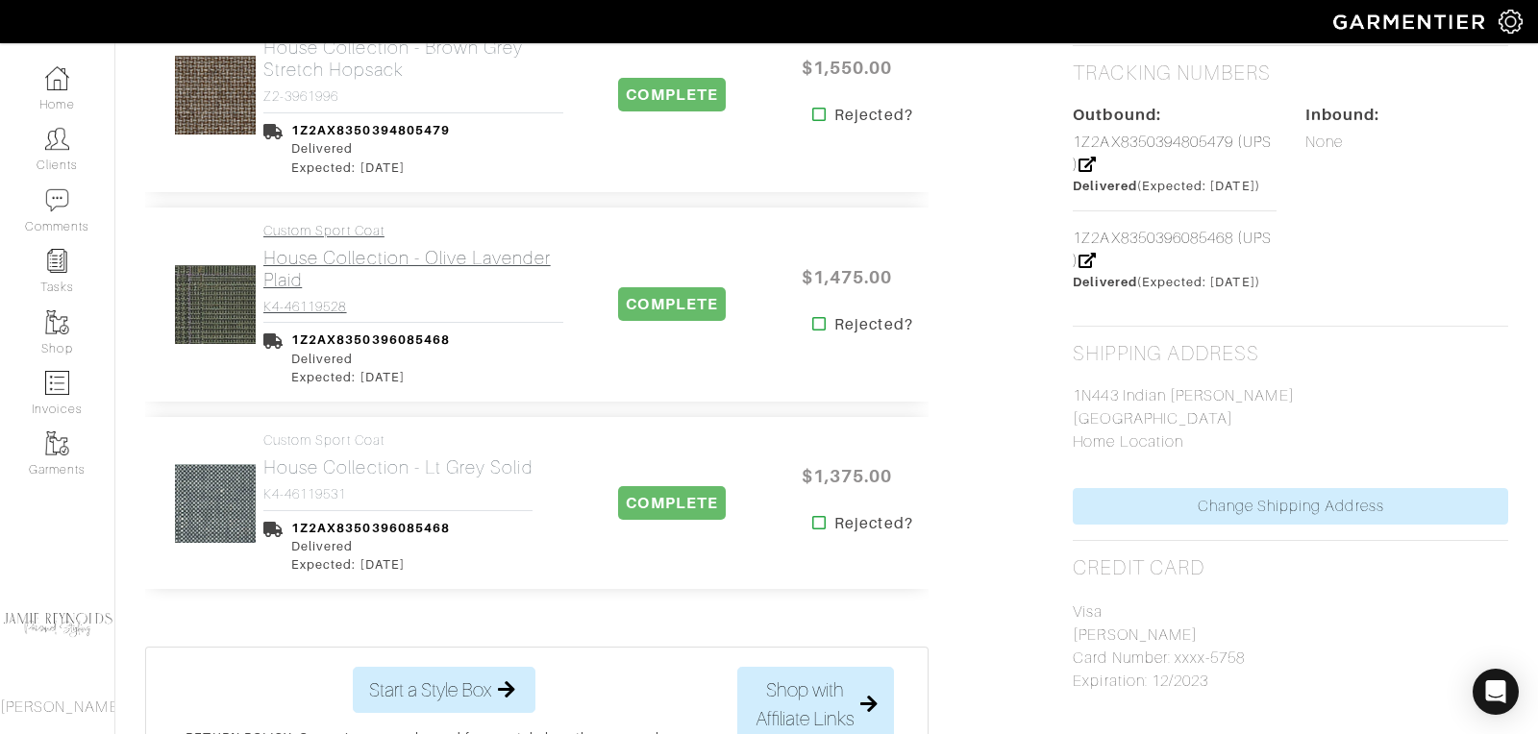
scroll to position [924, 0]
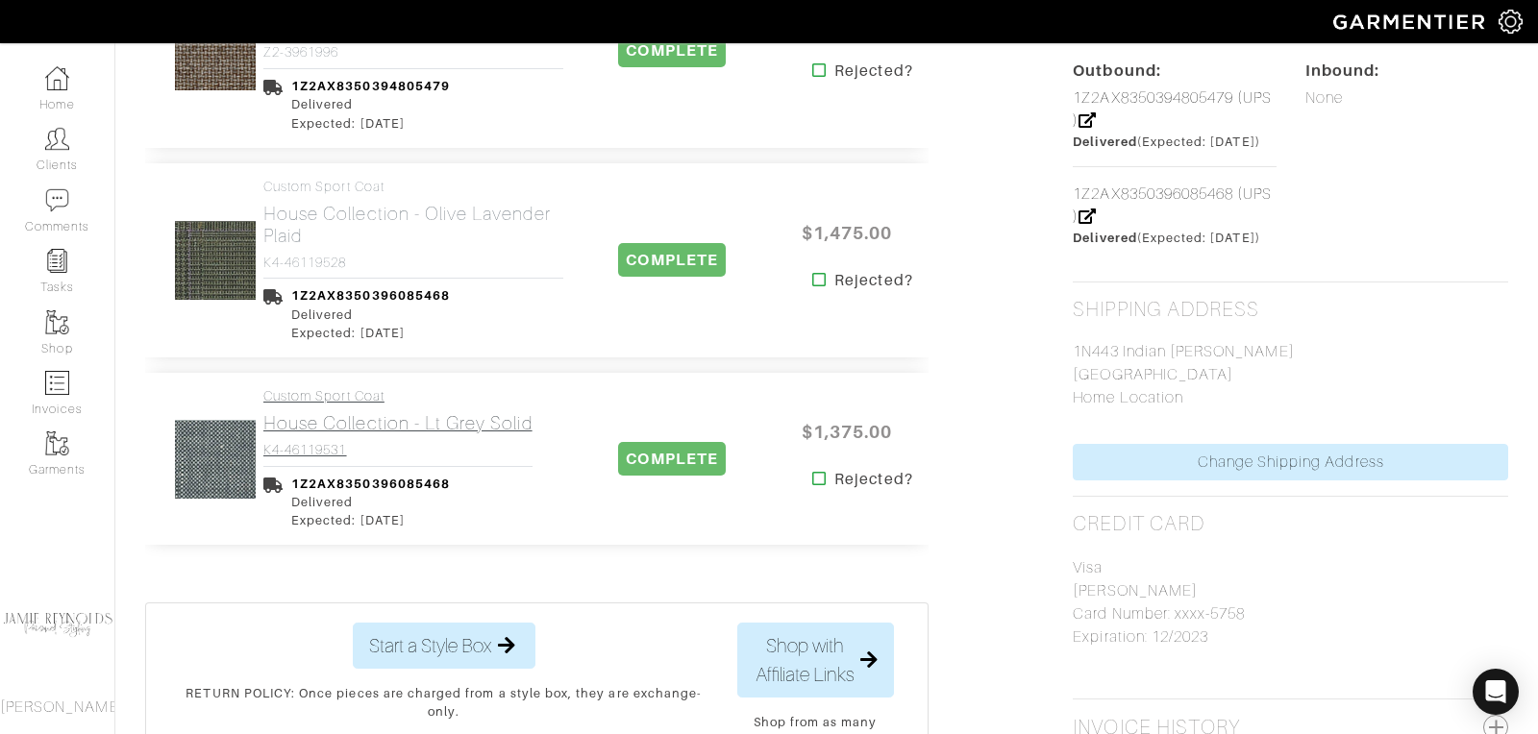
click at [348, 419] on h2 "House Collection - Lt Grey Solid" at bounding box center [397, 423] width 269 height 22
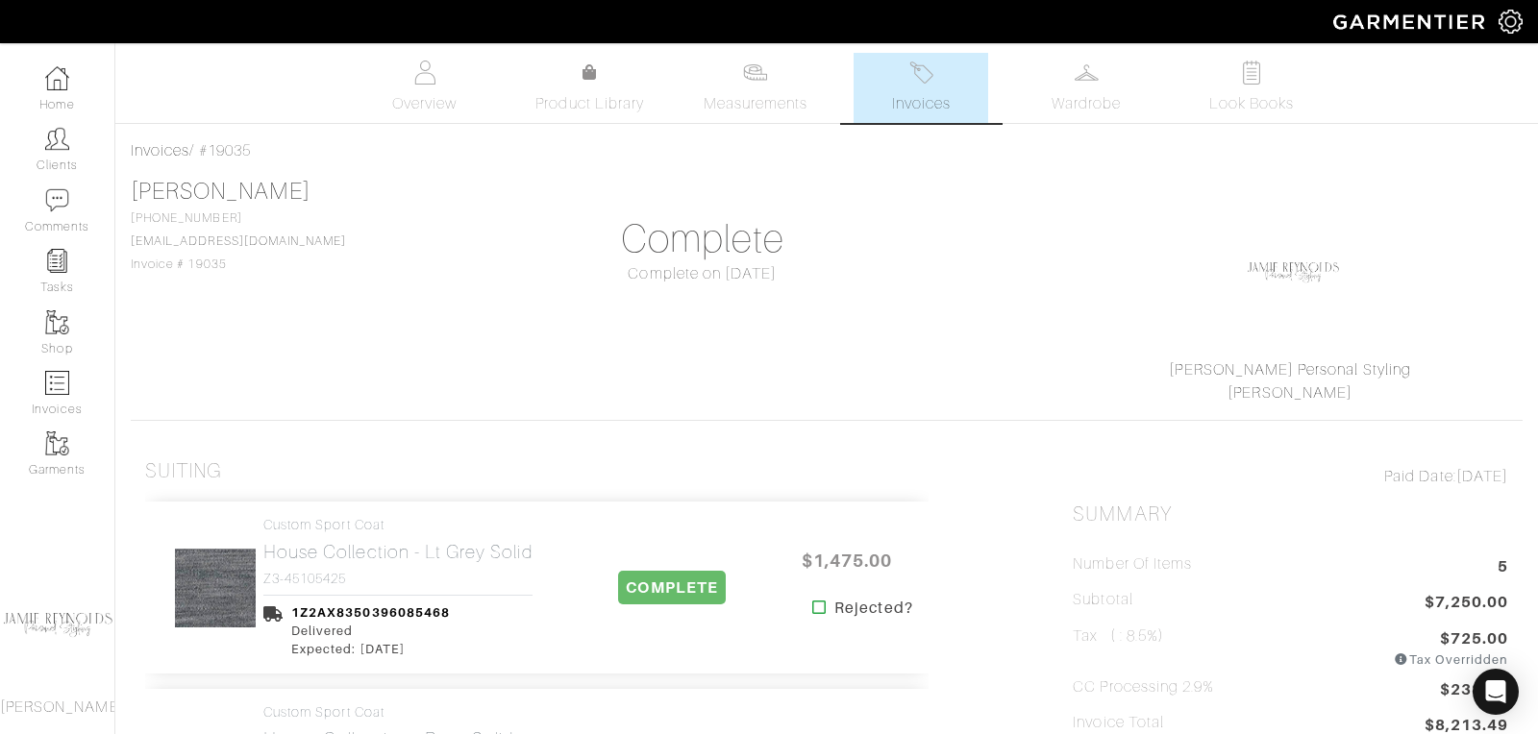
click at [932, 93] on span "Invoices" at bounding box center [921, 103] width 59 height 23
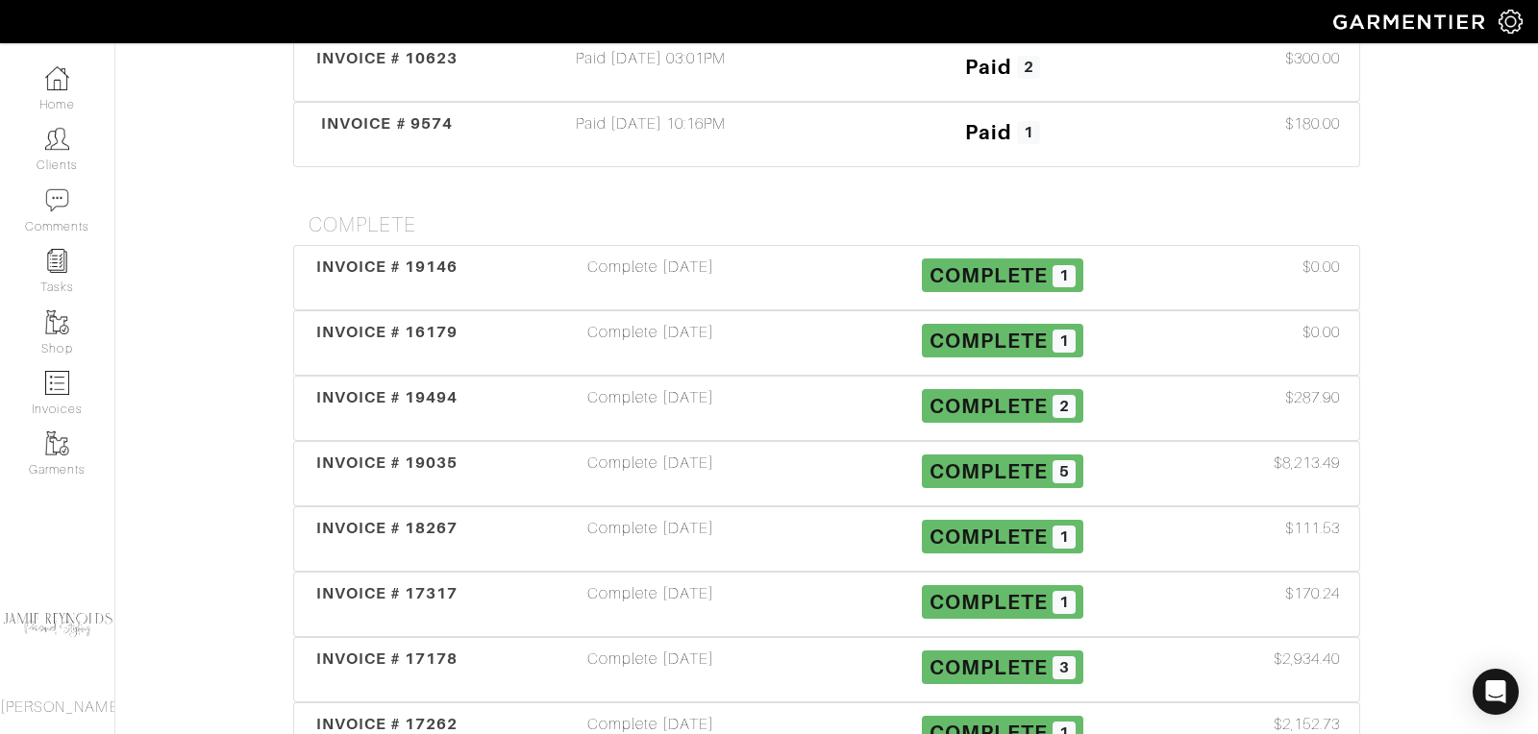
scroll to position [742, 0]
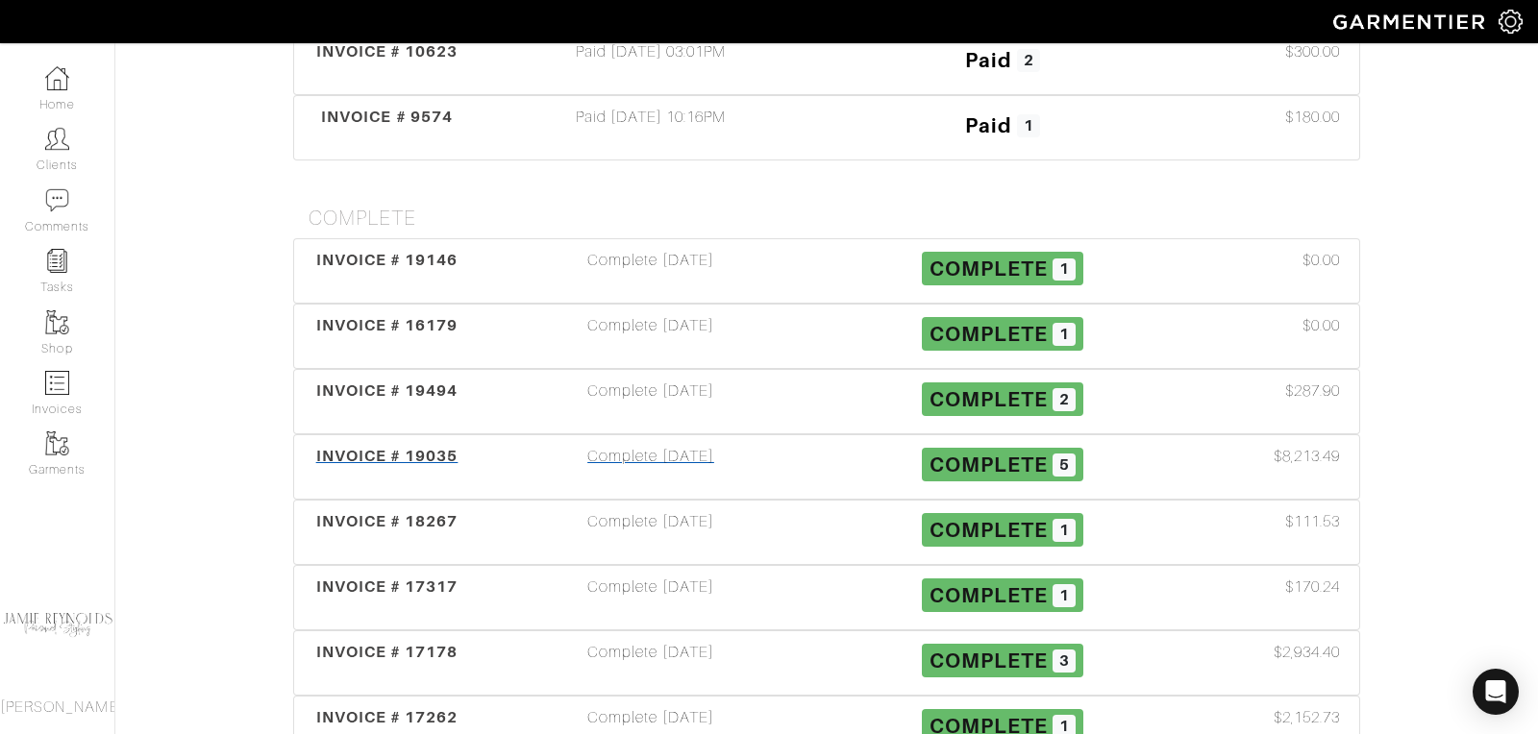
click at [348, 447] on span "INVOICE # 19035" at bounding box center [387, 456] width 142 height 18
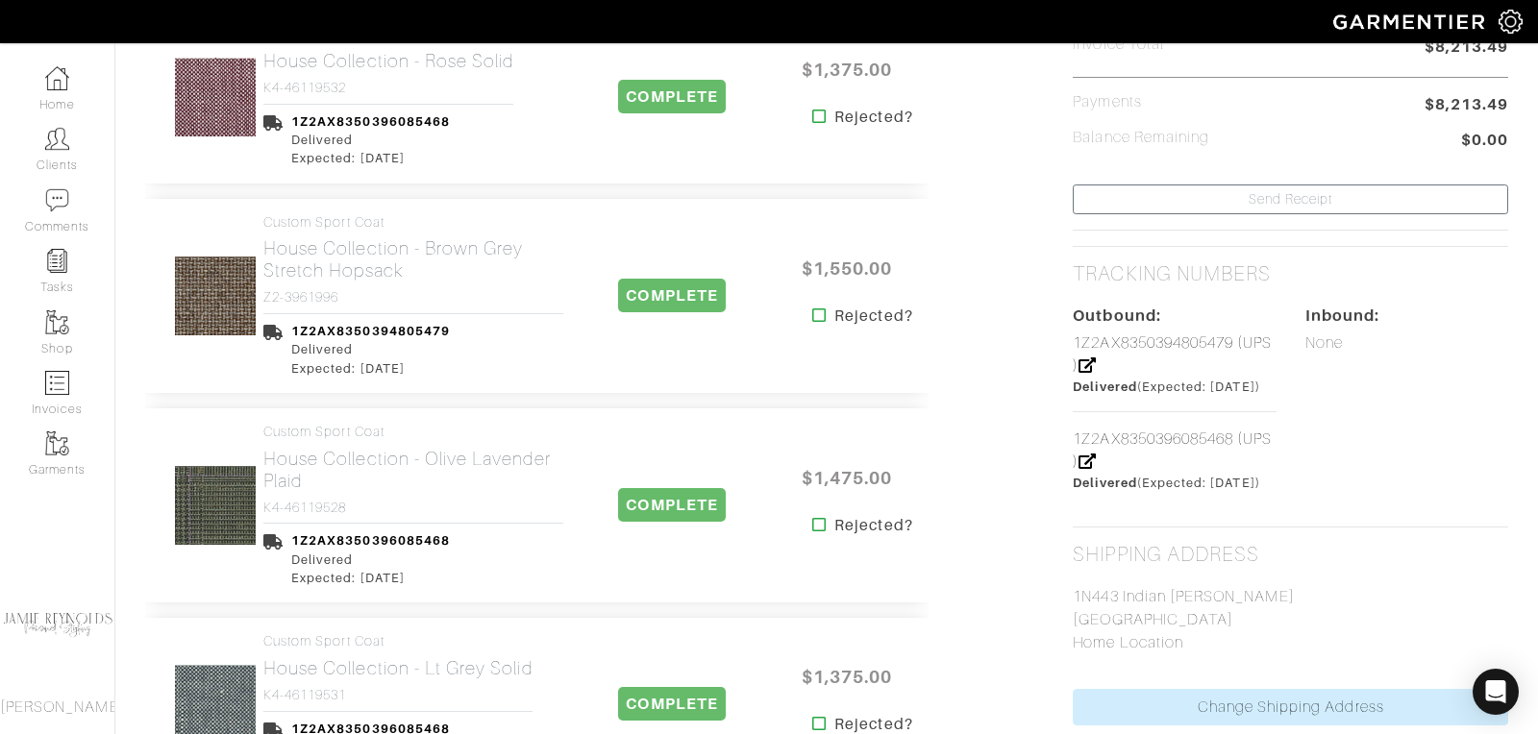
scroll to position [721, 0]
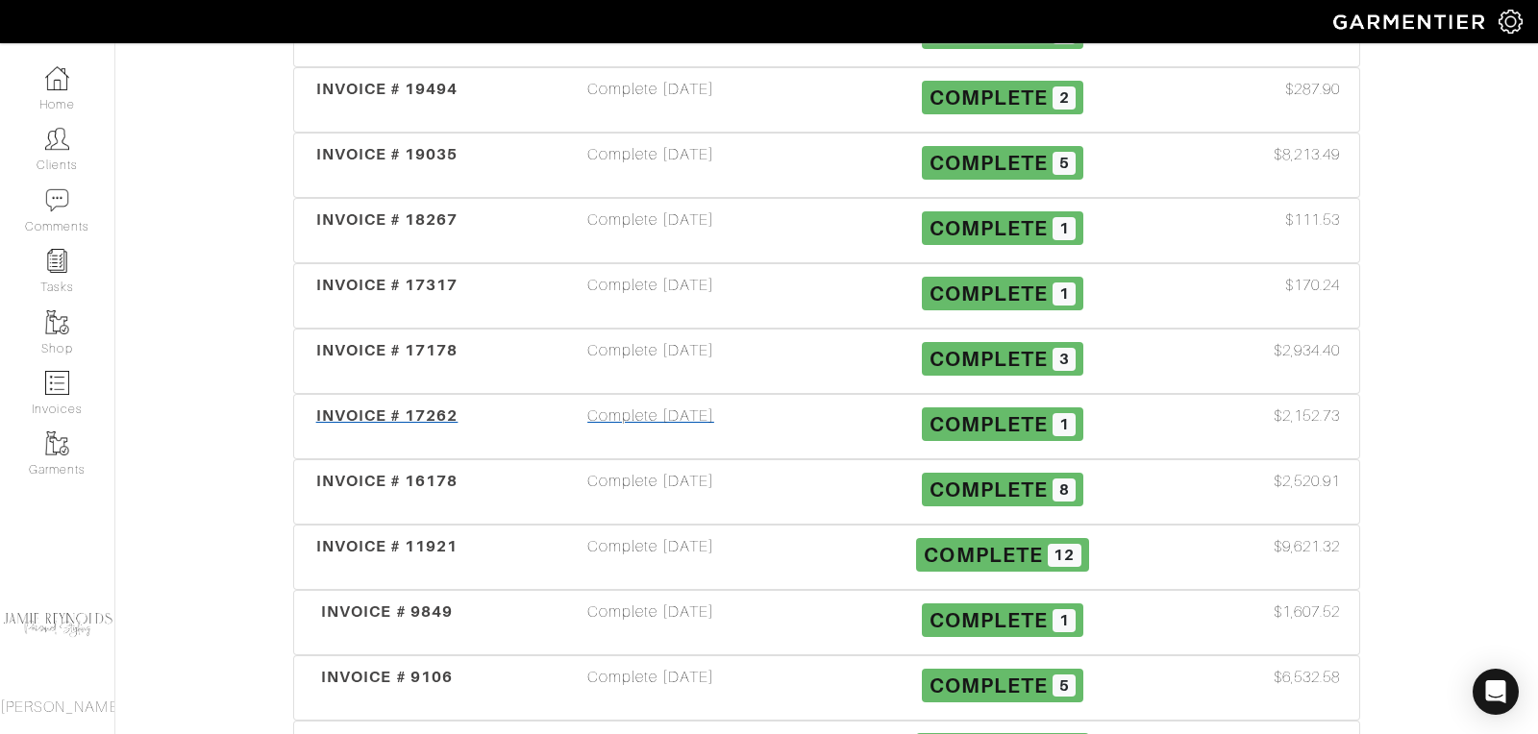
scroll to position [1063, 0]
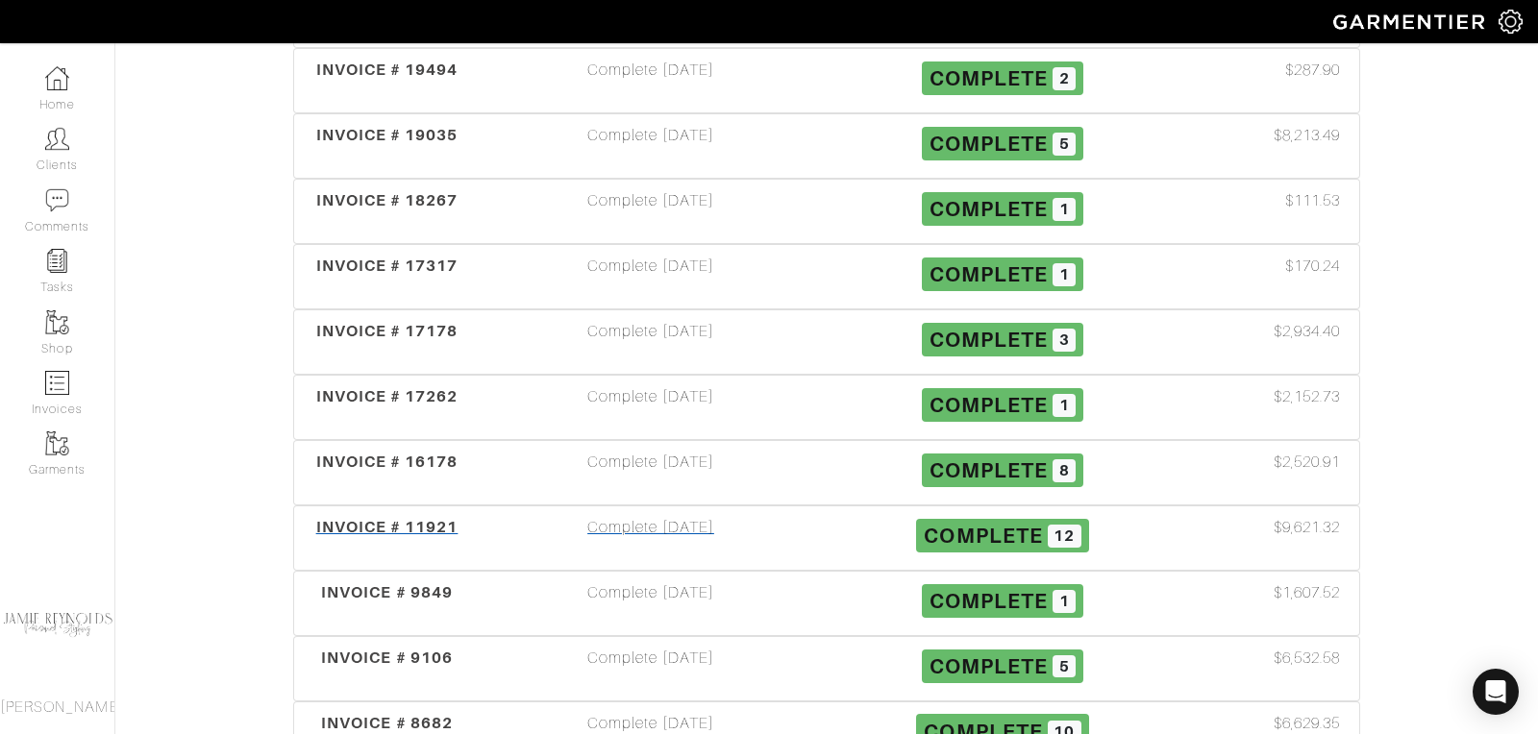
click at [394, 518] on span "INVOICE # 11921" at bounding box center [387, 527] width 142 height 18
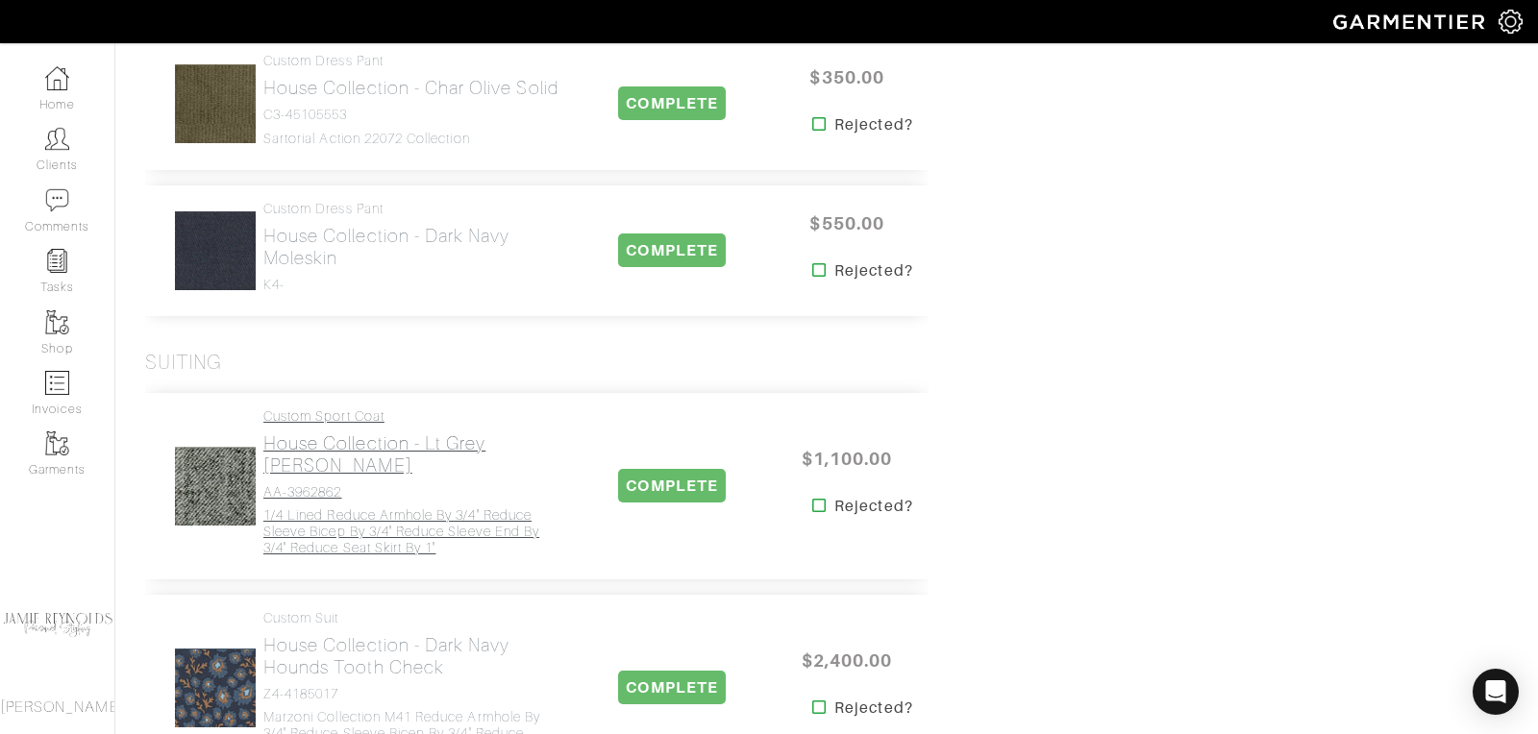
scroll to position [1647, 0]
click at [343, 446] on h2 "House Collection - Lt Grey [PERSON_NAME]" at bounding box center [413, 453] width 300 height 44
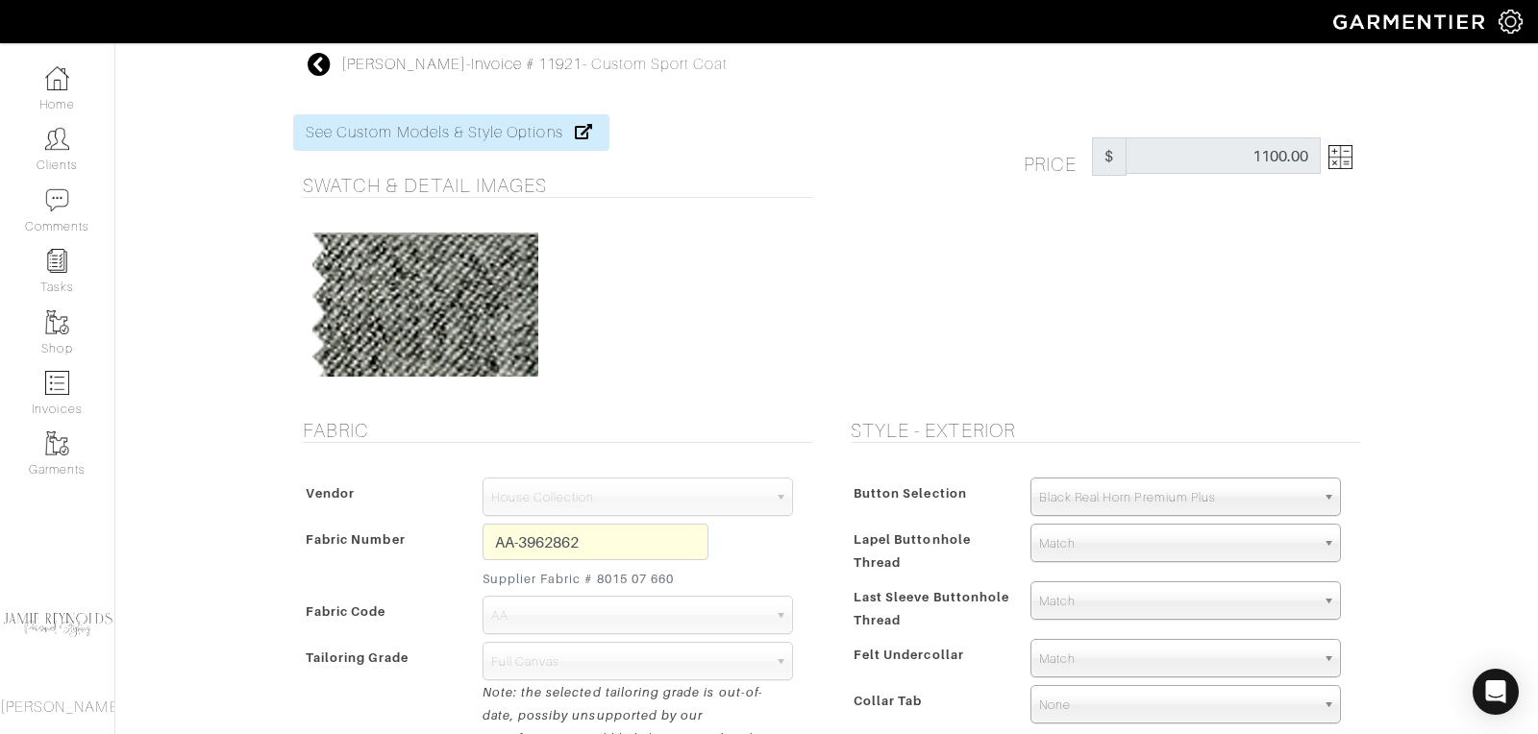
click at [322, 62] on icon at bounding box center [320, 64] width 24 height 23
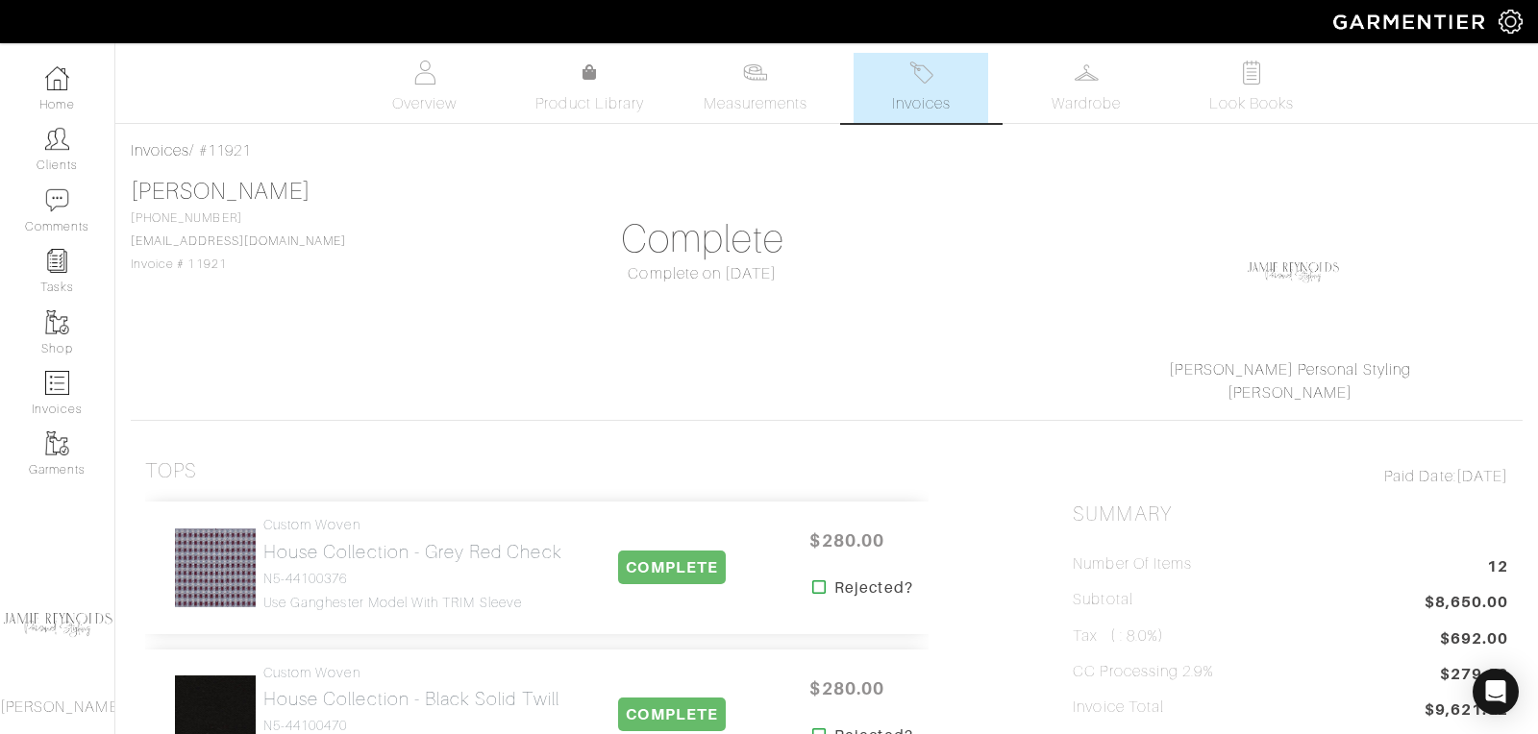
click at [917, 105] on span "Invoices" at bounding box center [921, 103] width 59 height 23
